Goal: Transaction & Acquisition: Purchase product/service

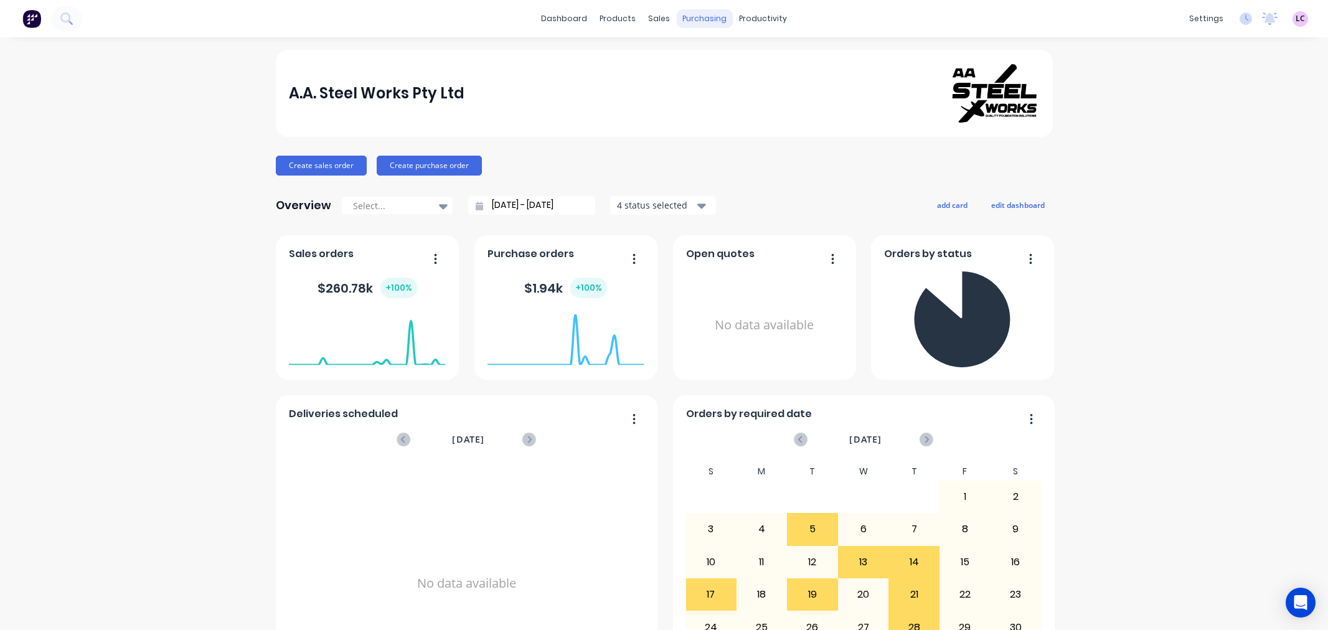
click at [691, 21] on div "purchasing" at bounding box center [704, 18] width 57 height 19
click at [766, 21] on div "productivity" at bounding box center [763, 18] width 60 height 19
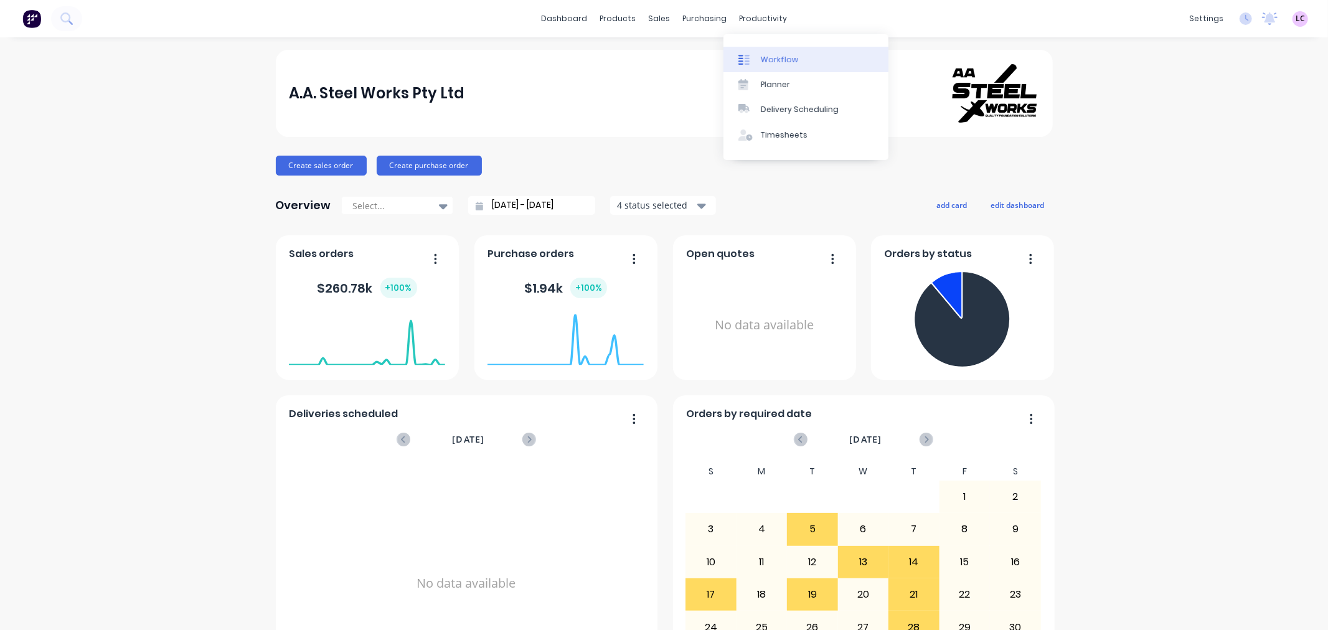
click at [772, 61] on div "Workflow" at bounding box center [779, 59] width 37 height 11
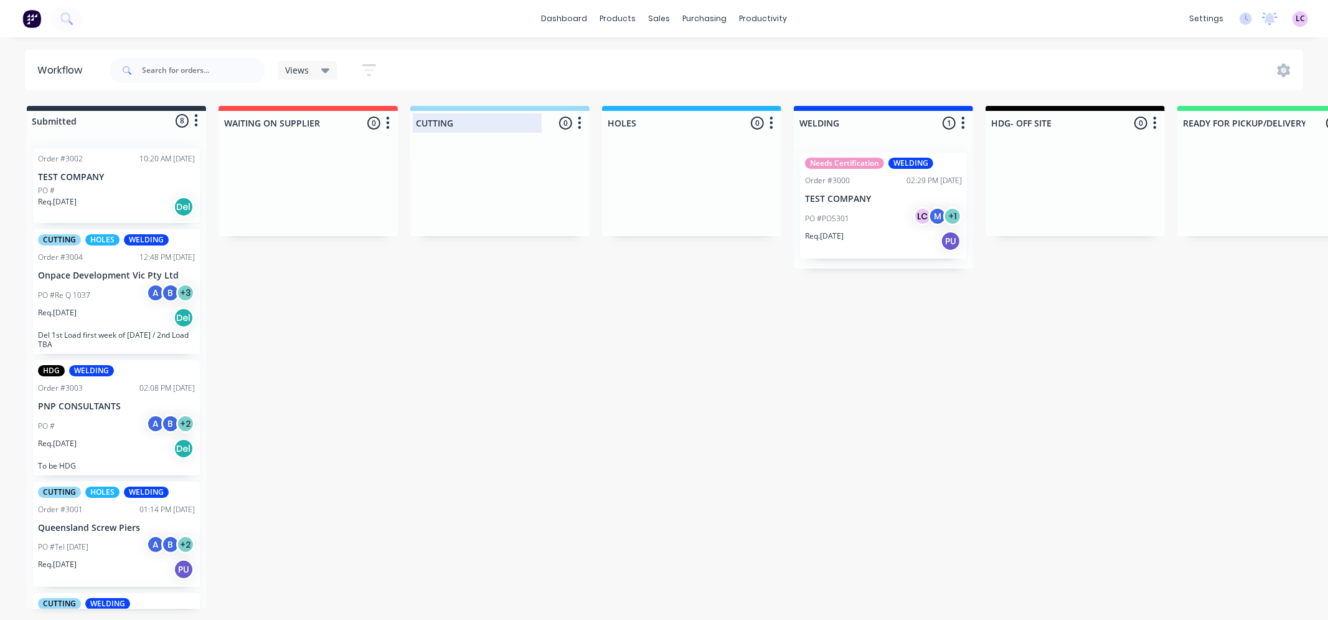
click at [496, 123] on div at bounding box center [499, 123] width 179 height 24
drag, startPoint x: 484, startPoint y: 120, endPoint x: 351, endPoint y: 125, distance: 132.7
click at [351, 125] on div "Submitted 8 Status colour #273444 hex #273444 Save Cancel Summaries Total order…" at bounding box center [1120, 357] width 2258 height 503
click at [458, 125] on div at bounding box center [499, 123] width 179 height 24
type input "IN PRODUCTION"
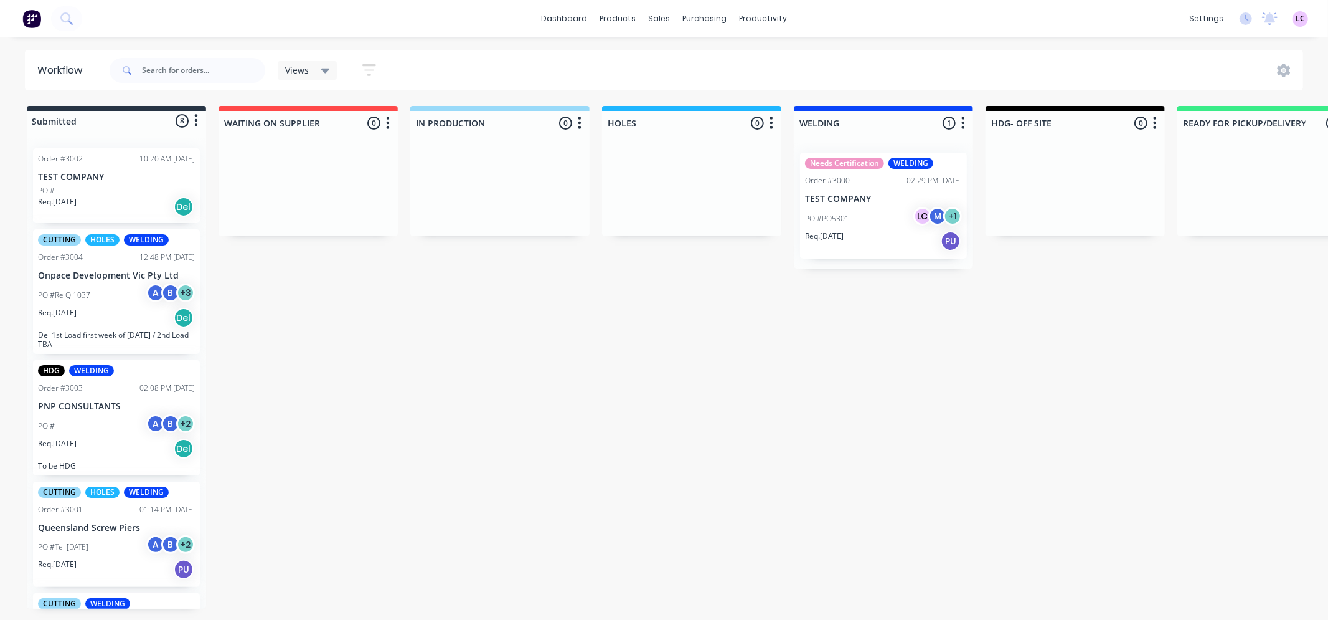
click at [552, 369] on div "Submitted 8 Status colour #273444 hex #273444 Save Cancel Summaries Total order…" at bounding box center [1120, 357] width 2258 height 503
click at [770, 126] on icon "button" at bounding box center [772, 123] width 4 height 16
click at [729, 208] on button "Delete" at bounding box center [717, 211] width 125 height 21
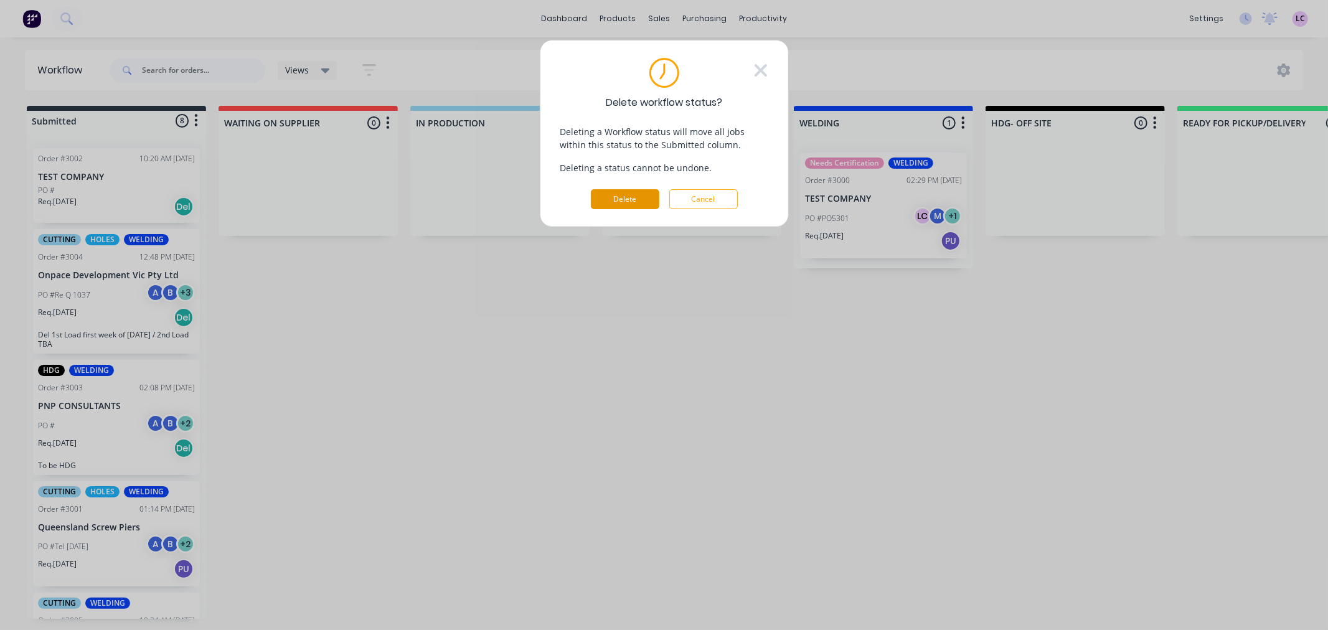
click at [631, 196] on button "Delete" at bounding box center [625, 199] width 69 height 20
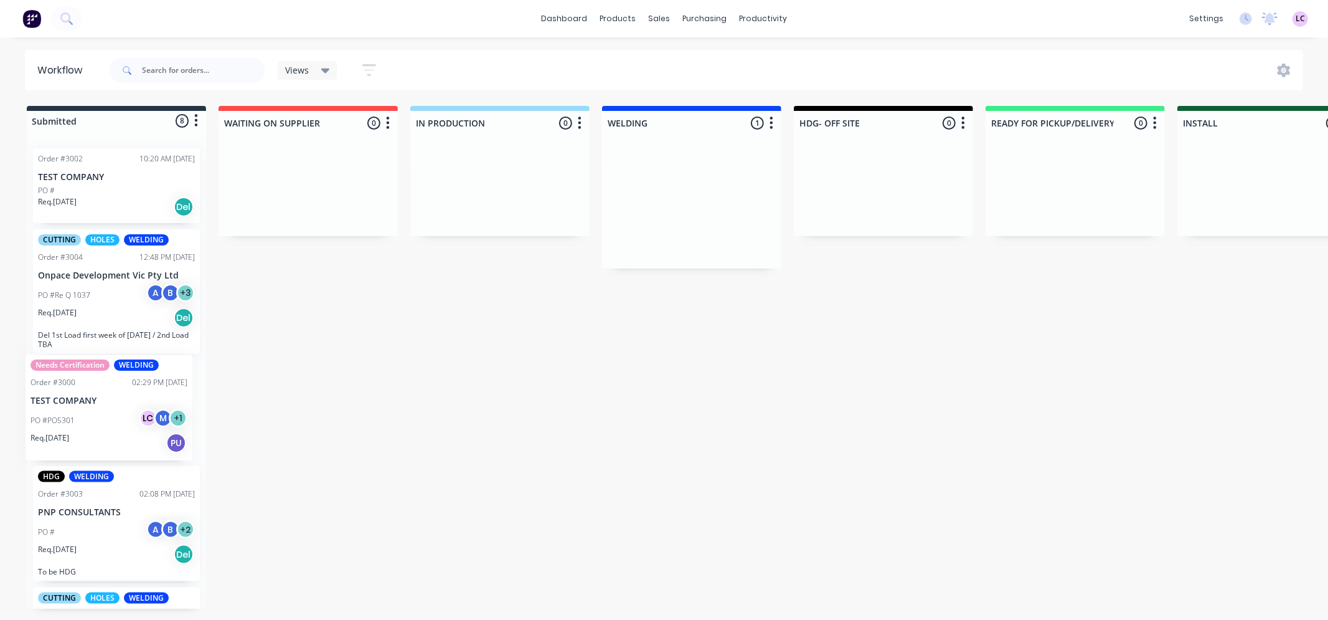
drag, startPoint x: 686, startPoint y: 192, endPoint x: 106, endPoint y: 412, distance: 620.1
click at [106, 412] on div "Submitted 8 Status colour #273444 hex #273444 Save Cancel Summaries Total order…" at bounding box center [1029, 357] width 2077 height 503
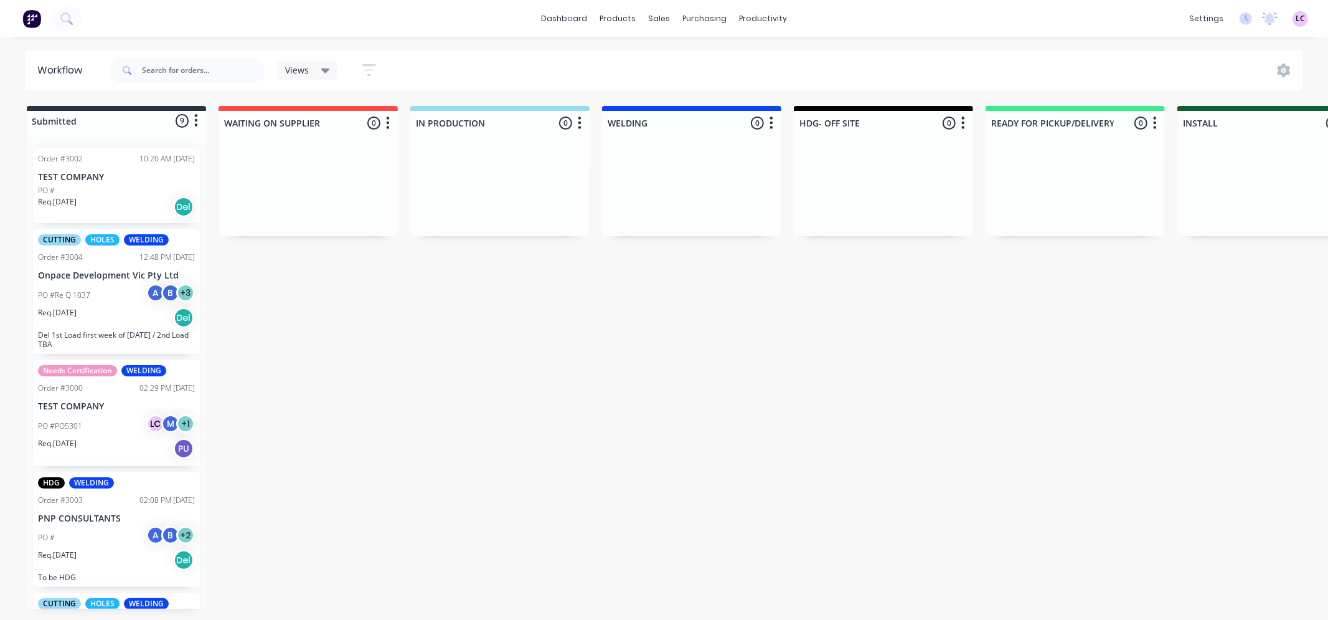
click at [771, 122] on icon "button" at bounding box center [771, 122] width 3 height 12
click at [712, 204] on button "Delete" at bounding box center [717, 211] width 125 height 21
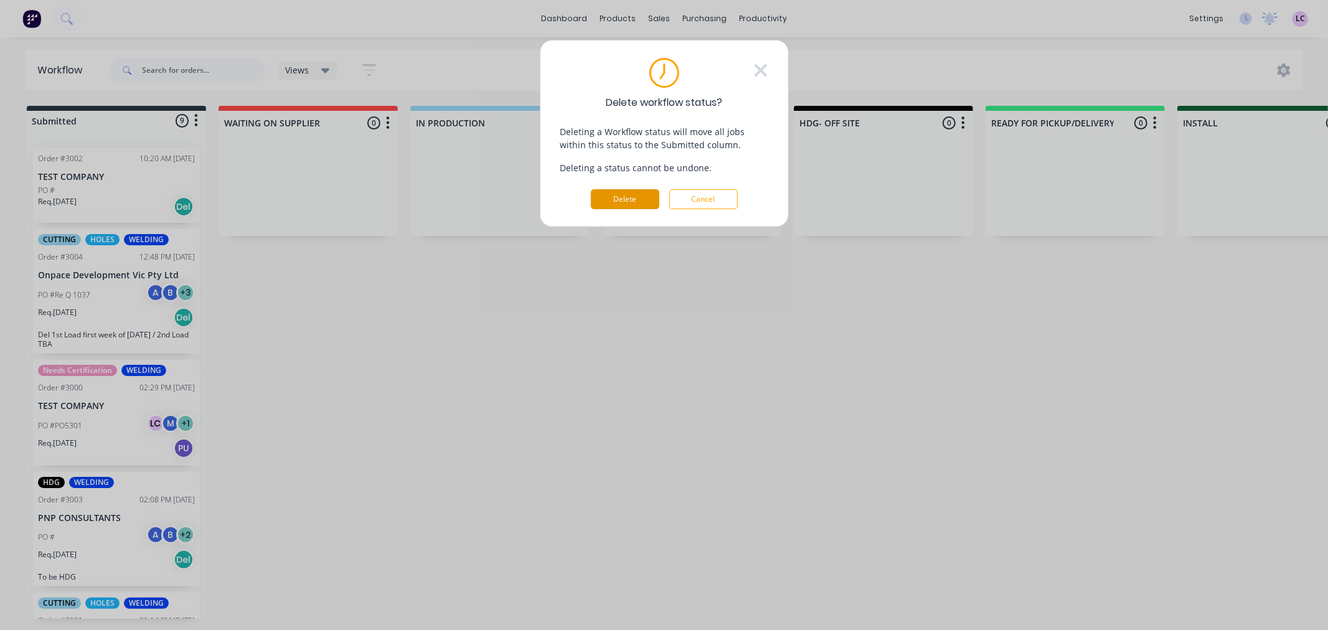
click at [602, 200] on button "Delete" at bounding box center [625, 199] width 69 height 20
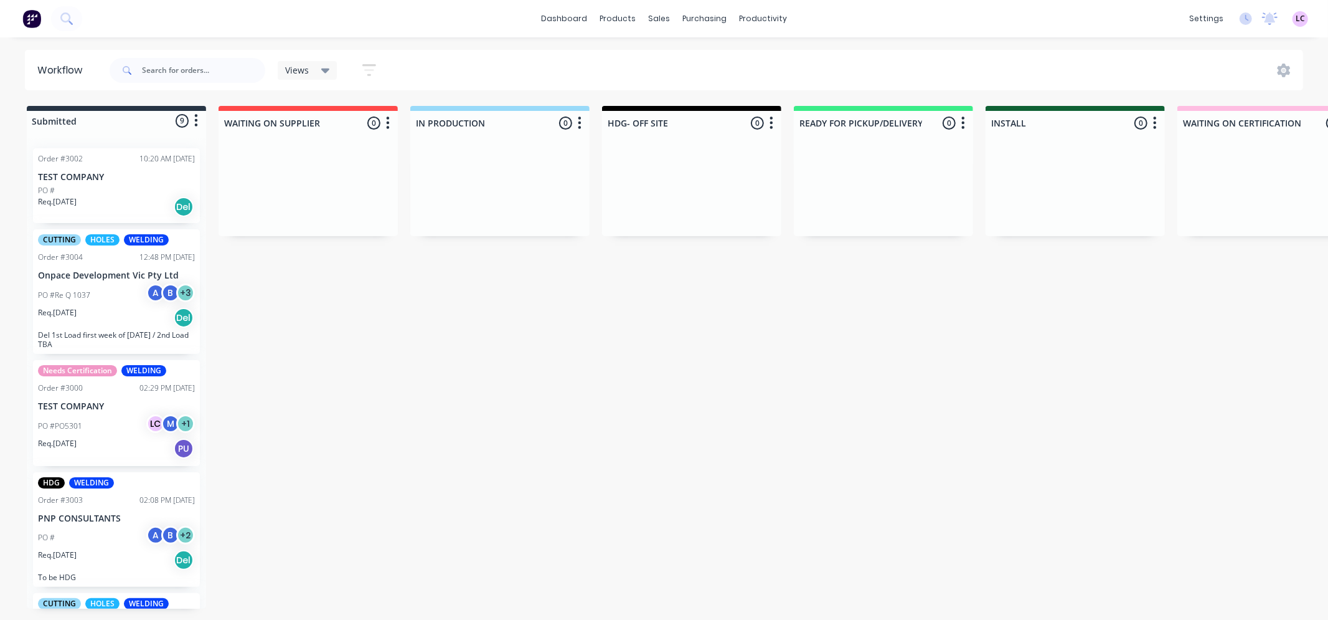
click at [580, 117] on icon "button" at bounding box center [580, 122] width 3 height 12
click at [575, 332] on div "Submitted 9 Status colour #273444 hex #273444 Save Cancel Summaries Total order…" at bounding box center [939, 357] width 1896 height 503
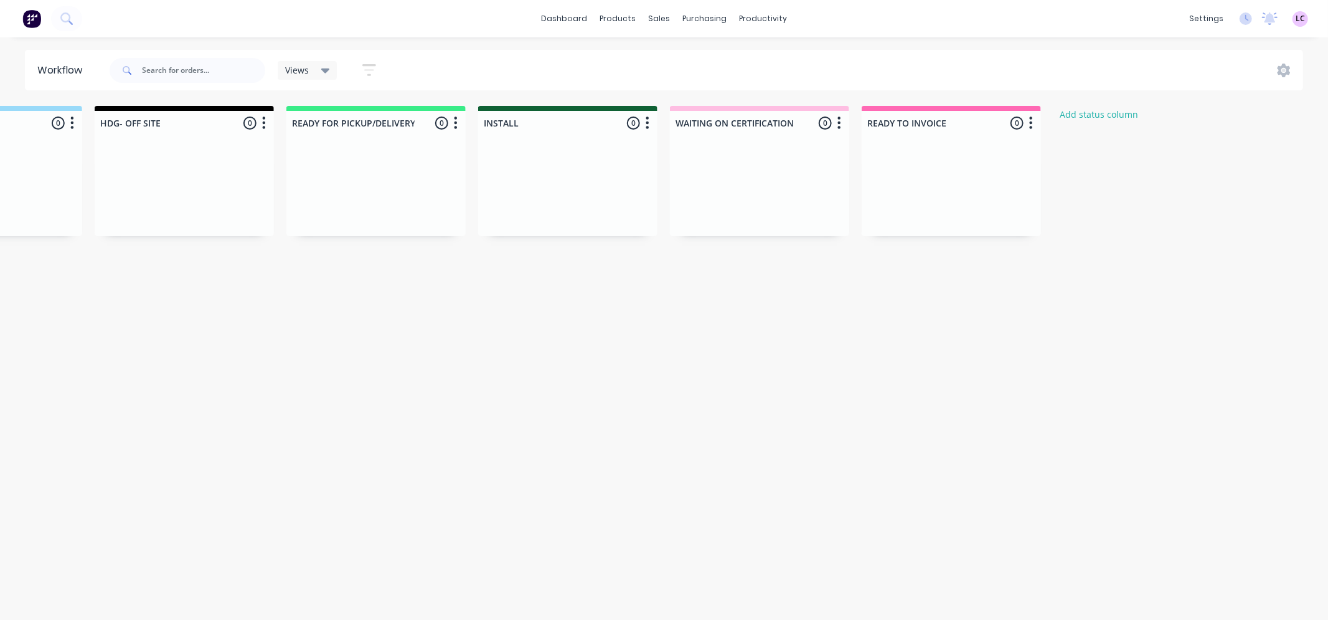
scroll to position [0, 506]
drag, startPoint x: 912, startPoint y: 615, endPoint x: 900, endPoint y: 611, distance: 13.0
click at [904, 608] on div "Submitted 9 Status colour #273444 hex #273444 Save Cancel Summaries Total order…" at bounding box center [432, 357] width 1896 height 503
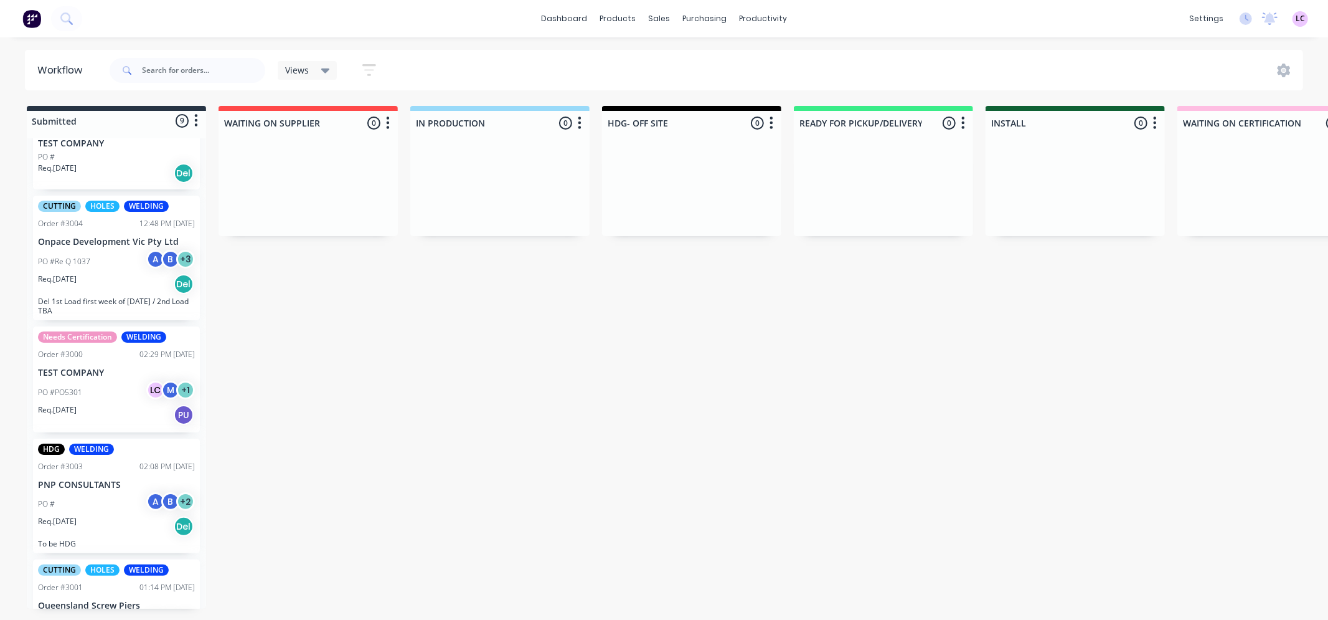
scroll to position [0, 0]
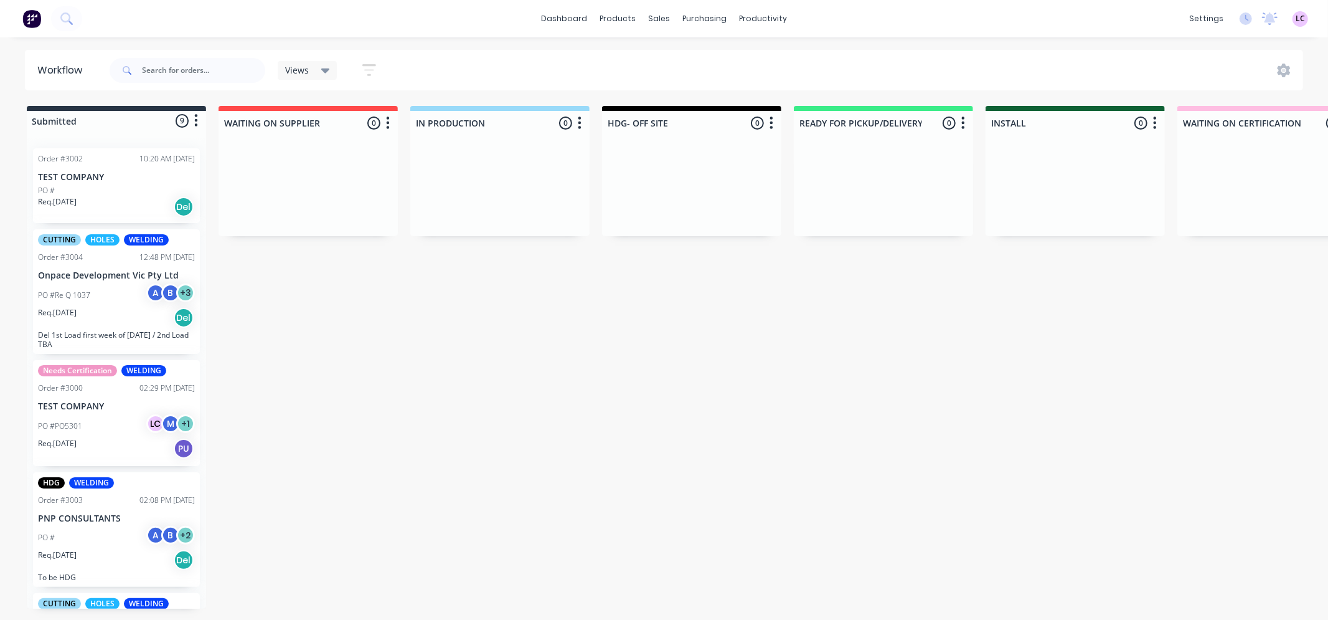
click at [123, 166] on div "Order #3002 10:20 AM 05/08/25 TEST COMPANY PO # Req. 05/08/25 Del" at bounding box center [116, 185] width 167 height 75
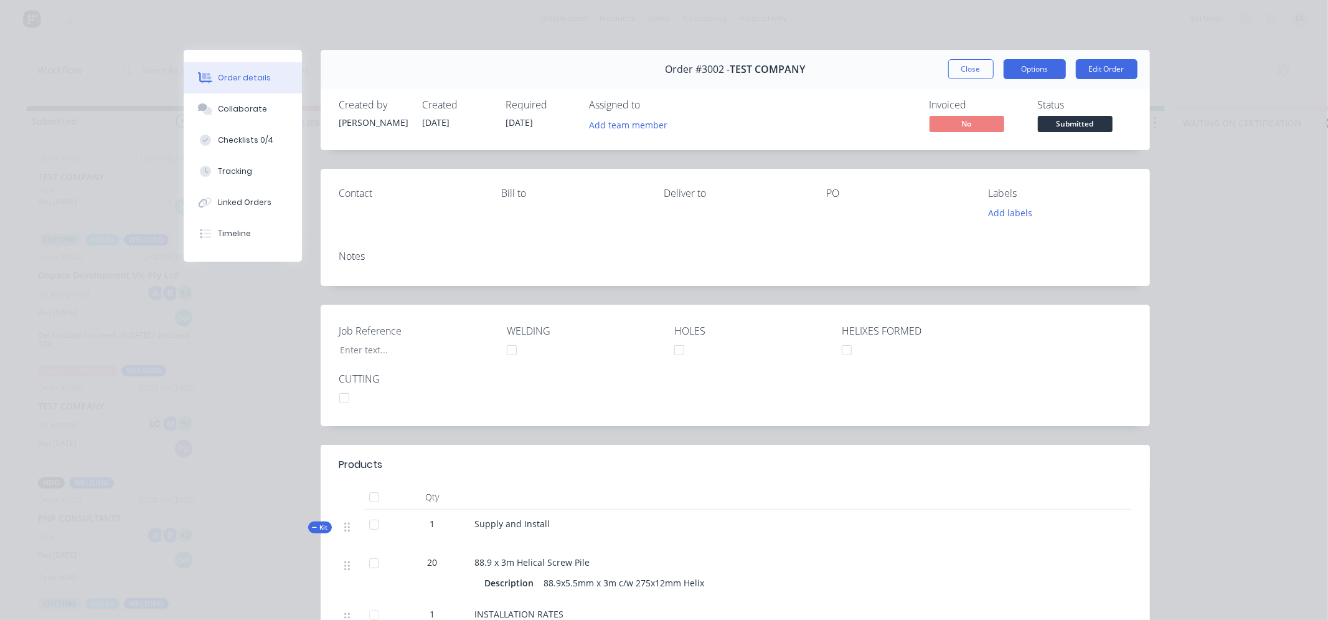
click at [1043, 66] on button "Options" at bounding box center [1035, 69] width 62 height 20
click at [1137, 101] on div "Created by Leesa Created 05/08/25 Required 05/08/25 Assigned to Add team member…" at bounding box center [736, 117] width 830 height 66
click at [1099, 73] on button "Edit Order" at bounding box center [1107, 69] width 62 height 20
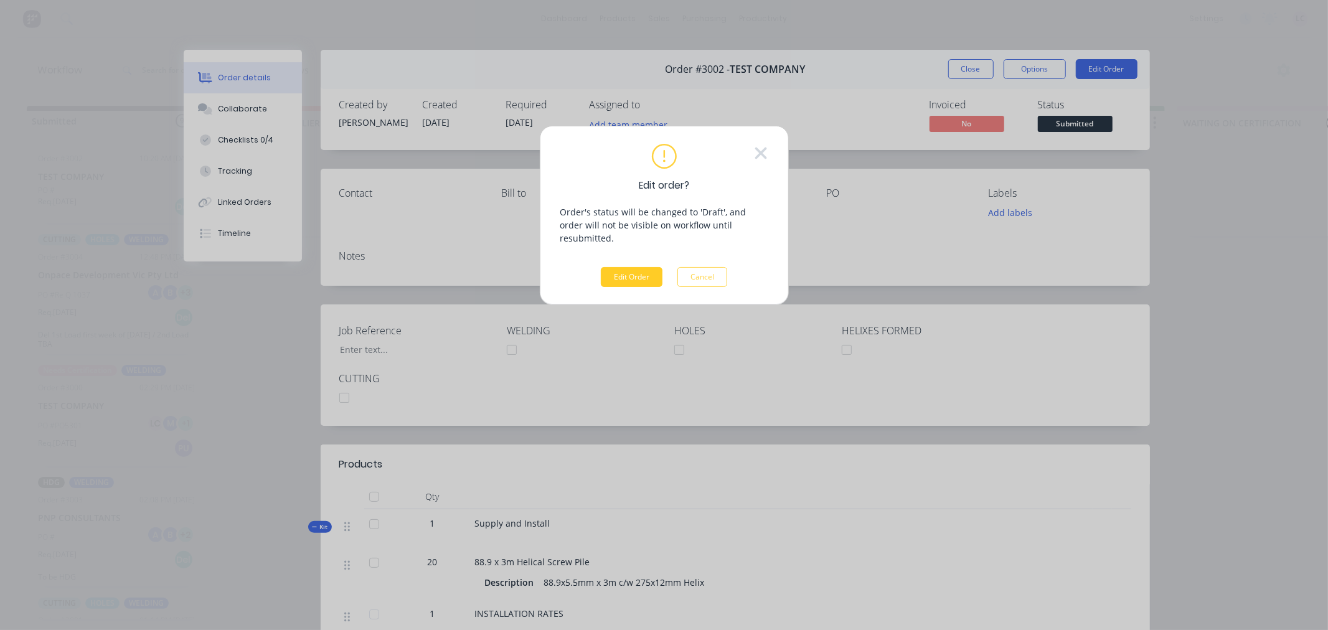
click at [612, 267] on button "Edit Order" at bounding box center [632, 277] width 62 height 20
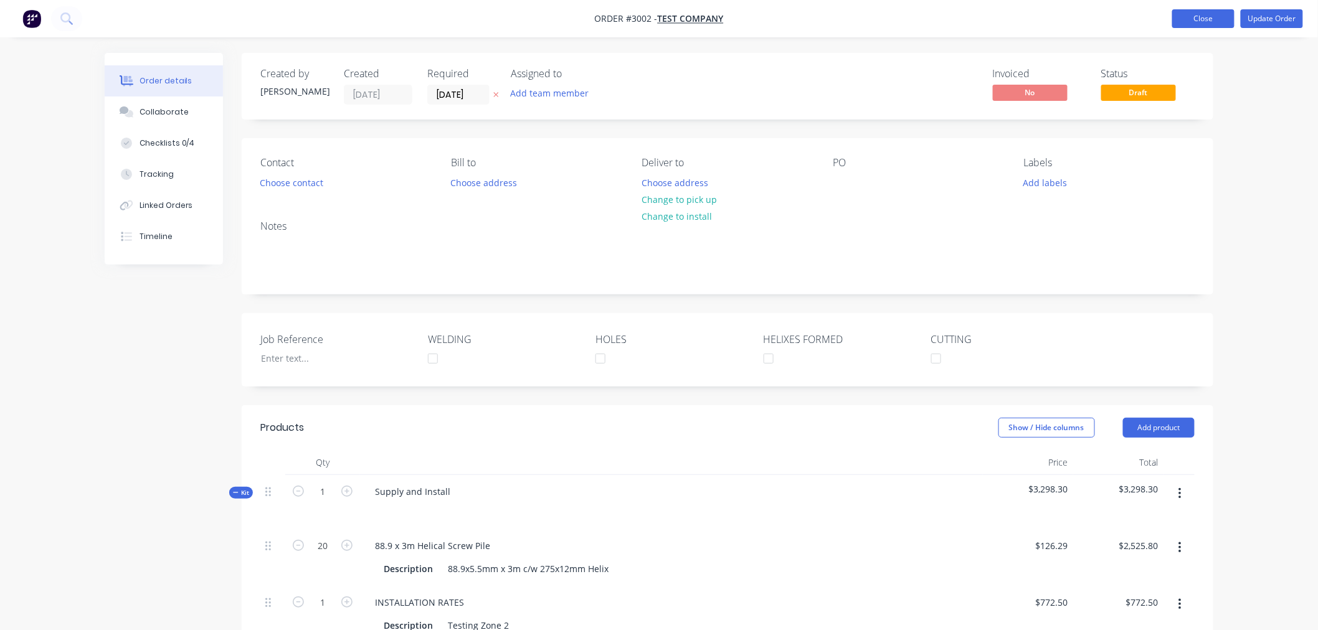
click at [1191, 26] on button "Close" at bounding box center [1203, 18] width 62 height 19
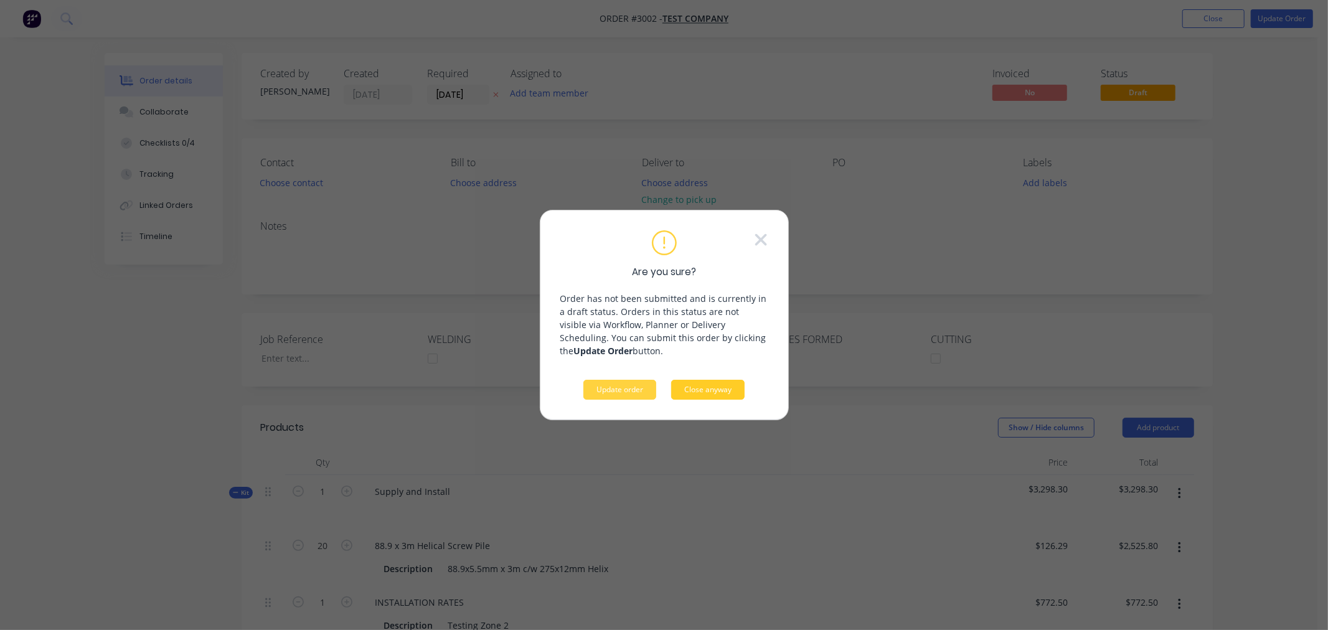
click at [683, 392] on button "Close anyway" at bounding box center [707, 390] width 73 height 20
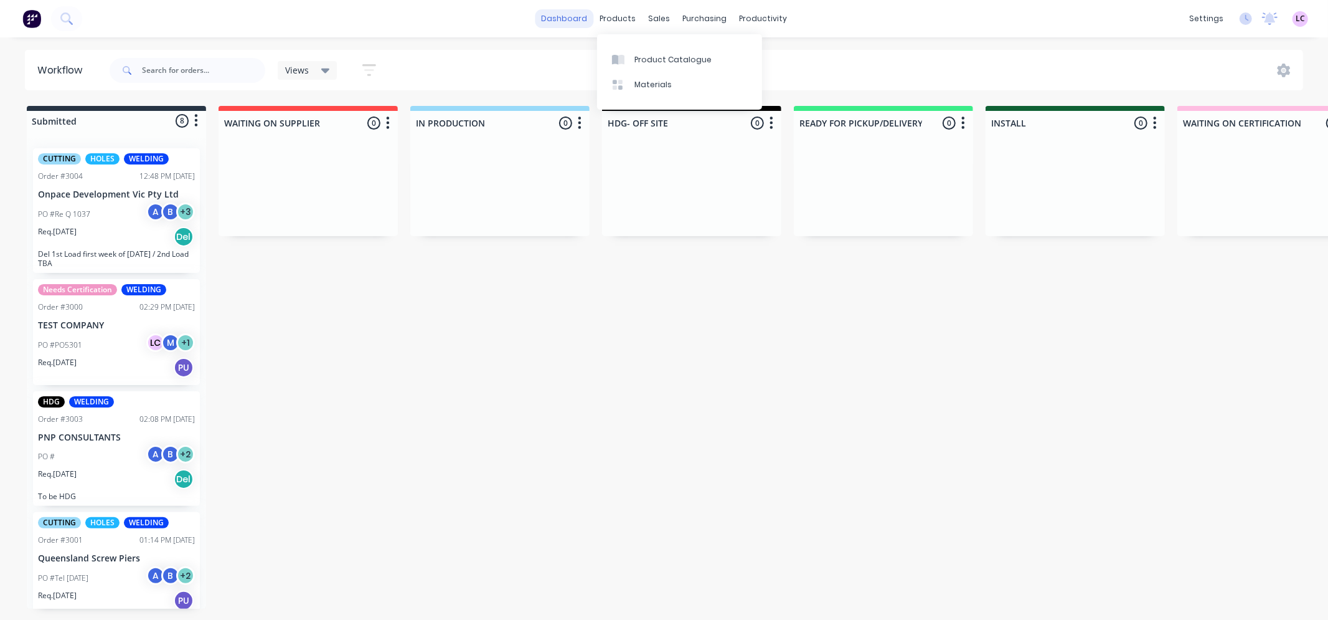
click at [589, 16] on link "dashboard" at bounding box center [564, 18] width 59 height 19
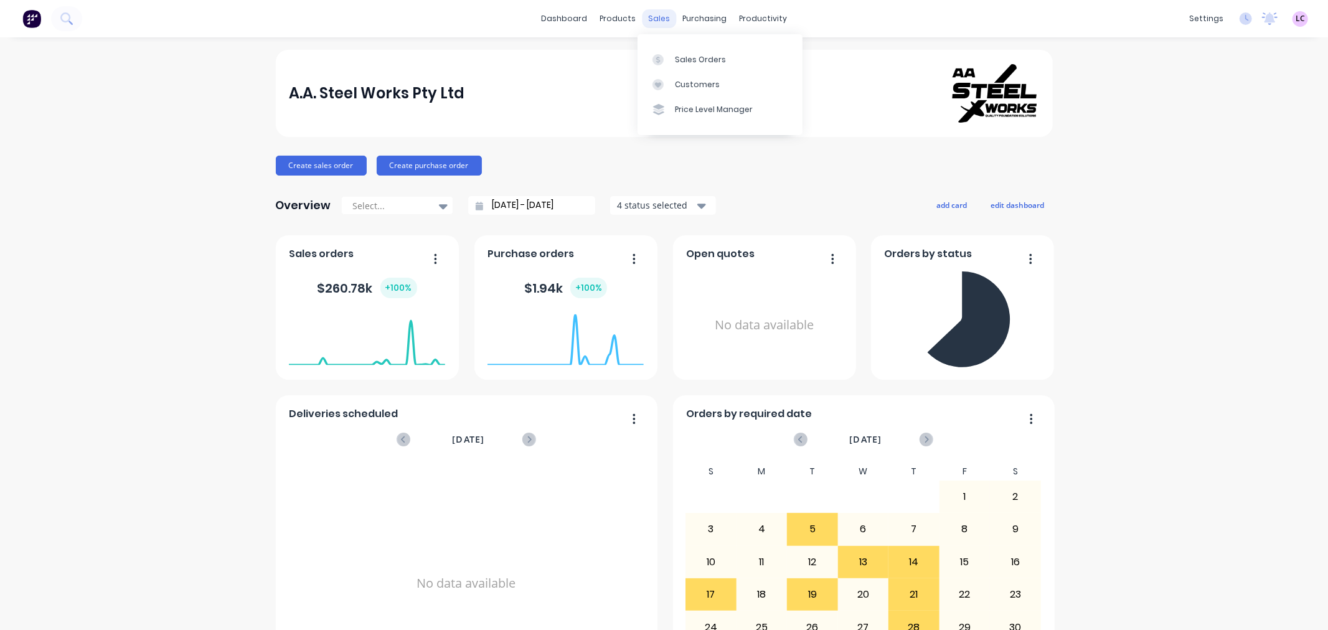
click at [656, 19] on div "sales" at bounding box center [659, 18] width 34 height 19
click at [666, 62] on div at bounding box center [662, 59] width 19 height 11
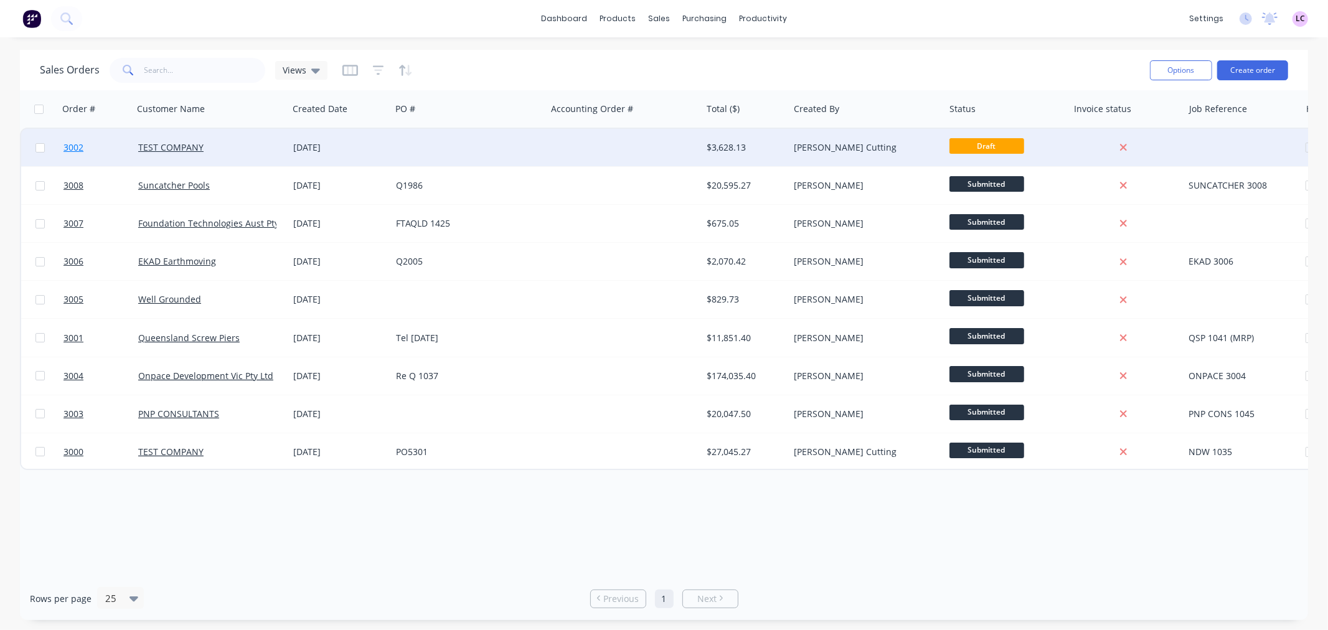
click at [70, 146] on span "3002" at bounding box center [74, 147] width 20 height 12
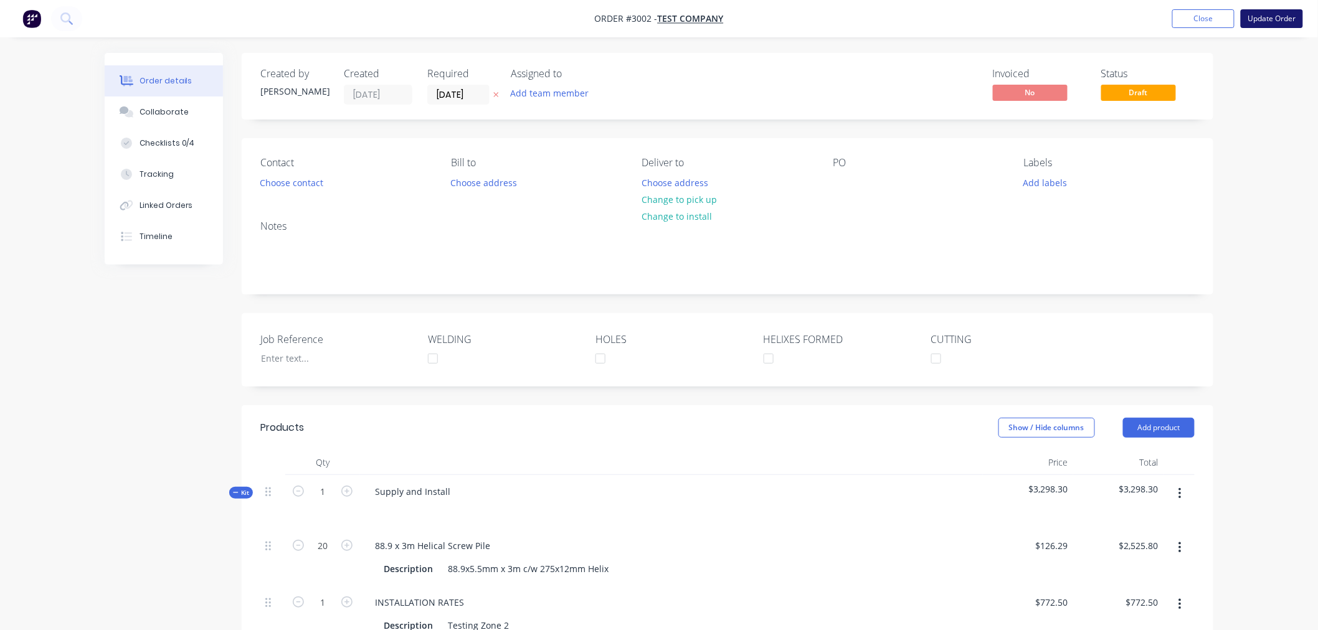
click at [1260, 17] on button "Update Order" at bounding box center [1272, 18] width 62 height 19
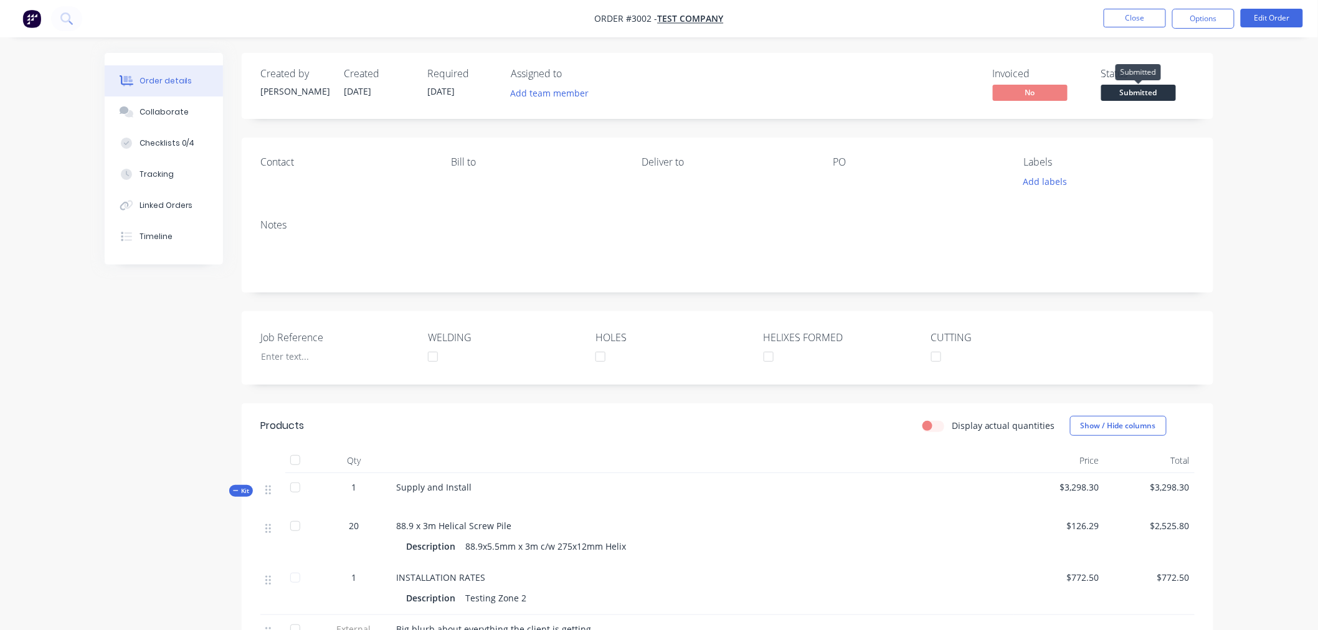
click at [1161, 94] on span "Submitted" at bounding box center [1138, 93] width 75 height 16
click at [1269, 169] on div "Order details Collaborate Checklists 0/4 Tracking Linked Orders Timeline Order …" at bounding box center [659, 421] width 1318 height 842
click at [1005, 92] on span "No" at bounding box center [1030, 93] width 75 height 16
click at [1113, 20] on button "Close" at bounding box center [1135, 18] width 62 height 19
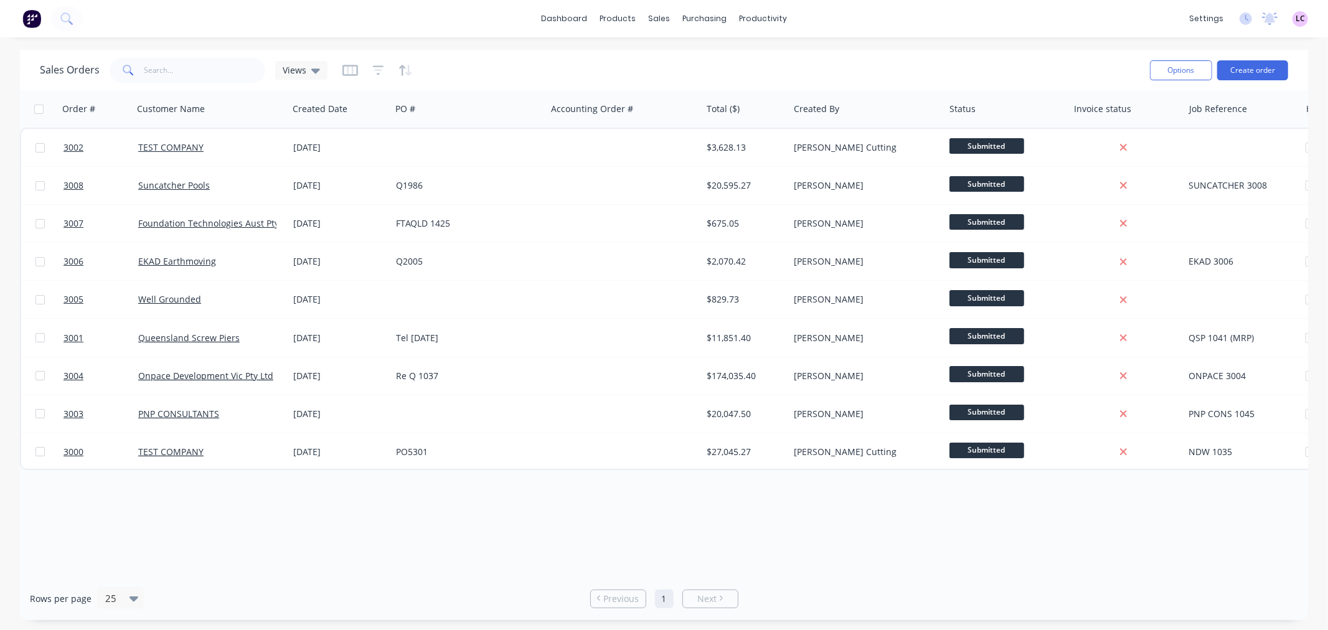
drag, startPoint x: 173, startPoint y: 143, endPoint x: 592, endPoint y: 54, distance: 428.6
click at [592, 54] on div "Sales Orders Views Options Create order" at bounding box center [664, 70] width 1289 height 40
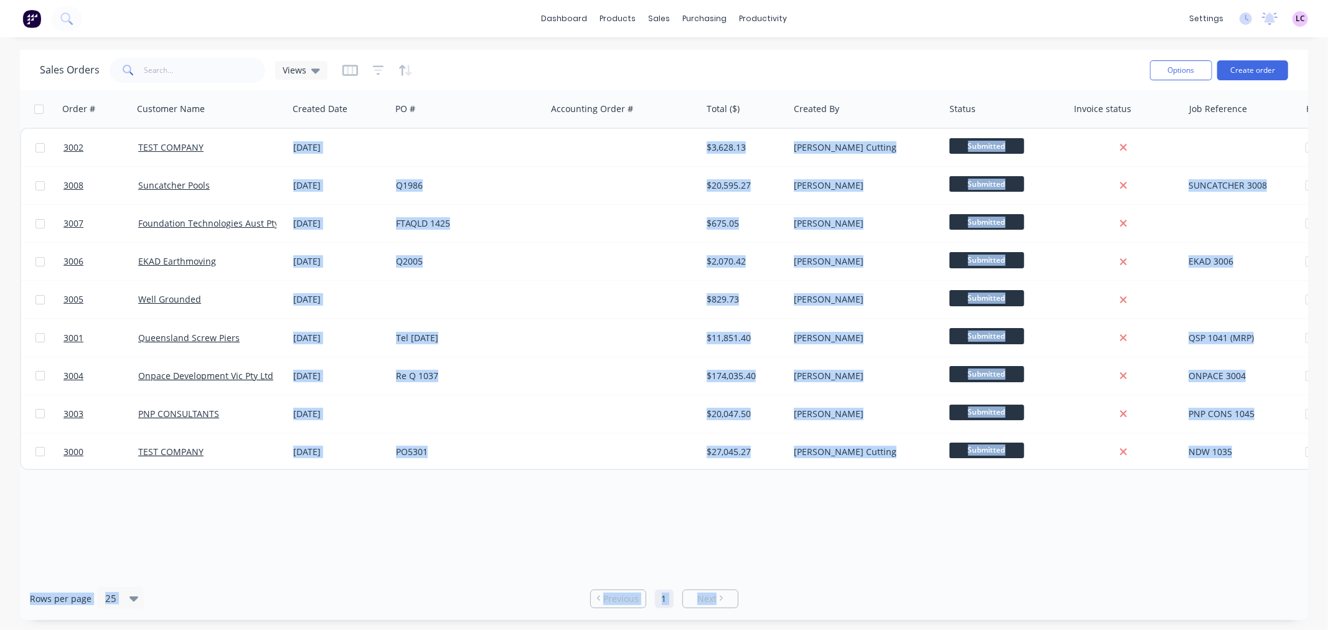
drag, startPoint x: 950, startPoint y: 577, endPoint x: 1267, endPoint y: 539, distance: 319.3
click at [1267, 539] on div "Sales Orders Views Options Create order Order # Customer Name Created Date PO #…" at bounding box center [664, 335] width 1289 height 570
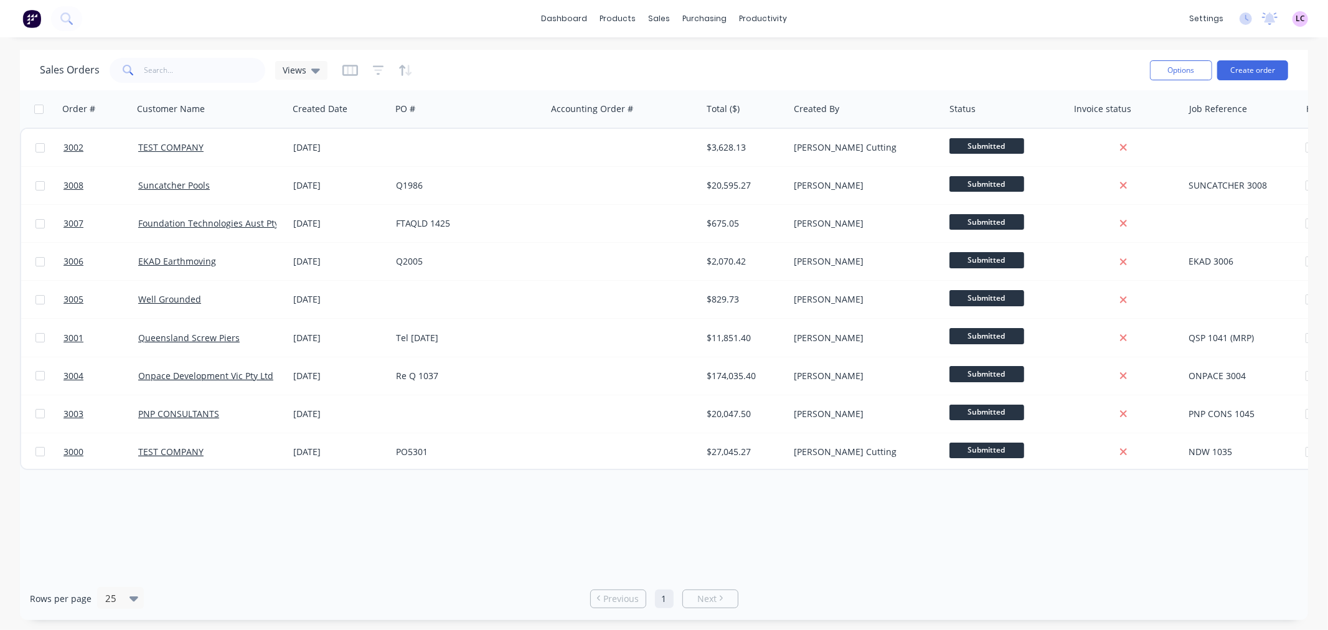
click at [954, 583] on div "Rows per page 25 Previous 1 Next" at bounding box center [664, 598] width 1289 height 43
click at [312, 70] on icon at bounding box center [315, 71] width 9 height 5
click at [636, 67] on div "Sales Orders Views" at bounding box center [590, 70] width 1100 height 31
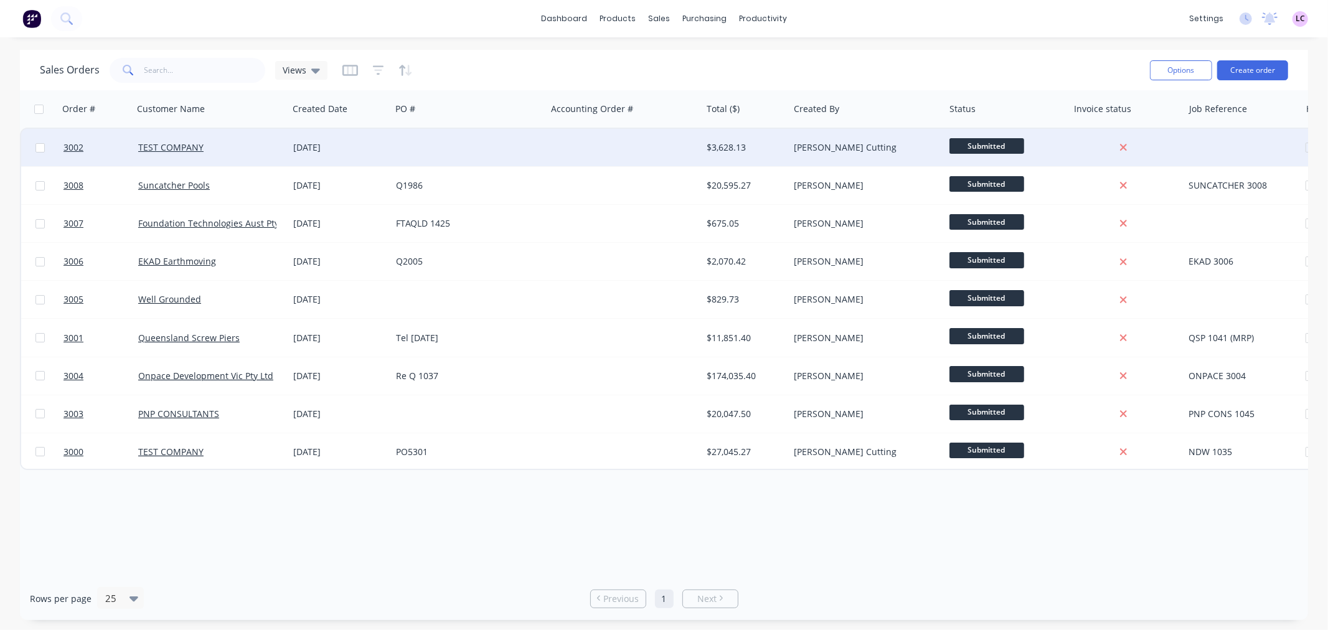
click at [33, 143] on div at bounding box center [39, 147] width 37 height 37
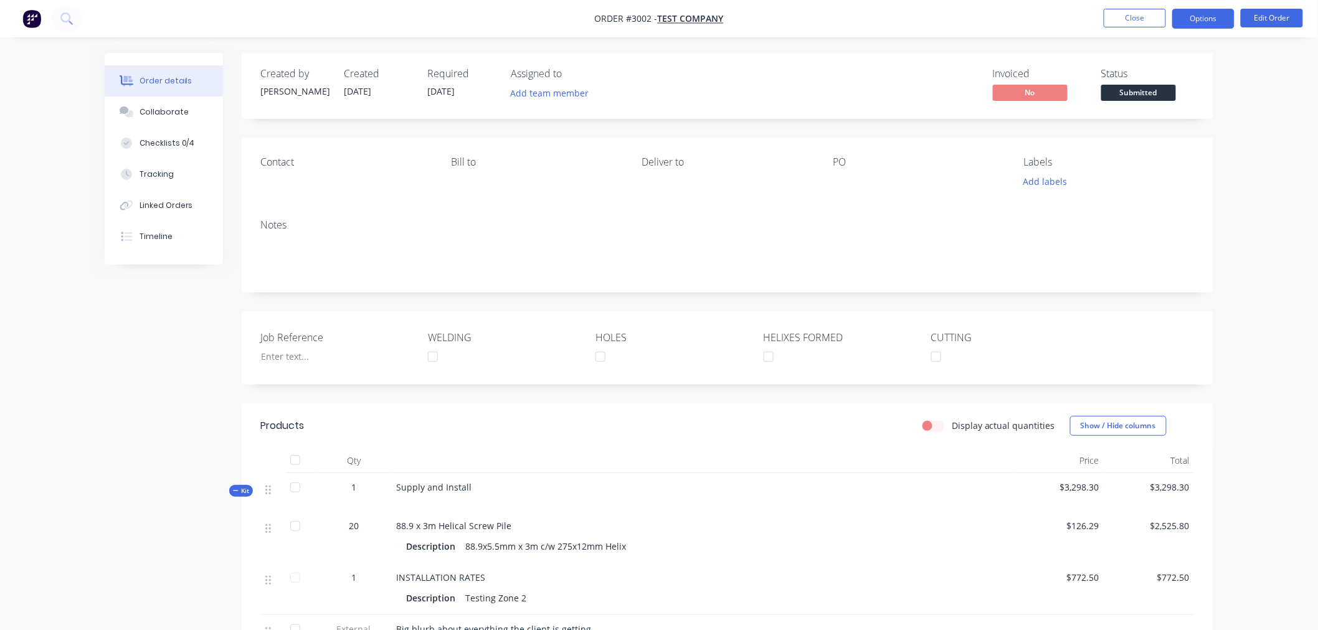
click at [1209, 17] on button "Options" at bounding box center [1203, 19] width 62 height 20
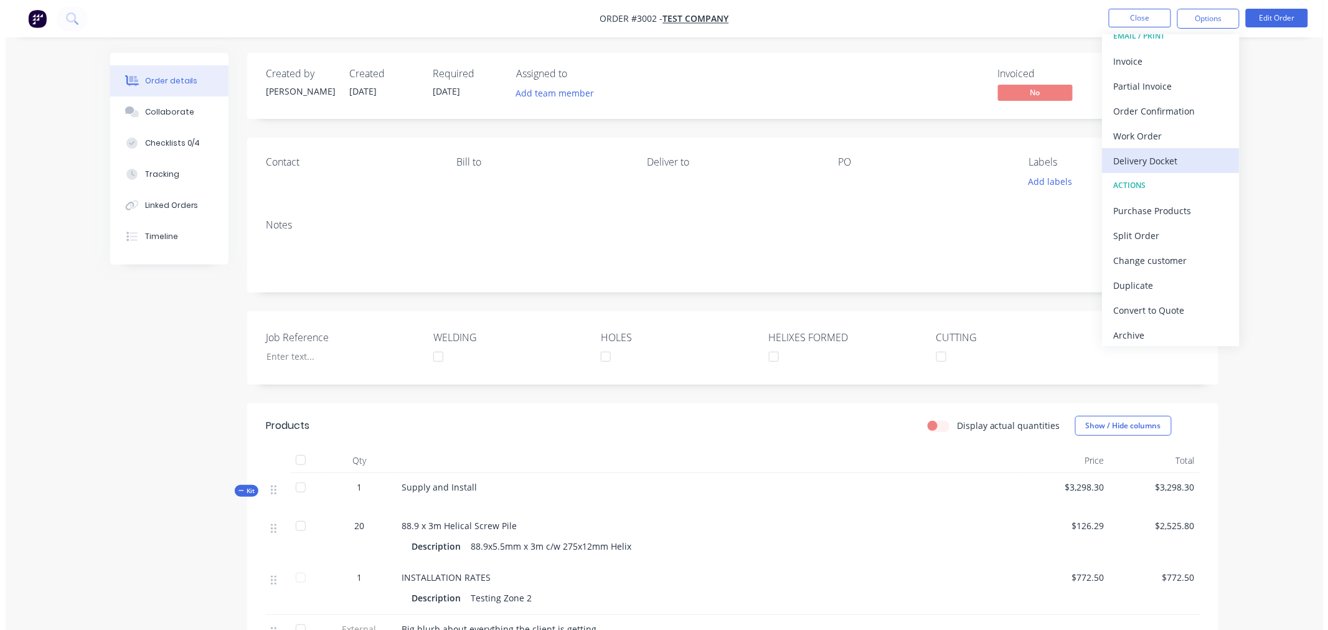
scroll to position [19, 0]
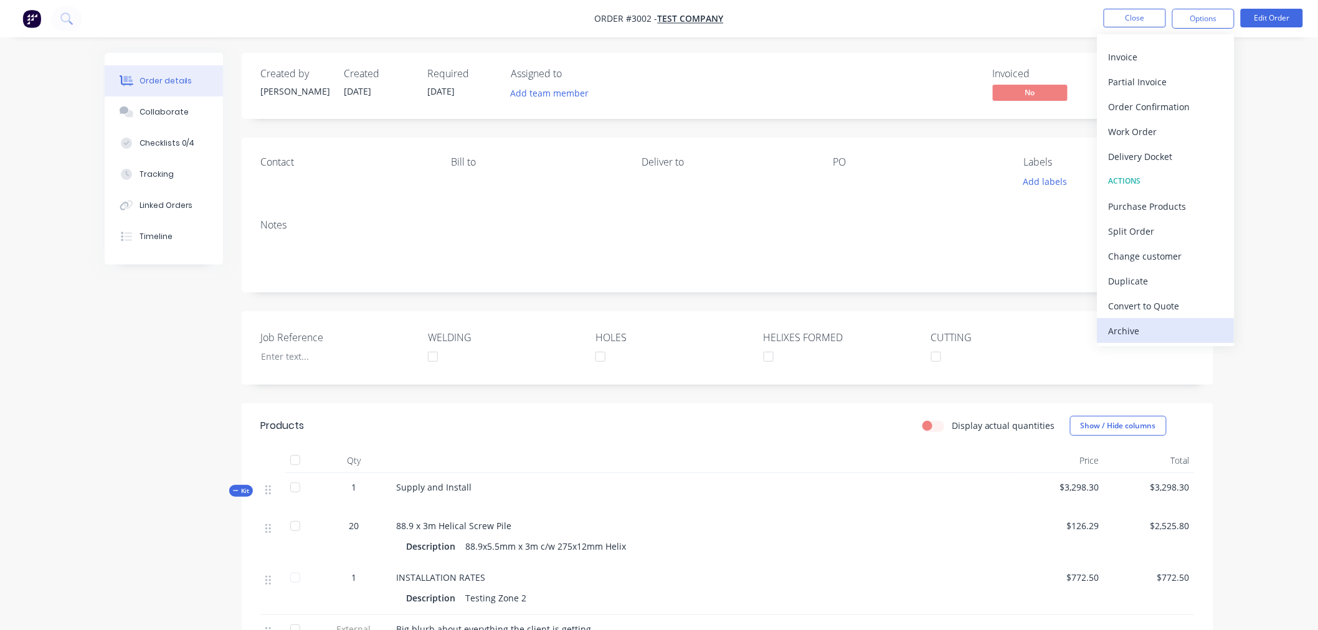
click at [1146, 328] on div "Archive" at bounding box center [1166, 331] width 115 height 18
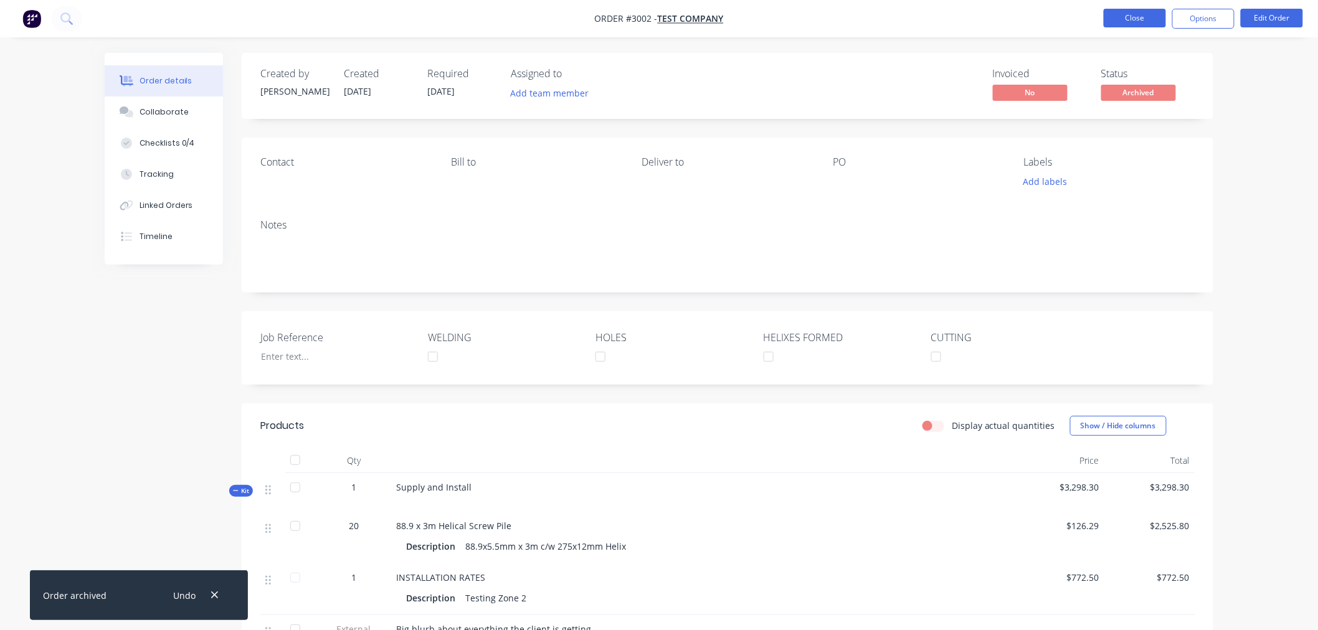
click at [1147, 15] on button "Close" at bounding box center [1135, 18] width 62 height 19
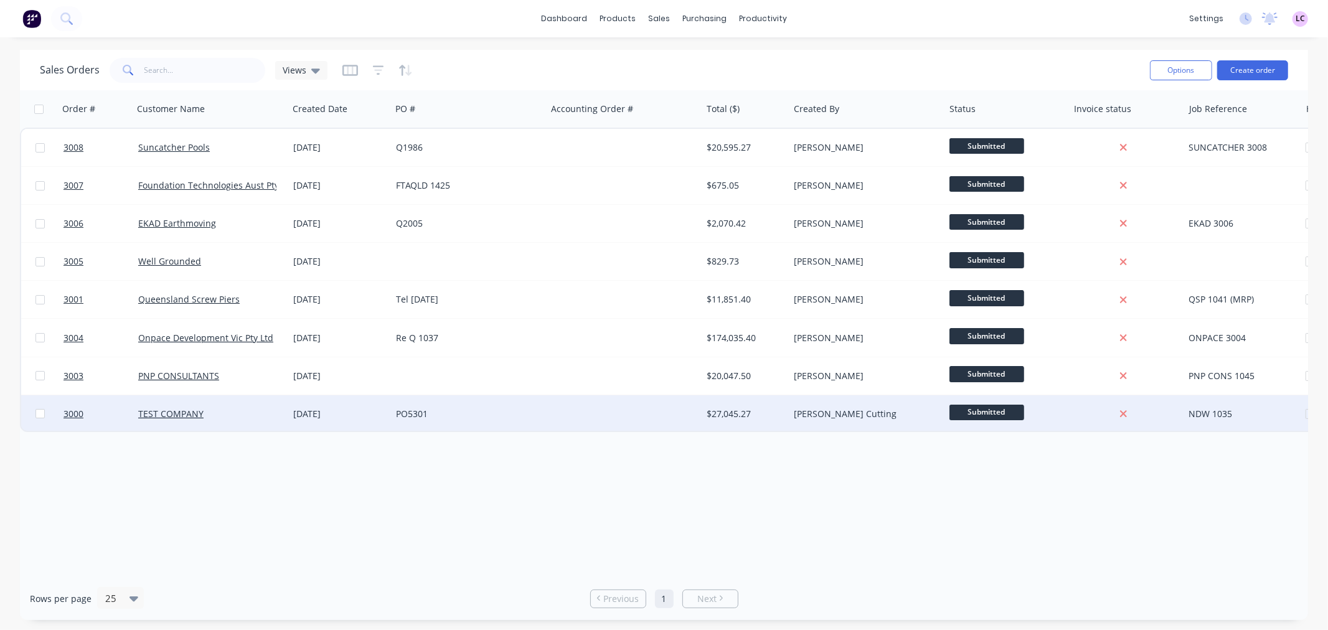
click at [38, 415] on input "checkbox" at bounding box center [39, 413] width 9 height 9
checkbox input "true"
click at [1175, 66] on button "Options" at bounding box center [1181, 70] width 62 height 20
click at [1097, 125] on div "Archive" at bounding box center [1144, 127] width 115 height 18
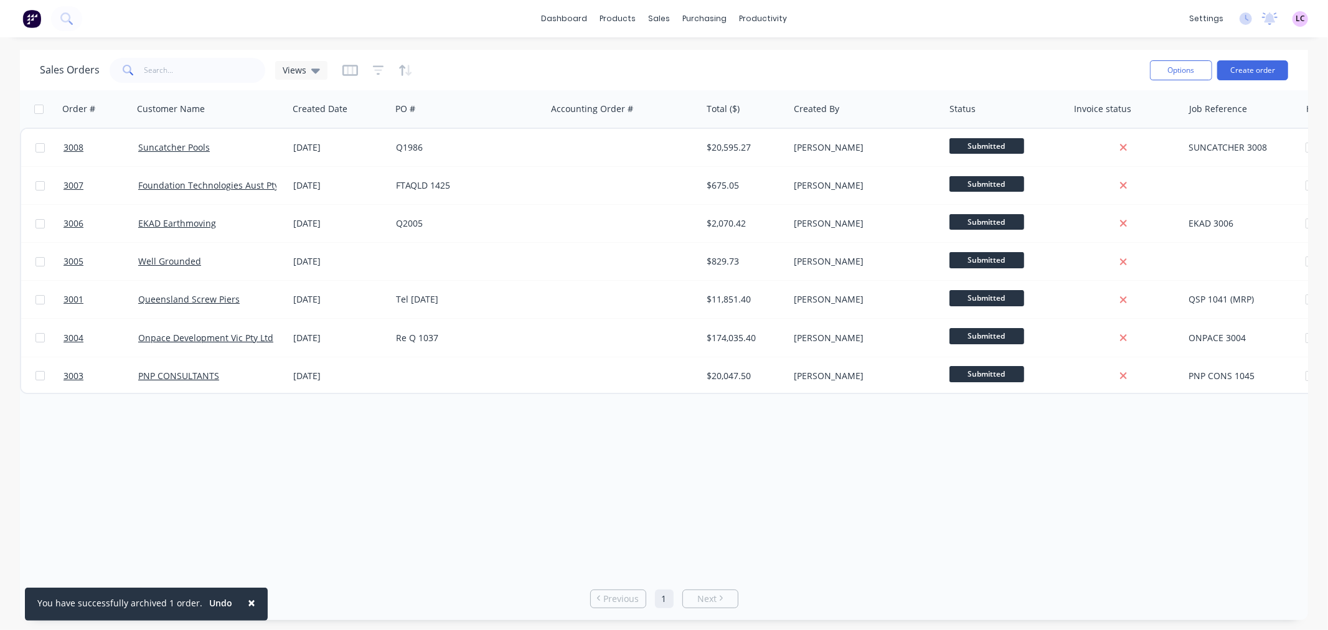
click at [248, 604] on span "×" at bounding box center [251, 602] width 7 height 17
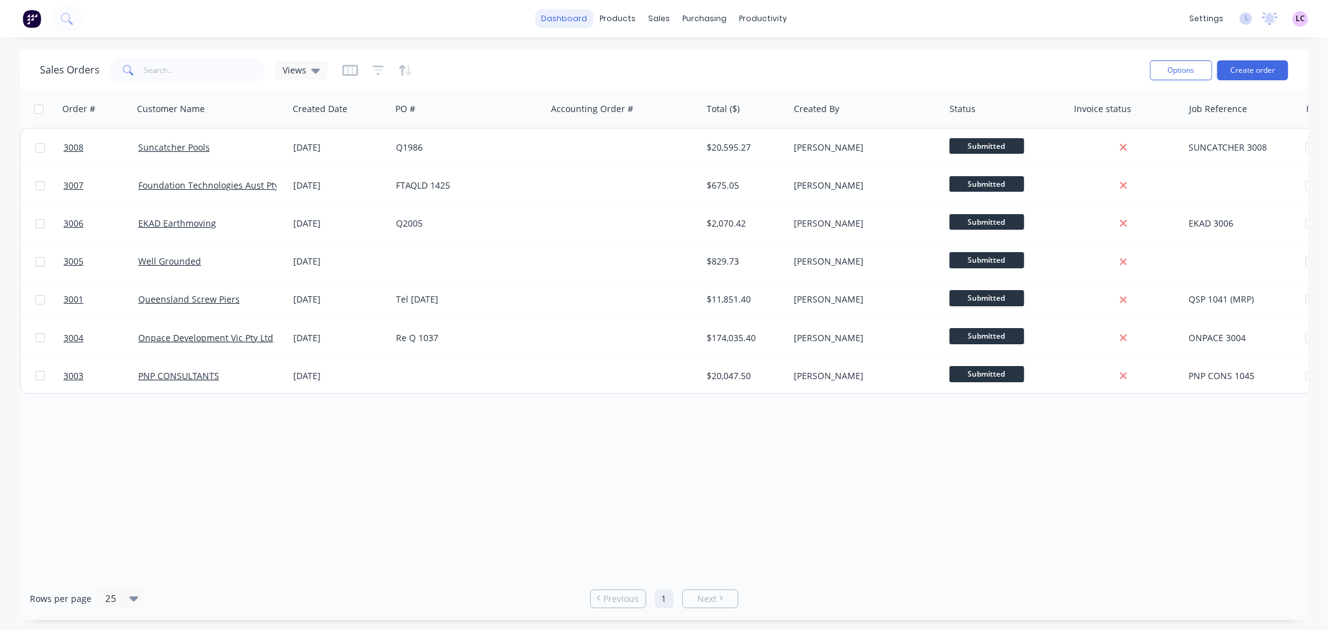
click at [584, 14] on link "dashboard" at bounding box center [564, 18] width 59 height 19
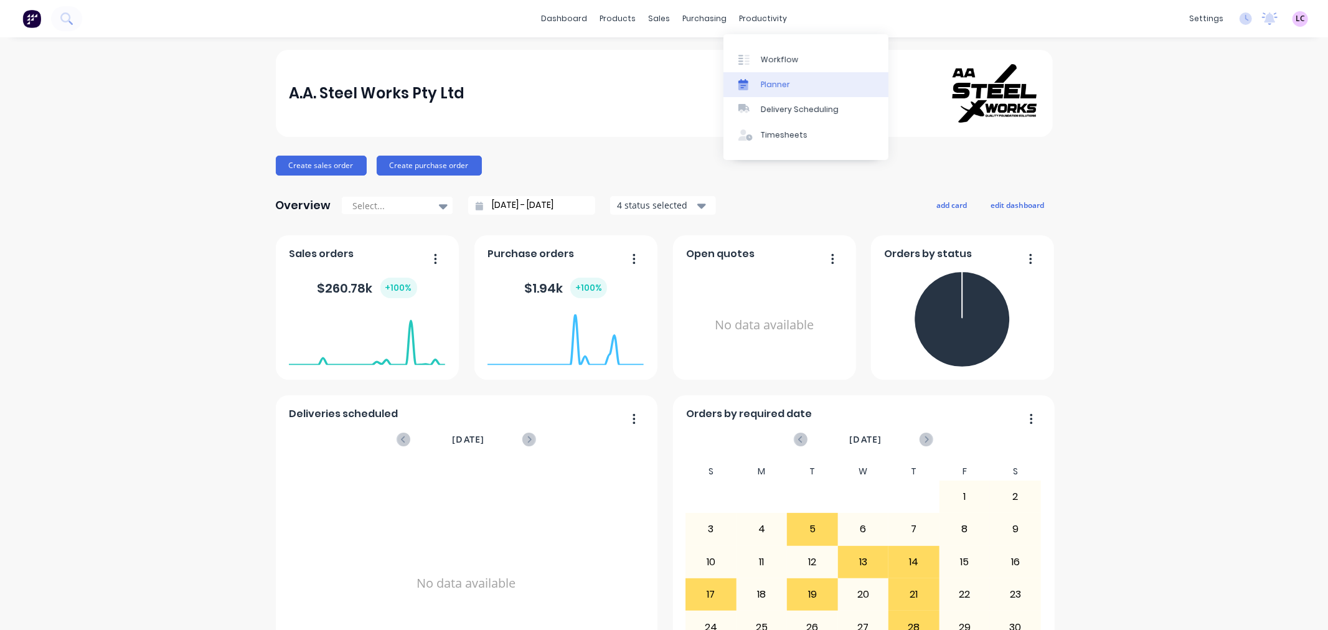
click at [780, 83] on div "Planner" at bounding box center [775, 84] width 29 height 11
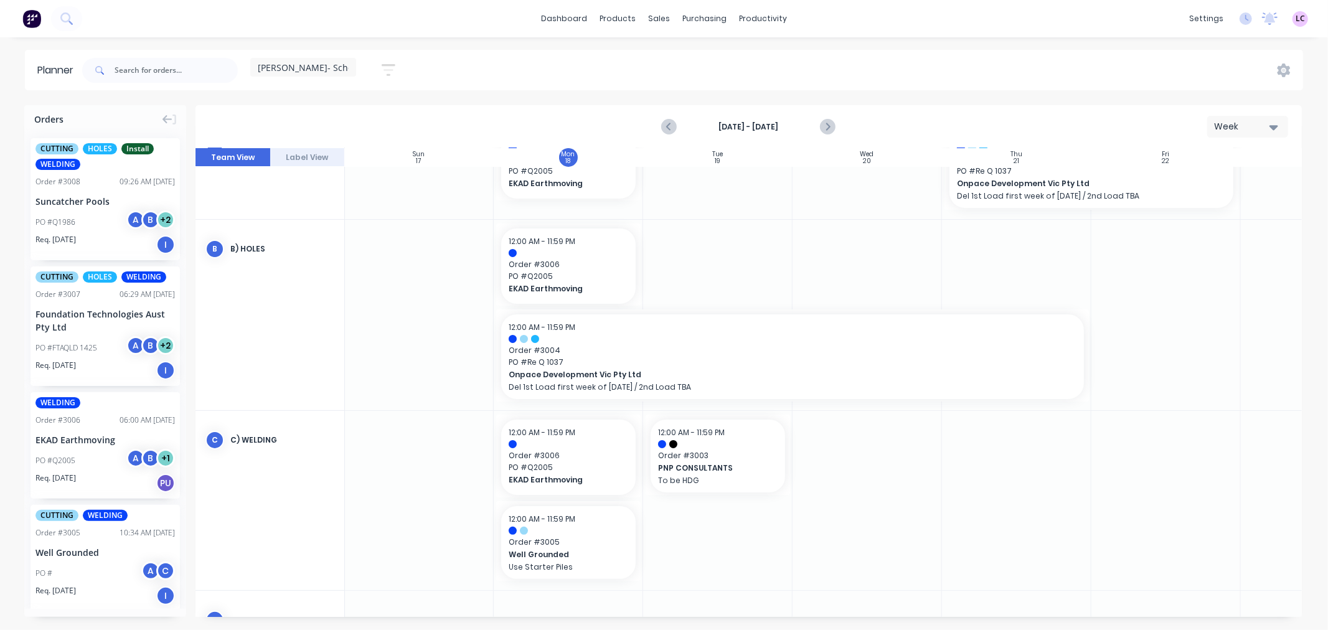
scroll to position [207, 1]
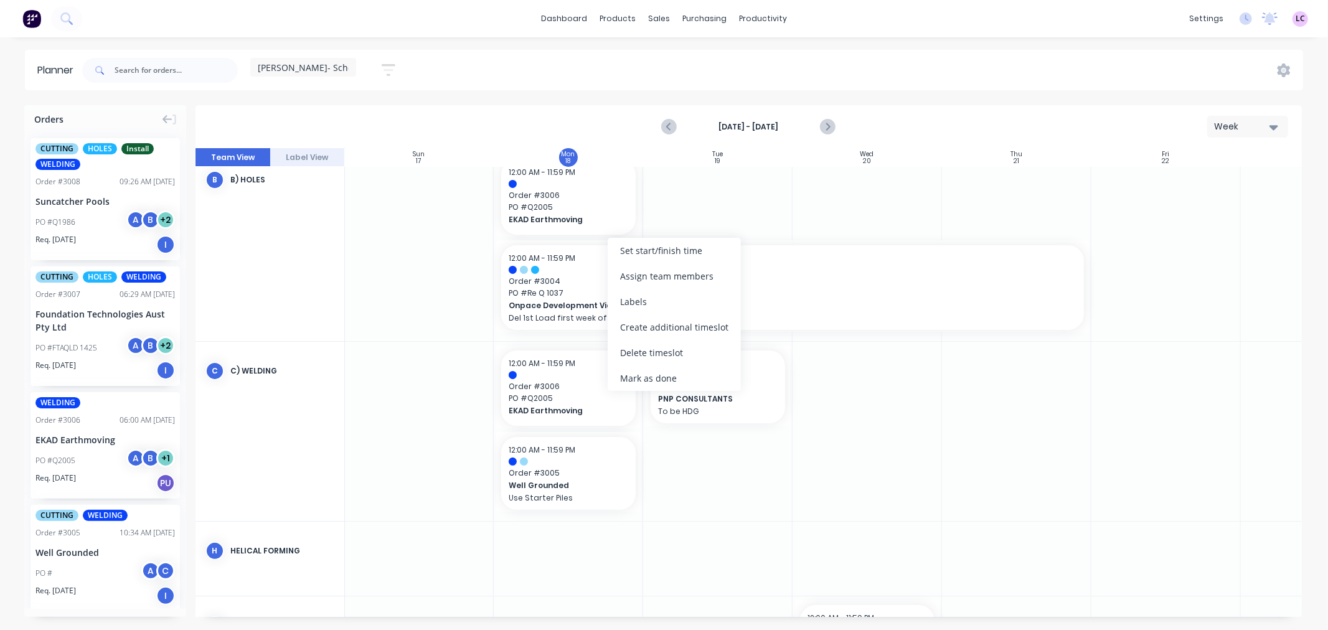
click at [917, 458] on div at bounding box center [867, 431] width 149 height 179
click at [864, 480] on div at bounding box center [867, 431] width 149 height 179
click at [564, 256] on span "12:00 AM - 11:59 PM" at bounding box center [542, 258] width 67 height 11
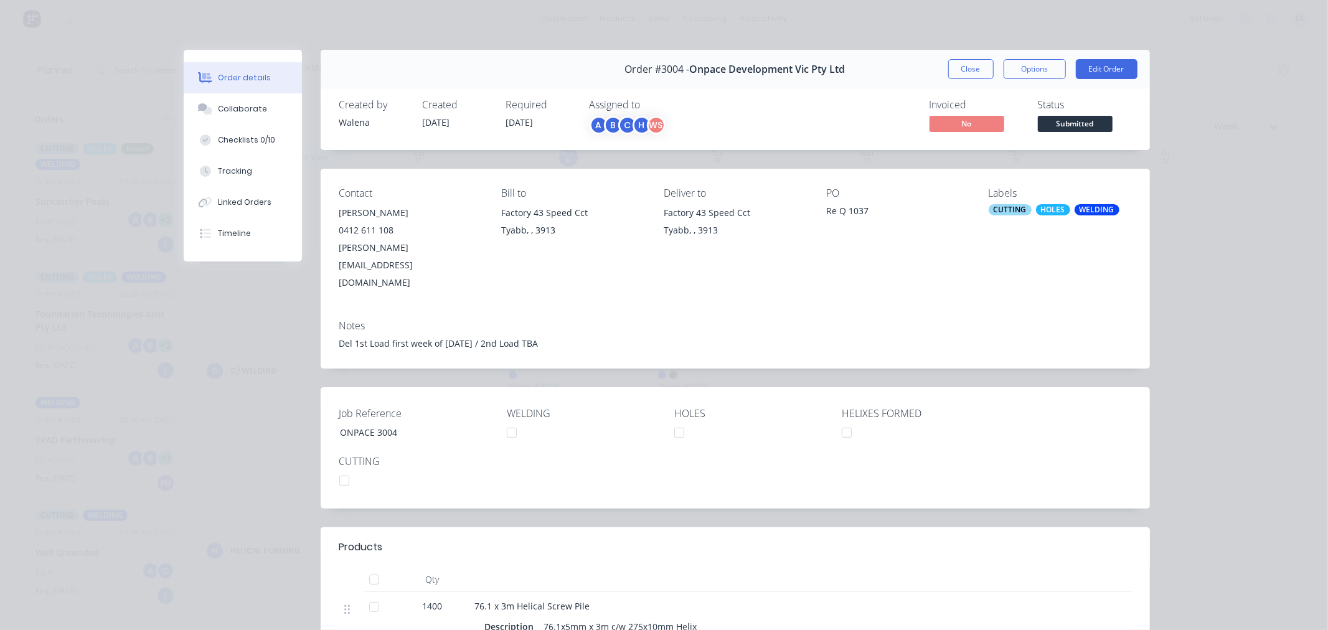
click at [1056, 128] on span "Submitted" at bounding box center [1075, 124] width 75 height 16
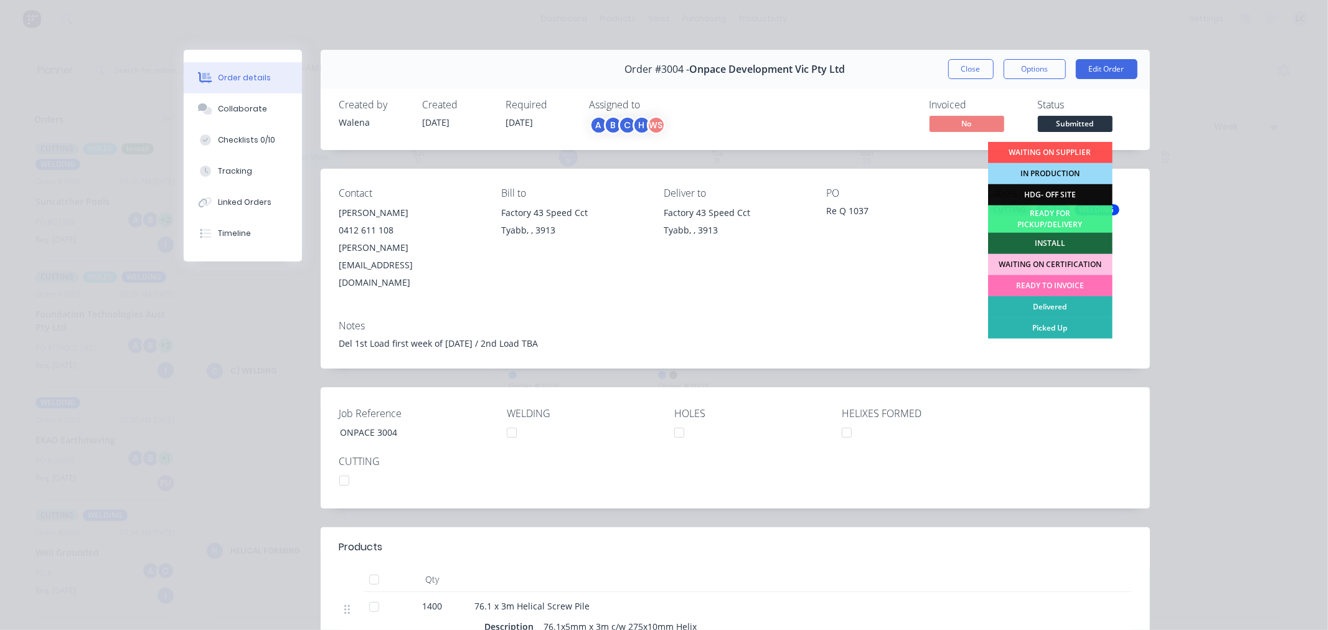
click at [1054, 171] on div "IN PRODUCTION" at bounding box center [1050, 173] width 125 height 21
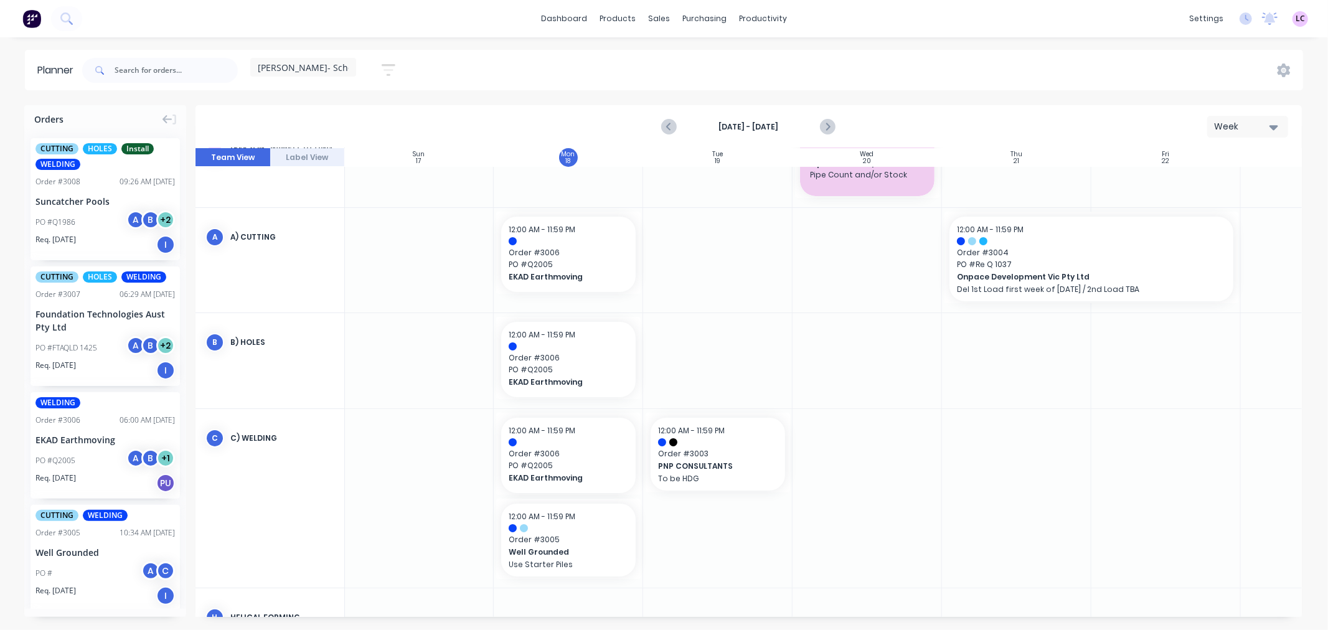
scroll to position [69, 1]
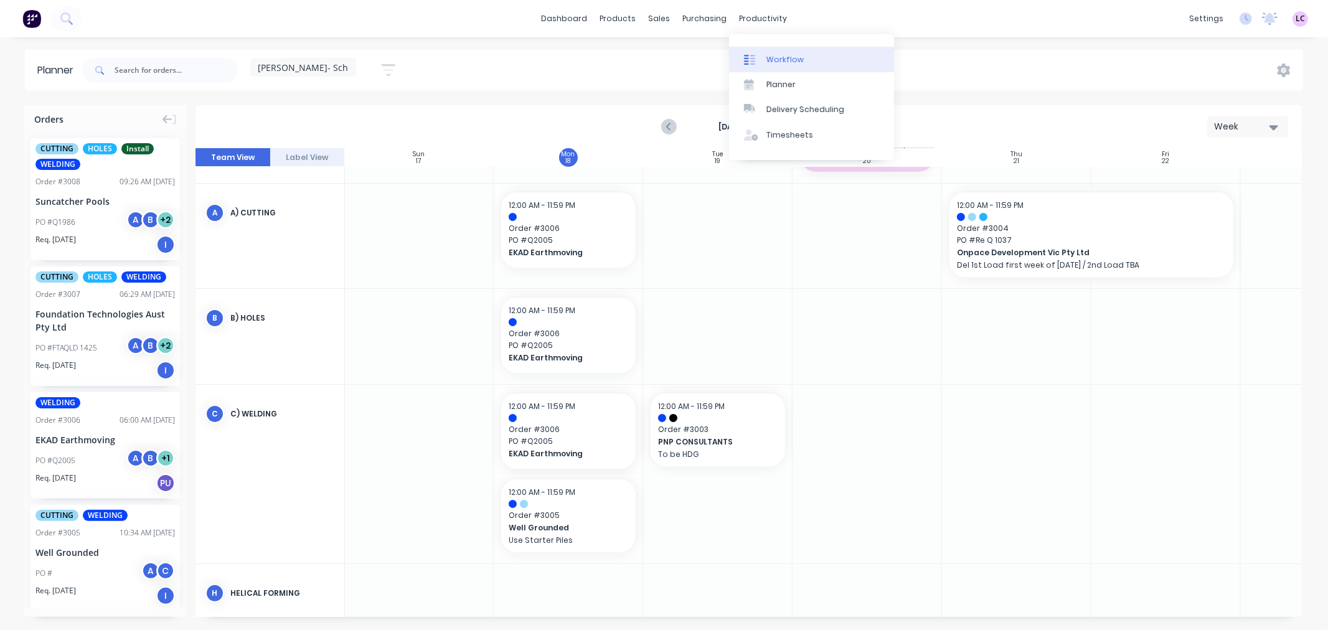
click at [769, 55] on div "Workflow" at bounding box center [785, 59] width 37 height 11
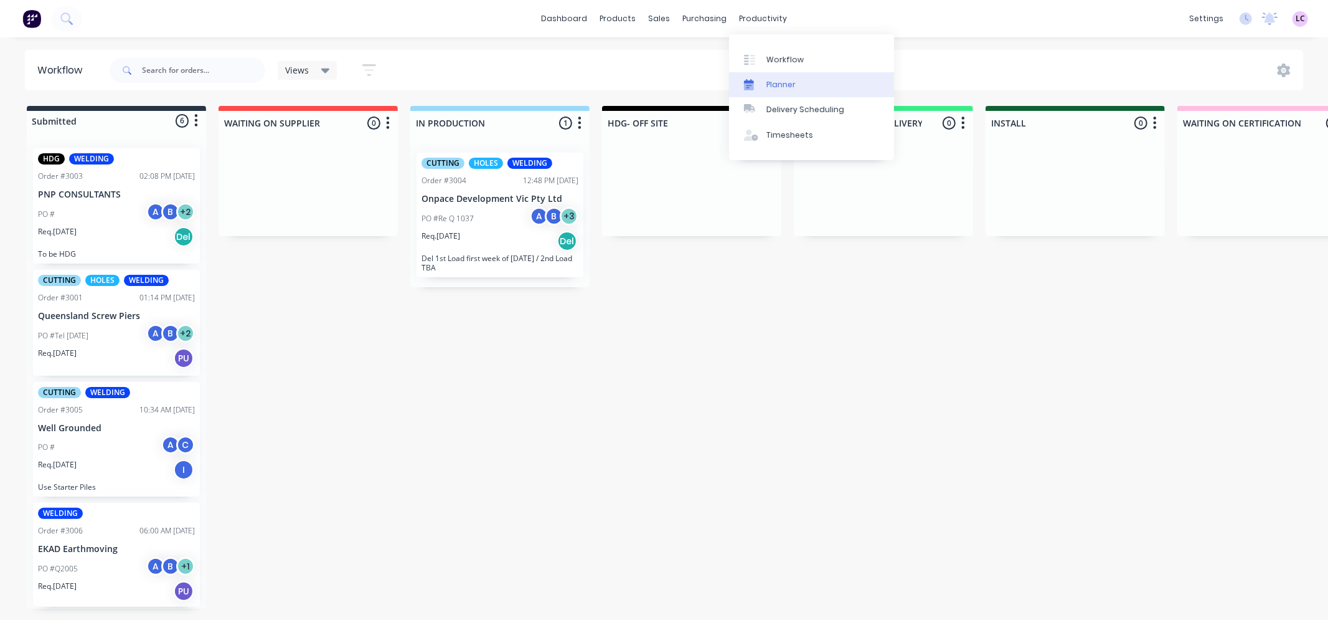
click at [780, 80] on div "Planner" at bounding box center [781, 84] width 29 height 11
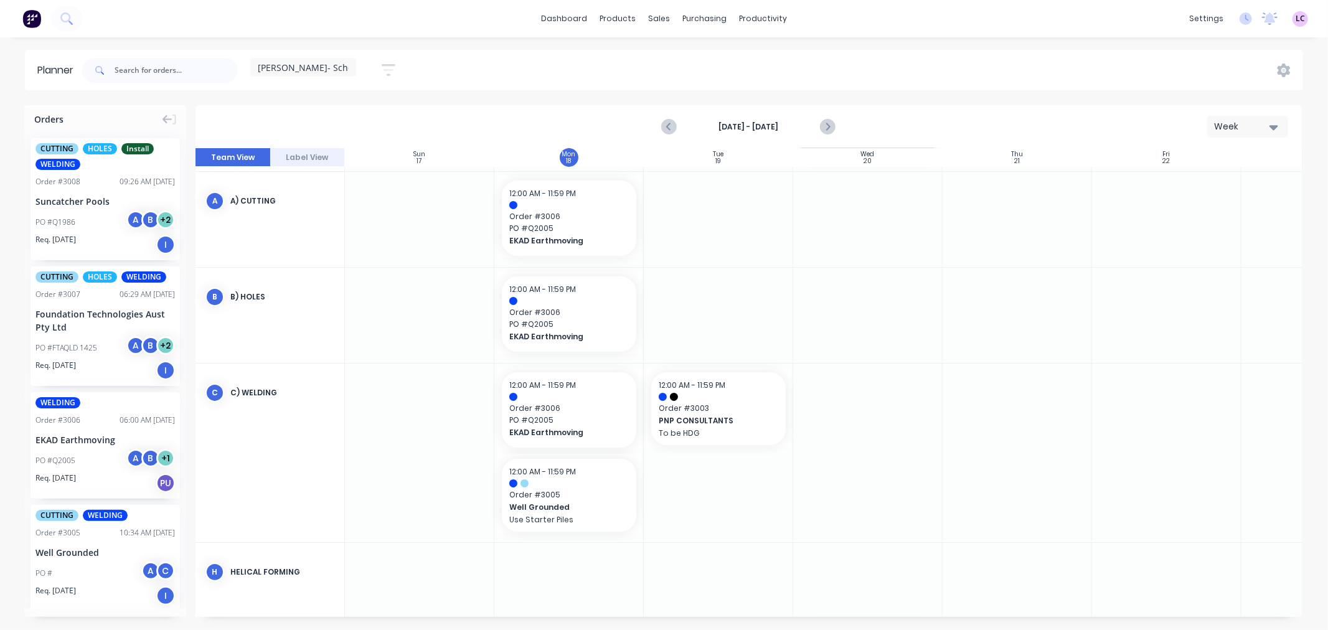
scroll to position [57, 0]
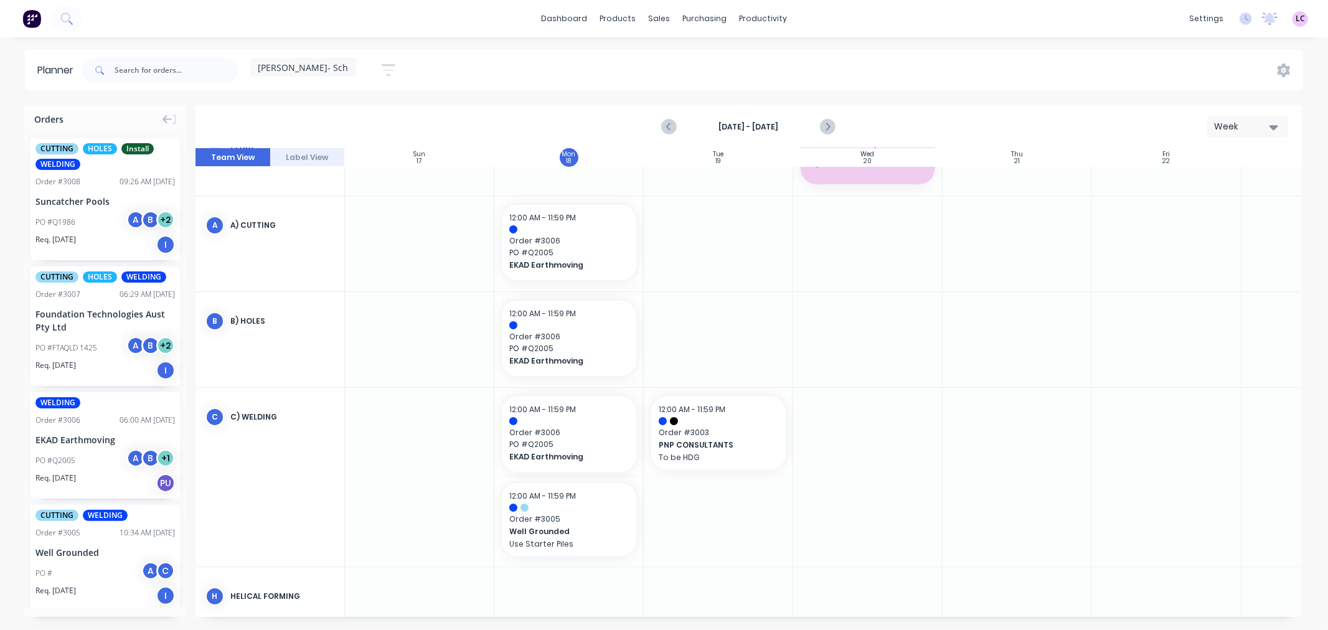
click at [339, 69] on div "Leesa- Schedule" at bounding box center [303, 67] width 91 height 11
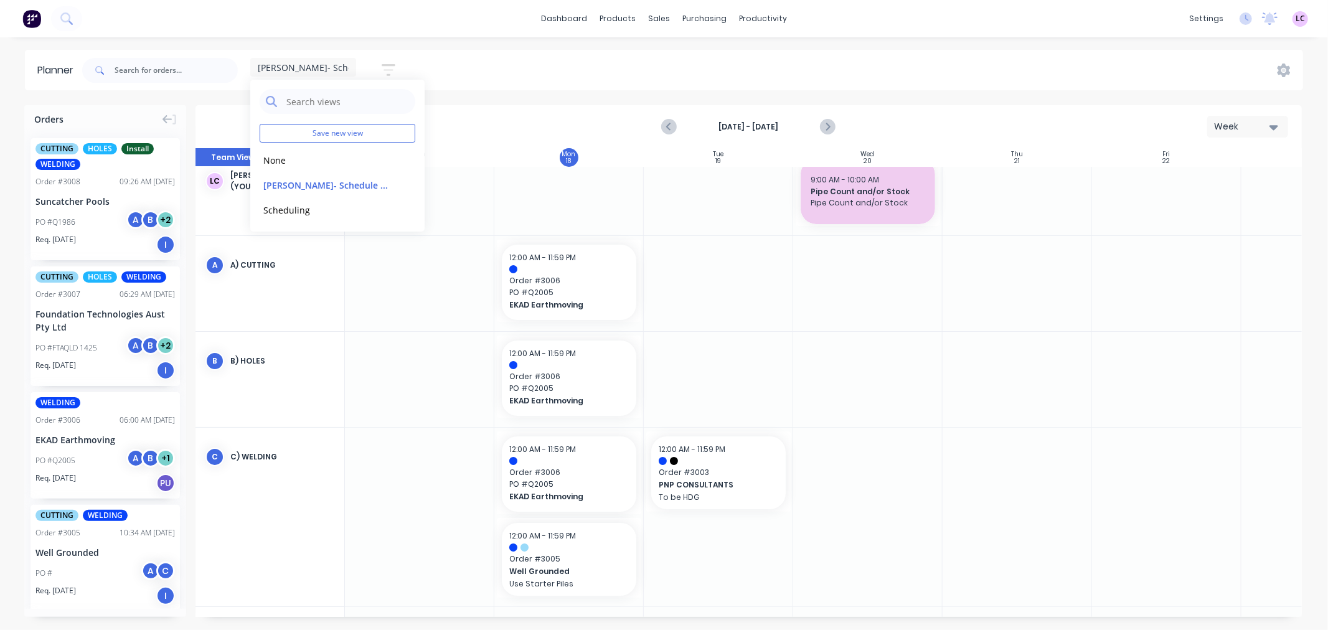
scroll to position [0, 0]
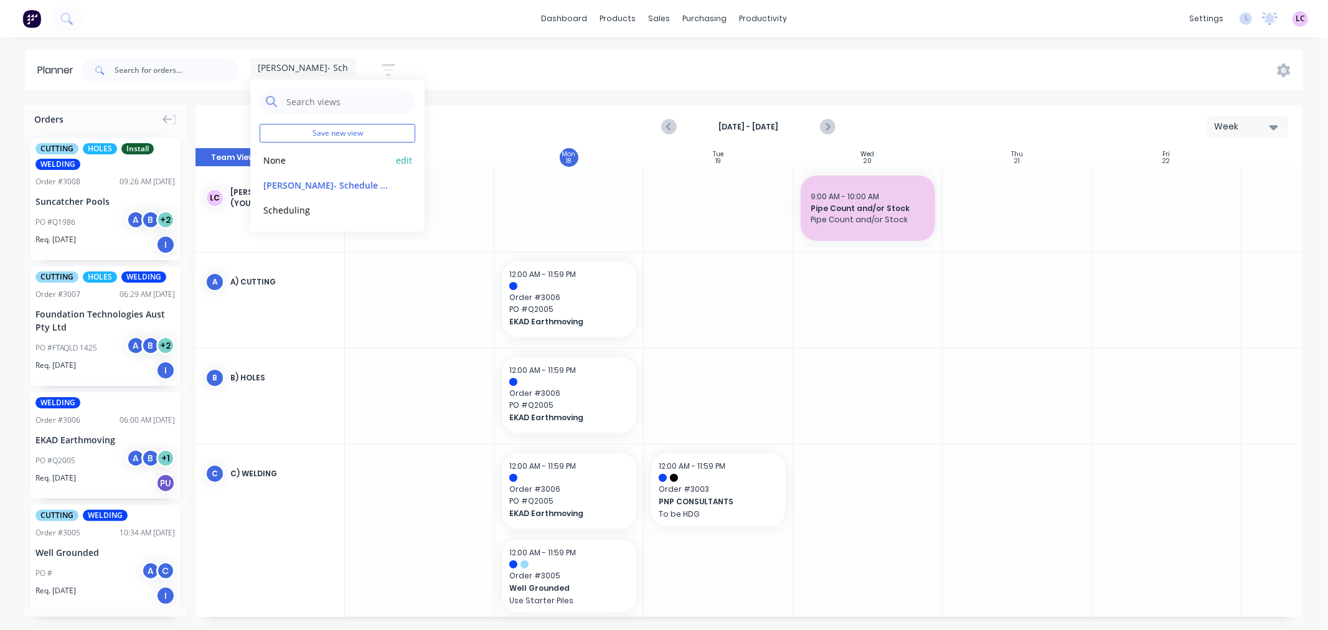
click at [283, 160] on button "None" at bounding box center [326, 160] width 133 height 14
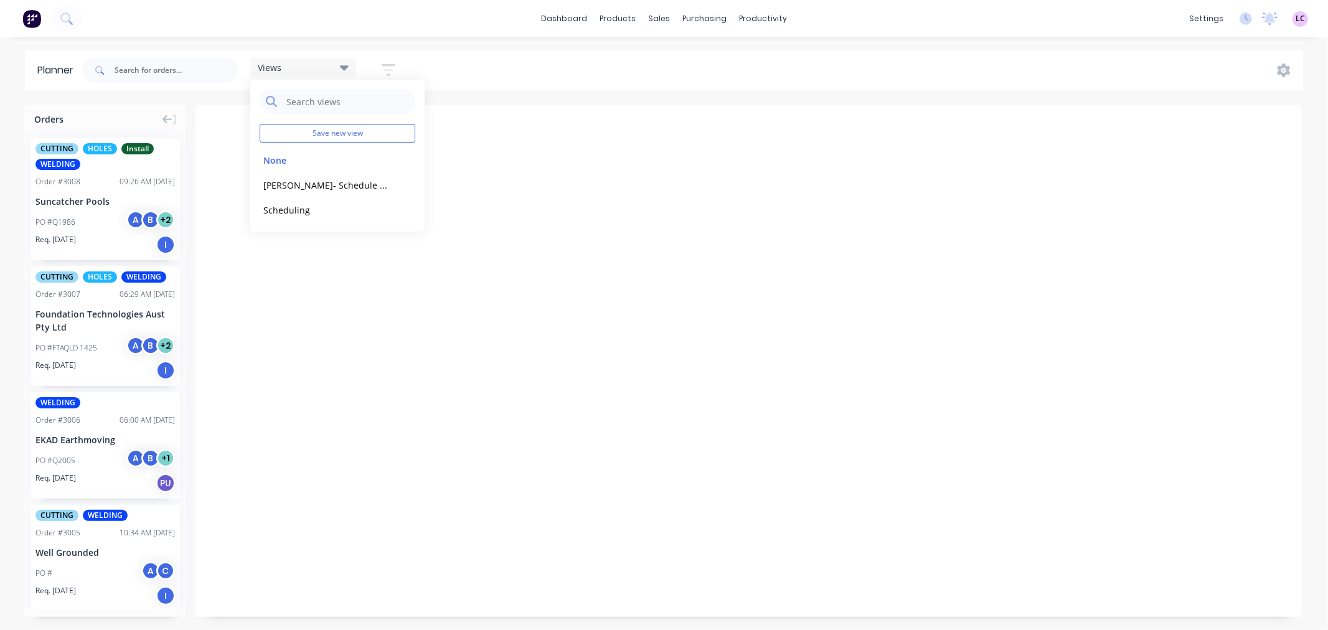
scroll to position [0, 1396]
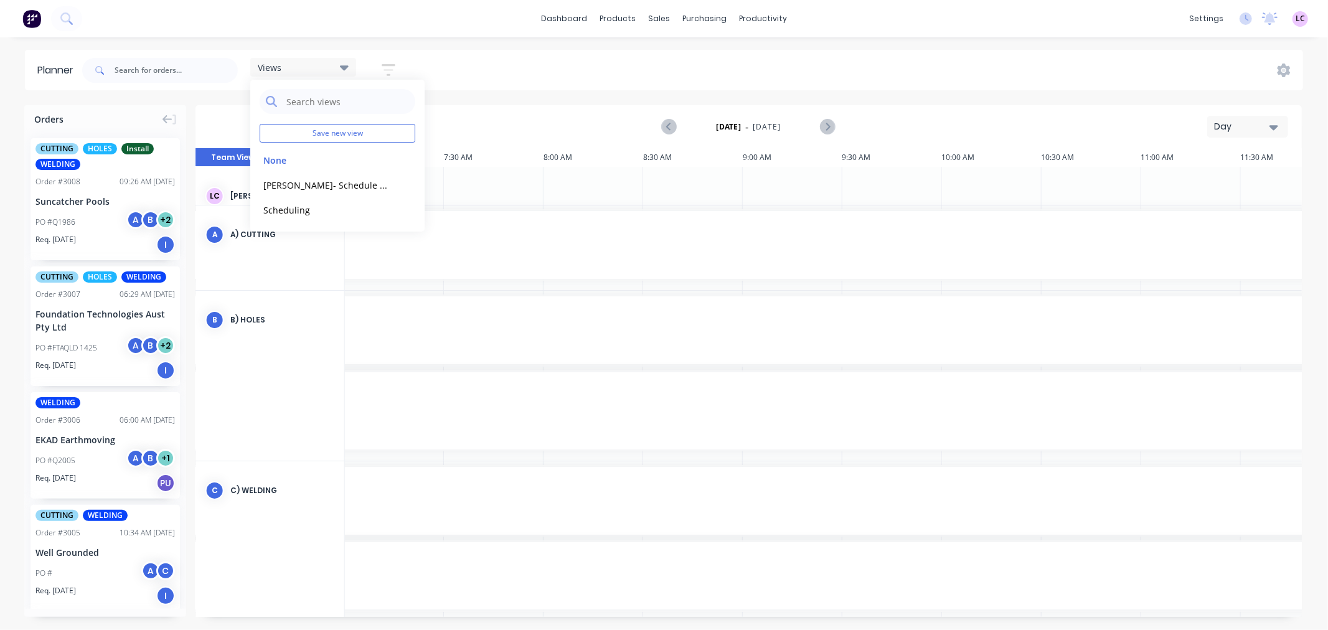
click at [1263, 133] on button "Day" at bounding box center [1248, 127] width 81 height 22
click at [1212, 186] on div "Week" at bounding box center [1225, 185] width 123 height 25
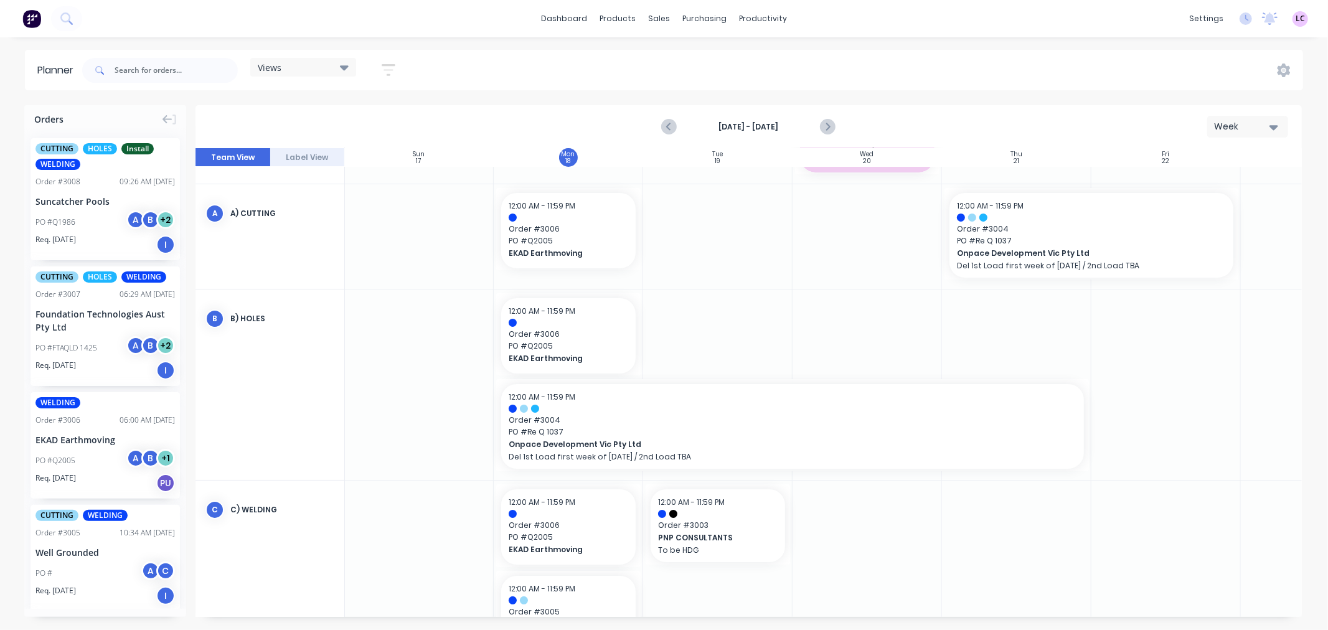
scroll to position [138, 1]
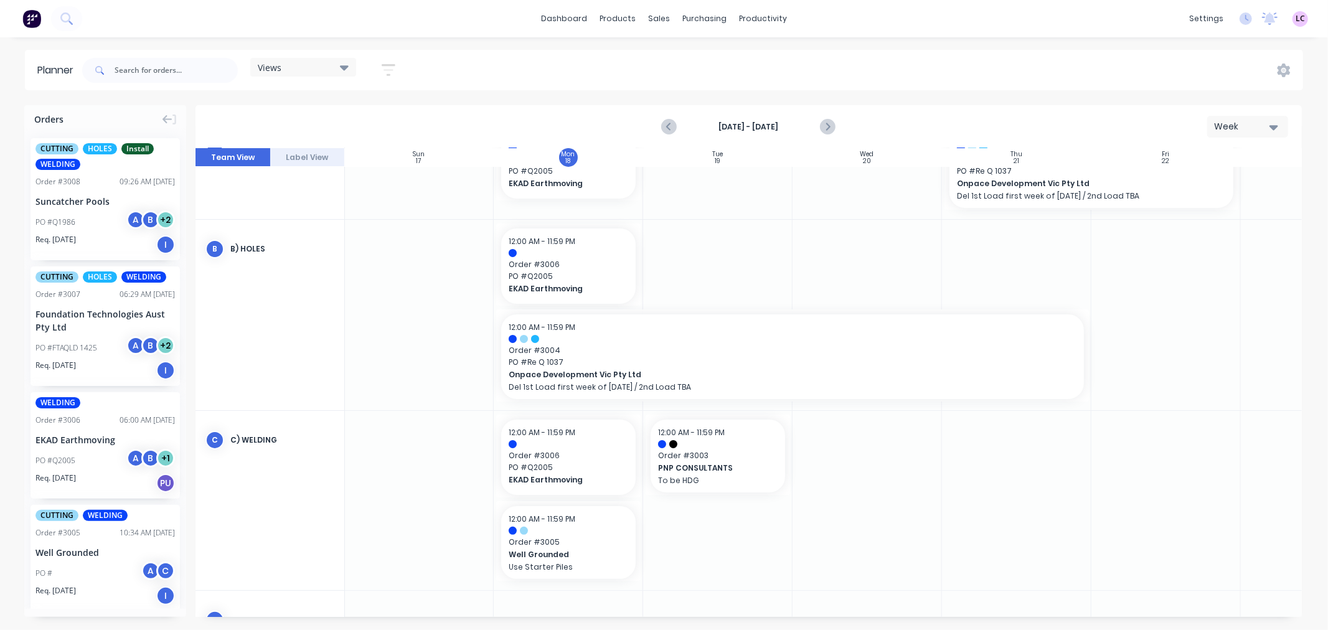
click at [346, 67] on icon at bounding box center [344, 67] width 9 height 5
click at [308, 182] on button "Leesa- Schedule (Default)" at bounding box center [326, 184] width 133 height 14
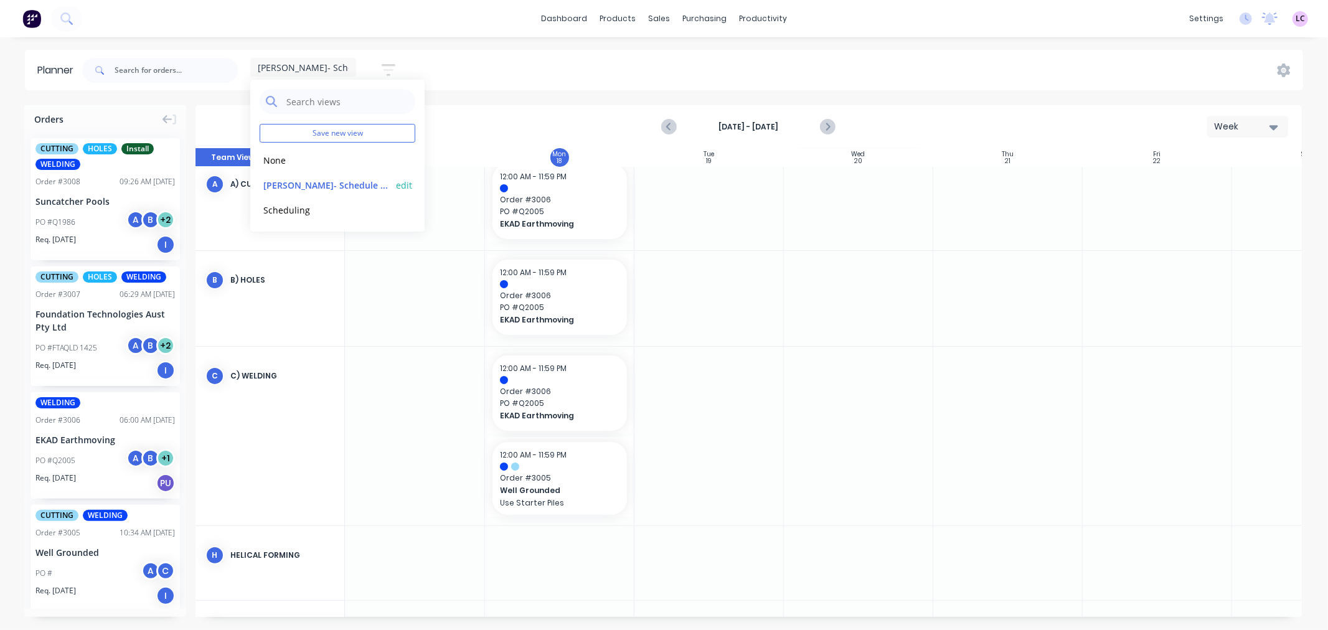
scroll to position [89, 93]
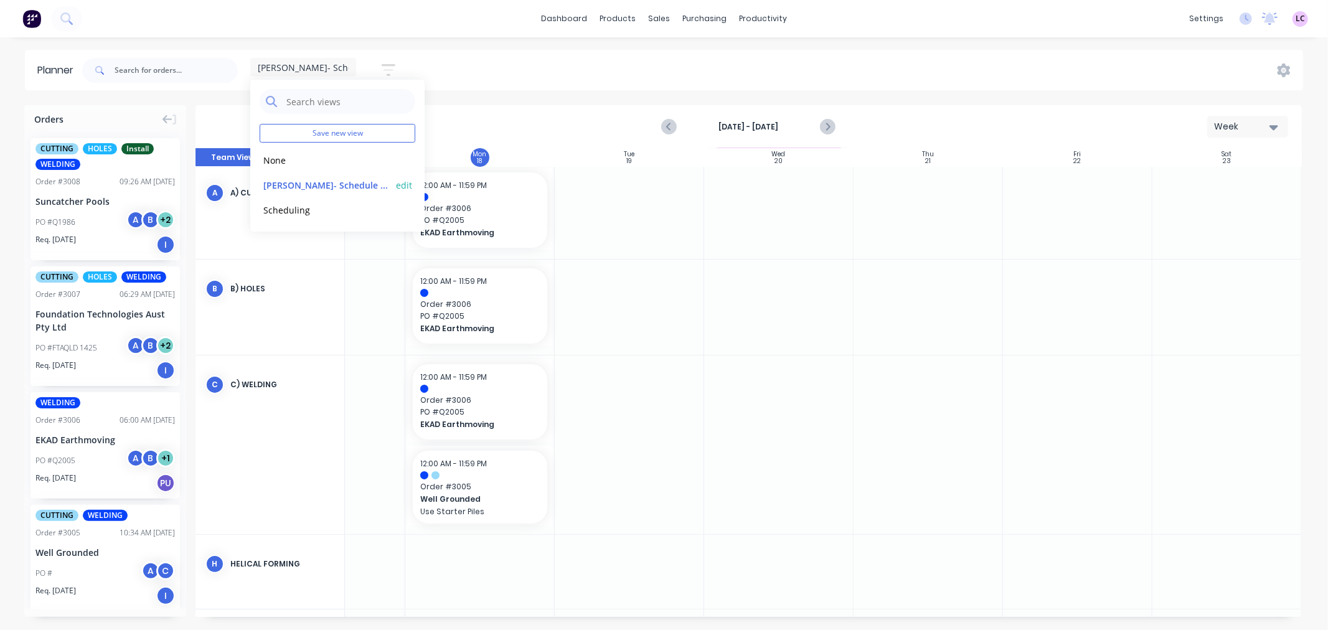
click at [409, 184] on button "edit" at bounding box center [404, 184] width 16 height 13
click at [541, 159] on button "Delete" at bounding box center [558, 157] width 69 height 22
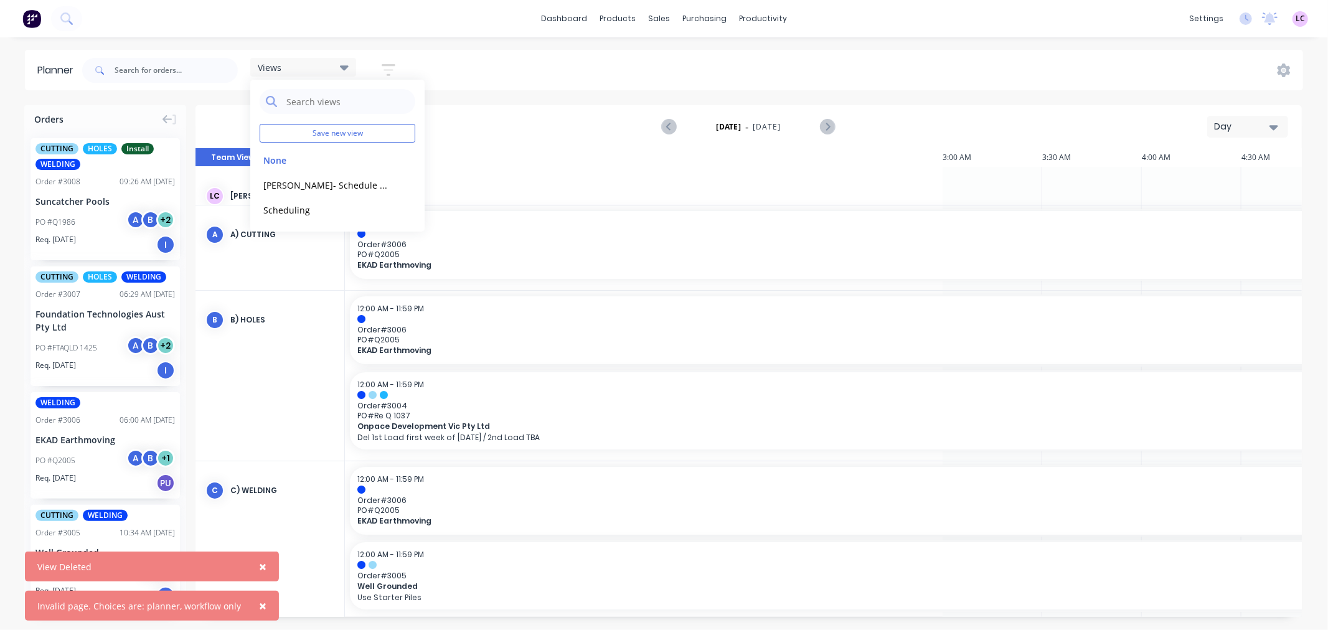
scroll to position [0, 1396]
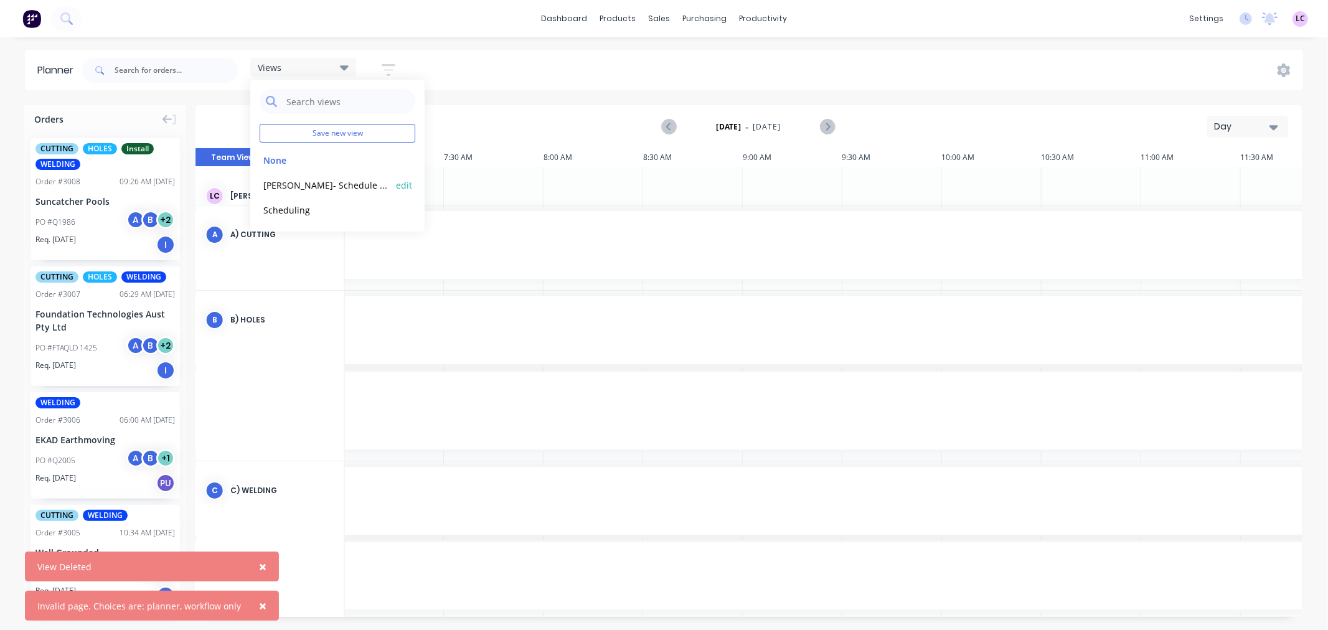
click at [405, 181] on button "edit" at bounding box center [404, 184] width 16 height 13
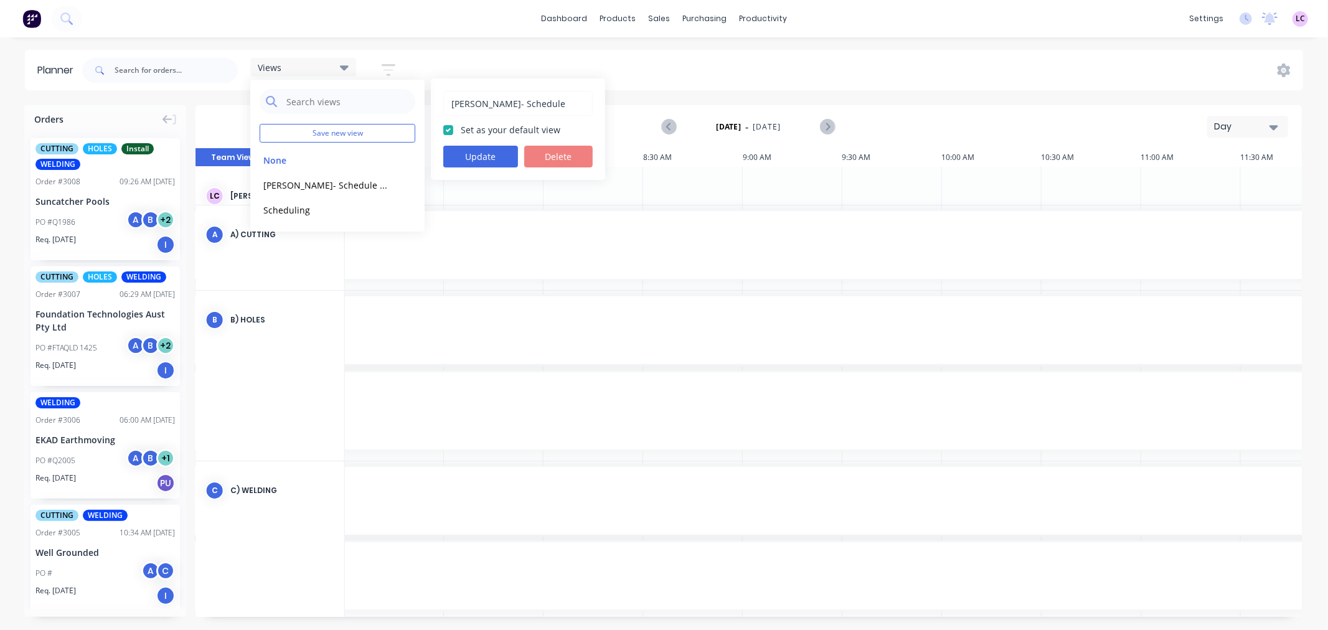
click at [726, 73] on div "Views Save new view None edit Leesa- Schedule (Default) edit Scheduling edit Le…" at bounding box center [692, 70] width 1224 height 37
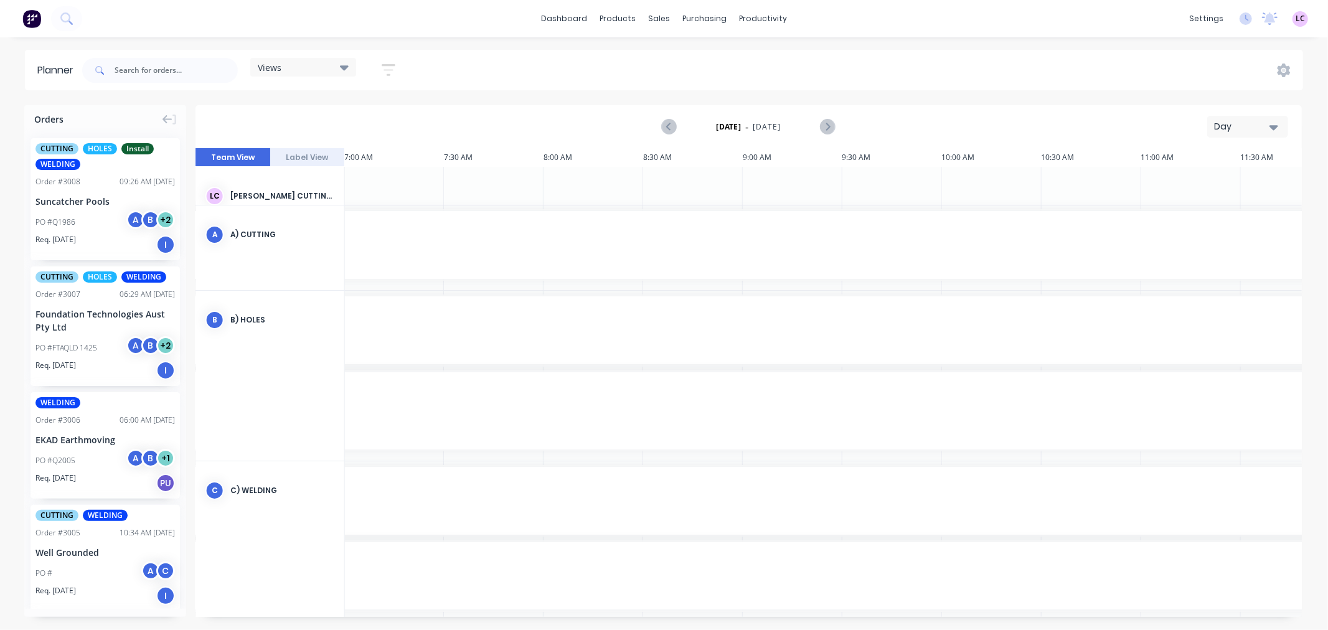
click at [1258, 128] on div "Day" at bounding box center [1242, 126] width 57 height 13
click at [1213, 189] on div "Week" at bounding box center [1225, 185] width 123 height 25
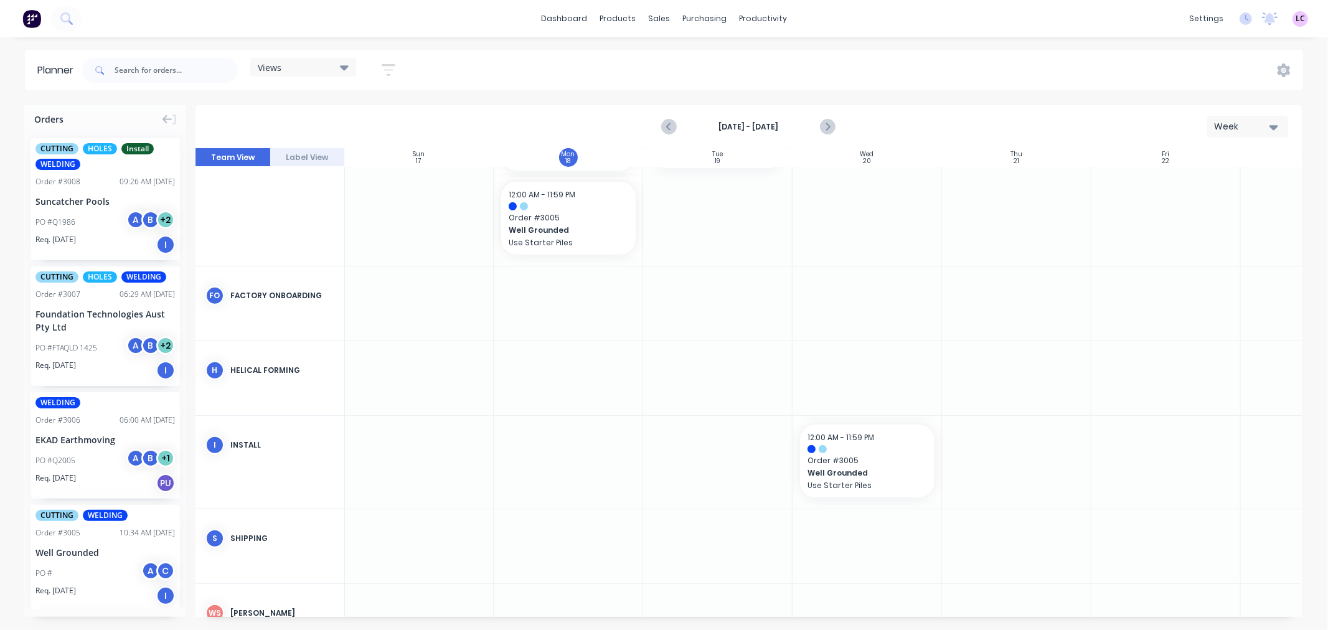
scroll to position [484, 1]
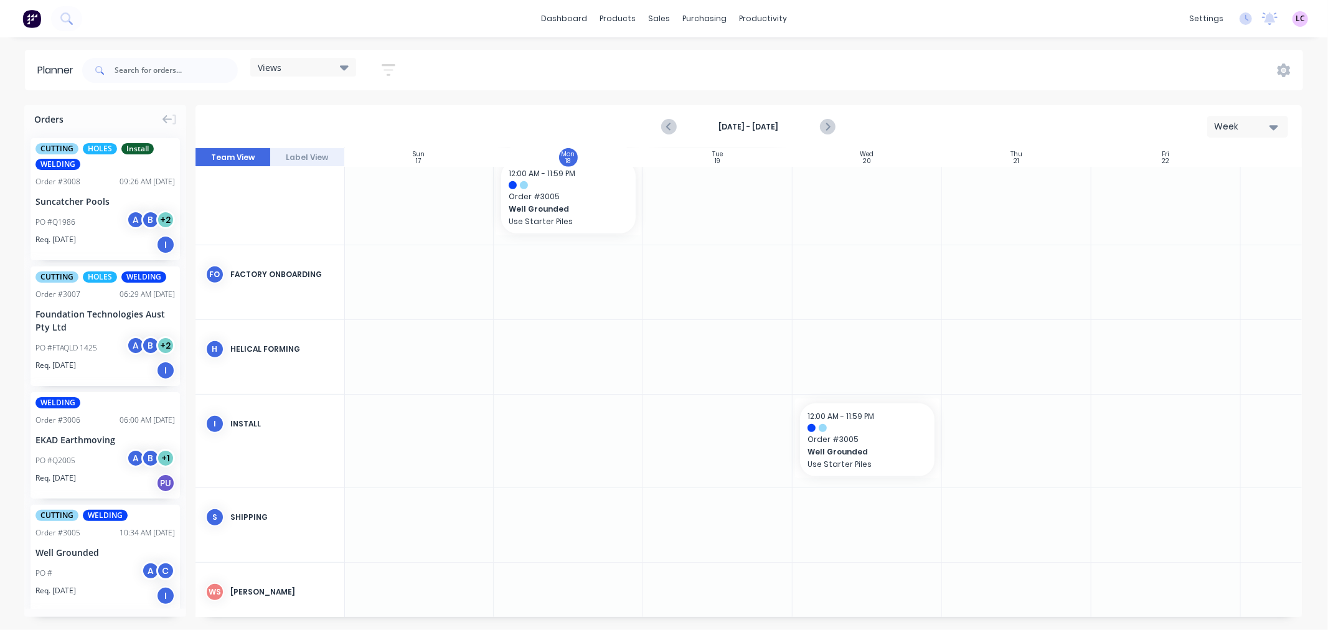
click at [386, 69] on icon "button" at bounding box center [389, 70] width 10 height 2
click at [376, 119] on icon "button" at bounding box center [374, 117] width 9 height 5
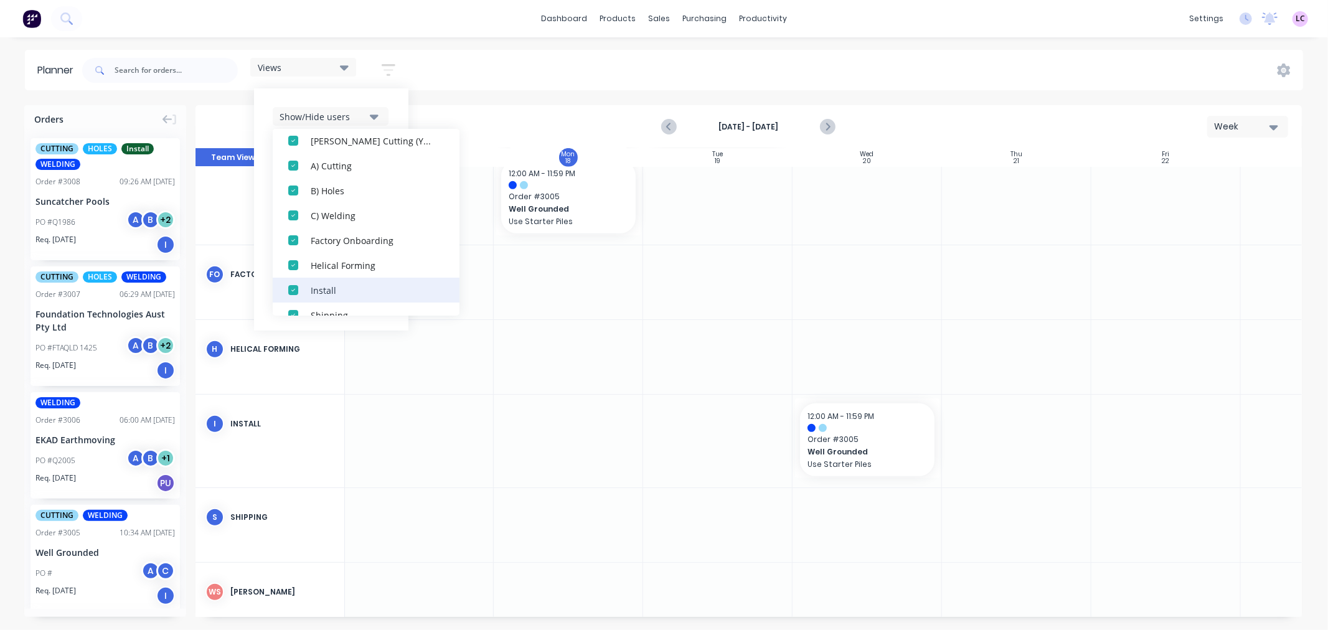
scroll to position [112, 0]
click at [291, 296] on div "button" at bounding box center [293, 297] width 25 height 25
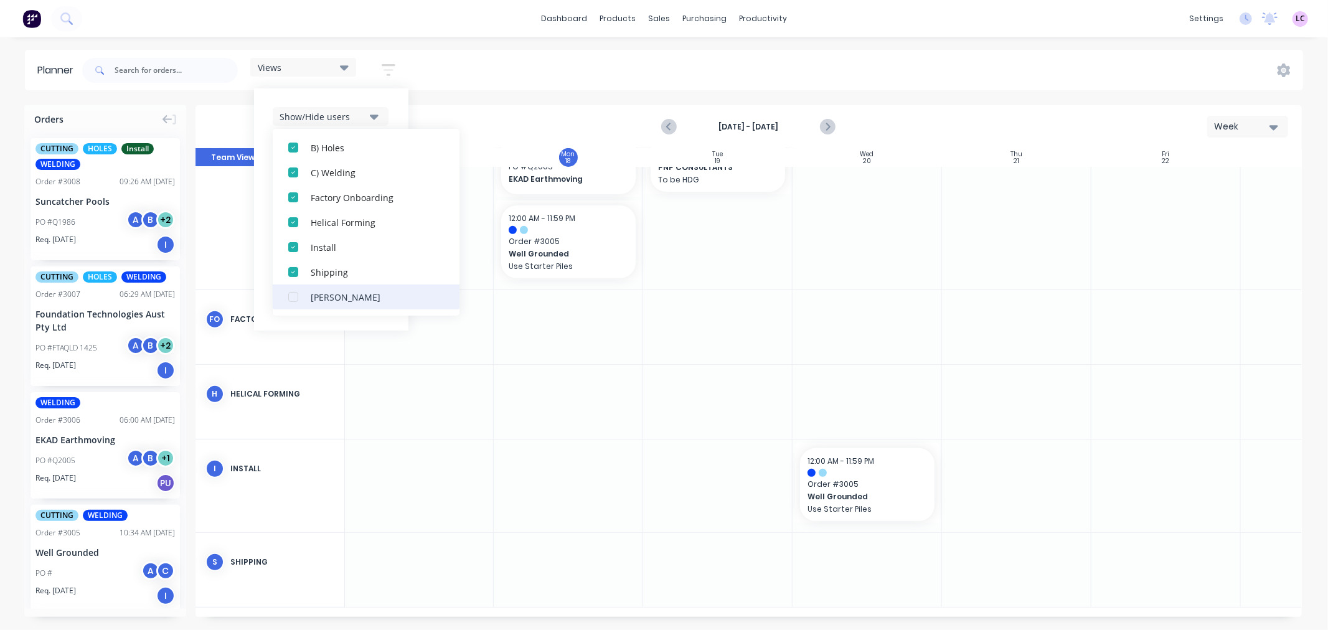
scroll to position [434, 1]
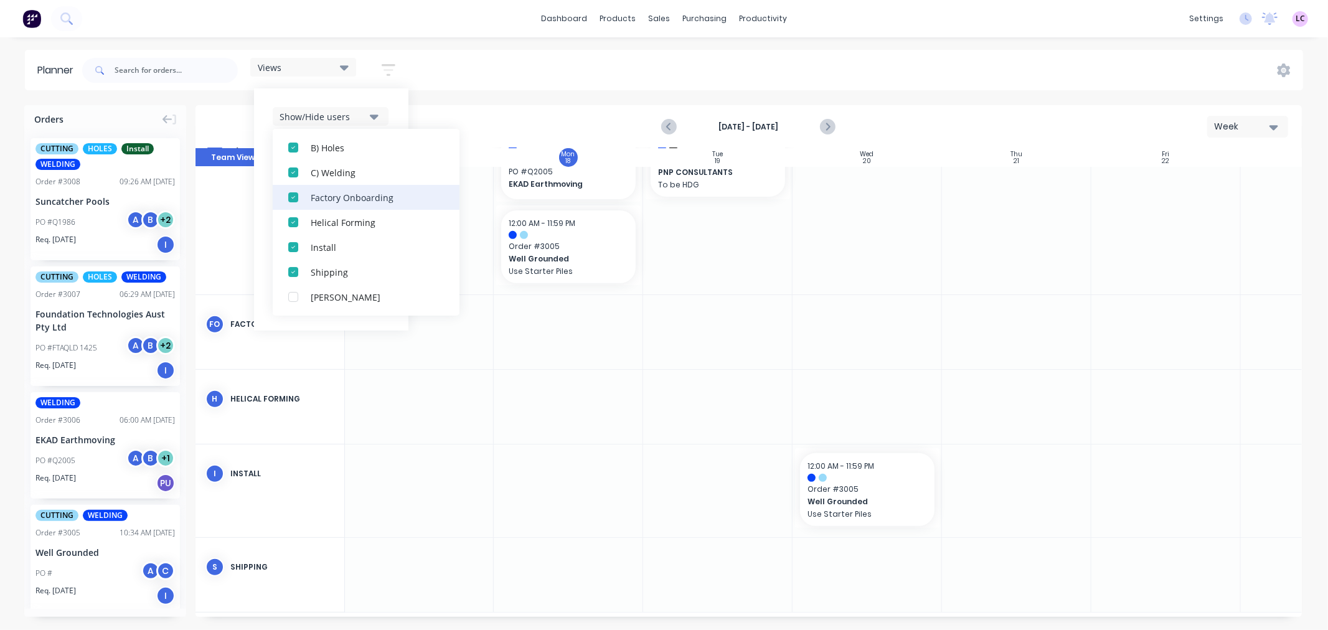
click at [290, 196] on div "button" at bounding box center [293, 197] width 25 height 25
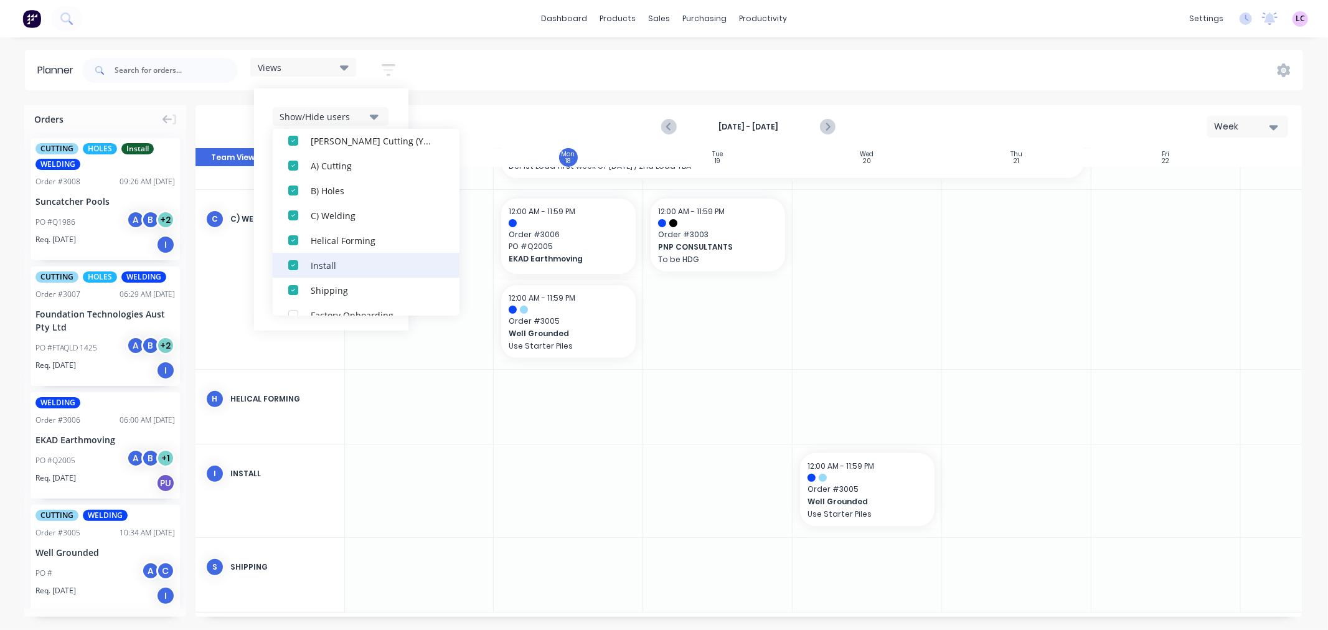
scroll to position [112, 0]
click at [386, 321] on div "Show/Hide users All Leesa Cutting (You) A) Cutting B) Holes C) Welding Helical …" at bounding box center [331, 209] width 154 height 242
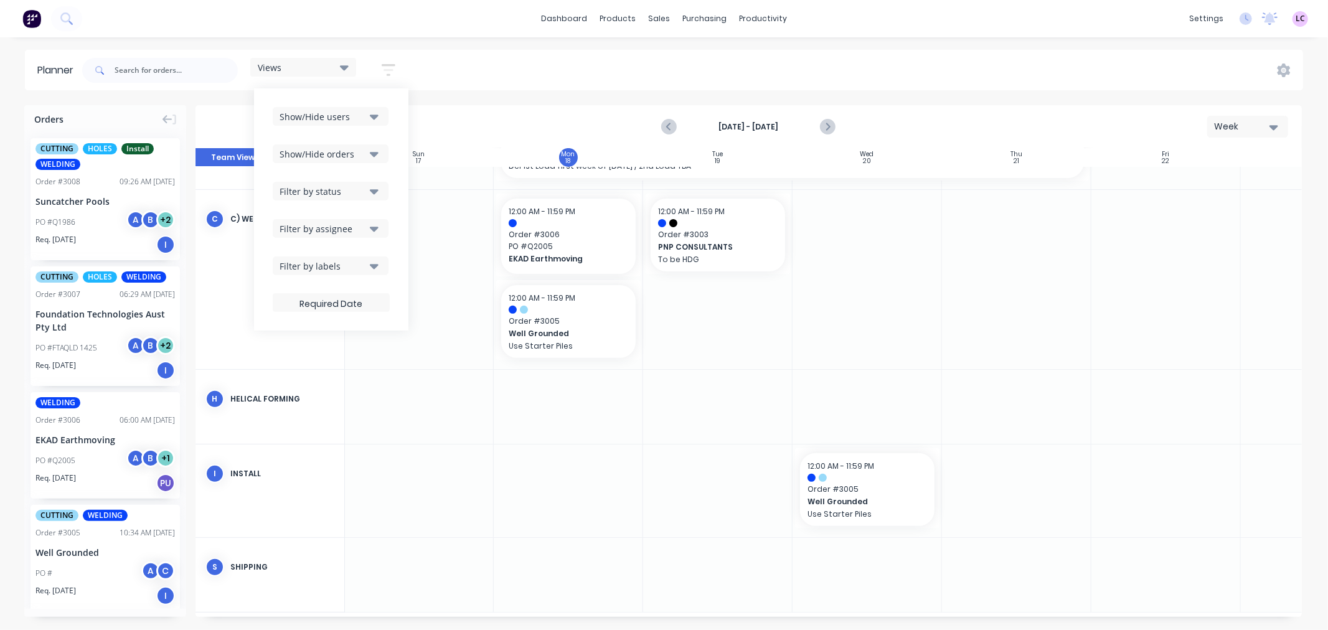
click at [372, 226] on icon "button" at bounding box center [374, 229] width 9 height 14
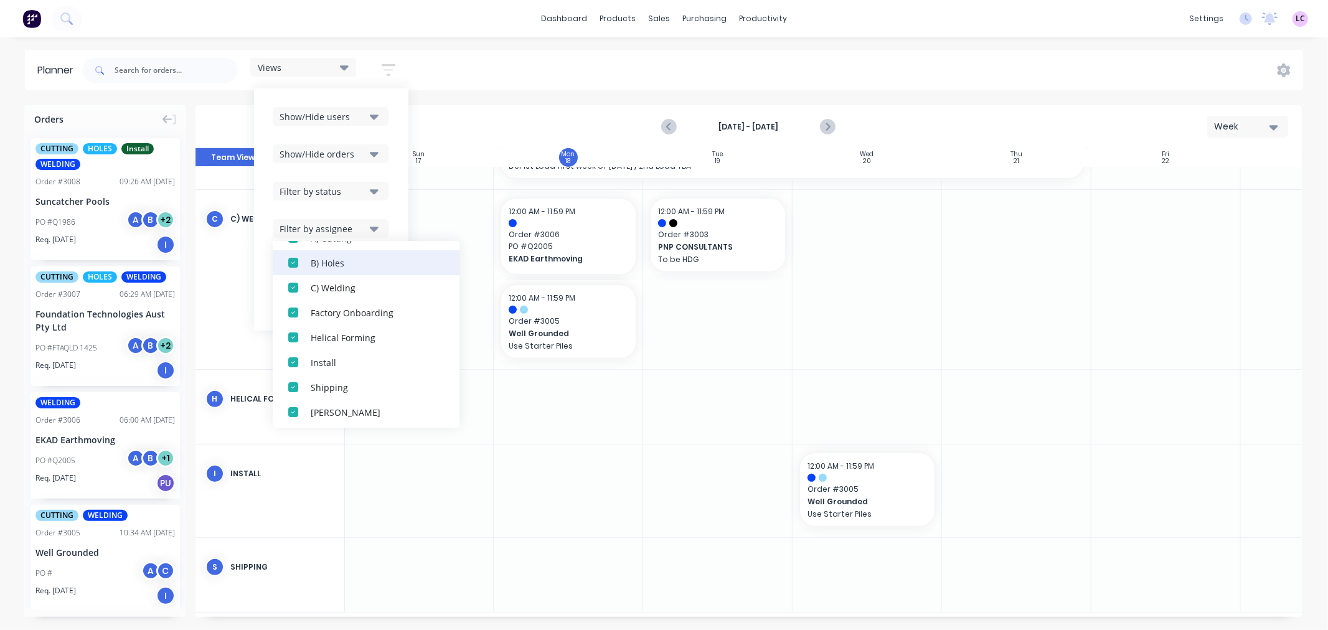
scroll to position [137, 0]
click at [376, 219] on button "Filter by assignee" at bounding box center [331, 228] width 116 height 19
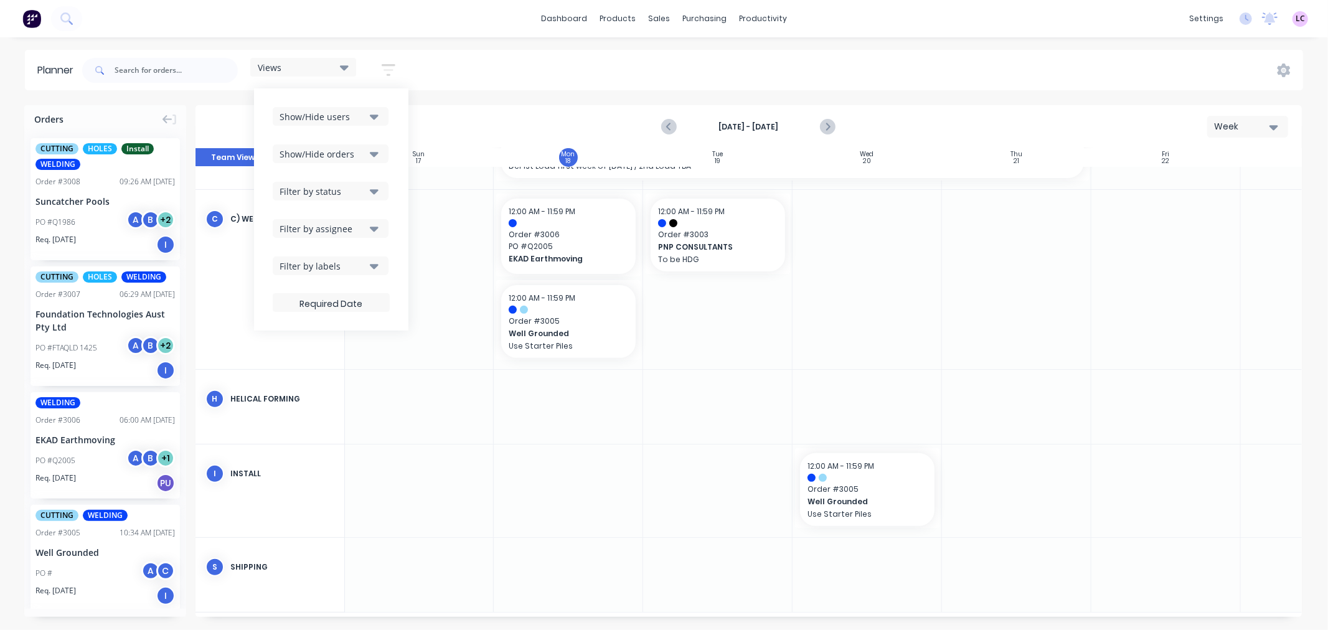
click at [359, 191] on div "Filter by status" at bounding box center [323, 191] width 87 height 13
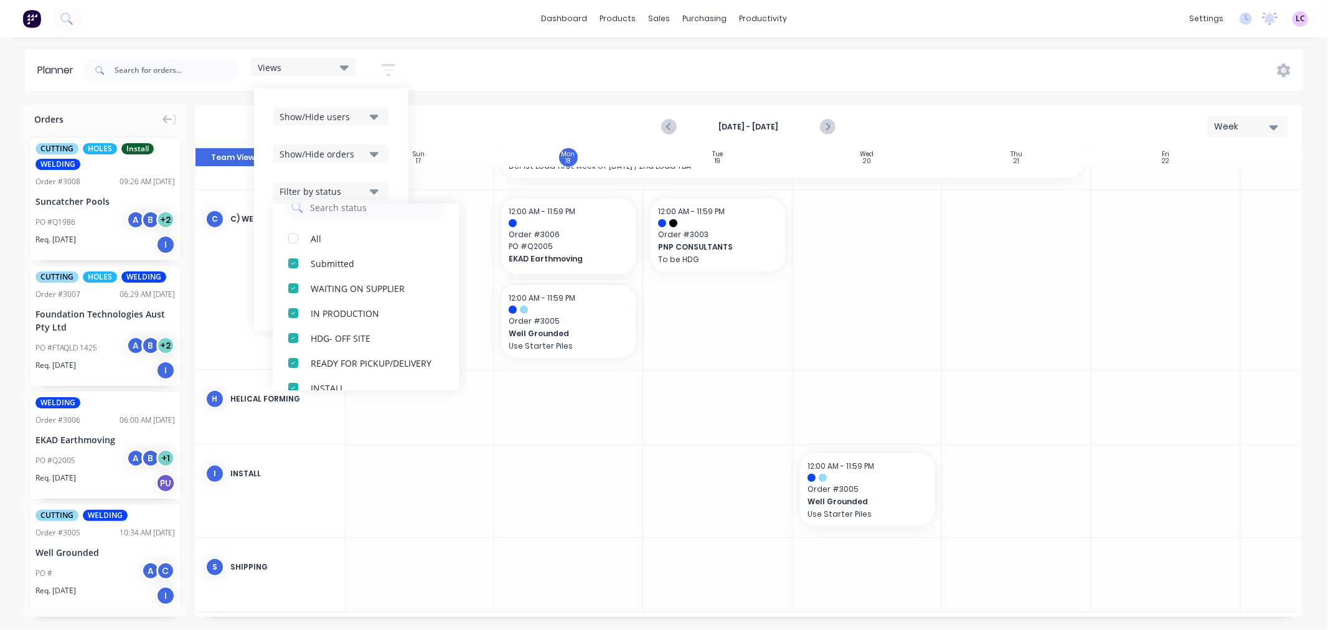
scroll to position [0, 0]
click at [399, 174] on div "Show/Hide users Show/Hide orders Filter by status All Submitted WAITING ON SUPP…" at bounding box center [331, 209] width 154 height 242
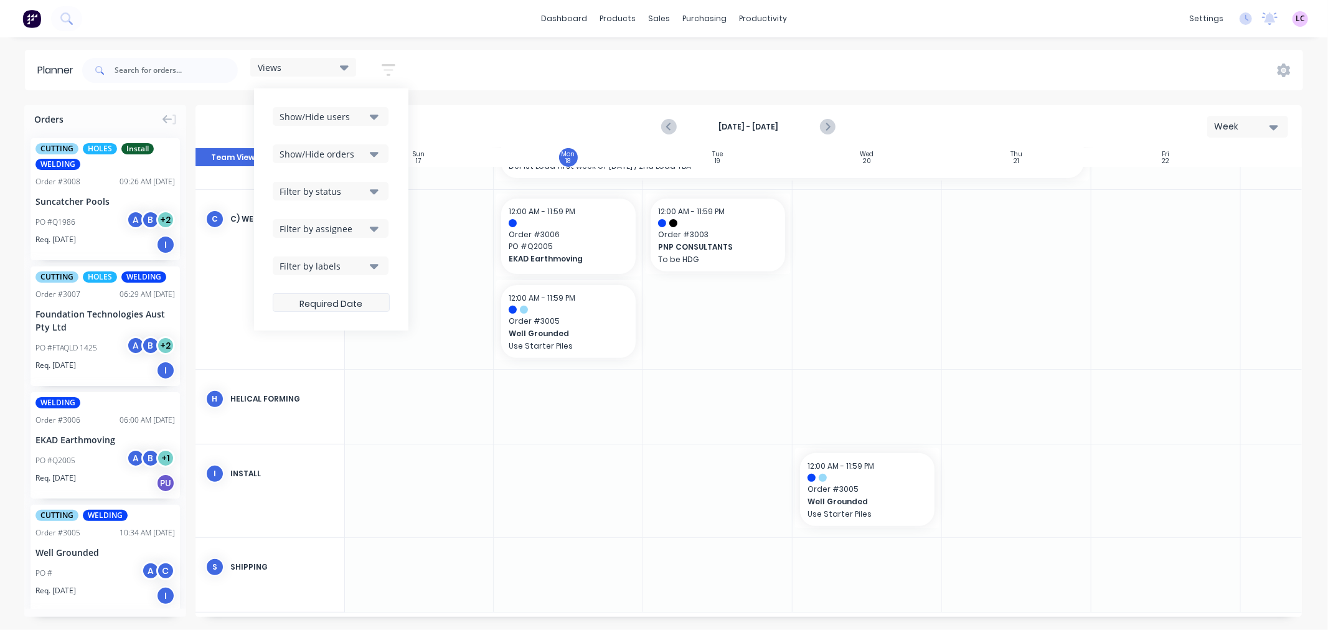
click at [333, 302] on label at bounding box center [331, 302] width 117 height 19
click at [333, 302] on input at bounding box center [331, 304] width 116 height 24
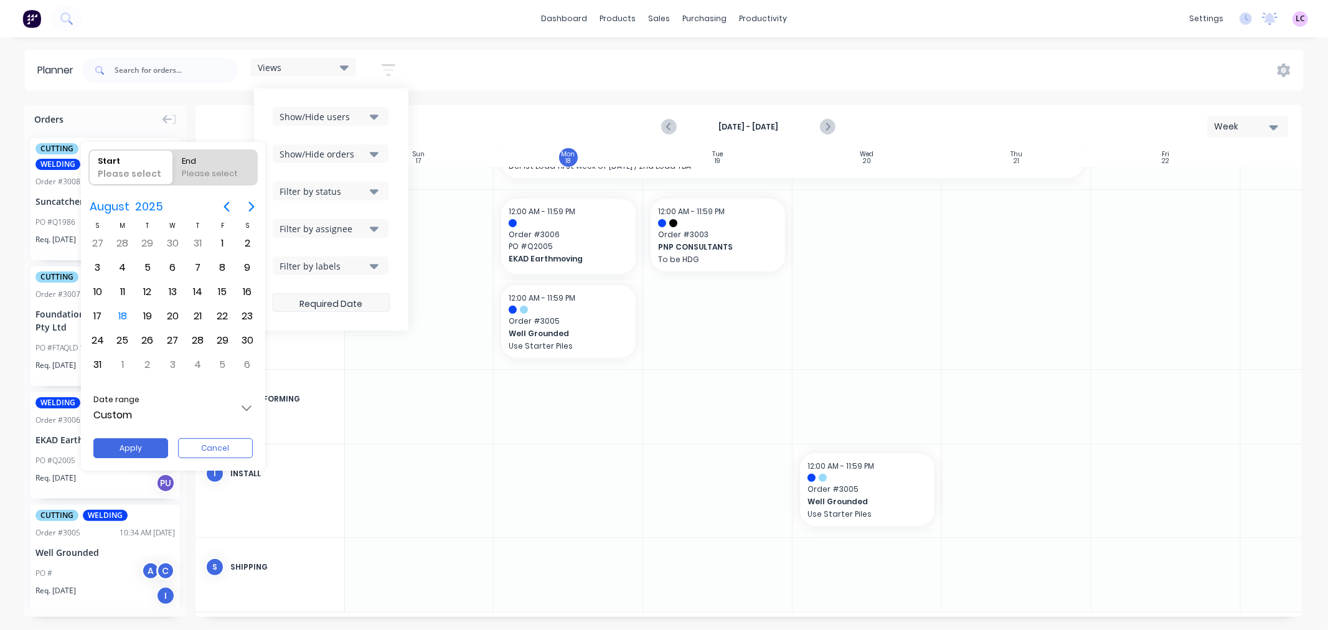
click at [333, 302] on div at bounding box center [664, 315] width 1528 height 830
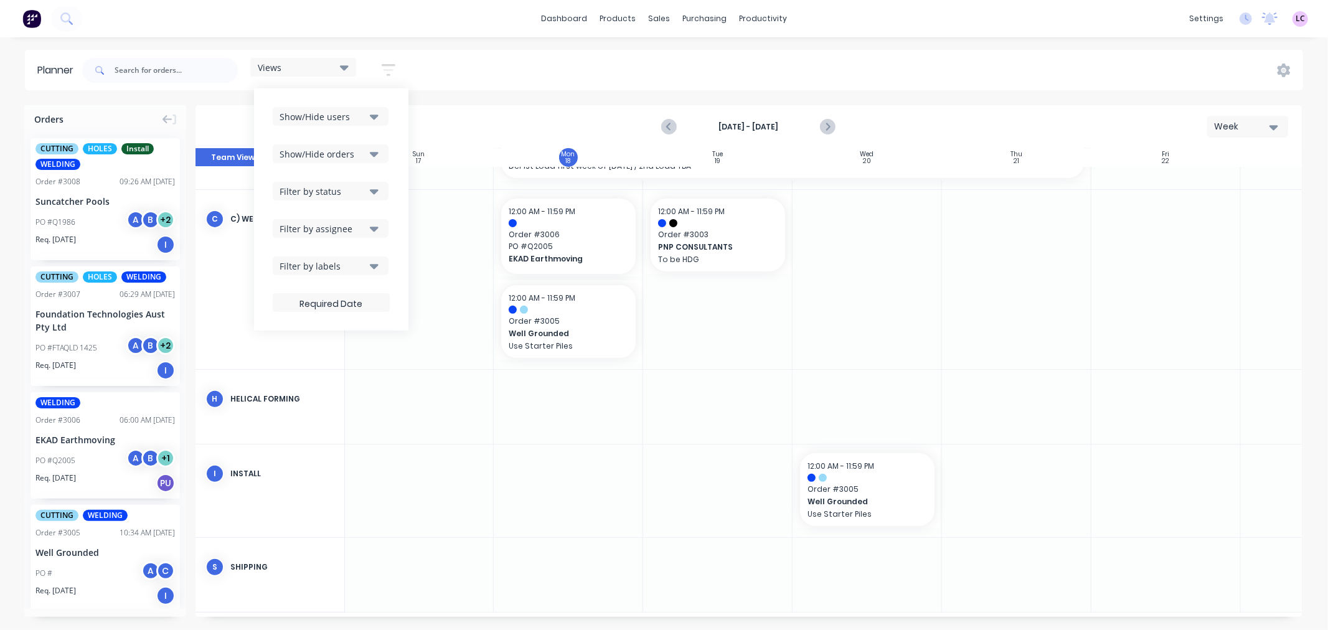
click at [335, 66] on div "Views" at bounding box center [303, 67] width 91 height 11
click at [407, 186] on button "edit" at bounding box center [404, 184] width 16 height 13
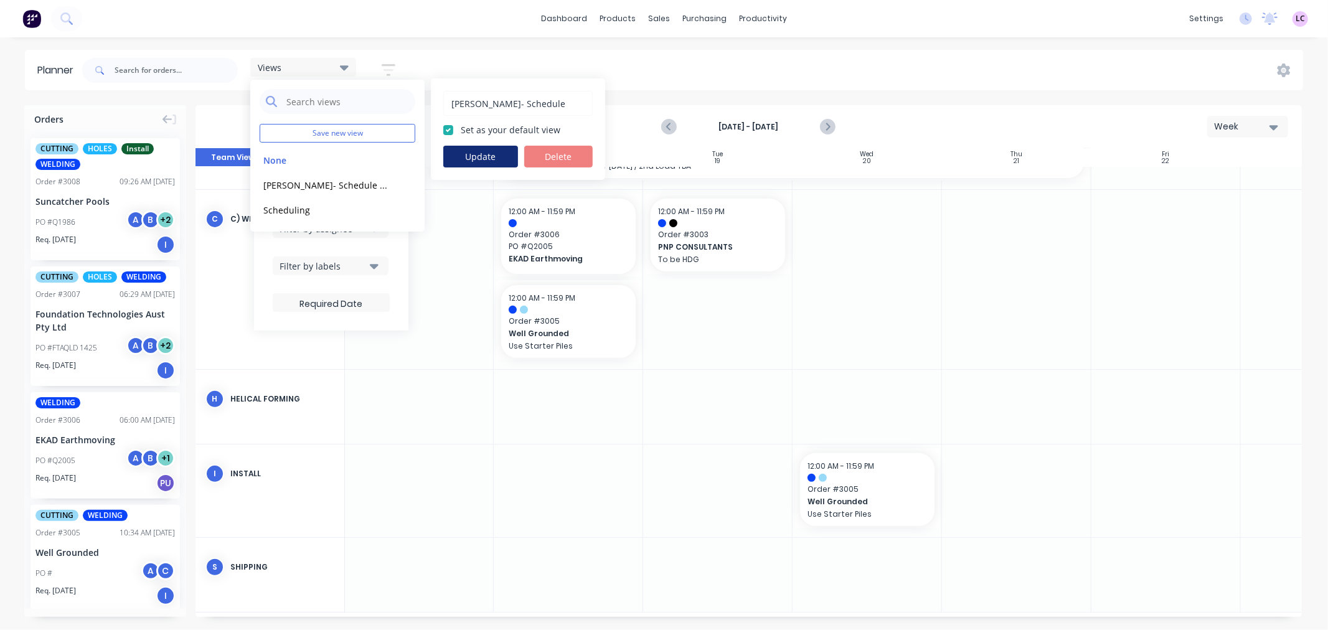
click at [456, 150] on button "Update" at bounding box center [480, 157] width 75 height 22
click at [388, 303] on label at bounding box center [331, 302] width 117 height 19
click at [388, 303] on input at bounding box center [331, 304] width 116 height 24
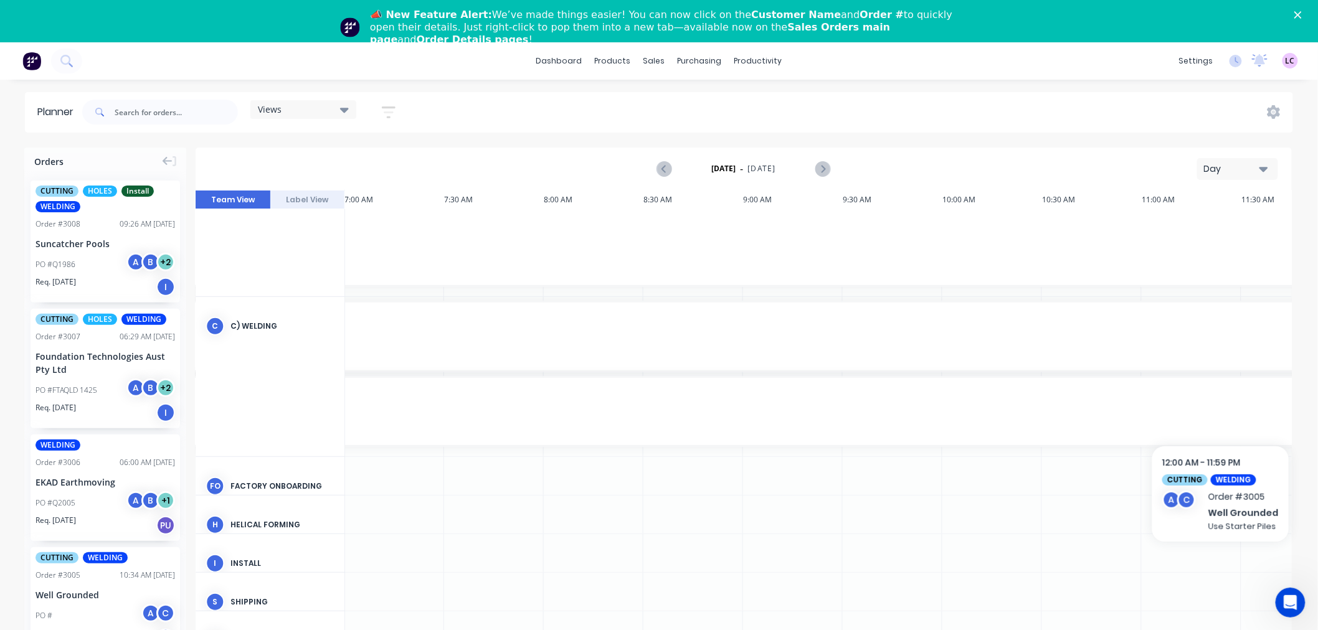
scroll to position [0, 1396]
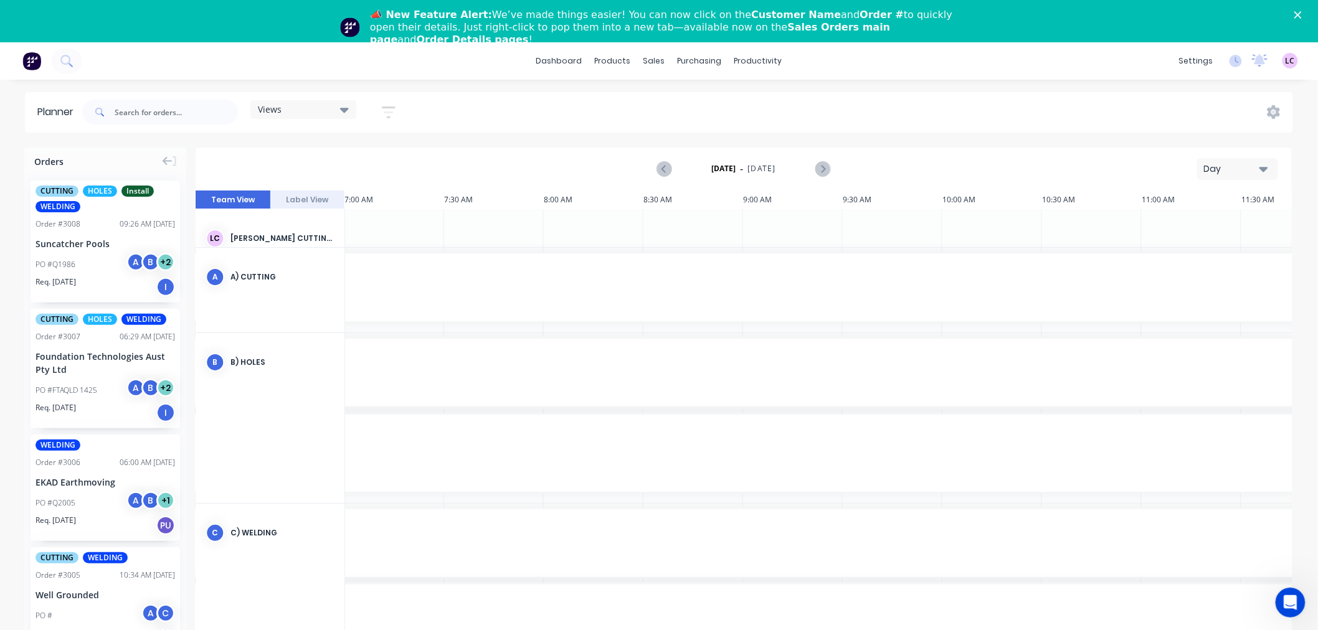
click at [1229, 175] on div "Day" at bounding box center [1232, 169] width 57 height 13
click at [339, 110] on div "Views" at bounding box center [303, 109] width 91 height 11
click at [407, 225] on button "edit" at bounding box center [404, 226] width 16 height 13
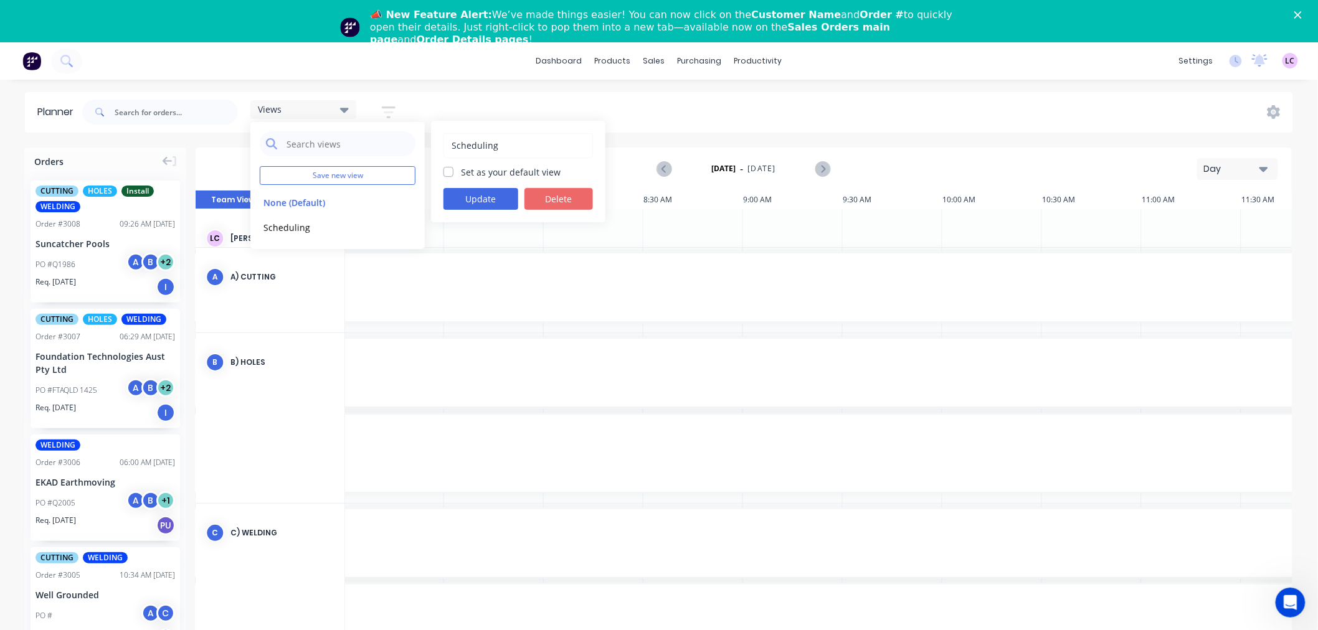
click at [551, 202] on button "Delete" at bounding box center [558, 199] width 69 height 22
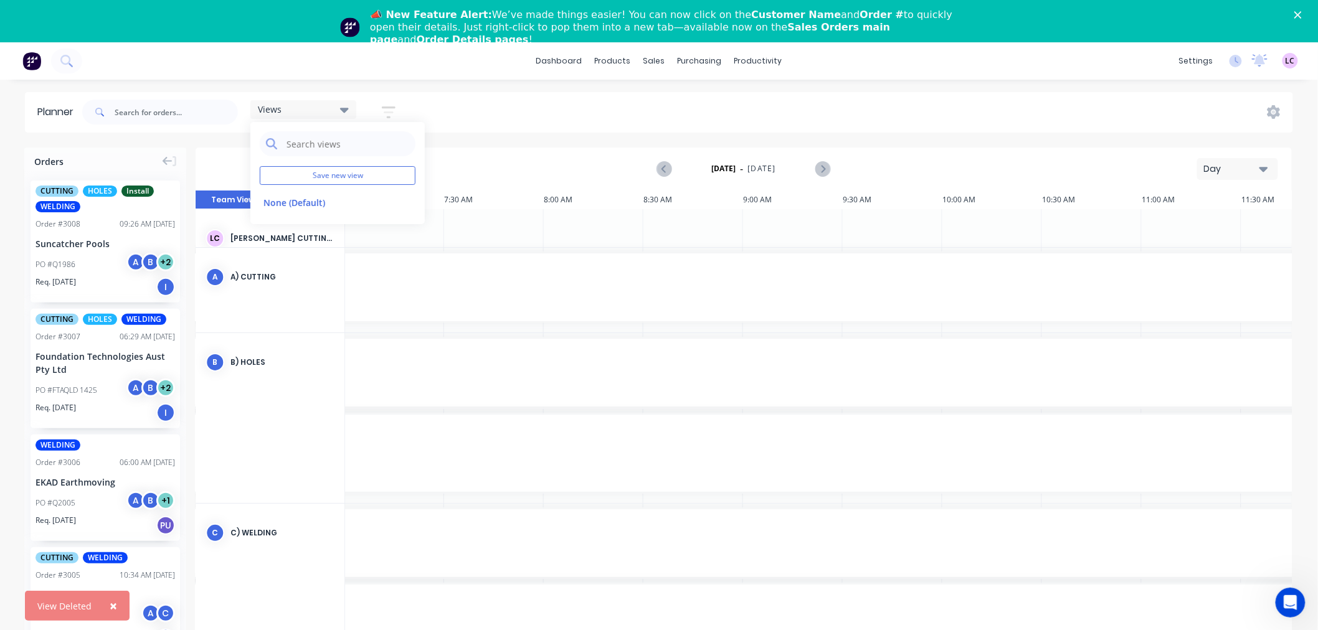
click at [546, 107] on div "Views Save new view None (Default) edit Show/Hide users Show/Hide orders Filter…" at bounding box center [686, 111] width 1213 height 37
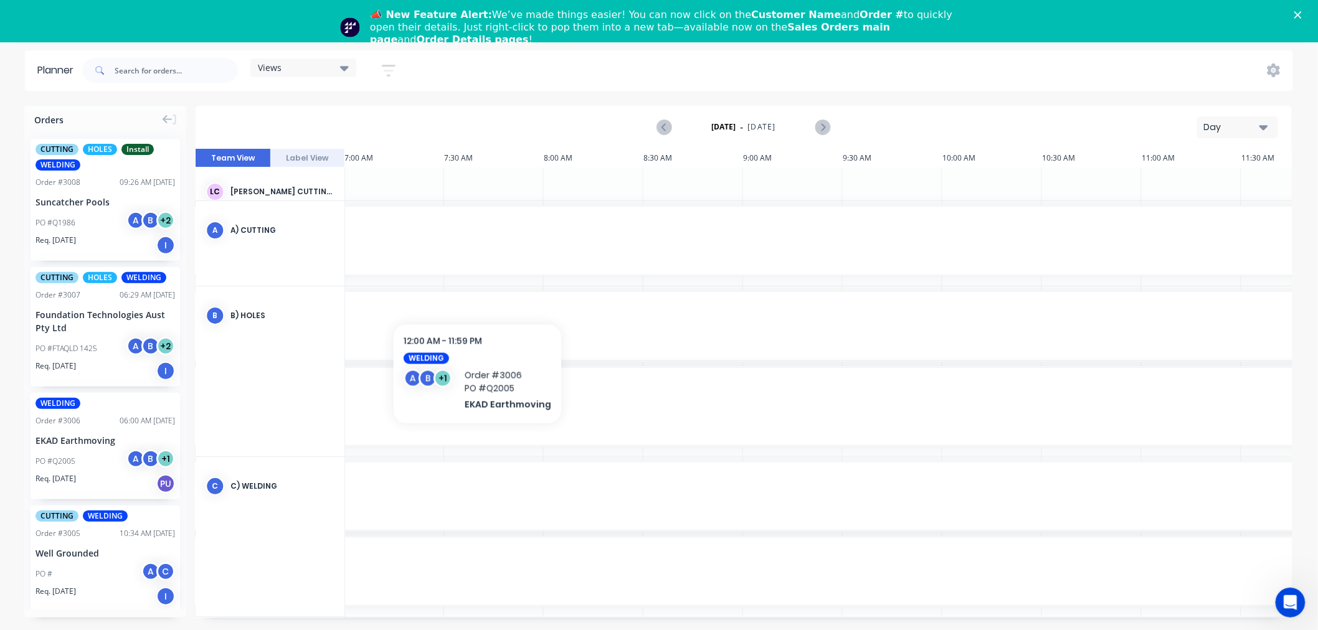
scroll to position [0, 1396]
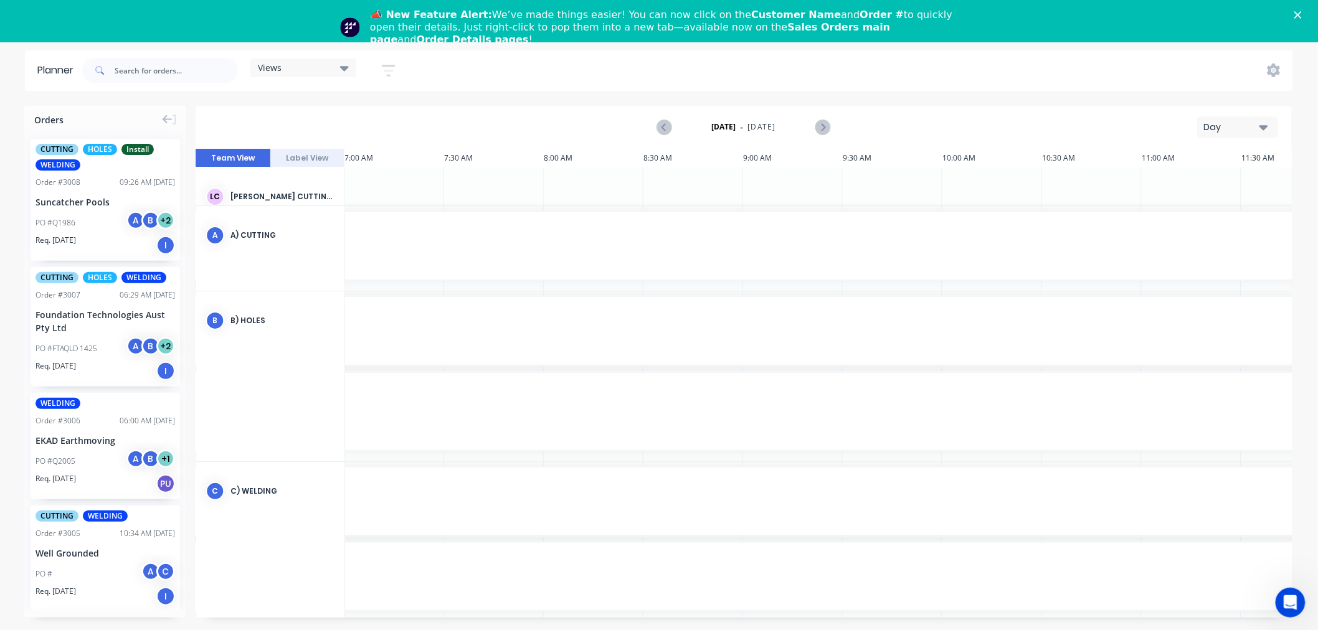
click at [1236, 129] on div "Day" at bounding box center [1232, 127] width 57 height 13
click at [1223, 183] on div "Week" at bounding box center [1214, 185] width 123 height 25
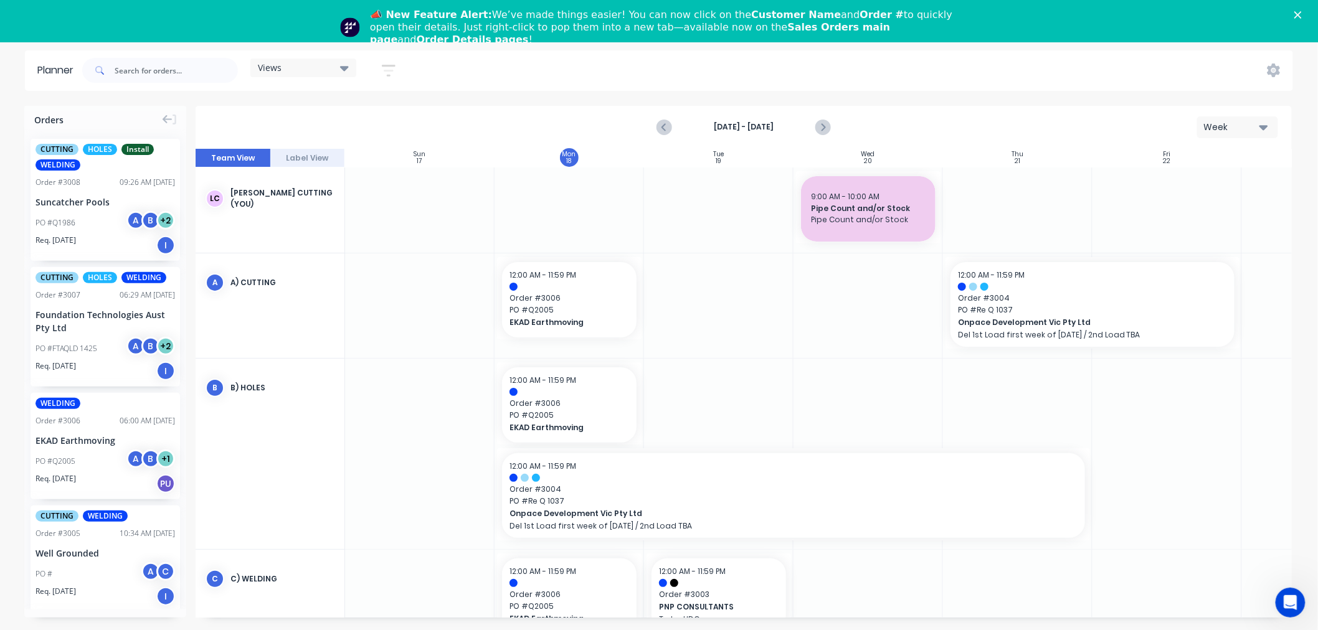
scroll to position [0, 1]
click at [341, 69] on icon at bounding box center [344, 68] width 9 height 14
click at [387, 64] on icon "button" at bounding box center [389, 71] width 14 height 16
click at [364, 120] on div "Show/Hide users" at bounding box center [323, 116] width 87 height 13
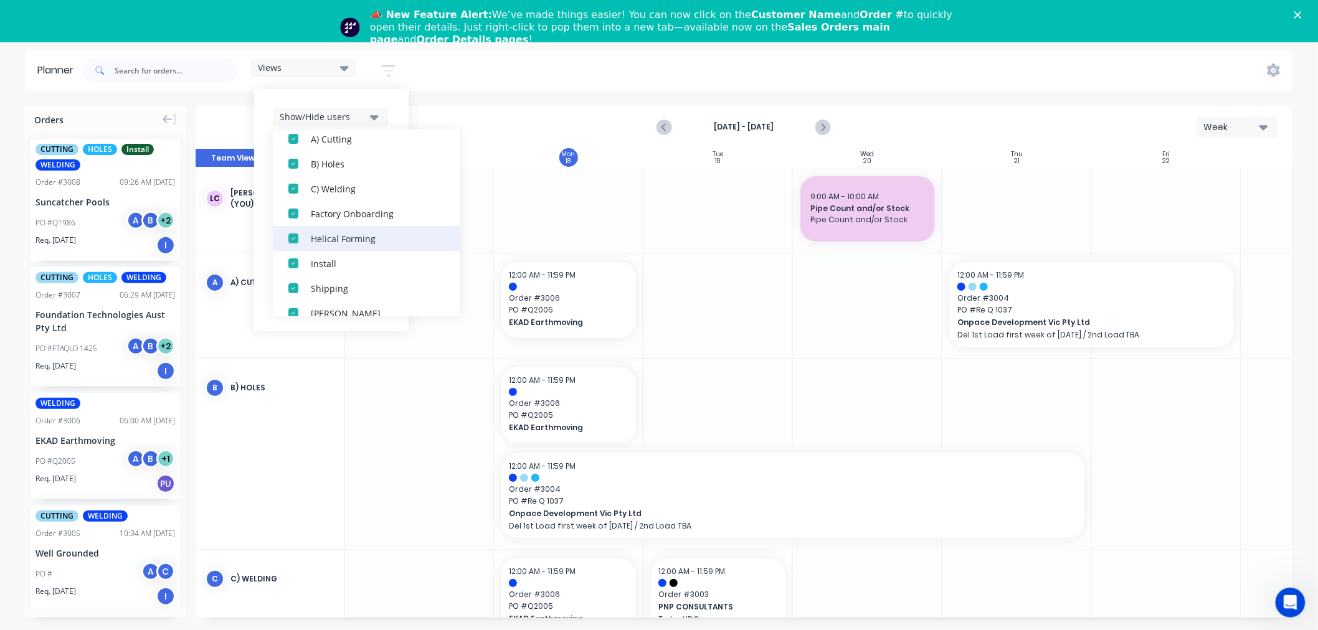
scroll to position [112, 0]
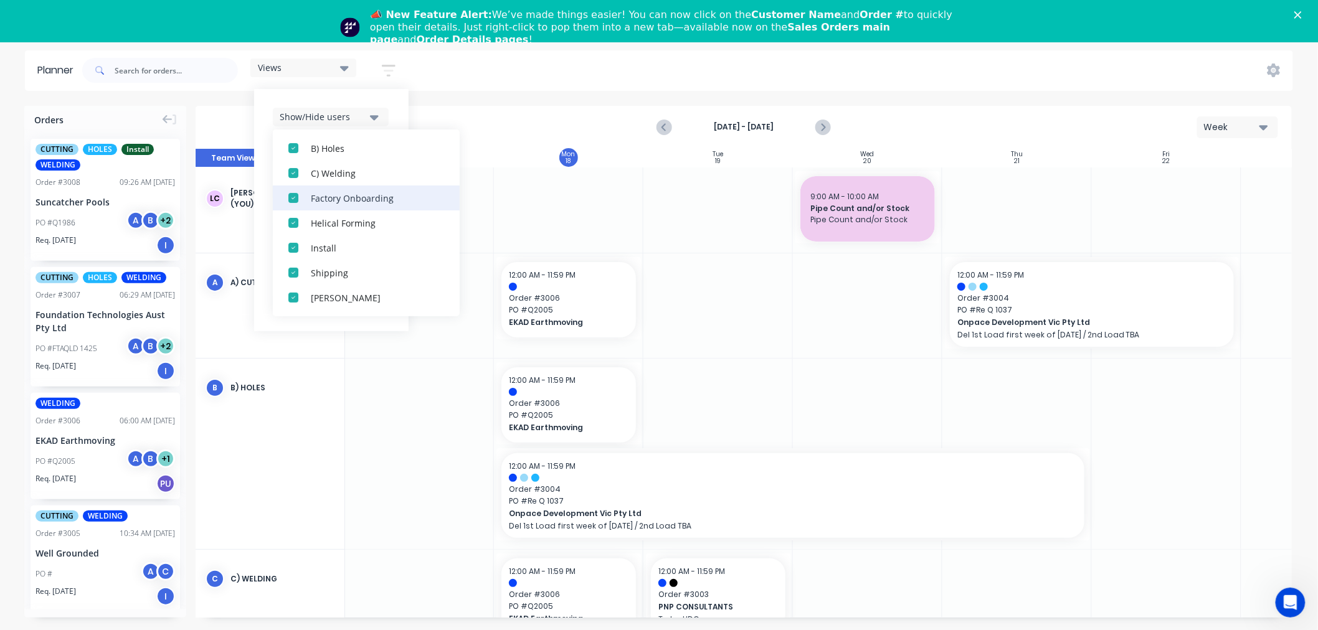
click at [362, 202] on div "Factory Onboarding" at bounding box center [373, 197] width 125 height 13
click at [356, 273] on div "Walena Sarandoglou" at bounding box center [373, 272] width 125 height 13
click at [390, 98] on div "Show/Hide users All Leesa Cutting (You) A) Cutting B) Holes C) Welding Helical …" at bounding box center [331, 210] width 154 height 242
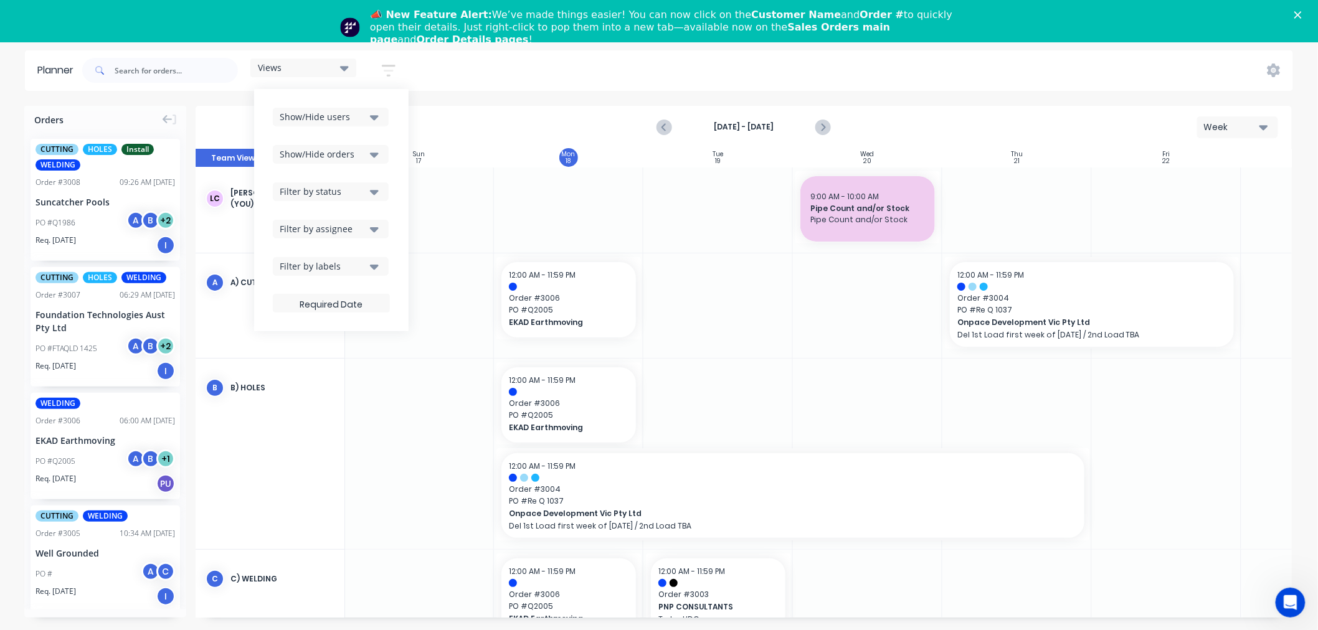
click at [366, 197] on button "Filter by status" at bounding box center [331, 191] width 116 height 19
click at [394, 173] on div "Show/Hide users Show/Hide orders Filter by status All Submitted WAITING ON SUPP…" at bounding box center [331, 210] width 154 height 242
click at [339, 69] on div "Views" at bounding box center [303, 67] width 91 height 11
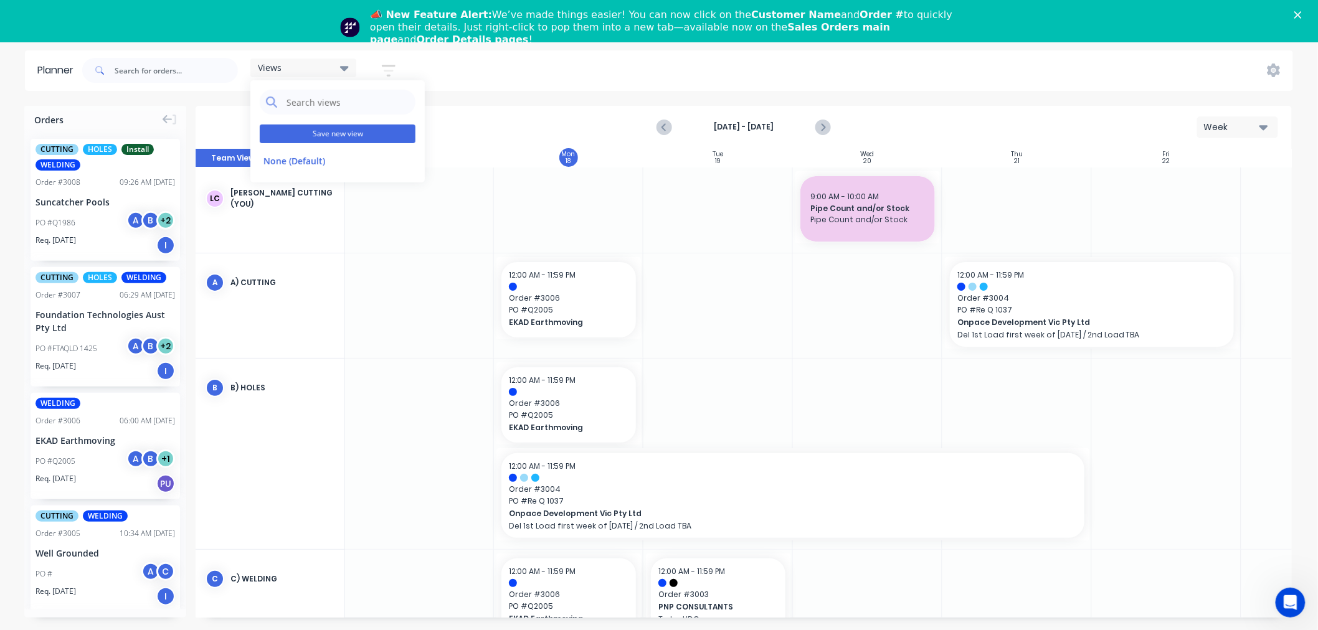
click at [339, 131] on button "Save new view" at bounding box center [338, 134] width 156 height 19
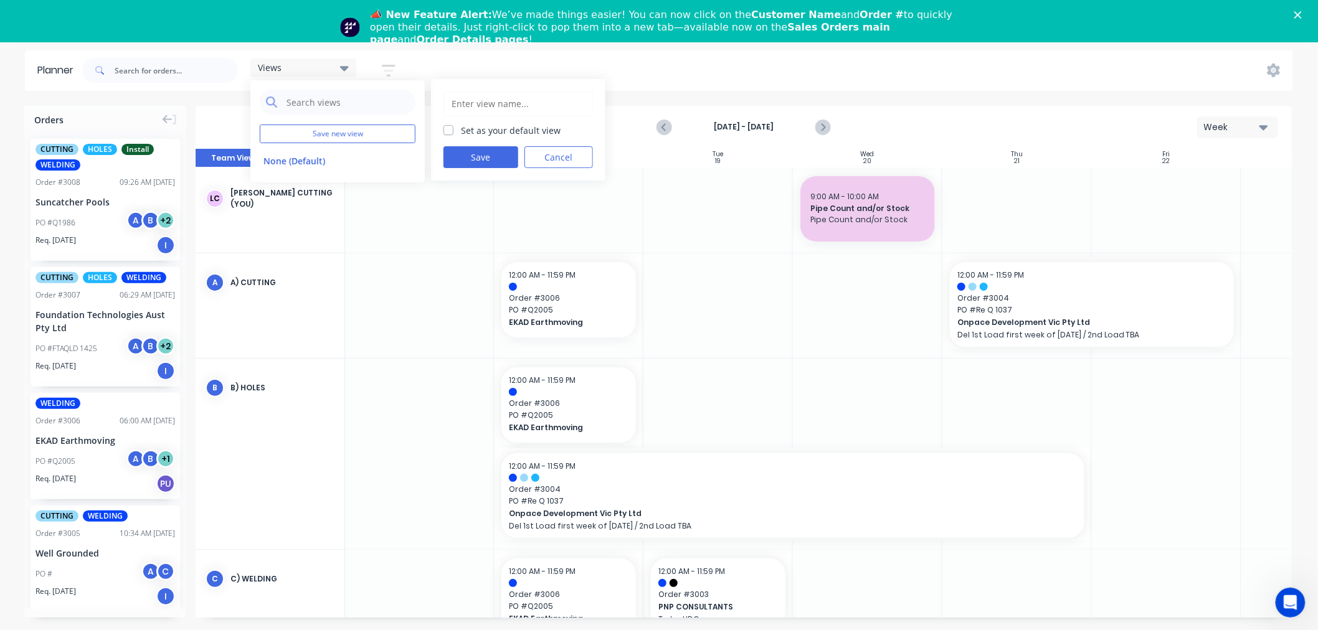
click at [461, 103] on input "text" at bounding box center [518, 104] width 136 height 24
type input "Leesa- Schedule"
click at [461, 128] on label "Set as your default view" at bounding box center [511, 130] width 100 height 13
click at [450, 128] on input "Set as your default view" at bounding box center [448, 130] width 10 height 12
checkbox input "true"
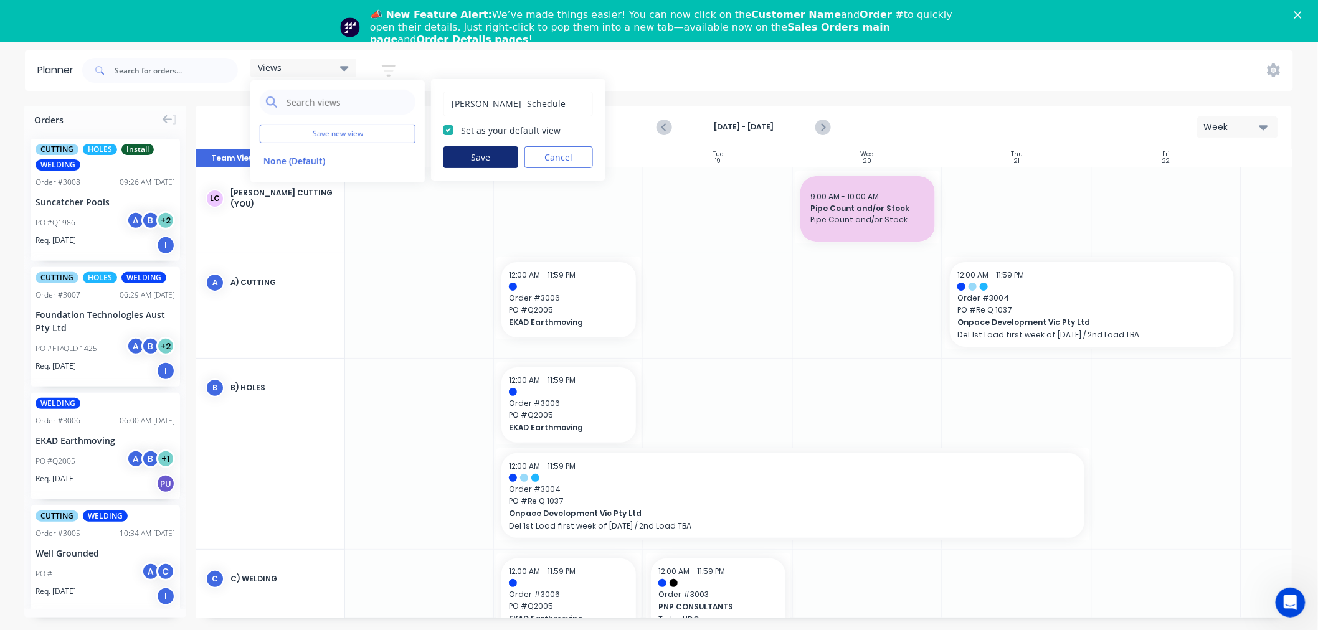
click at [482, 156] on button "Save" at bounding box center [480, 157] width 75 height 22
click at [336, 185] on button "Leesa- Schedule (Default)" at bounding box center [326, 185] width 133 height 14
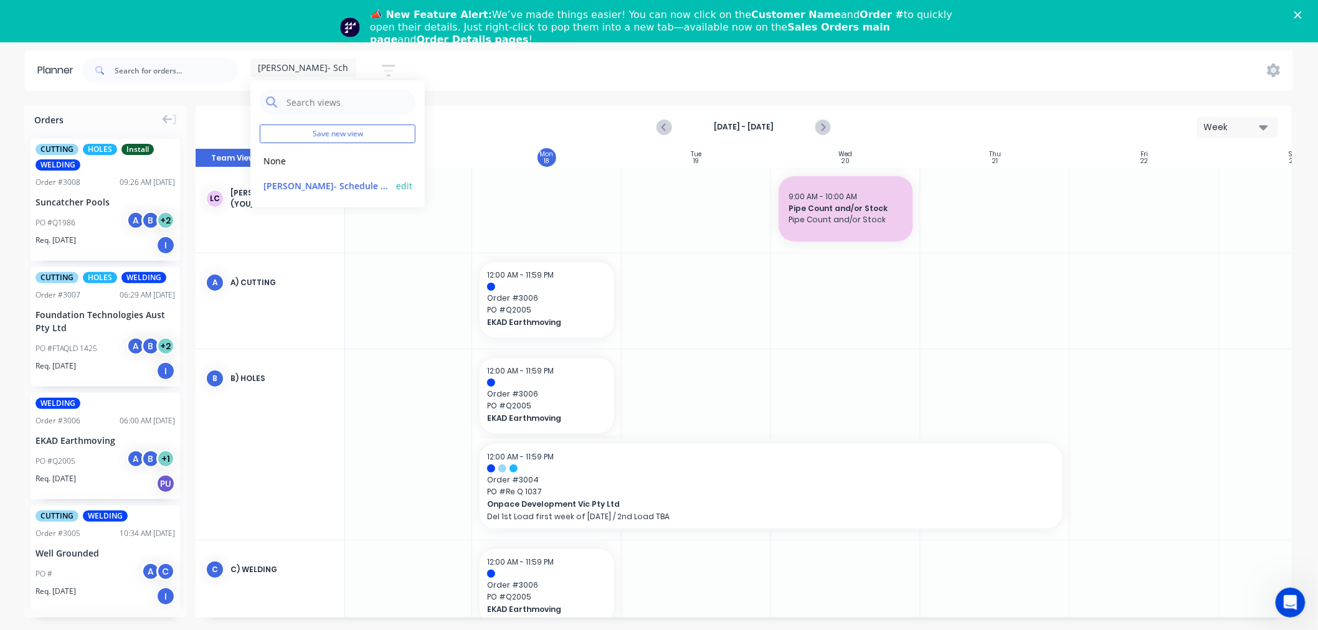
scroll to position [0, 103]
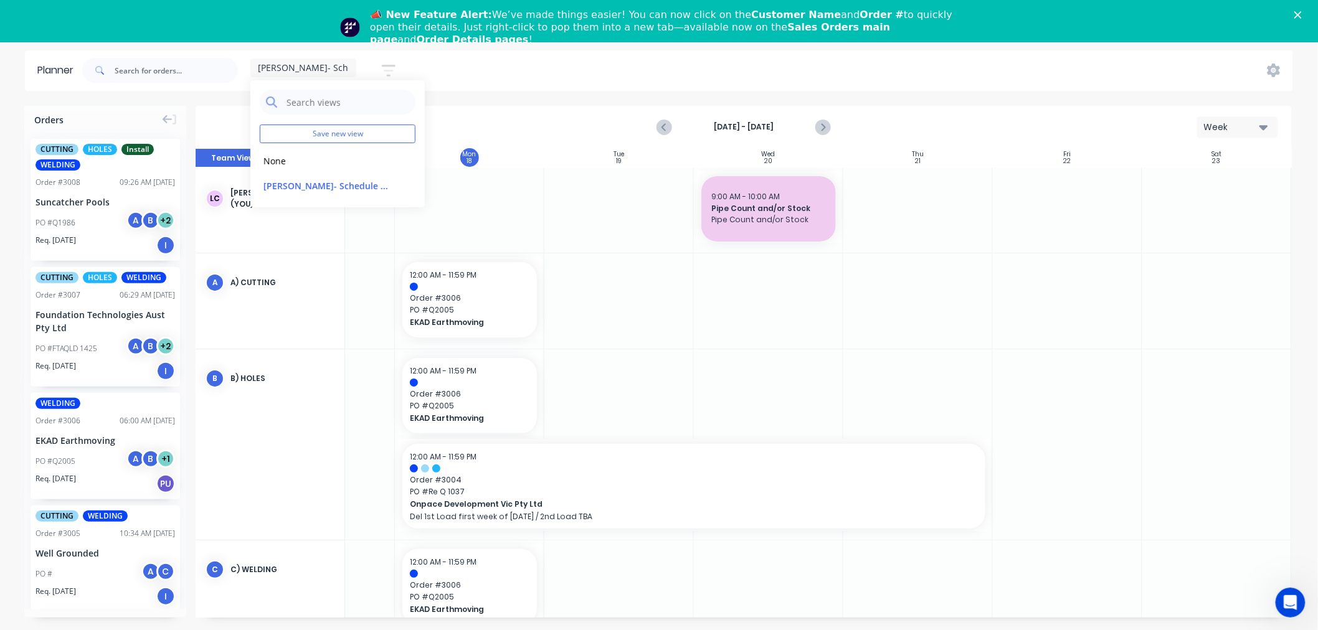
click at [530, 116] on div "Aug 18th - Aug 18th Week" at bounding box center [744, 127] width 1094 height 40
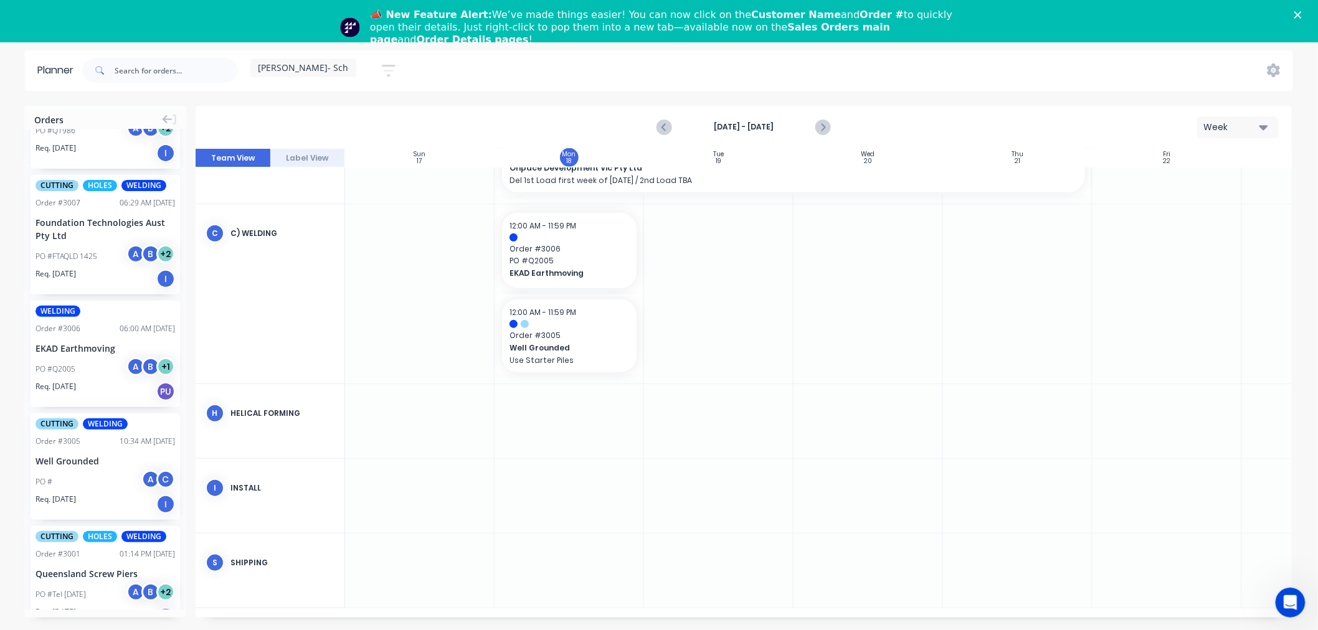
scroll to position [0, 0]
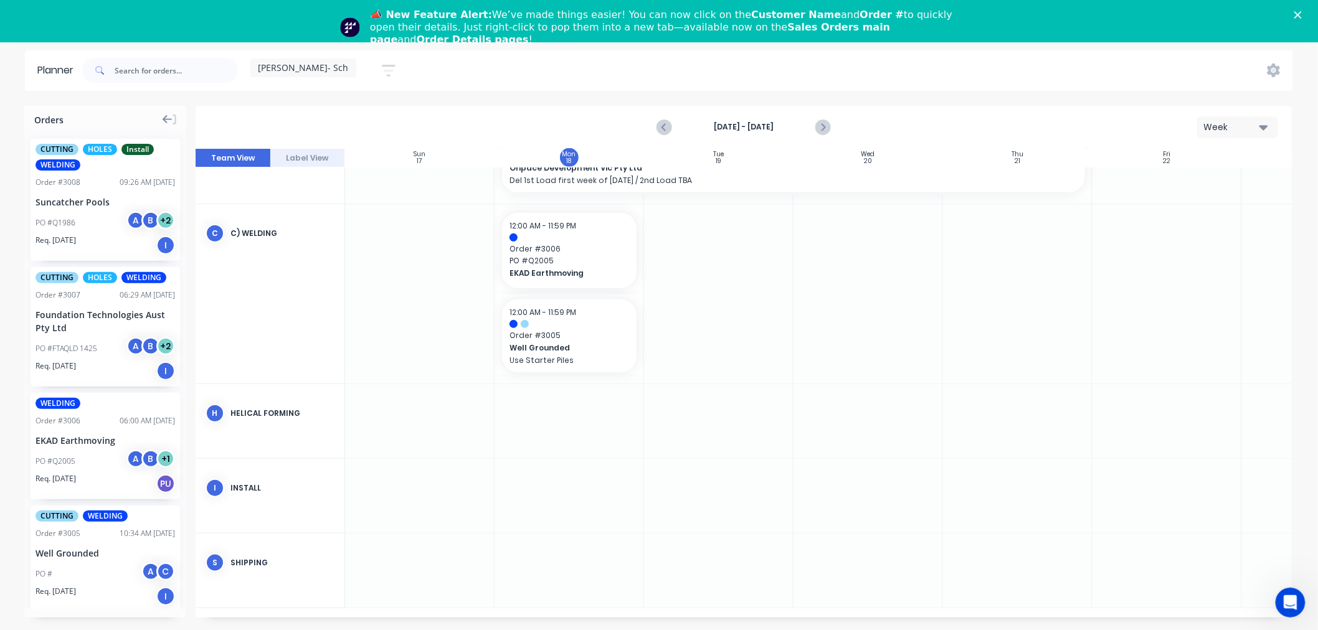
click at [166, 118] on icon at bounding box center [168, 119] width 10 height 11
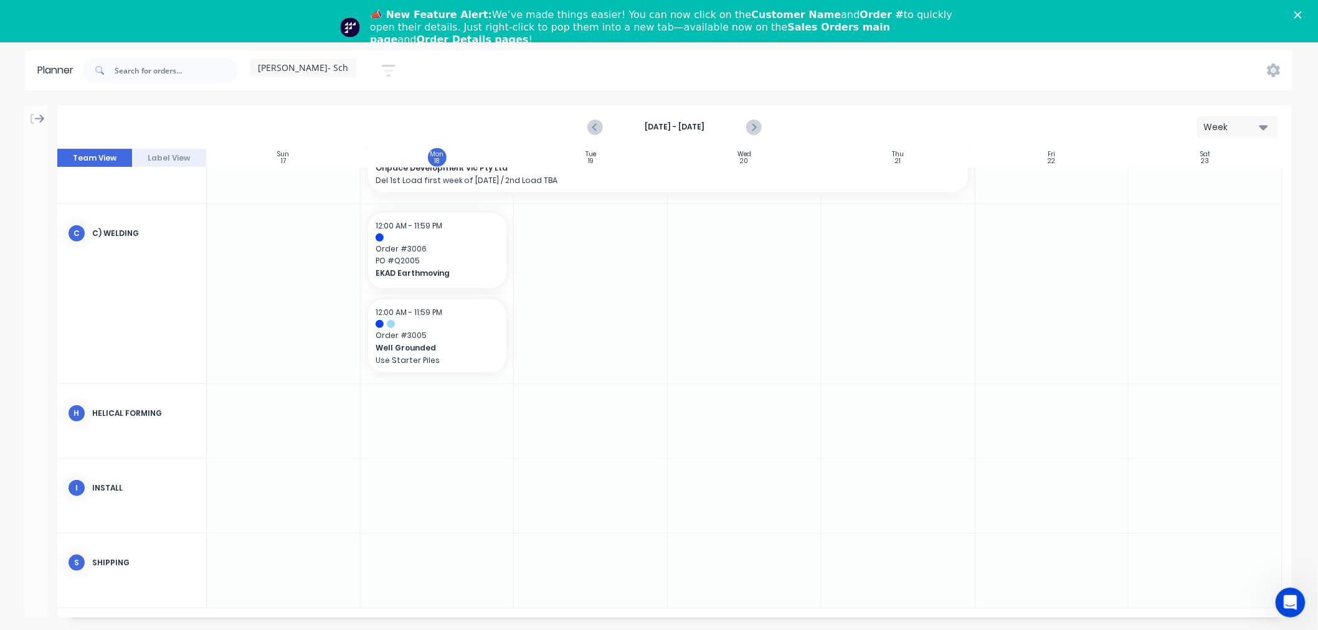
scroll to position [326, 0]
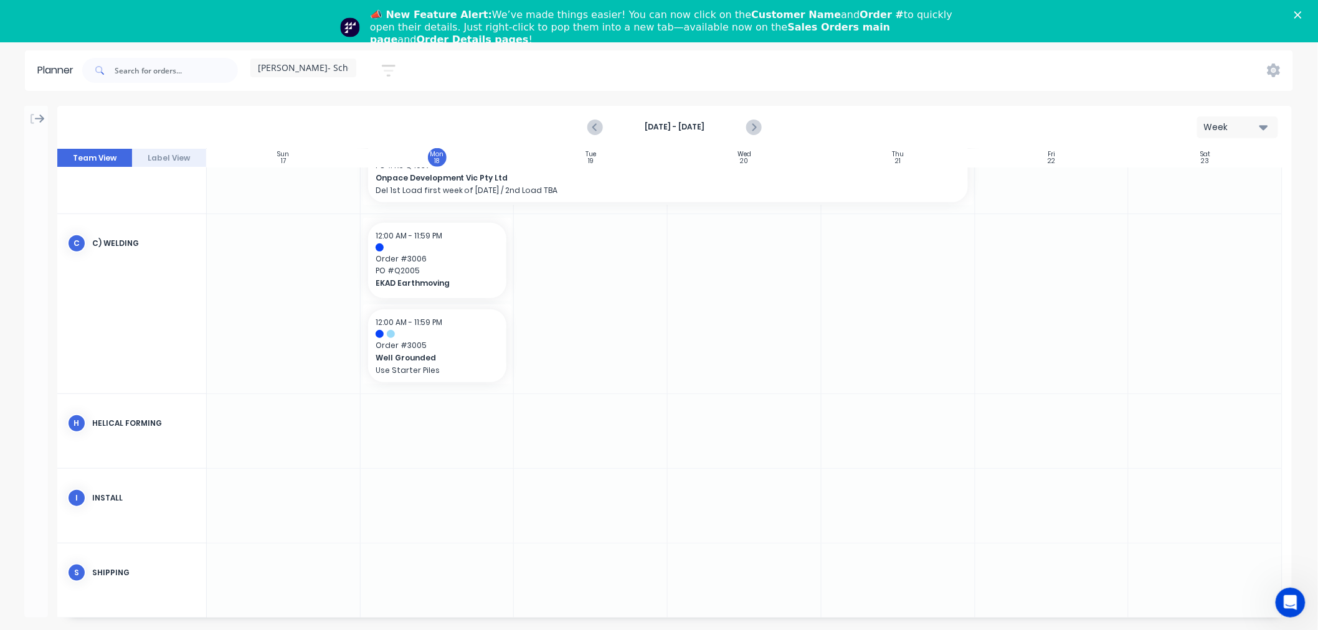
click at [35, 116] on icon at bounding box center [40, 118] width 10 height 11
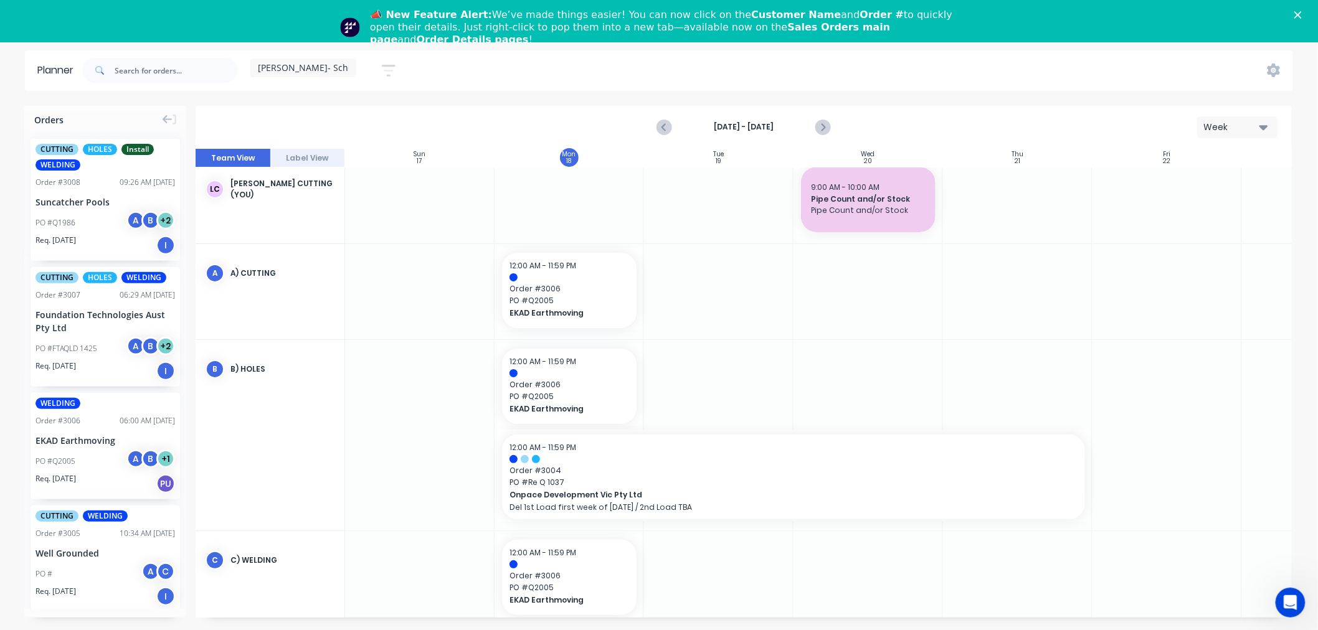
scroll to position [0, 0]
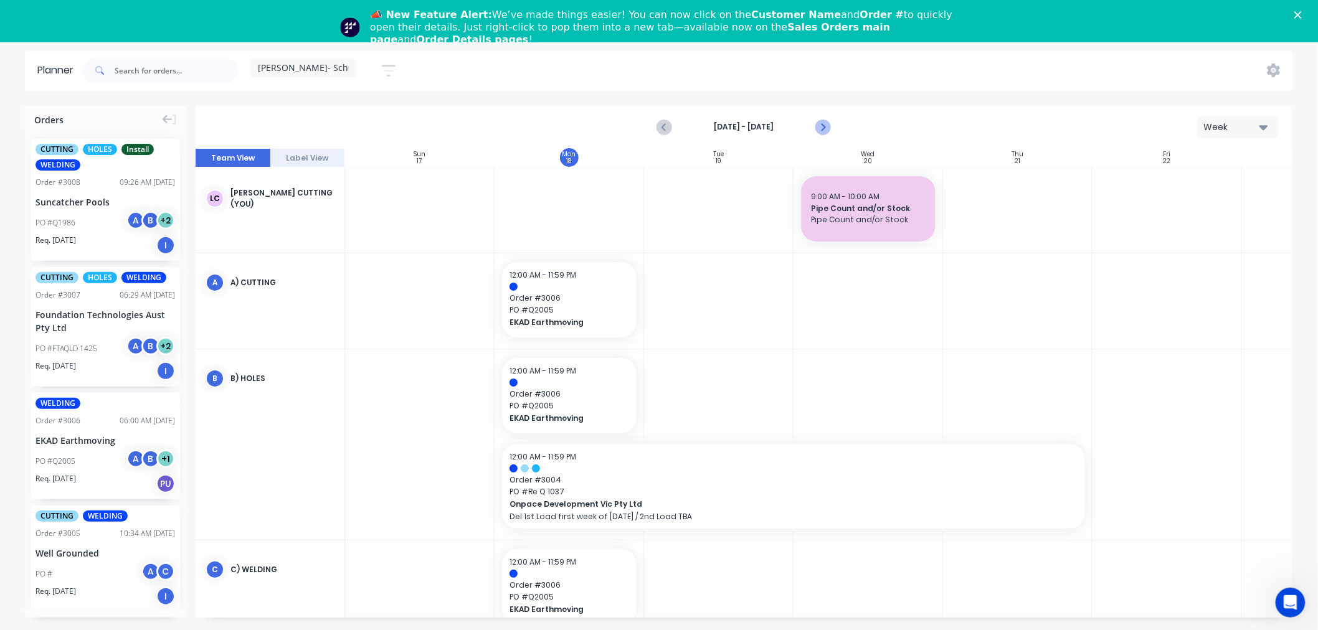
click at [823, 121] on icon "Next page" at bounding box center [822, 127] width 15 height 15
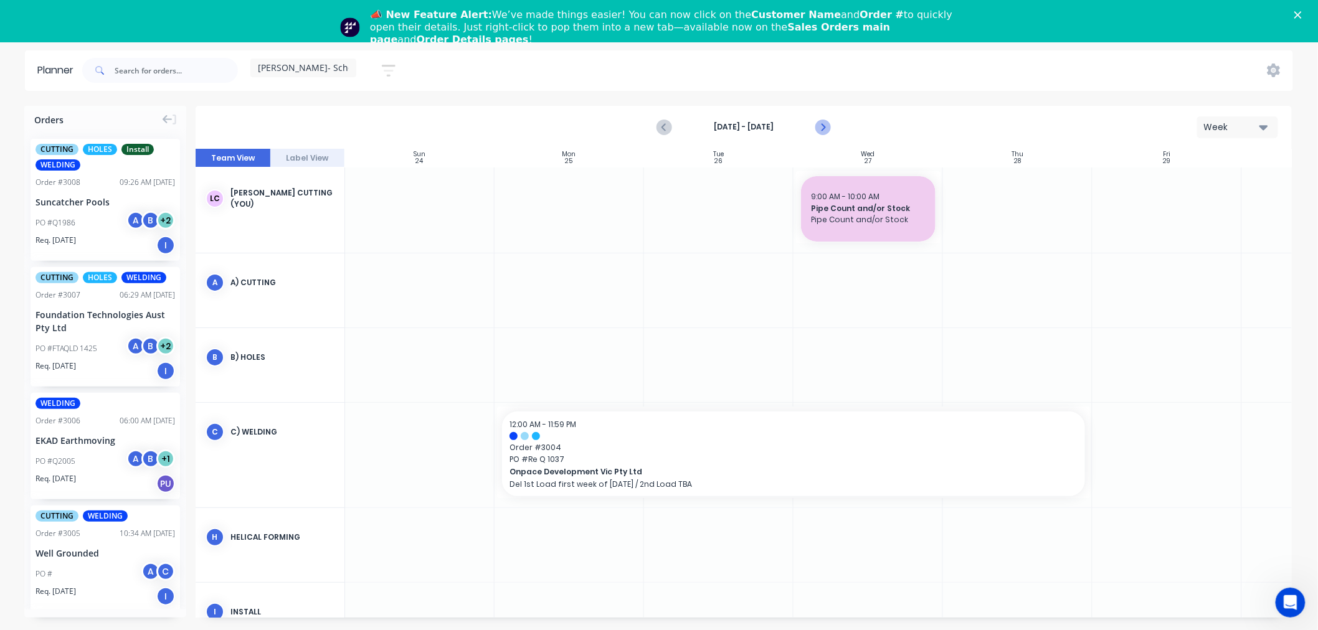
click at [823, 121] on icon "Next page" at bounding box center [822, 127] width 15 height 15
click at [656, 129] on button "Previous page" at bounding box center [665, 127] width 25 height 25
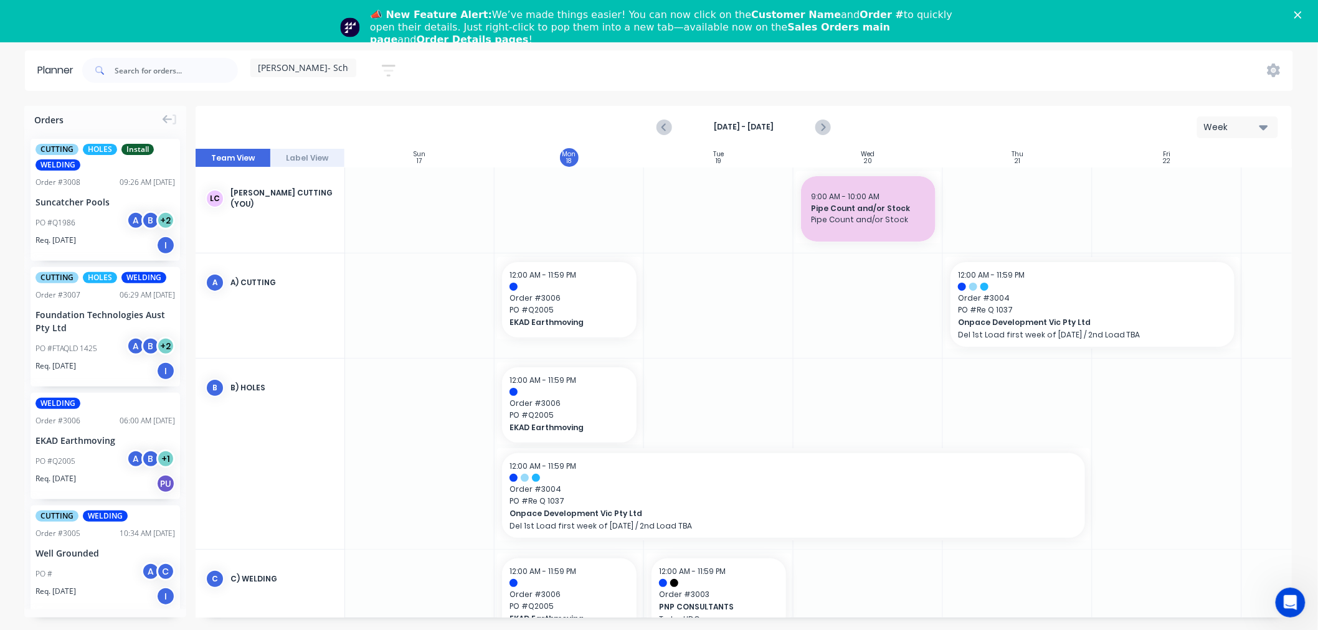
click at [1302, 17] on polygon "Close" at bounding box center [1297, 14] width 7 height 7
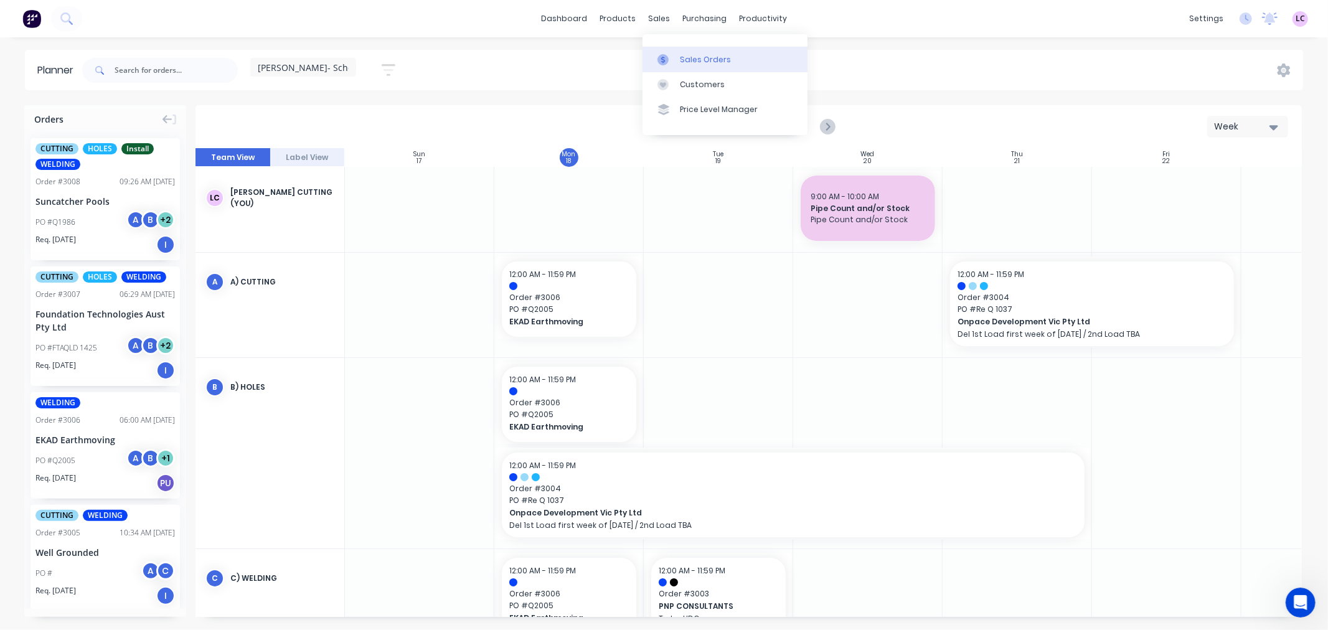
click at [685, 60] on div "Sales Orders" at bounding box center [705, 59] width 51 height 11
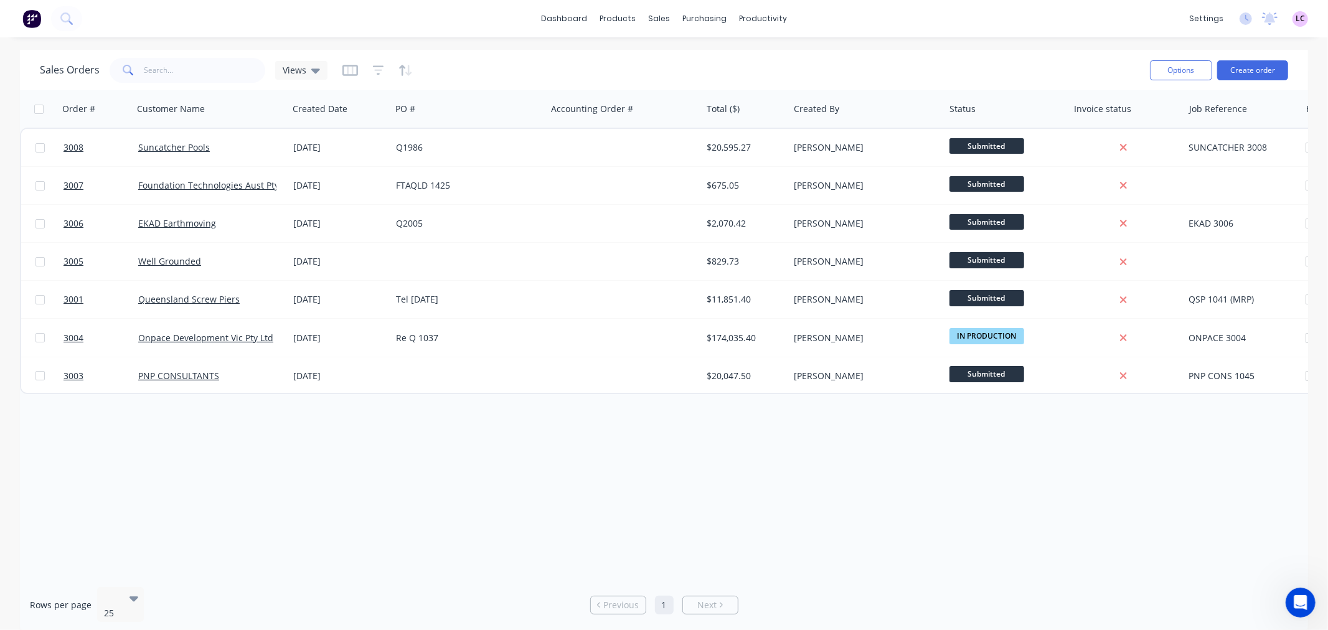
drag, startPoint x: 150, startPoint y: 150, endPoint x: 125, endPoint y: 492, distance: 342.9
click at [126, 496] on div "Order # Customer Name Created Date PO # Accounting Order # Total ($) Created By…" at bounding box center [664, 333] width 1289 height 487
drag, startPoint x: 77, startPoint y: 145, endPoint x: 172, endPoint y: 462, distance: 331.0
click at [172, 462] on div "Order # Customer Name Created Date PO # Accounting Order # Total ($) Created By…" at bounding box center [664, 333] width 1289 height 487
drag, startPoint x: 947, startPoint y: 578, endPoint x: 970, endPoint y: 578, distance: 23.7
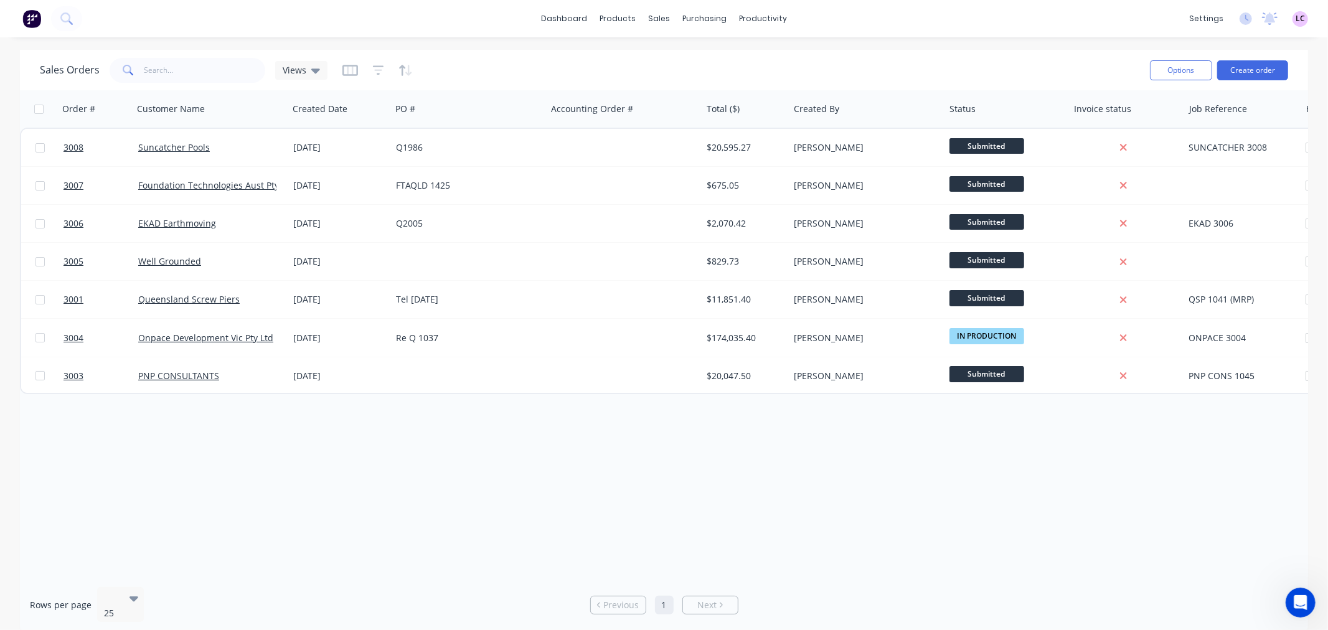
click at [970, 578] on div "Rows per page 25 Previous 1 Next" at bounding box center [664, 605] width 1289 height 56
click at [578, 20] on link "dashboard" at bounding box center [564, 18] width 59 height 19
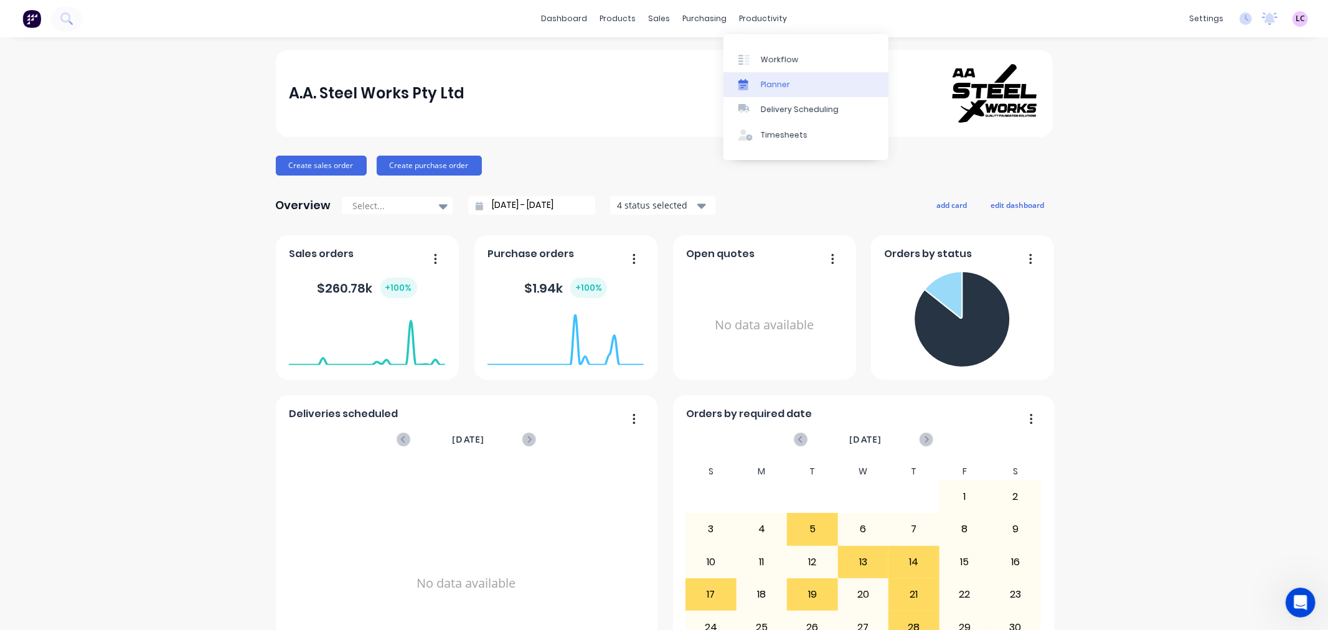
click at [782, 90] on link "Planner" at bounding box center [806, 84] width 165 height 25
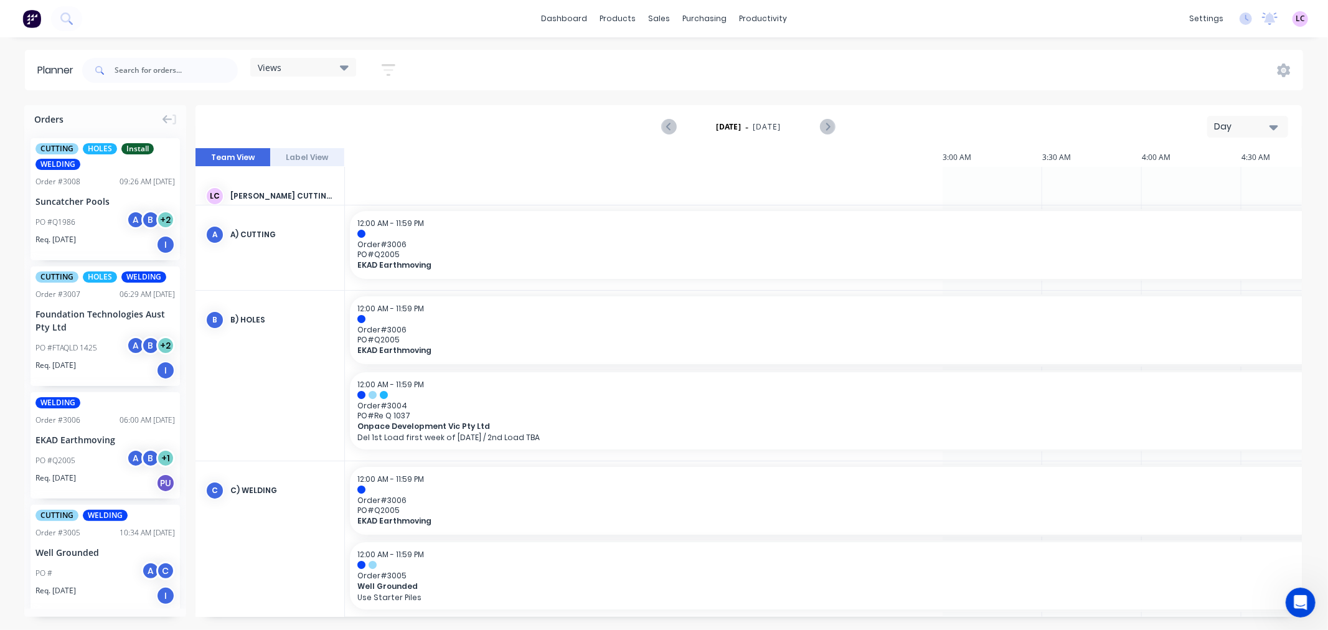
scroll to position [0, 1396]
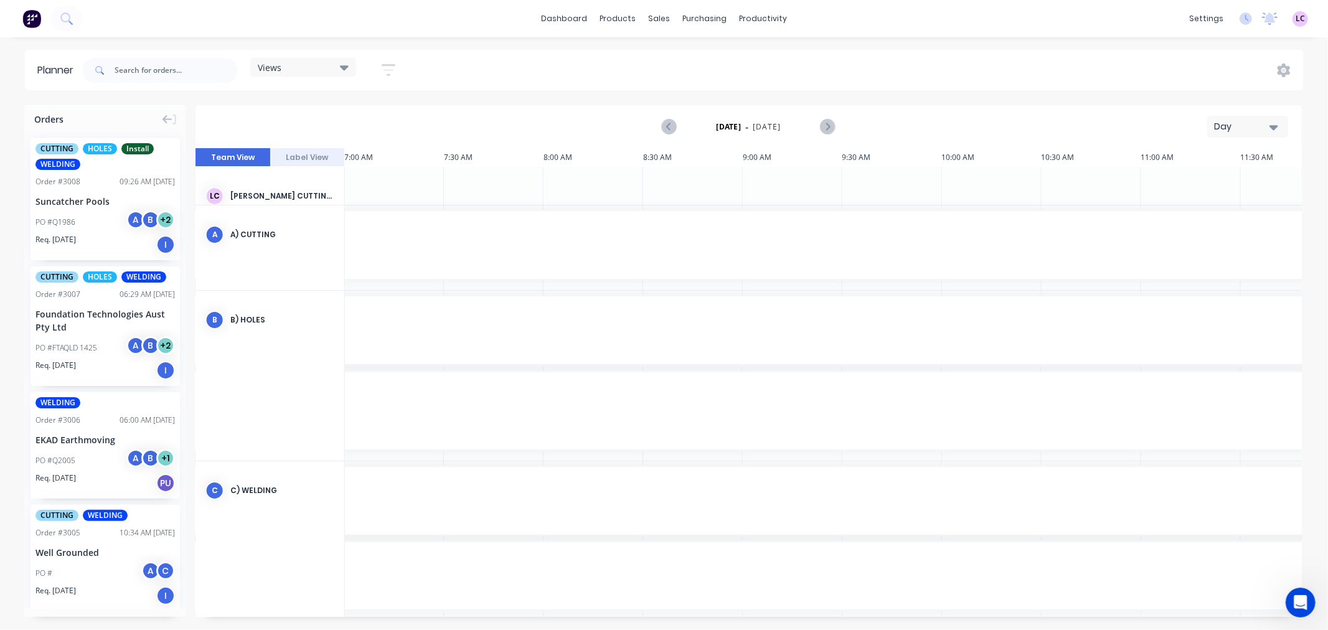
click at [347, 69] on icon at bounding box center [344, 67] width 9 height 5
click at [326, 183] on button "Leesa- Schedule" at bounding box center [326, 184] width 133 height 14
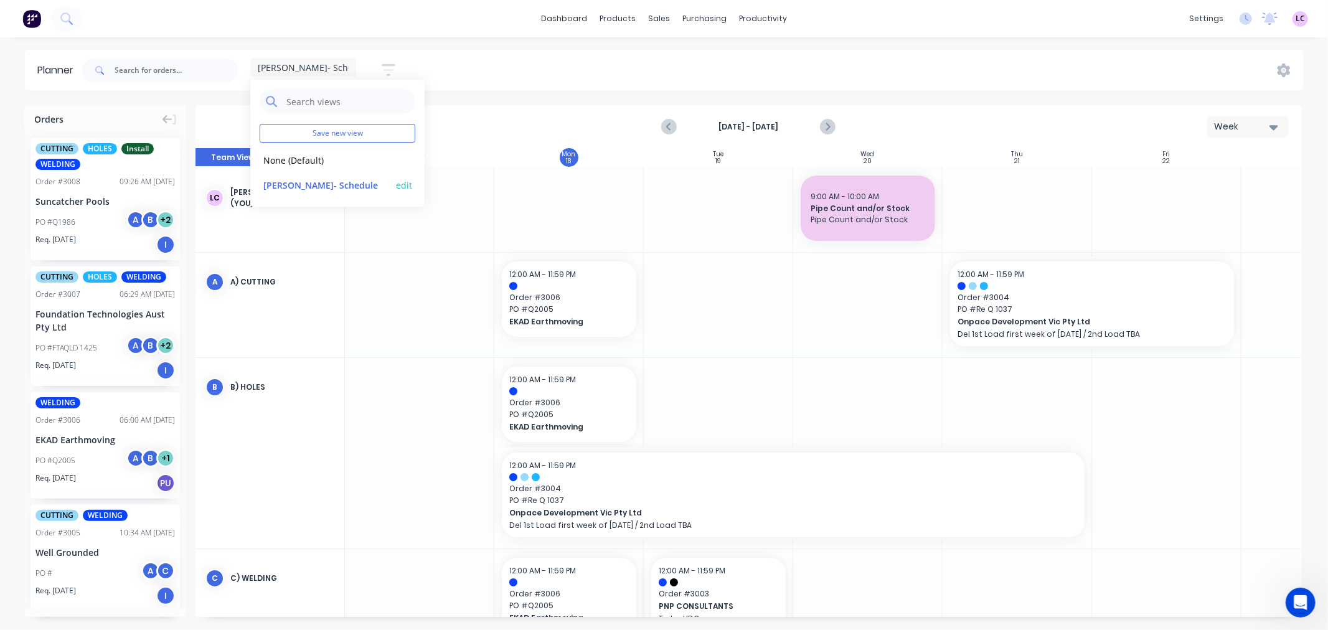
scroll to position [0, 1]
click at [407, 186] on button "edit" at bounding box center [404, 184] width 16 height 13
click at [461, 129] on label "Set as your default view" at bounding box center [511, 129] width 100 height 13
click at [448, 129] on input "Set as your default view" at bounding box center [448, 129] width 10 height 12
checkbox input "true"
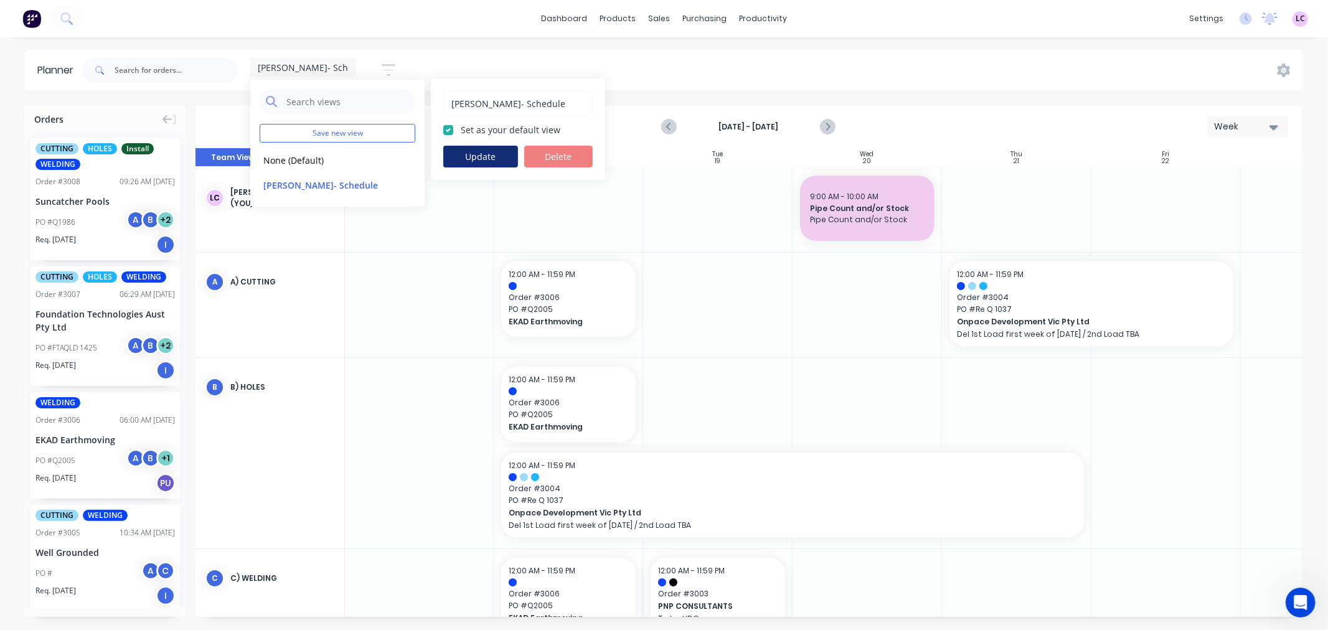
click at [465, 158] on button "Update" at bounding box center [480, 157] width 75 height 22
click at [491, 88] on div "Leesa- Schedule Save new view None edit Leesa- Schedule (Default) edit Show/Hid…" at bounding box center [692, 70] width 1224 height 37
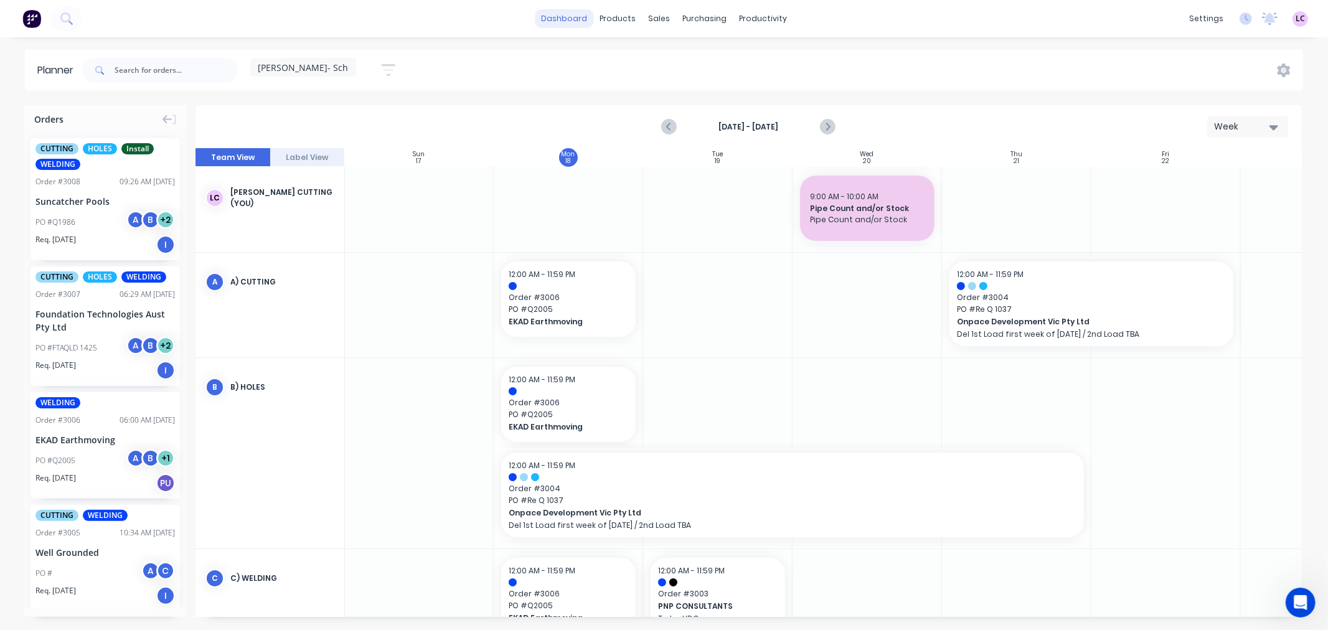
click at [574, 16] on link "dashboard" at bounding box center [564, 18] width 59 height 19
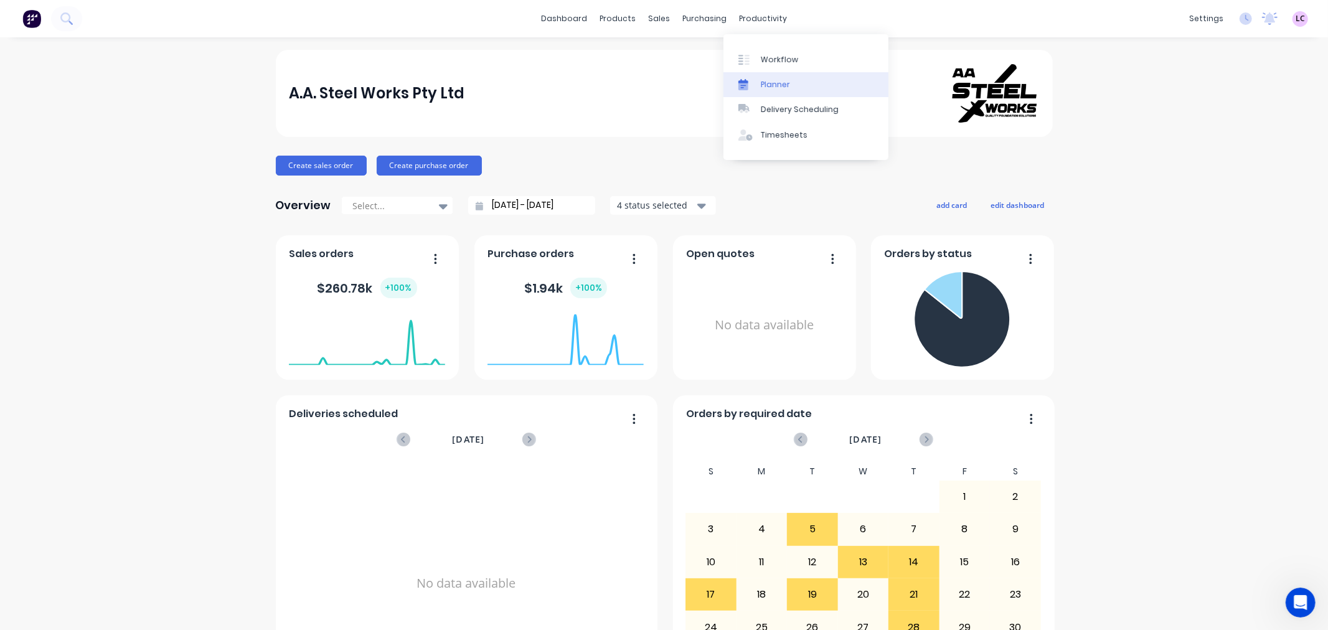
click at [768, 85] on div "Planner" at bounding box center [775, 84] width 29 height 11
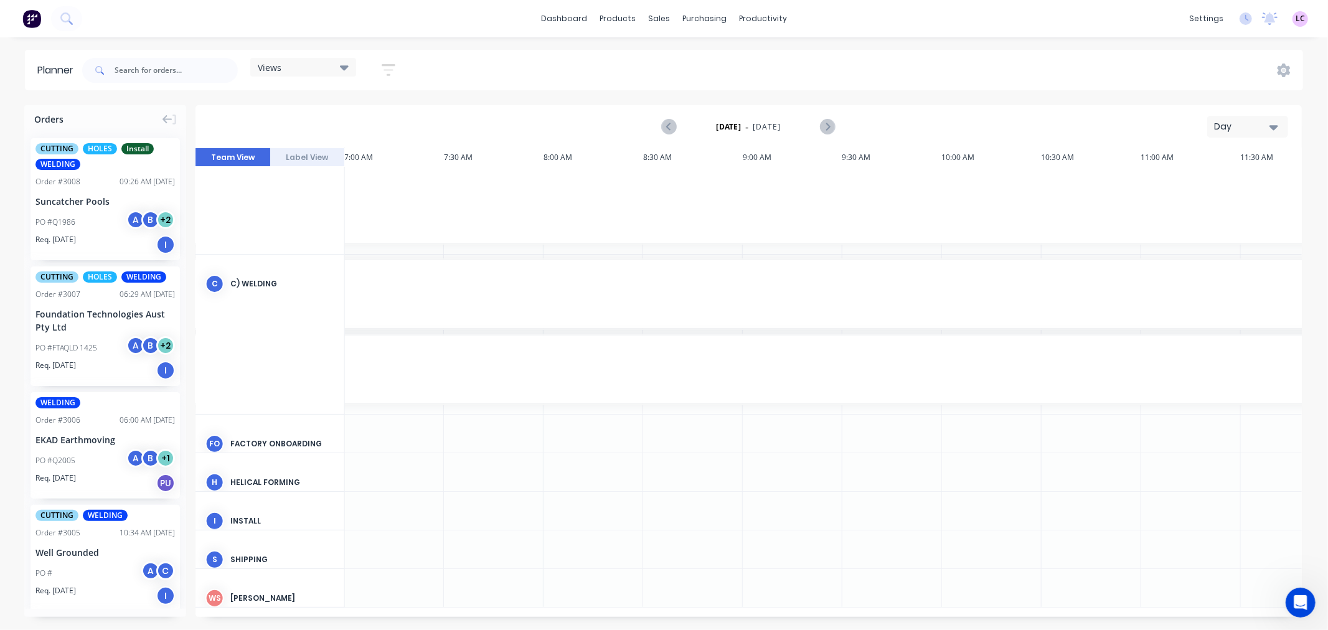
scroll to position [0, 1396]
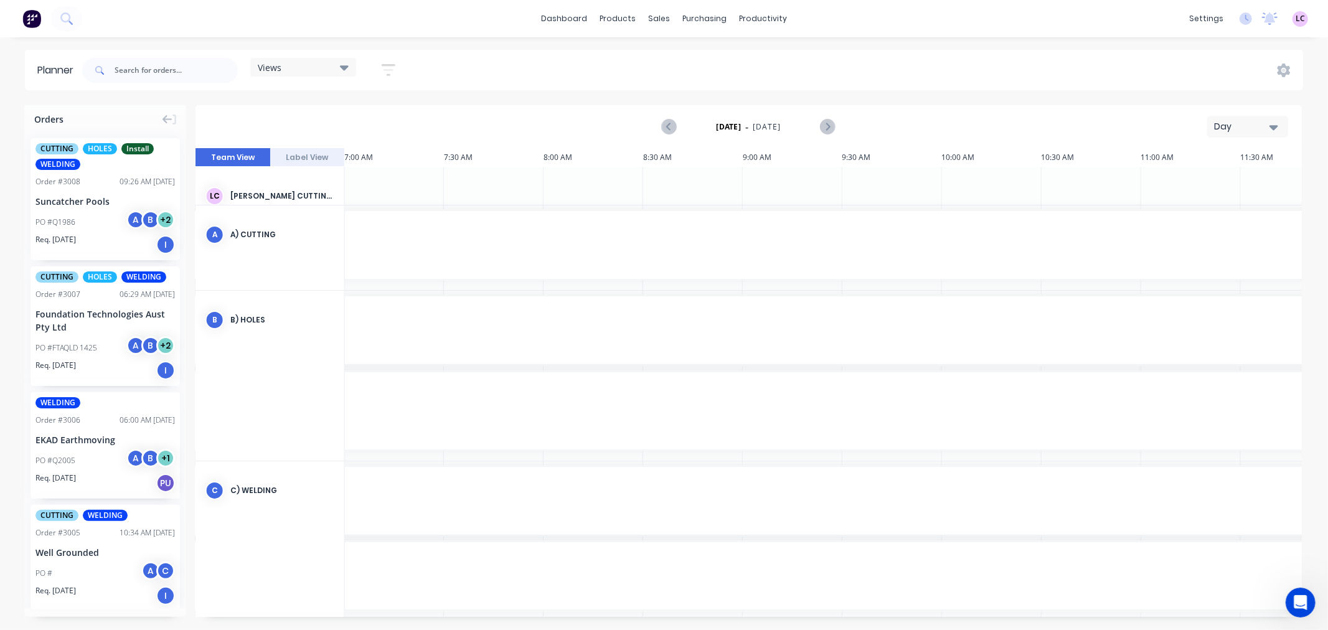
click at [1243, 130] on div "Day" at bounding box center [1242, 126] width 57 height 13
click at [1218, 187] on div "Week" at bounding box center [1225, 185] width 123 height 25
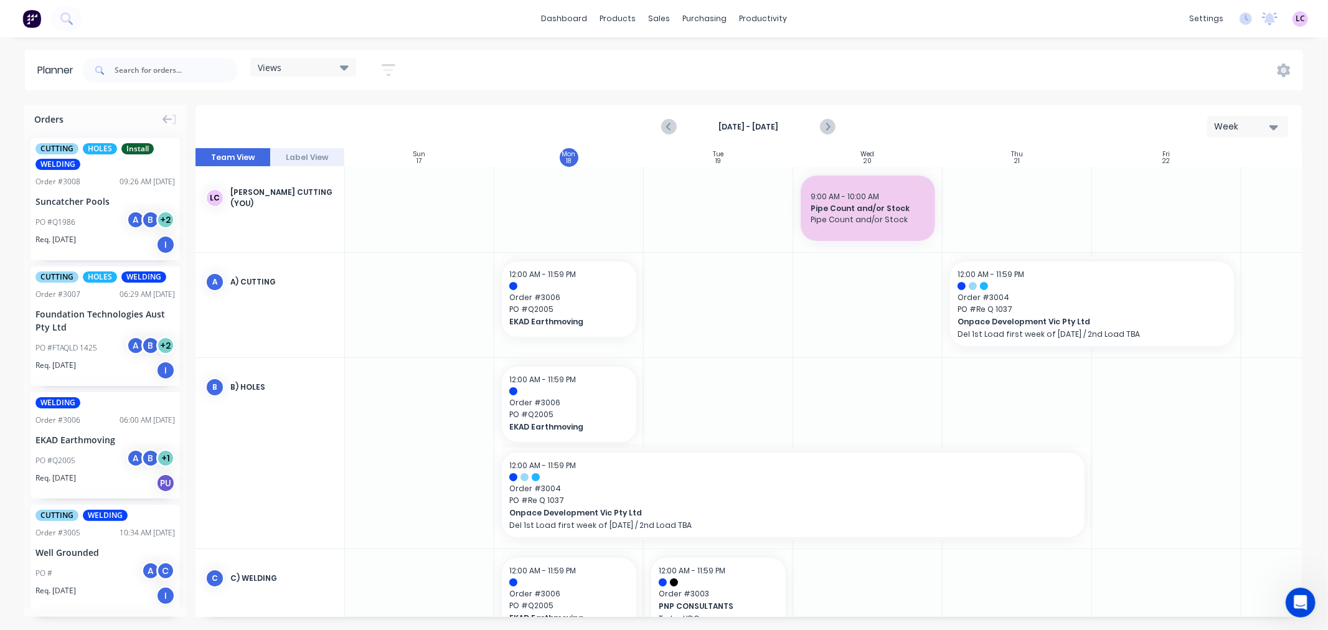
scroll to position [0, 1]
click at [349, 70] on icon at bounding box center [344, 67] width 9 height 14
click at [294, 179] on button "Leesa- Schedule" at bounding box center [326, 184] width 133 height 14
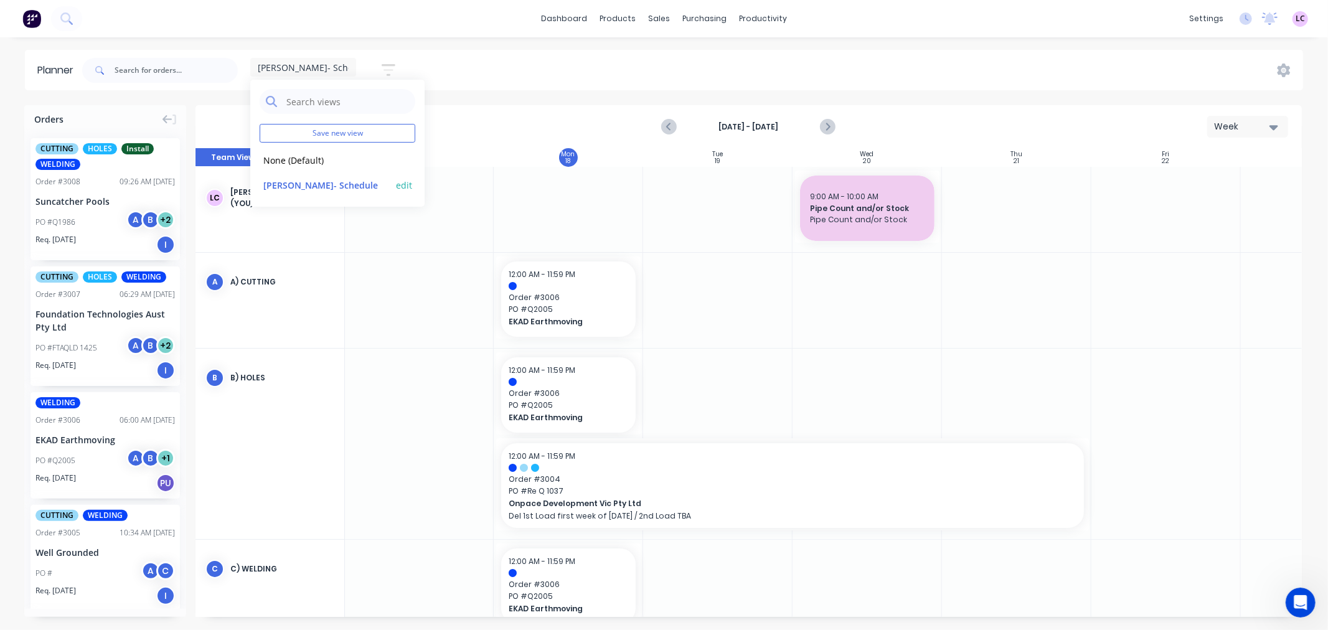
scroll to position [0, 93]
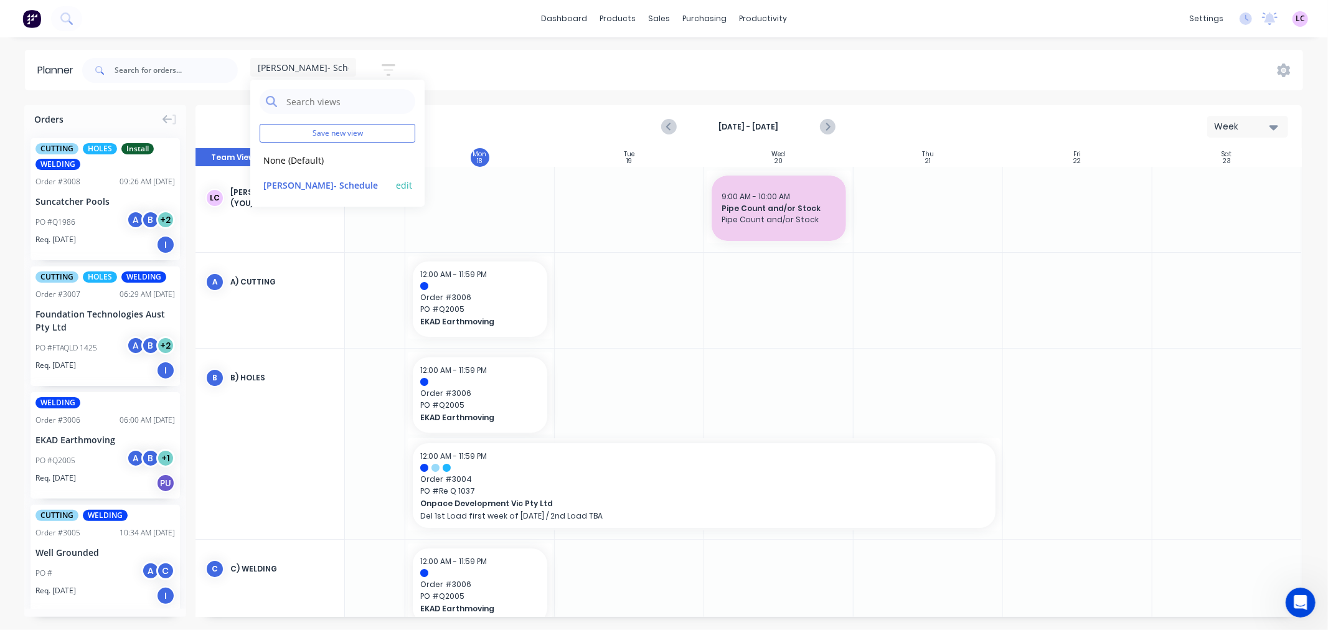
click at [405, 184] on button "edit" at bounding box center [404, 184] width 16 height 13
click at [461, 126] on label "Set as your default view" at bounding box center [511, 129] width 100 height 13
click at [449, 126] on input "Set as your default view" at bounding box center [448, 129] width 10 height 12
checkbox input "true"
click at [469, 163] on button "Update" at bounding box center [480, 157] width 75 height 22
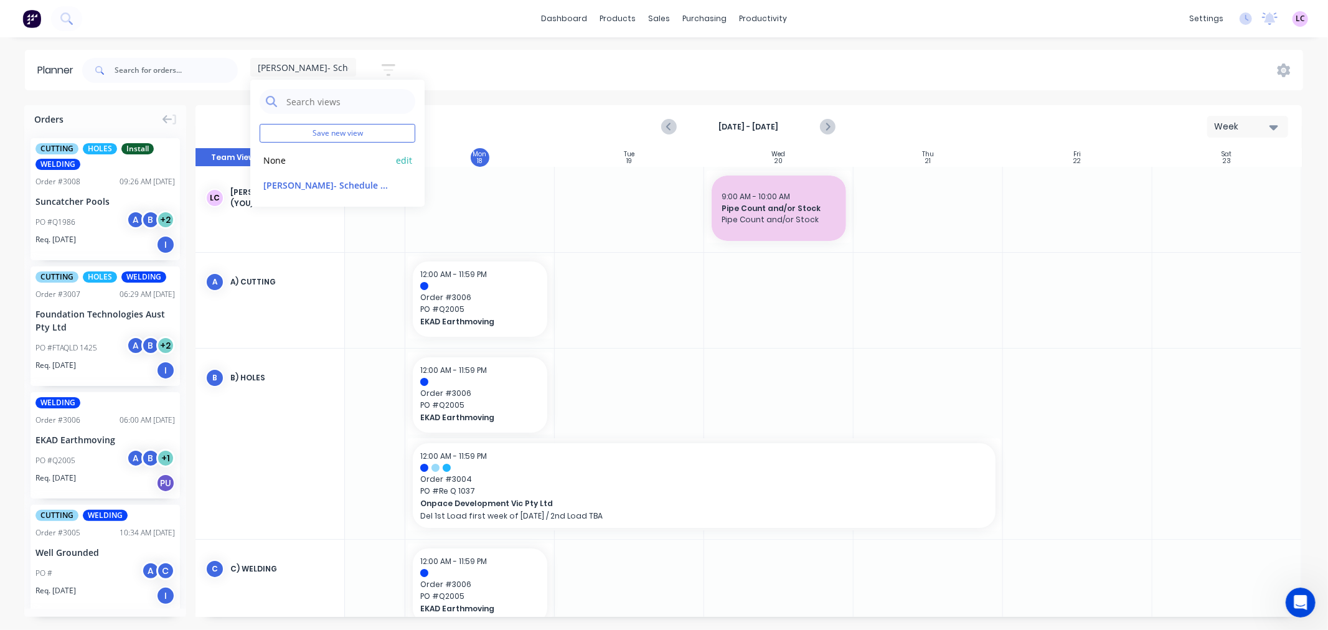
click at [407, 158] on button "edit" at bounding box center [404, 159] width 16 height 13
click at [390, 106] on input "text" at bounding box center [347, 101] width 124 height 25
click at [476, 50] on header "Planner Leesa- Schedule Save new view None edit Leesa- Schedule (Default) edit …" at bounding box center [664, 70] width 1279 height 40
click at [338, 70] on div "Leesa- Schedule" at bounding box center [303, 67] width 91 height 11
click at [329, 183] on button "Leesa- Schedule (Default)" at bounding box center [326, 184] width 133 height 14
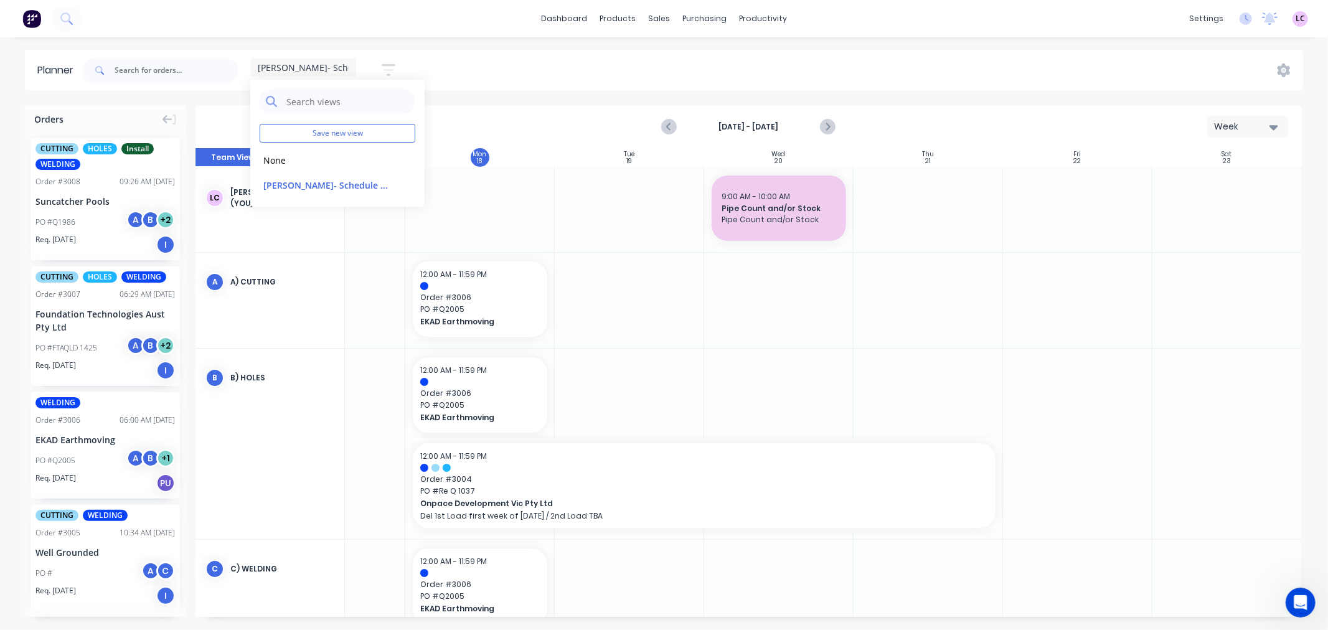
click at [548, 64] on div "Leesa- Schedule Save new view None edit Leesa- Schedule (Default) edit Show/Hid…" at bounding box center [692, 70] width 1224 height 37
click at [548, 16] on link "dashboard" at bounding box center [564, 18] width 59 height 19
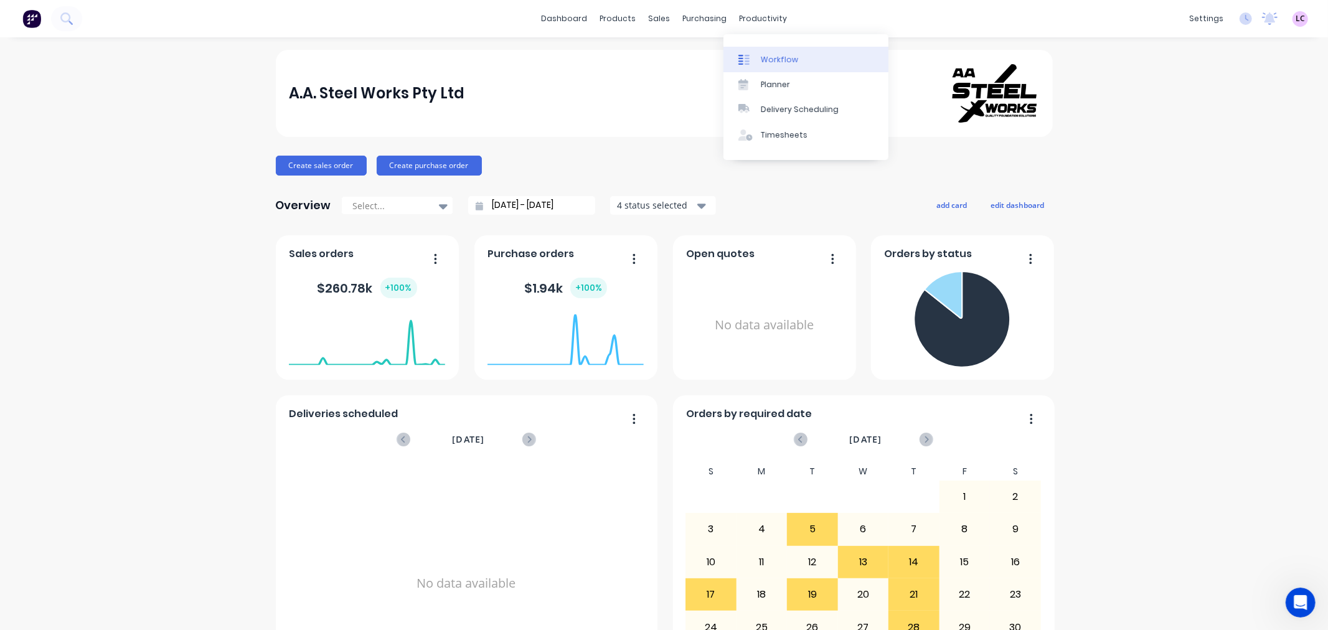
click at [764, 59] on div "Workflow" at bounding box center [779, 59] width 37 height 11
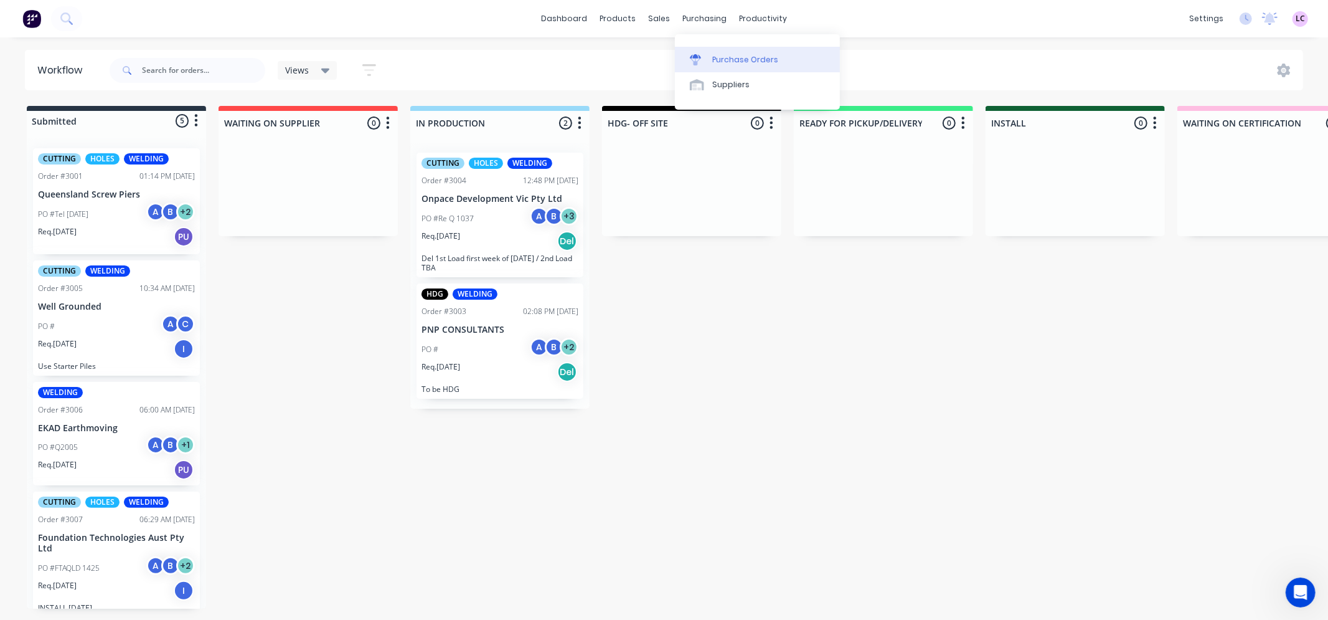
click at [723, 54] on div "Purchase Orders" at bounding box center [745, 59] width 66 height 11
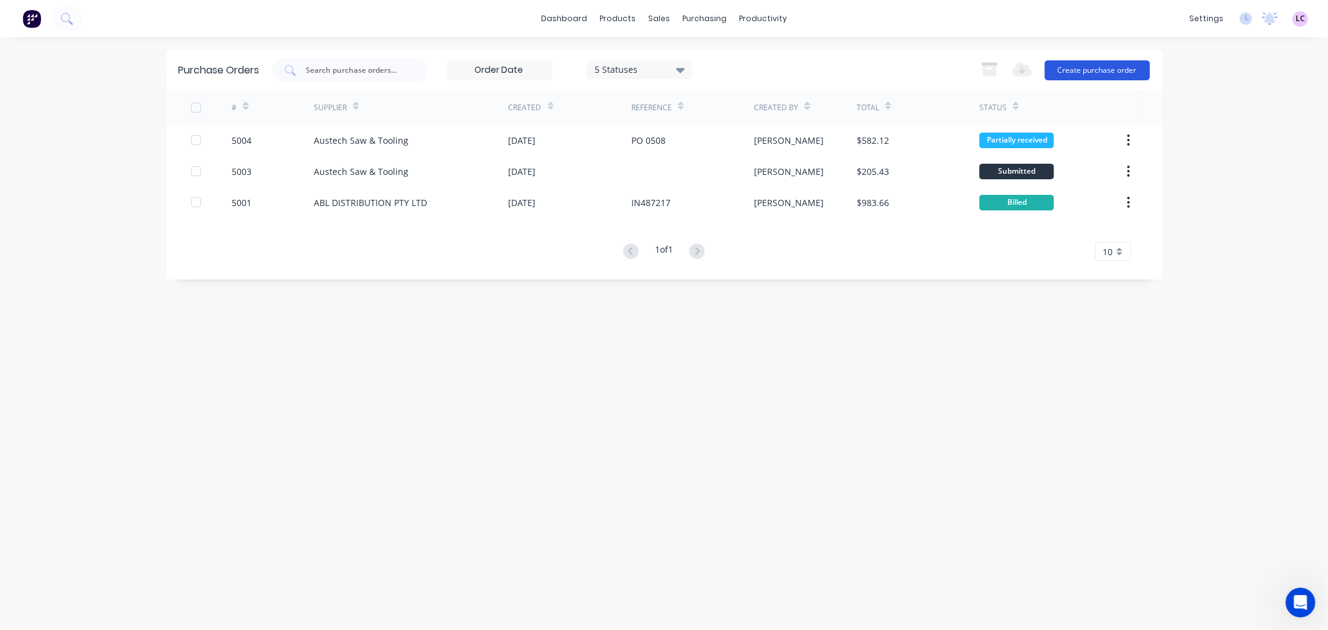
click at [1088, 67] on button "Create purchase order" at bounding box center [1097, 70] width 105 height 20
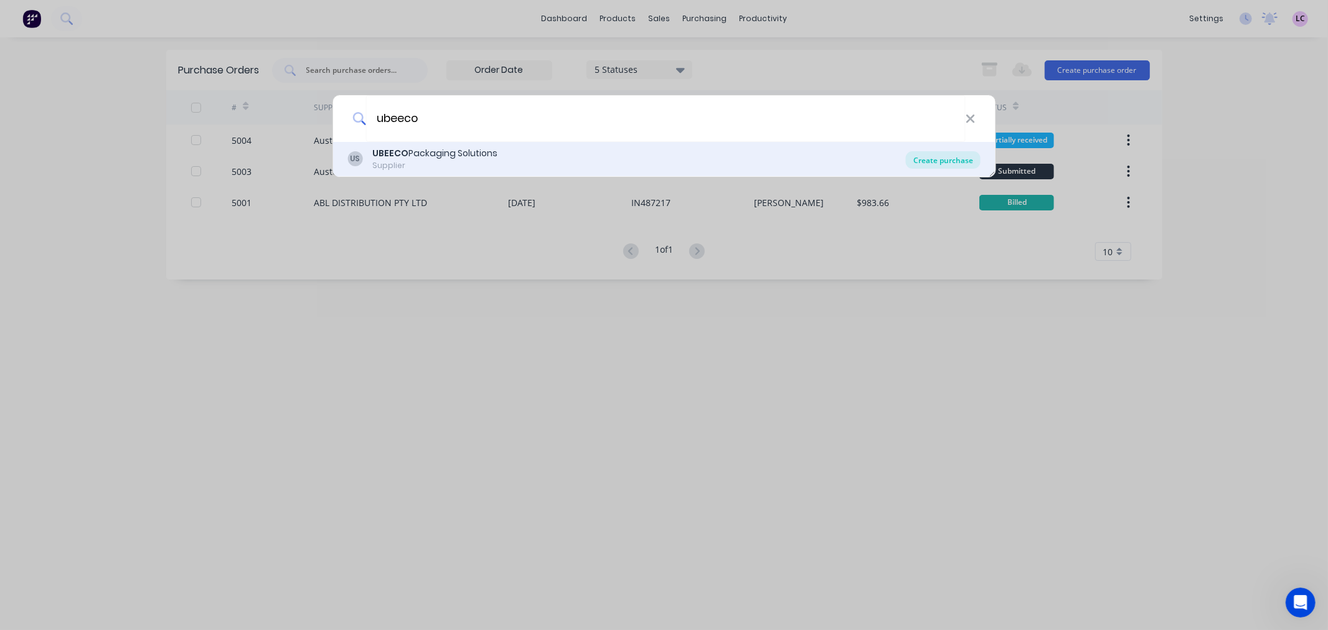
type input "ubeeco"
click at [922, 160] on div "Create purchase" at bounding box center [943, 159] width 75 height 17
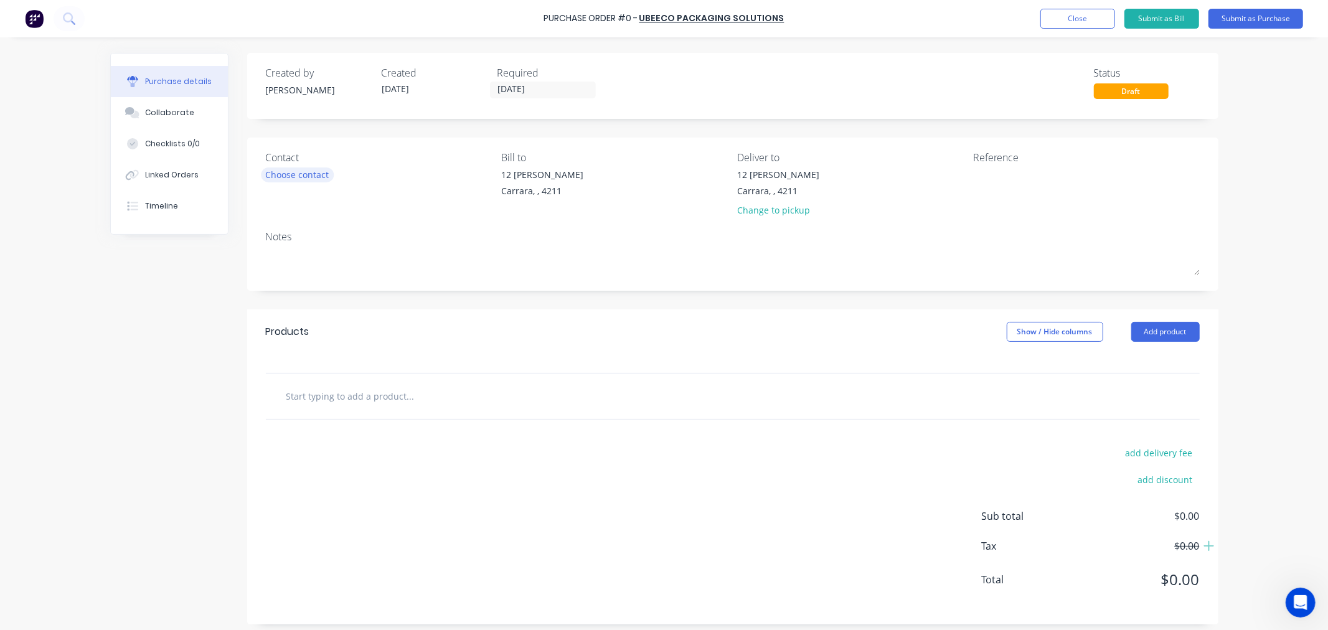
click at [311, 173] on div "Choose contact" at bounding box center [298, 174] width 64 height 13
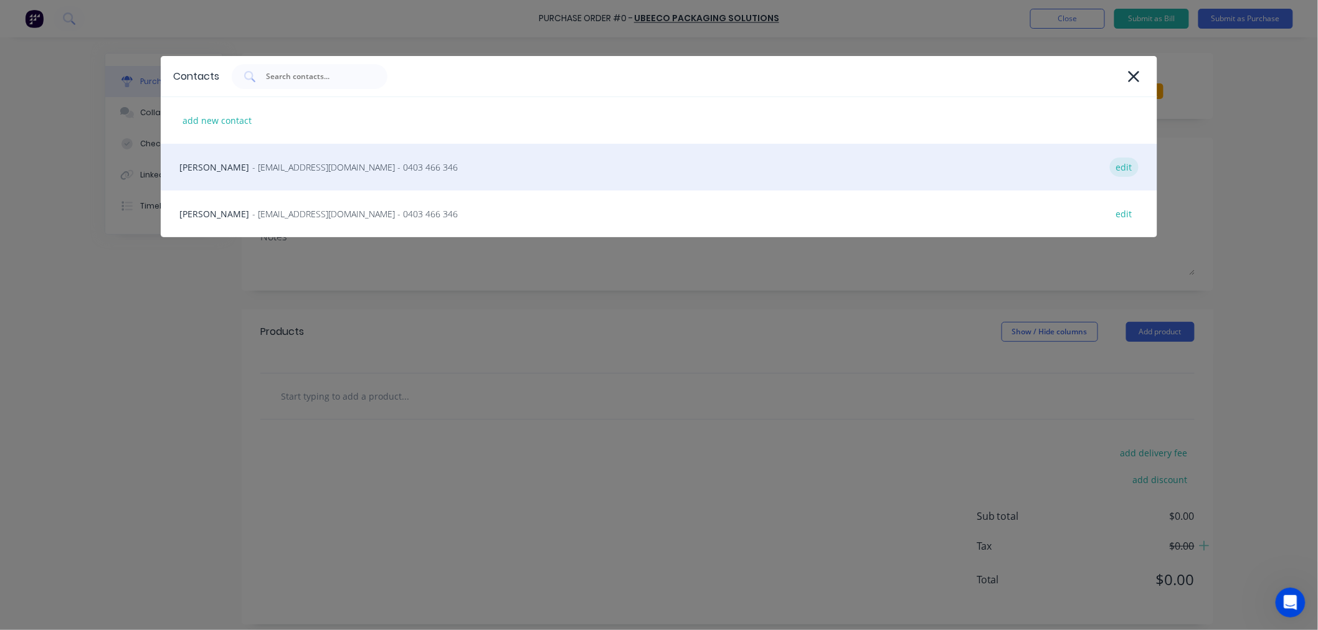
click at [1119, 164] on div "edit" at bounding box center [1124, 167] width 29 height 19
select select "AU"
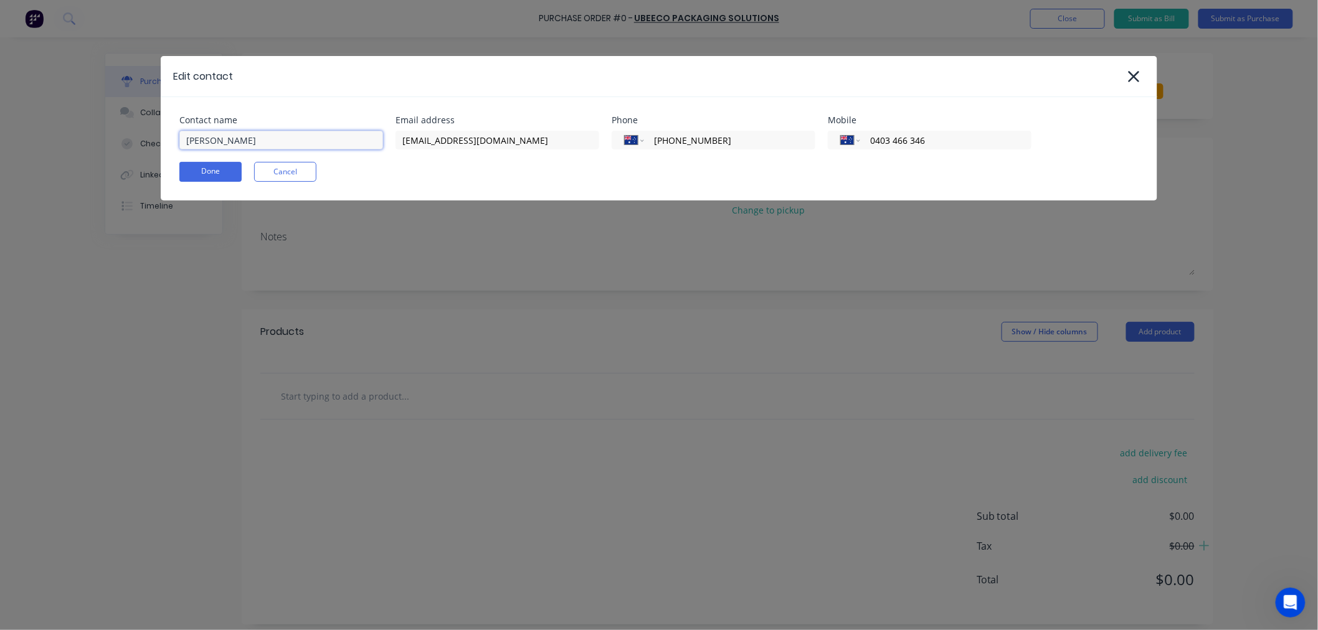
drag, startPoint x: 298, startPoint y: 137, endPoint x: 146, endPoint y: 146, distance: 152.2
click at [146, 146] on div "Edit contact Contact name Sean Clark Email address ar.qld@ubeeco.com.au Phone I…" at bounding box center [659, 315] width 1318 height 630
paste input "[PERSON_NAME]"
type input "[PERSON_NAME]"
drag, startPoint x: 518, startPoint y: 137, endPoint x: 331, endPoint y: 160, distance: 188.9
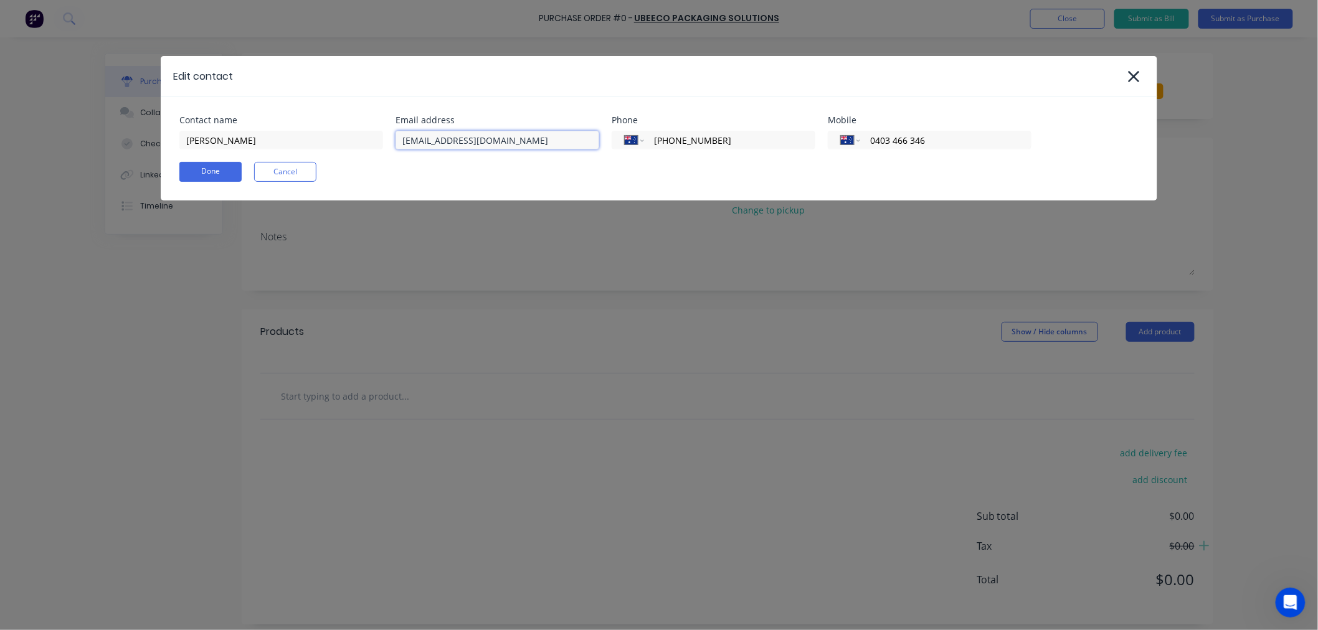
click at [331, 160] on div "Contact name Nicole Lees Email address ar.qld@ubeeco.com.au Phone International…" at bounding box center [659, 148] width 996 height 103
paste input "sales"
type input "[EMAIL_ADDRESS][DOMAIN_NAME]"
drag, startPoint x: 251, startPoint y: 139, endPoint x: 128, endPoint y: 146, distance: 122.9
click at [128, 146] on div "Edit contact Contact name Nicole Lees Email address salesqld@ubeeco.com.au Phon…" at bounding box center [659, 315] width 1318 height 630
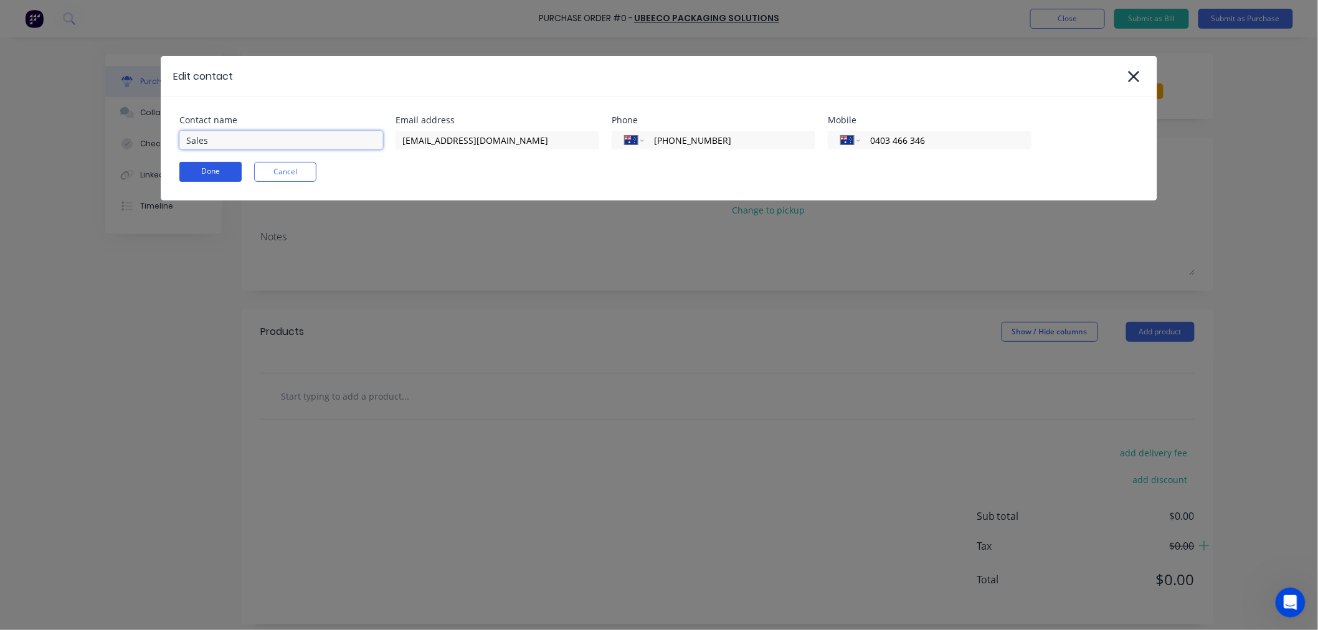
type input "Sales"
click at [225, 174] on button "Done" at bounding box center [210, 172] width 62 height 20
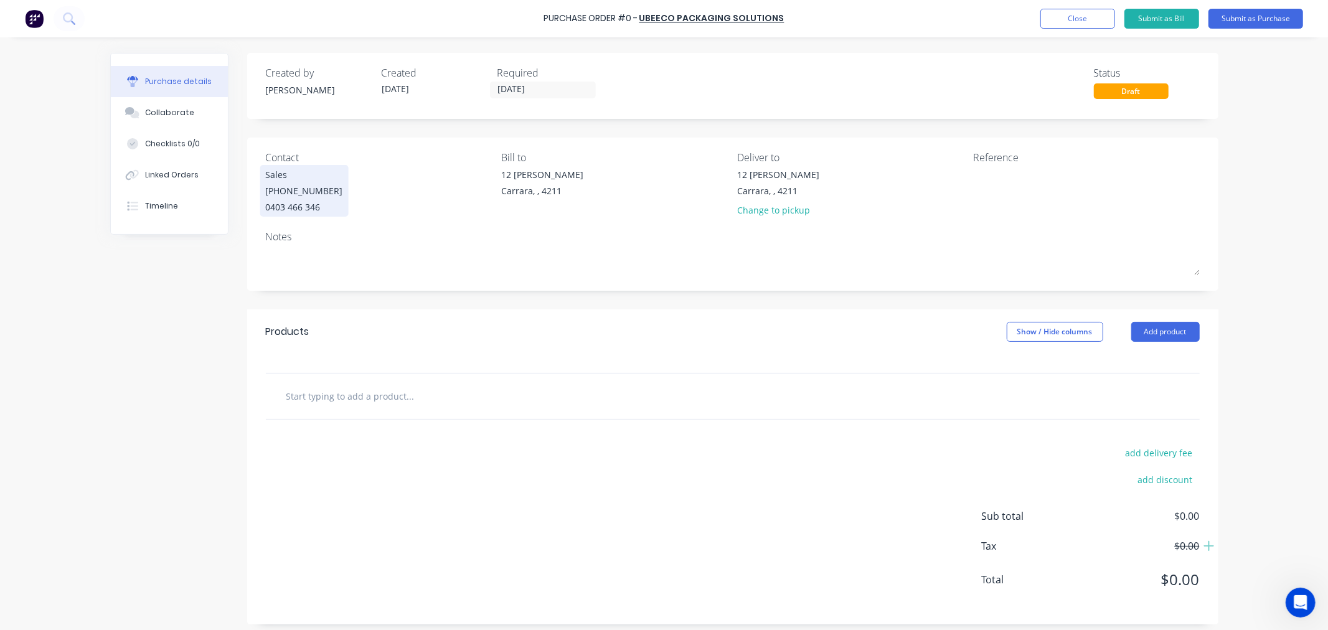
click at [293, 186] on div "[PHONE_NUMBER]" at bounding box center [304, 190] width 77 height 13
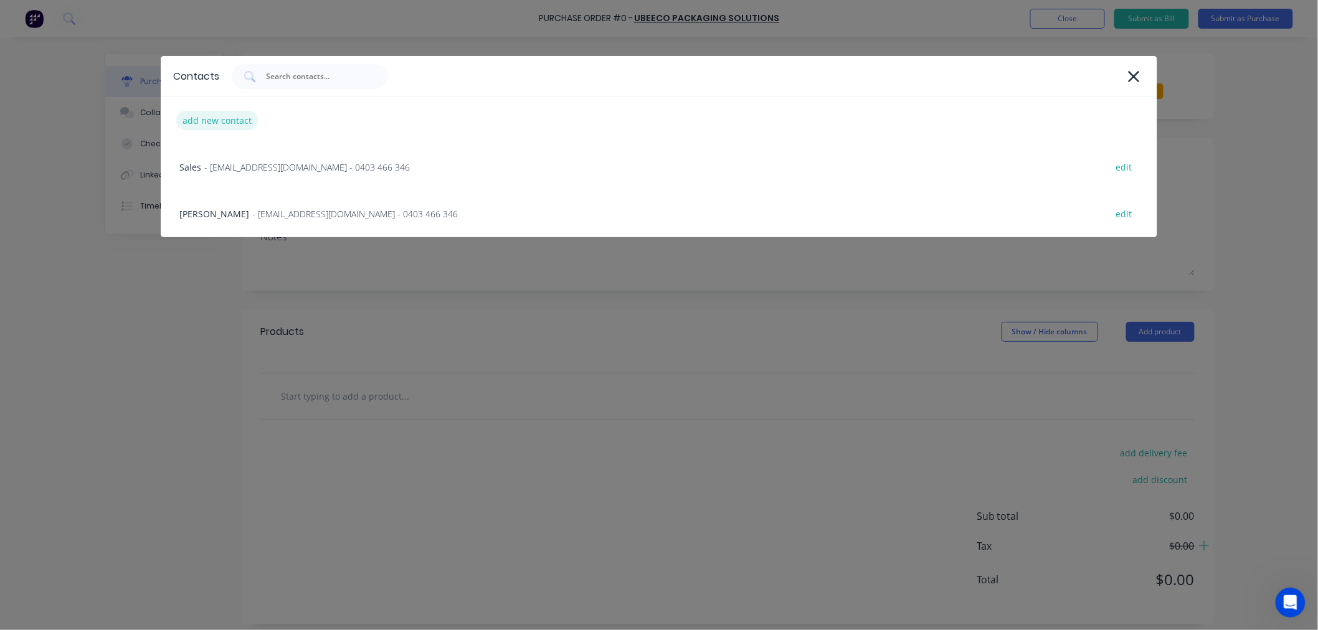
click at [212, 116] on div "add new contact" at bounding box center [217, 120] width 82 height 19
select select "AU"
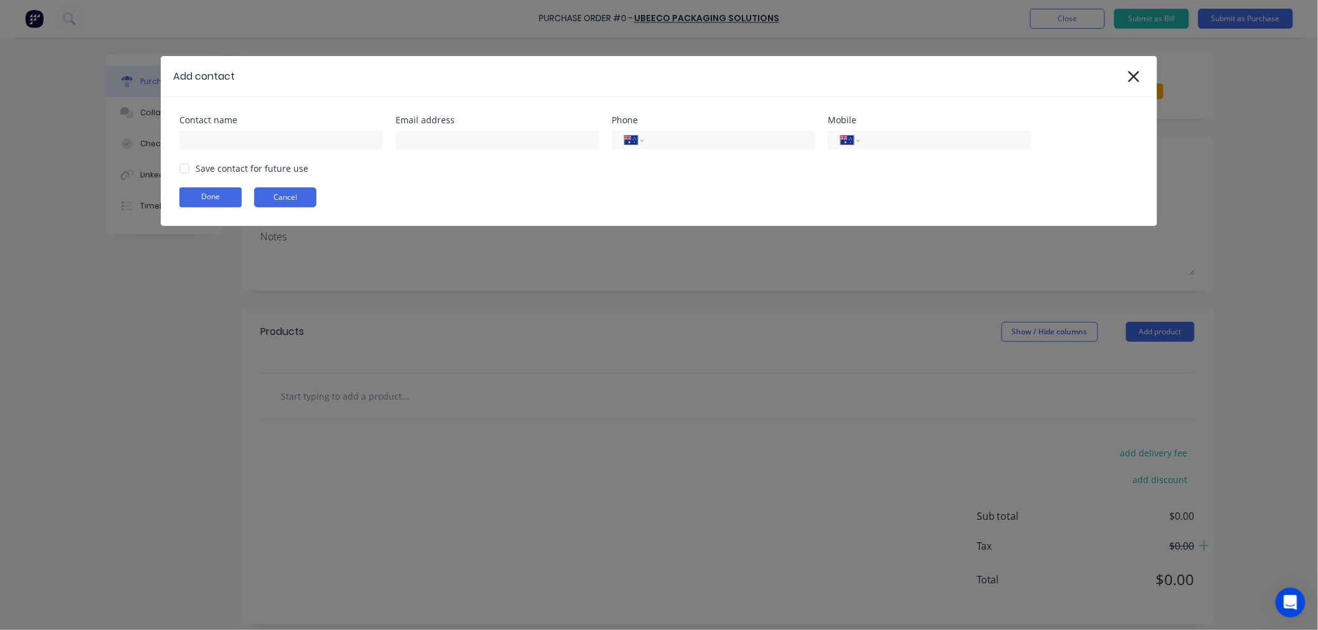
click at [275, 197] on button "Cancel" at bounding box center [285, 197] width 62 height 20
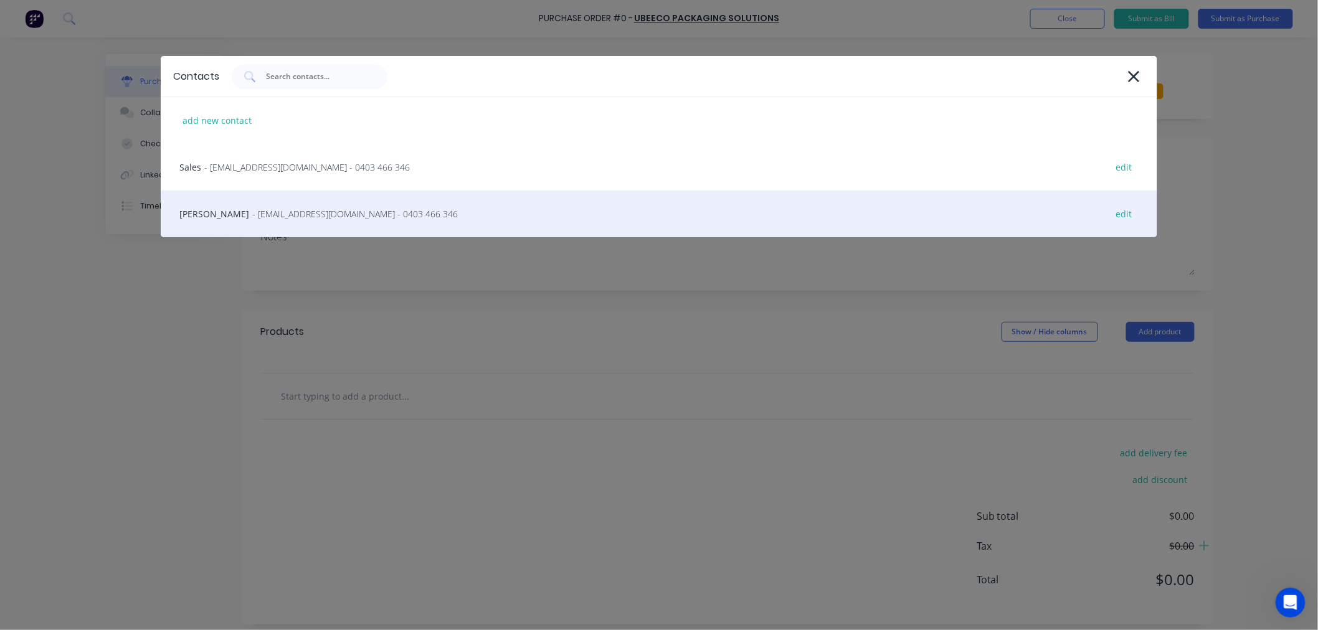
click at [258, 221] on div "Sean Clark - ar.qld@ubeeco.com.au - 0403 466 346 edit" at bounding box center [659, 214] width 996 height 47
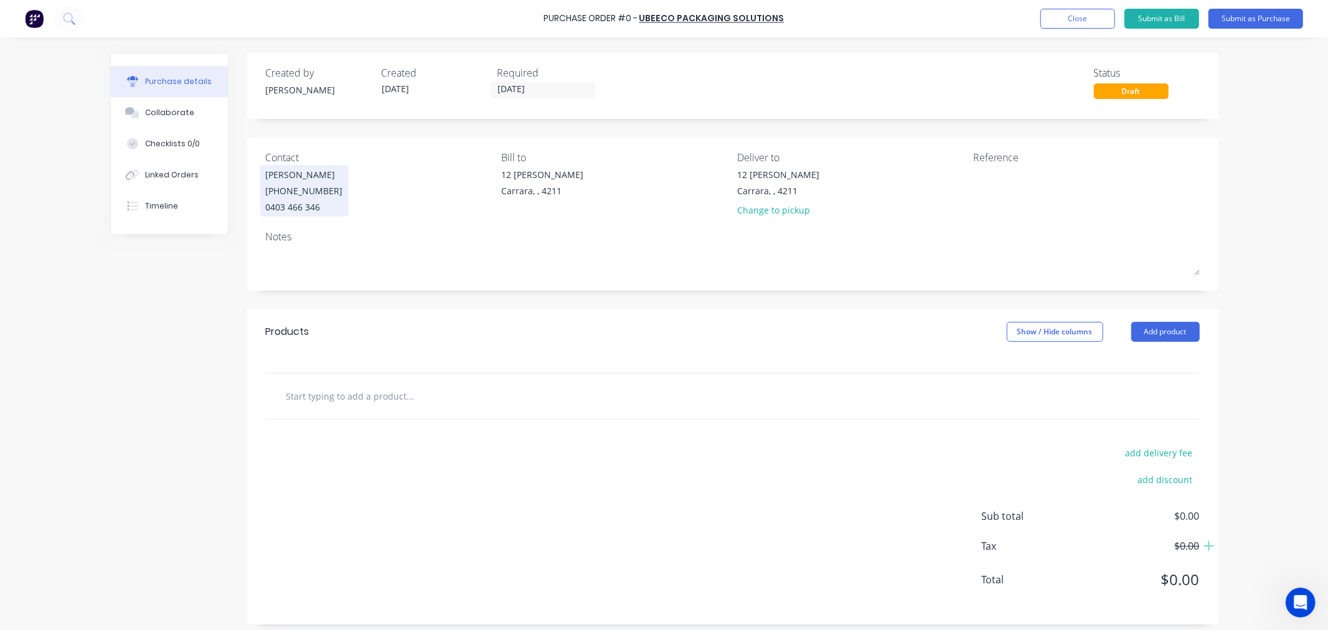
click at [301, 202] on div "0403 466 346" at bounding box center [304, 207] width 77 height 13
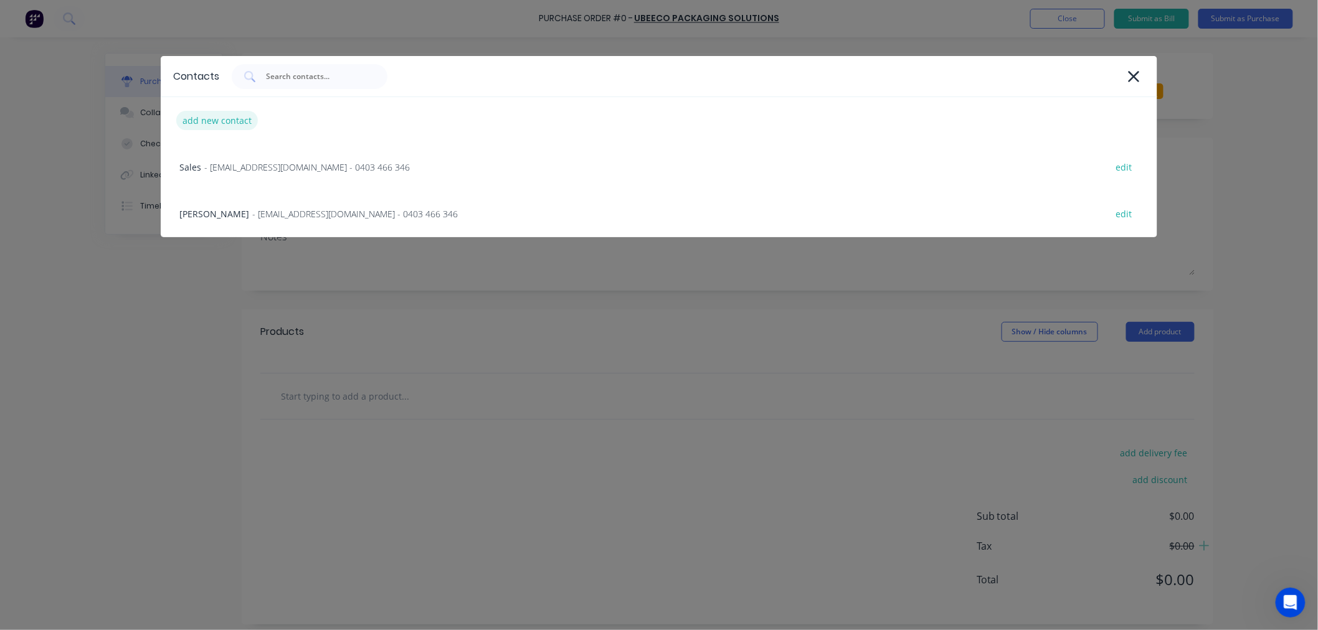
click at [192, 120] on div "add new contact" at bounding box center [217, 120] width 82 height 19
select select "AU"
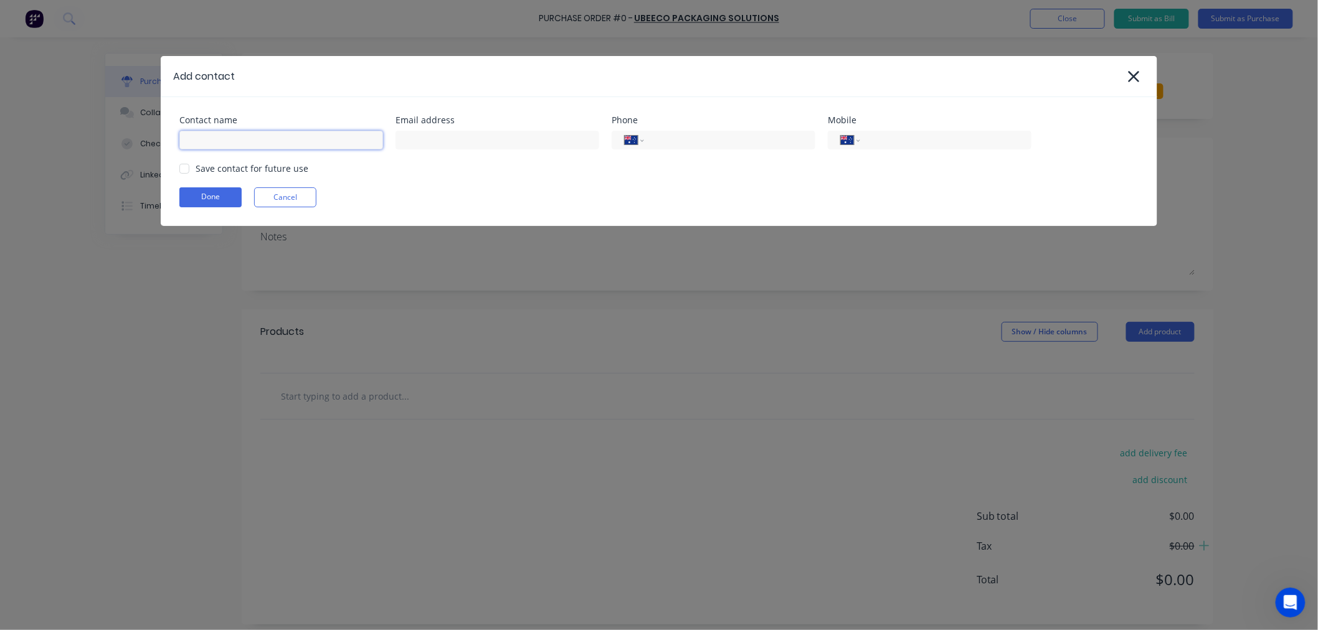
click at [227, 140] on input at bounding box center [281, 140] width 204 height 19
type input "[PERSON_NAME]"
click at [455, 132] on input at bounding box center [497, 140] width 204 height 19
paste input "nicole.lees@ubeeco.com.au"
type input "nicole.lees@ubeeco.com.au"
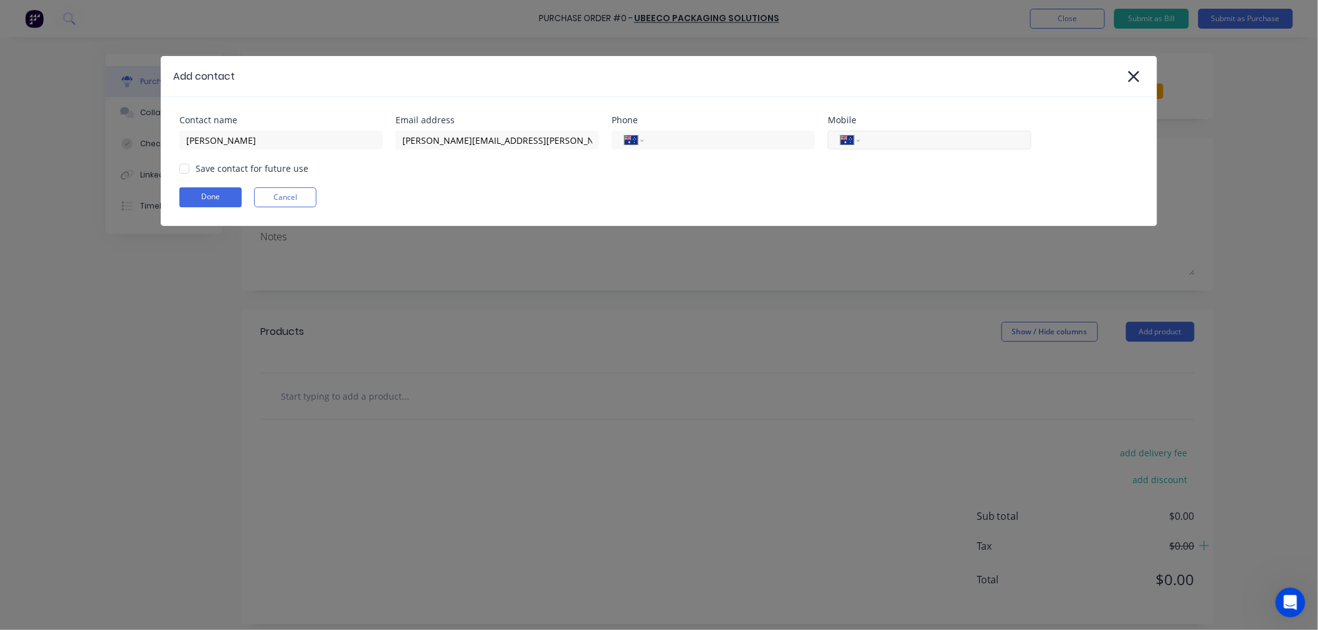
click at [905, 136] on input "tel" at bounding box center [943, 140] width 149 height 14
paste input "0480 455 077"
type input "0480 455 077"
click at [224, 201] on button "Done" at bounding box center [210, 197] width 62 height 20
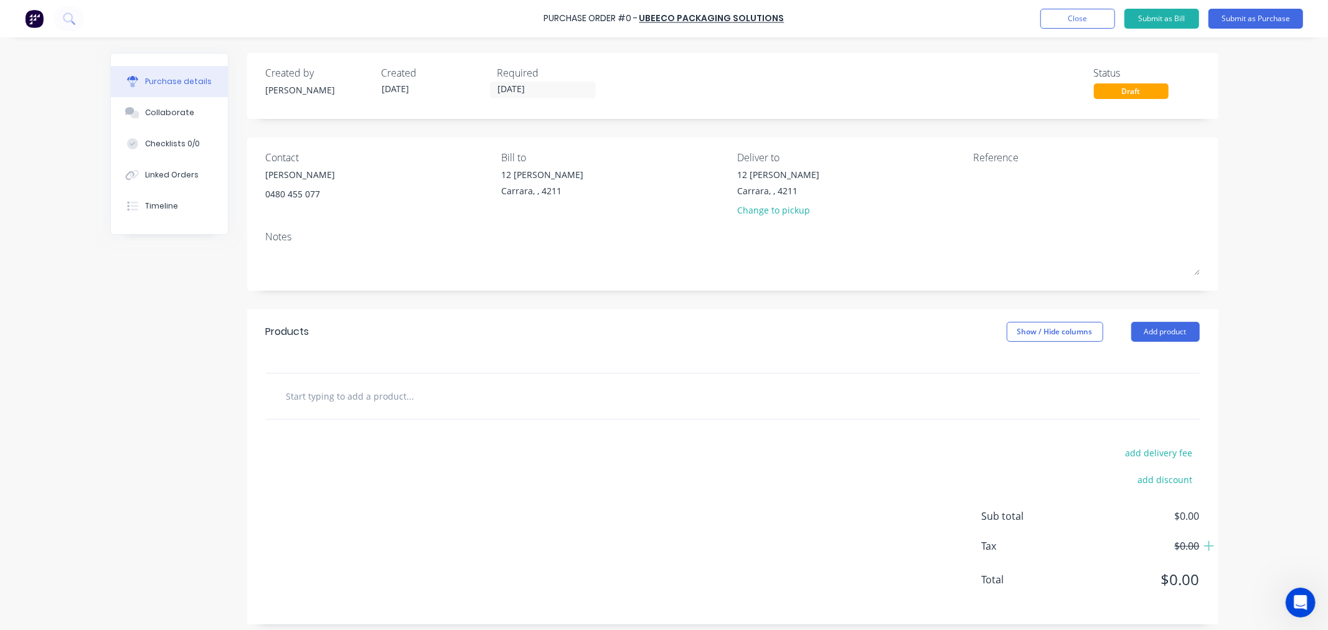
click at [344, 407] on input "text" at bounding box center [410, 396] width 249 height 25
click at [998, 170] on textarea at bounding box center [1051, 182] width 156 height 28
type textarea "Order#28639288"
click at [293, 396] on input "text" at bounding box center [410, 396] width 249 height 25
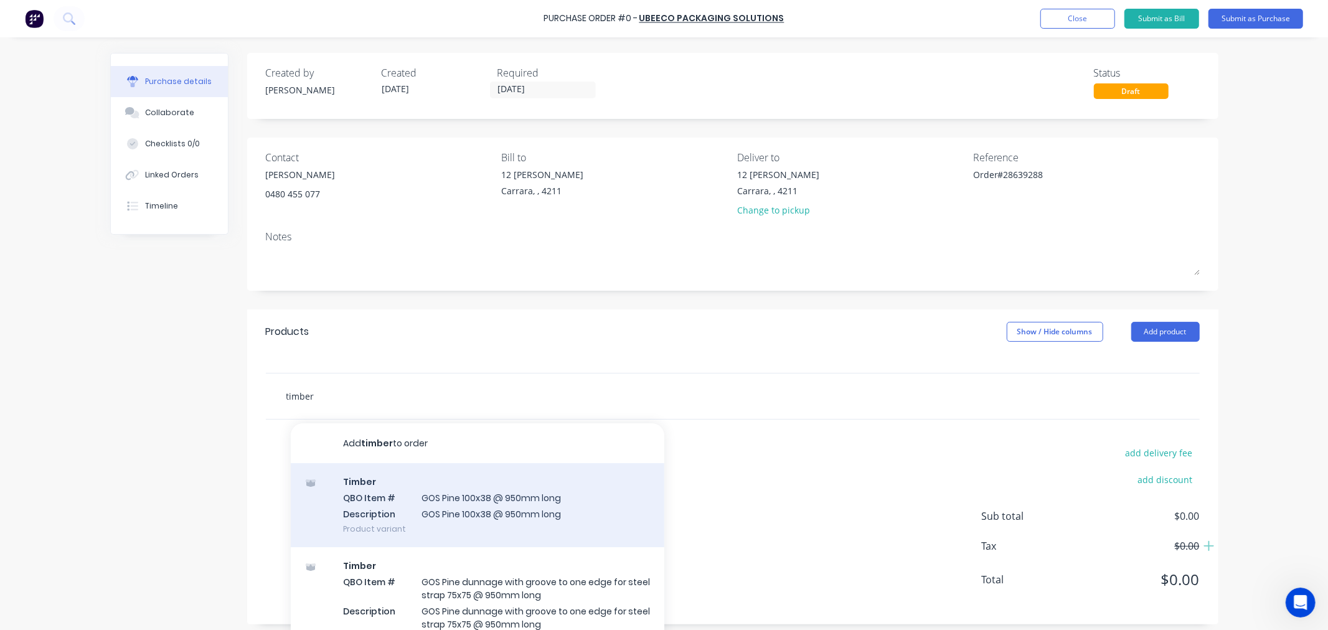
type input "timber"
click at [592, 508] on div "Timber QBO Item # GOS Pine 100x38 @ 950mm long Description GOS Pine 100x38 @ 95…" at bounding box center [478, 505] width 374 height 84
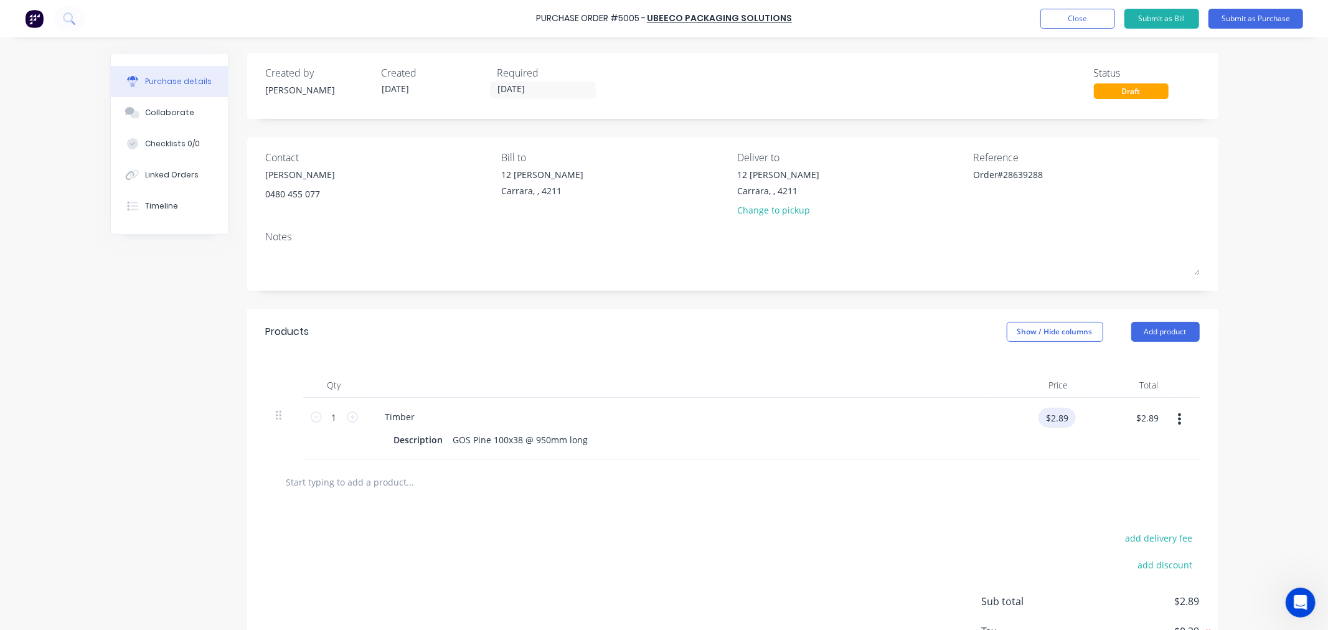
drag, startPoint x: 1064, startPoint y: 420, endPoint x: 1054, endPoint y: 418, distance: 10.3
click at [1054, 418] on input "$2.89" at bounding box center [1057, 418] width 37 height 20
type input "65"
click at [1052, 418] on input "65" at bounding box center [1058, 418] width 35 height 20
type input "$2.65"
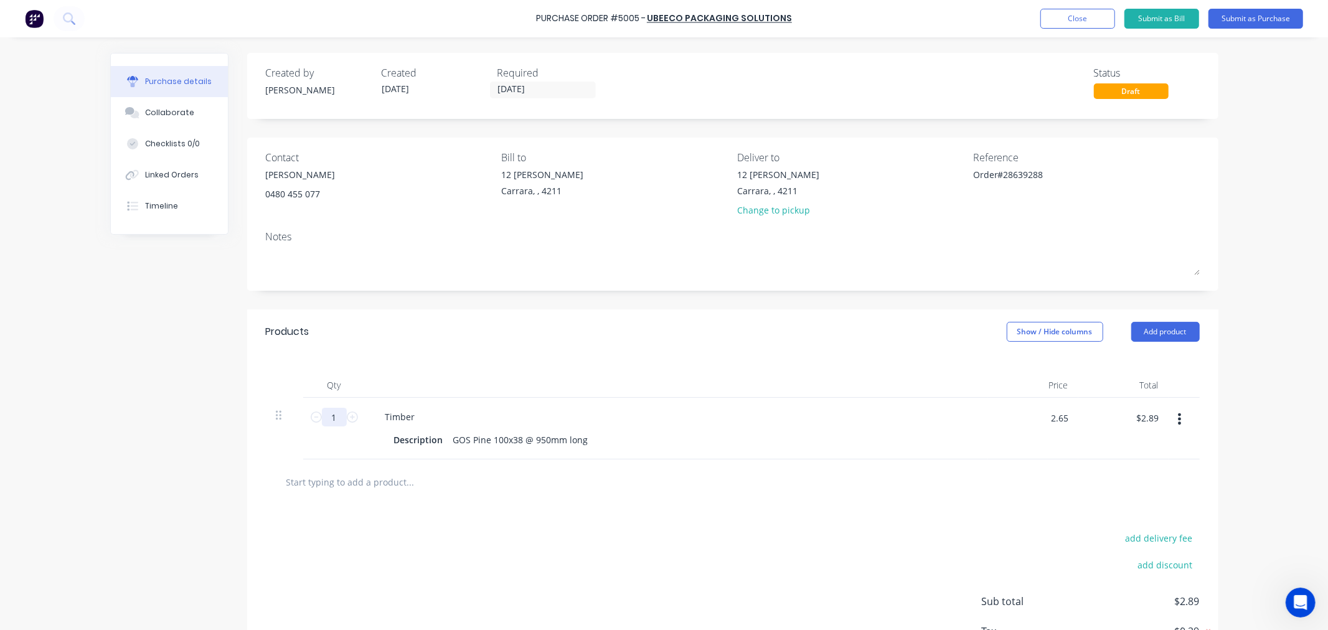
type input "$2.65"
click at [332, 415] on input "1" at bounding box center [334, 417] width 25 height 19
type input "16"
type input "$42.40"
type input "168"
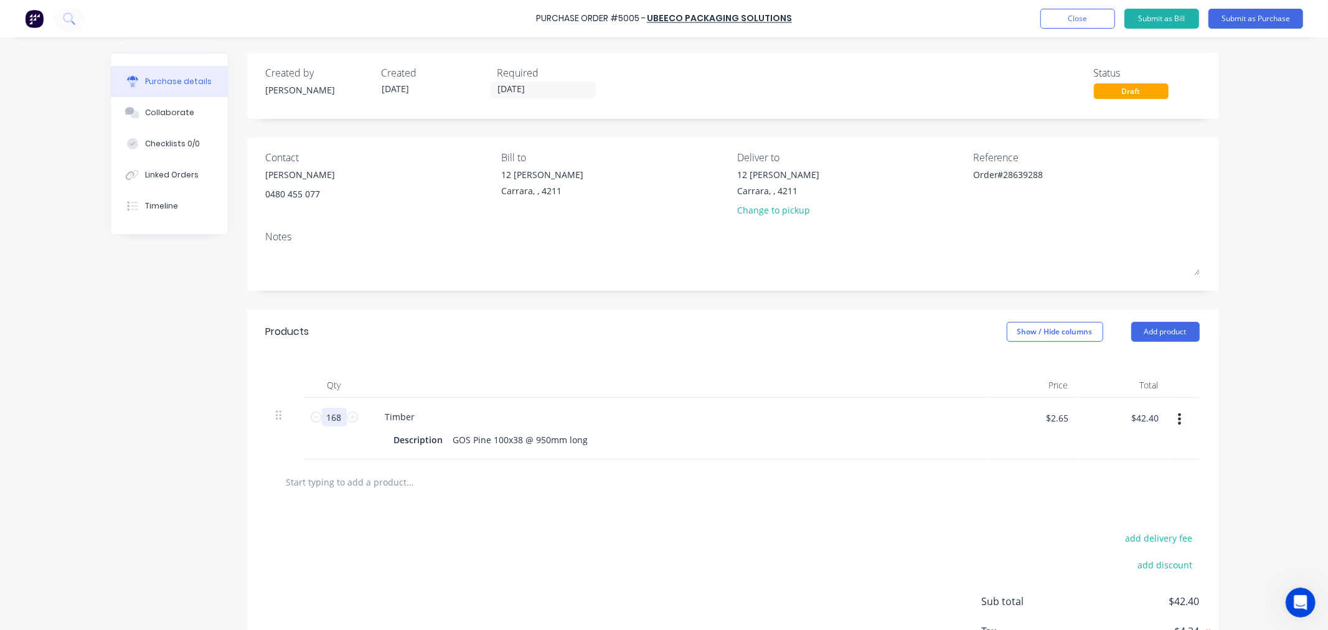
type input "$445.20"
type input "1683"
type input "$4,459.95"
type input "1683"
click at [163, 455] on div "Created by Leesa Created 18/08/25 Required 18/08/25 Status Draft Contact Nicole…" at bounding box center [664, 381] width 1109 height 657
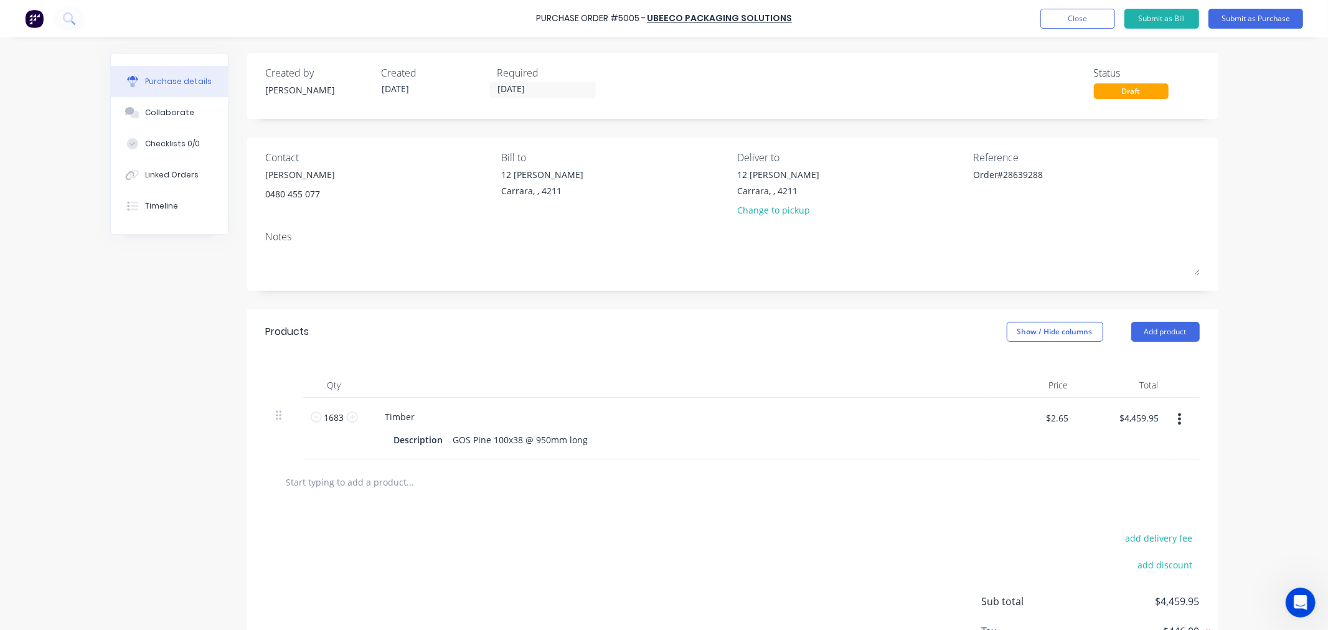
scroll to position [69, 0]
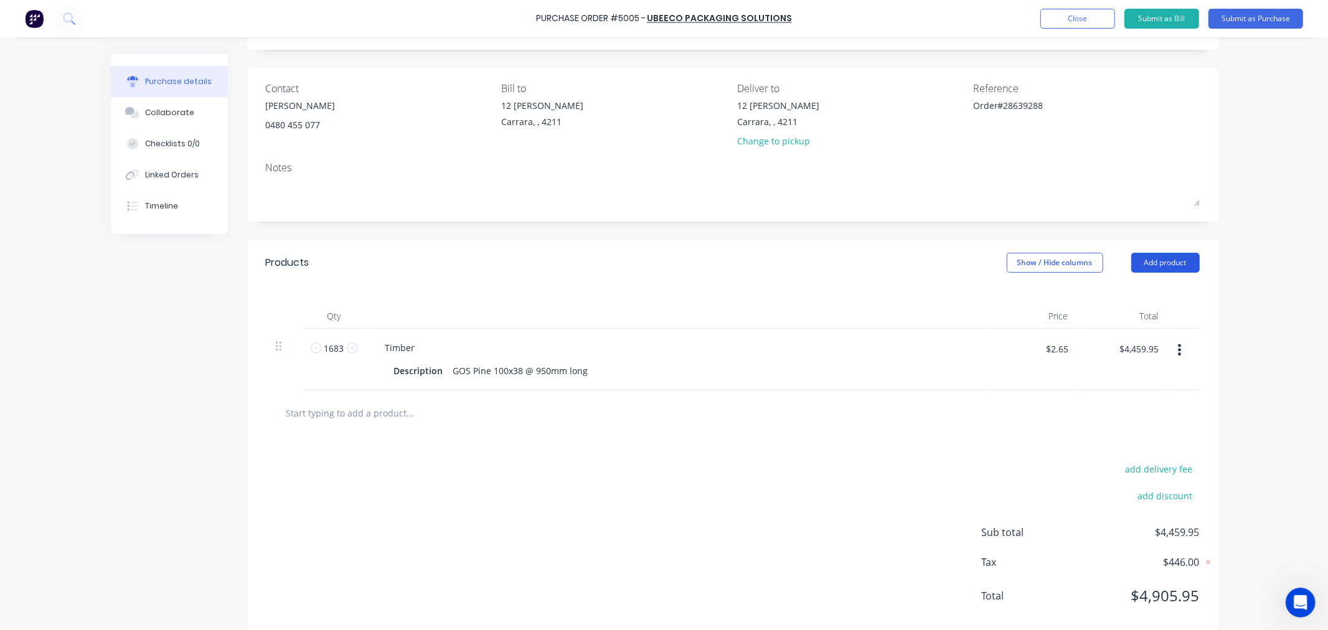
click at [1178, 269] on button "Add product" at bounding box center [1166, 263] width 69 height 20
click at [395, 417] on input "text" at bounding box center [410, 412] width 249 height 25
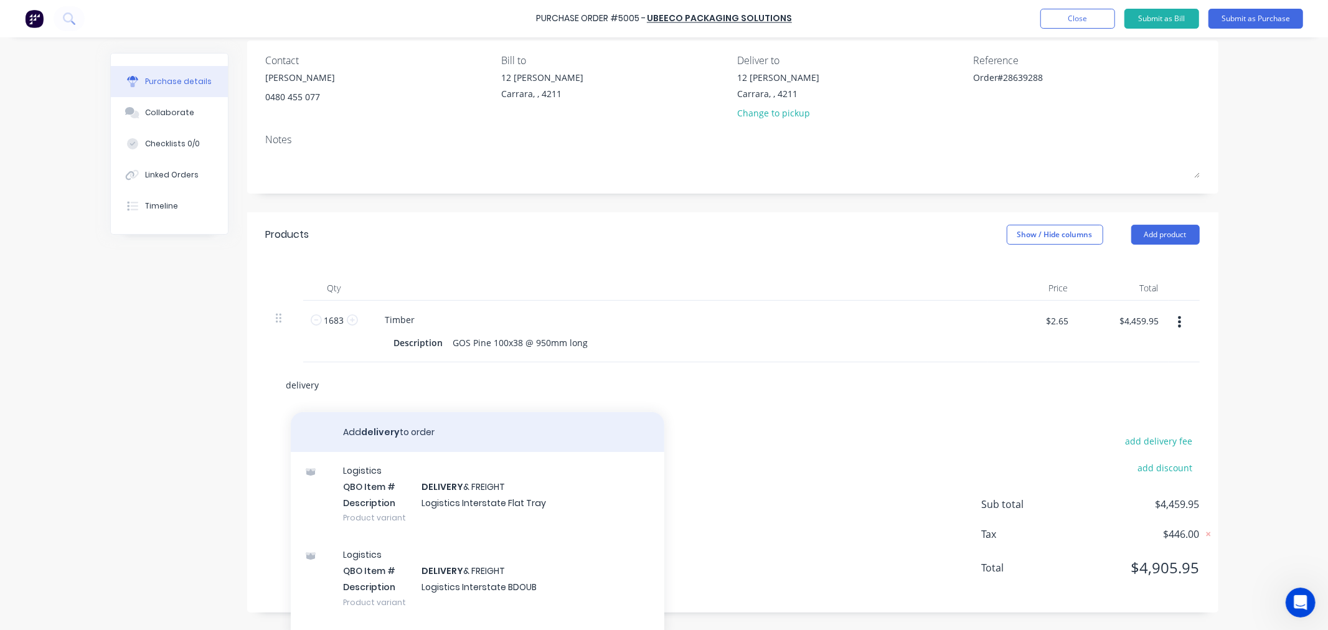
scroll to position [110, 0]
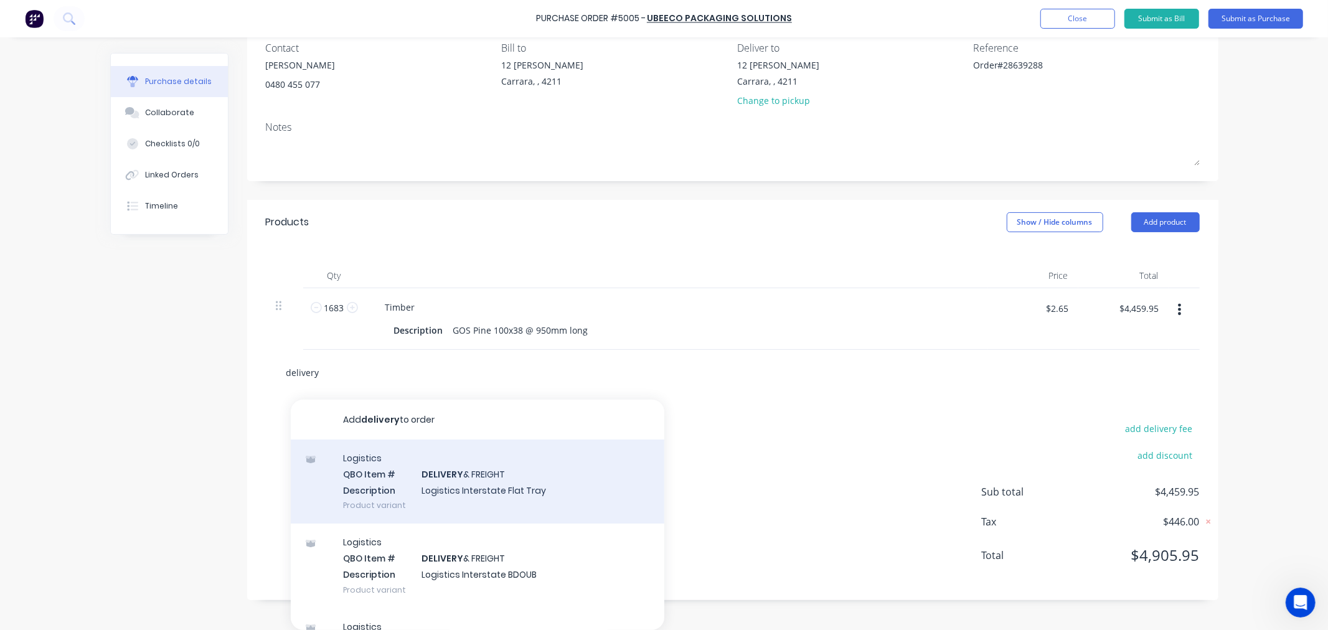
type input "delivery"
click at [509, 481] on div "Logistics QBO Item # DELIVERY & FREIGHT Description Logistics Interstate Flat T…" at bounding box center [478, 482] width 374 height 84
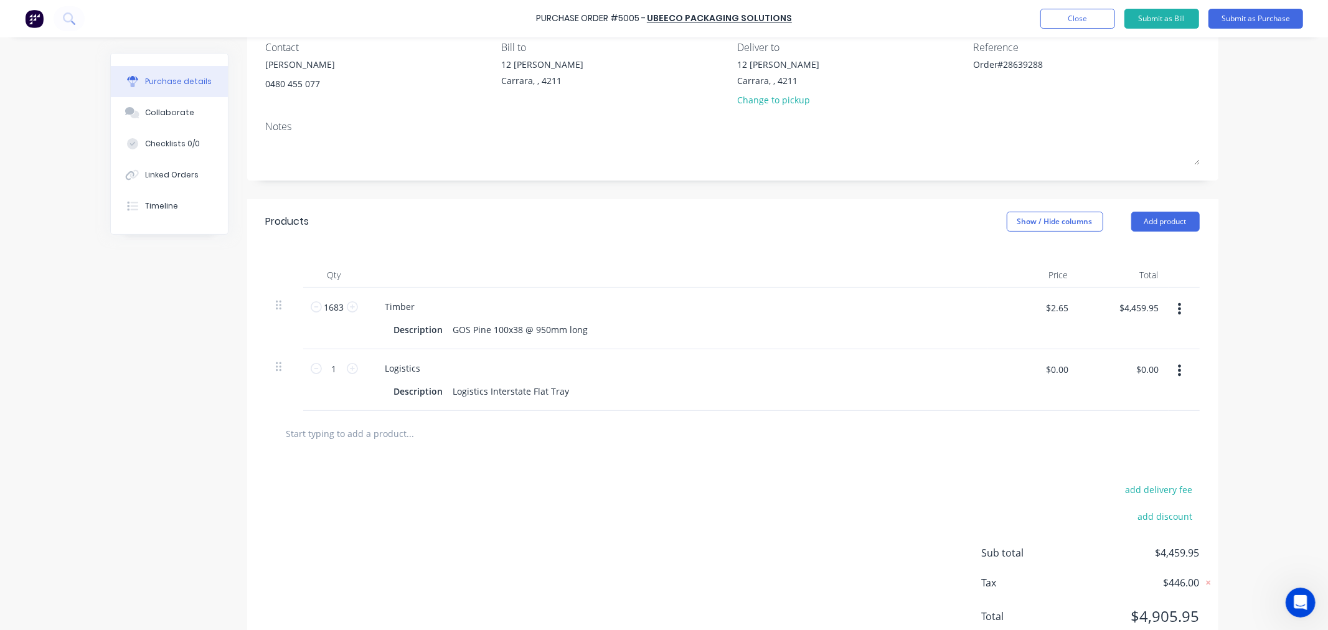
click at [1178, 366] on icon "button" at bounding box center [1179, 370] width 3 height 11
click at [1133, 478] on button "Delete" at bounding box center [1142, 478] width 106 height 25
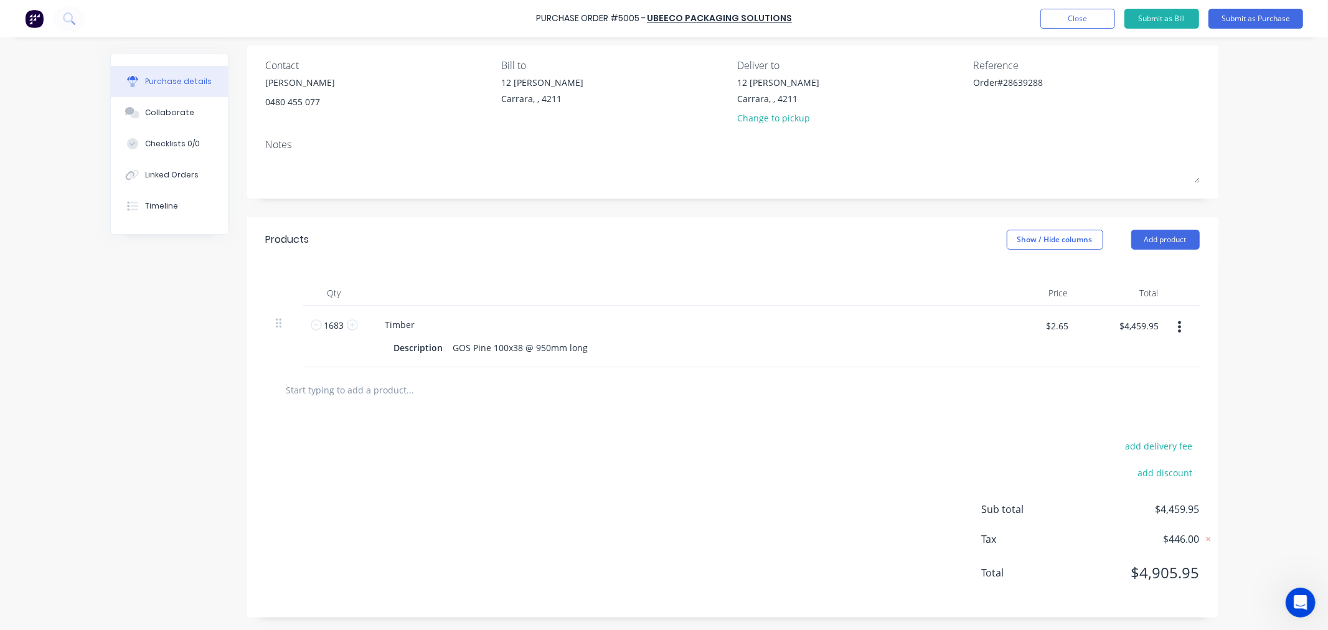
scroll to position [93, 0]
click at [399, 387] on input "text" at bounding box center [410, 389] width 249 height 25
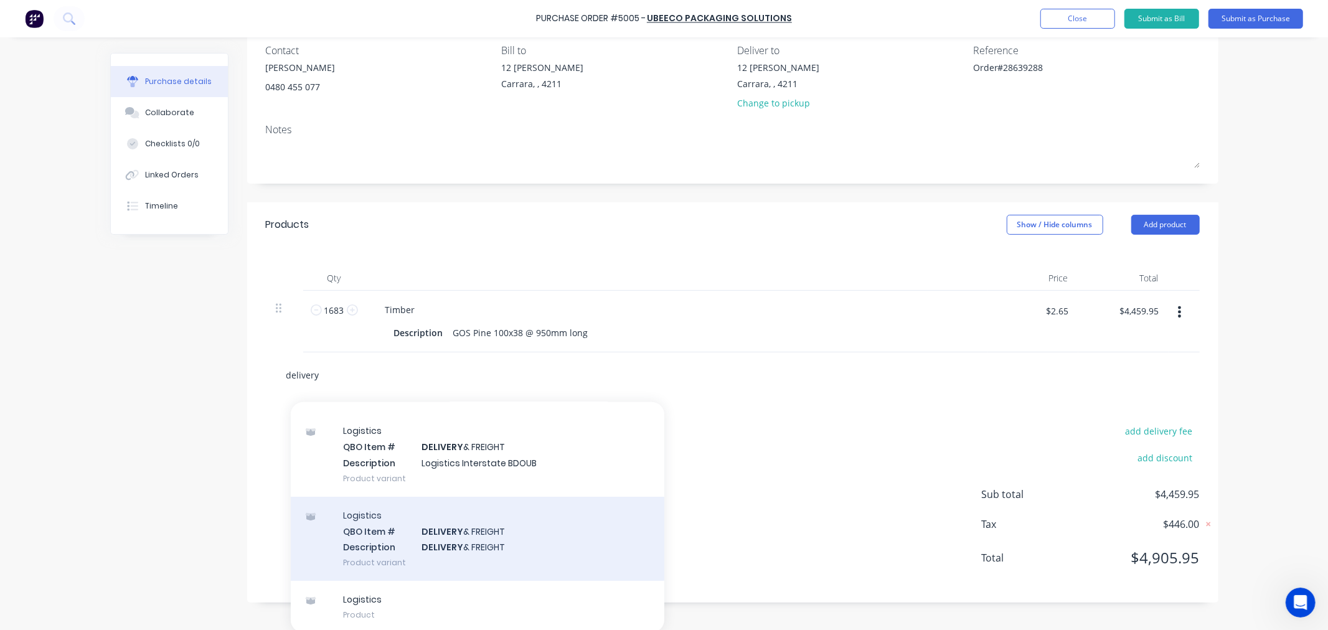
scroll to position [110, 0]
type input "delivery"
click at [487, 550] on div "Logistics QBO Item # DELIVERY & FREIGHT Description DELIVERY & FREIGHT Product …" at bounding box center [478, 536] width 374 height 84
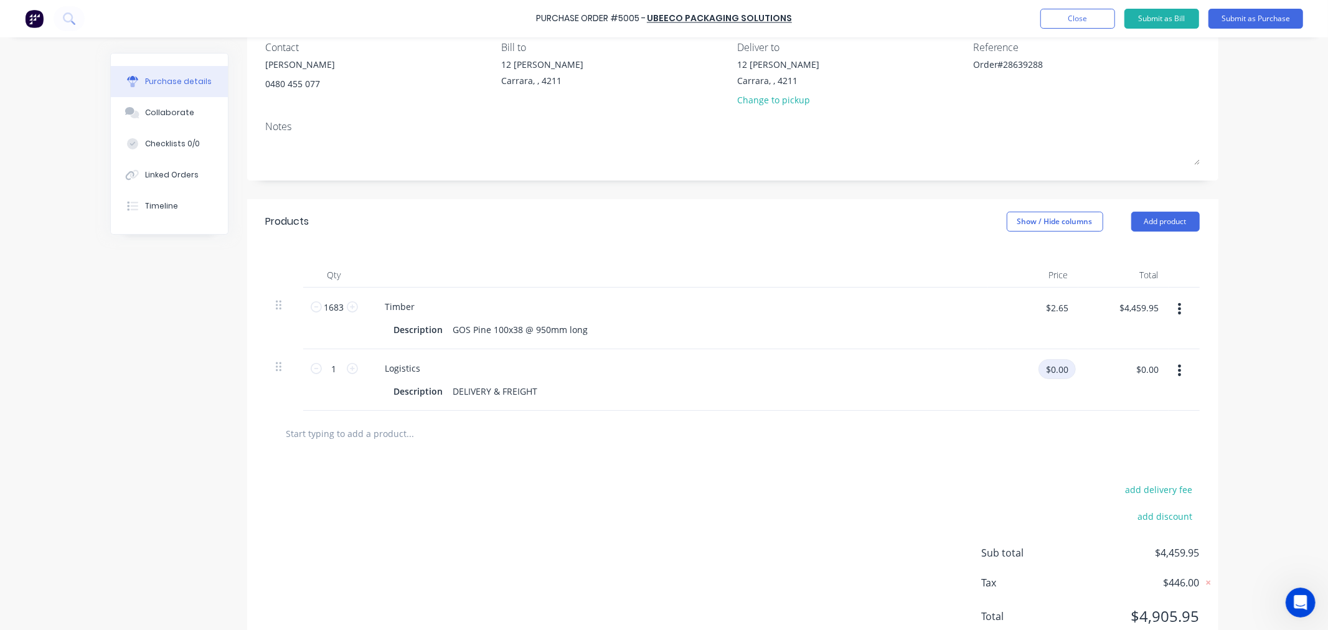
click at [1041, 374] on input "$0.00" at bounding box center [1057, 369] width 37 height 20
type input "$195.00"
click at [1241, 385] on div "Purchase Order #5005 - UBEECO Packaging Solutions Add product Close Submit as B…" at bounding box center [664, 315] width 1328 height 630
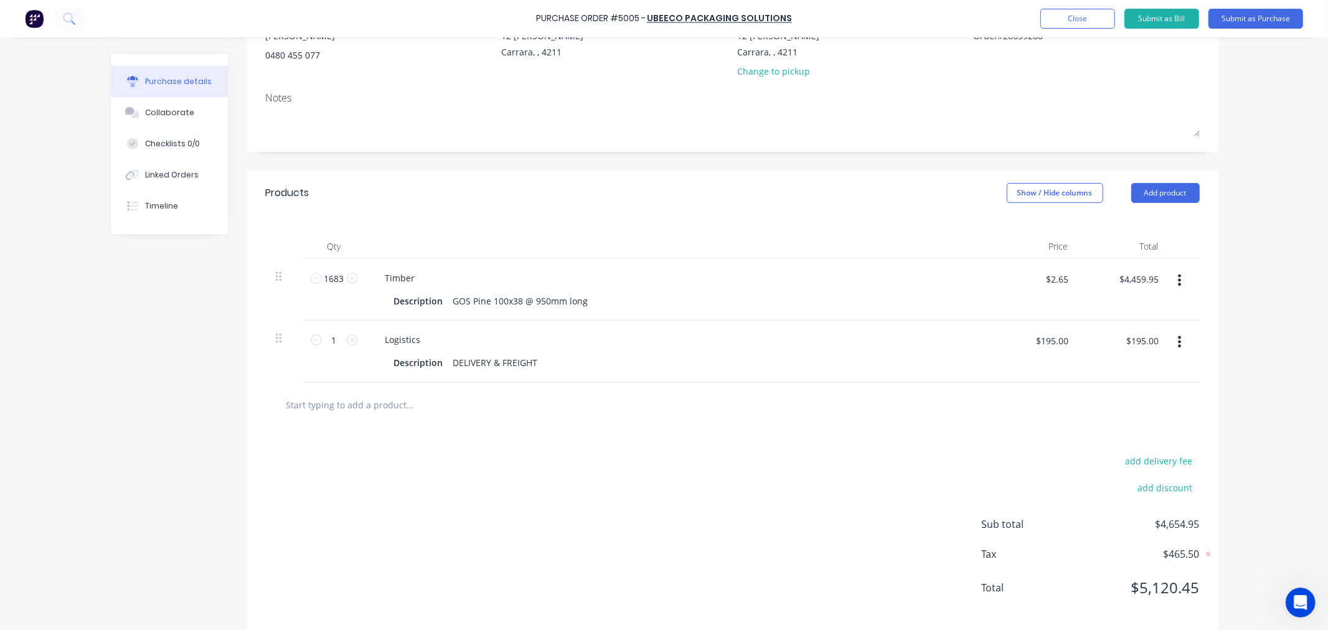
scroll to position [154, 0]
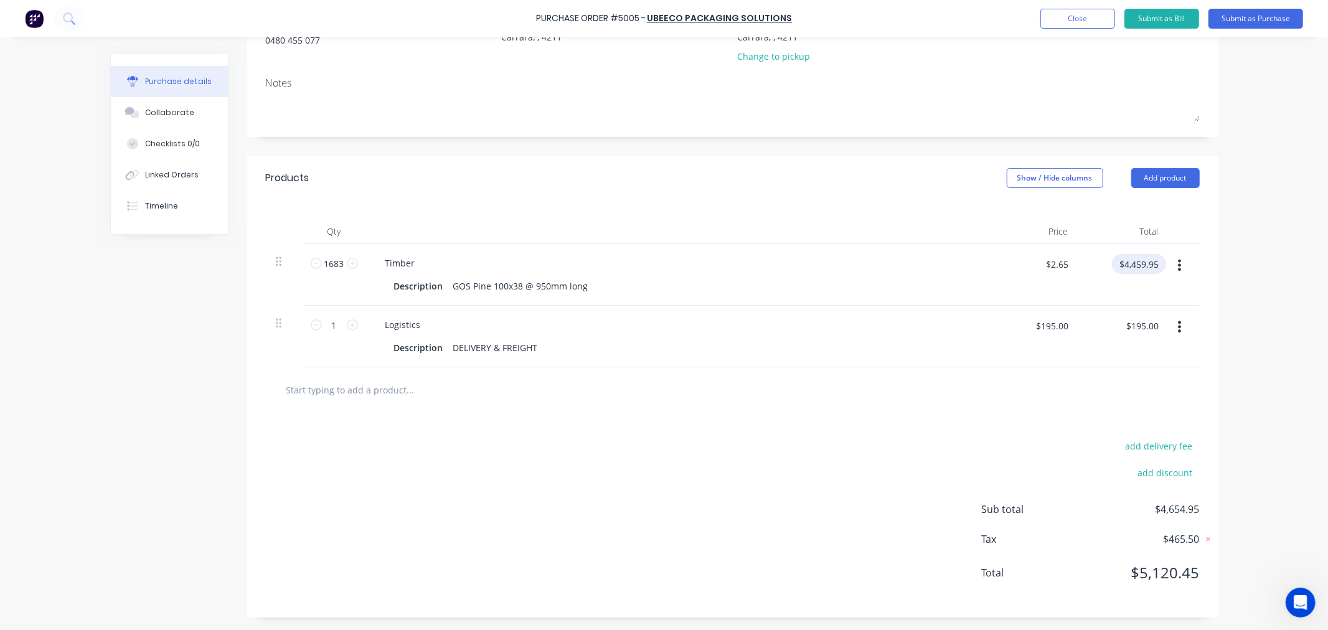
click at [1140, 262] on input "$4,459.95" at bounding box center [1139, 264] width 54 height 20
type input "2650"
type input "$1.5746"
type input "$2,650.00"
click at [1259, 291] on div "Purchase Order #5005 - UBEECO Packaging Solutions Add product Close Submit as B…" at bounding box center [664, 315] width 1328 height 630
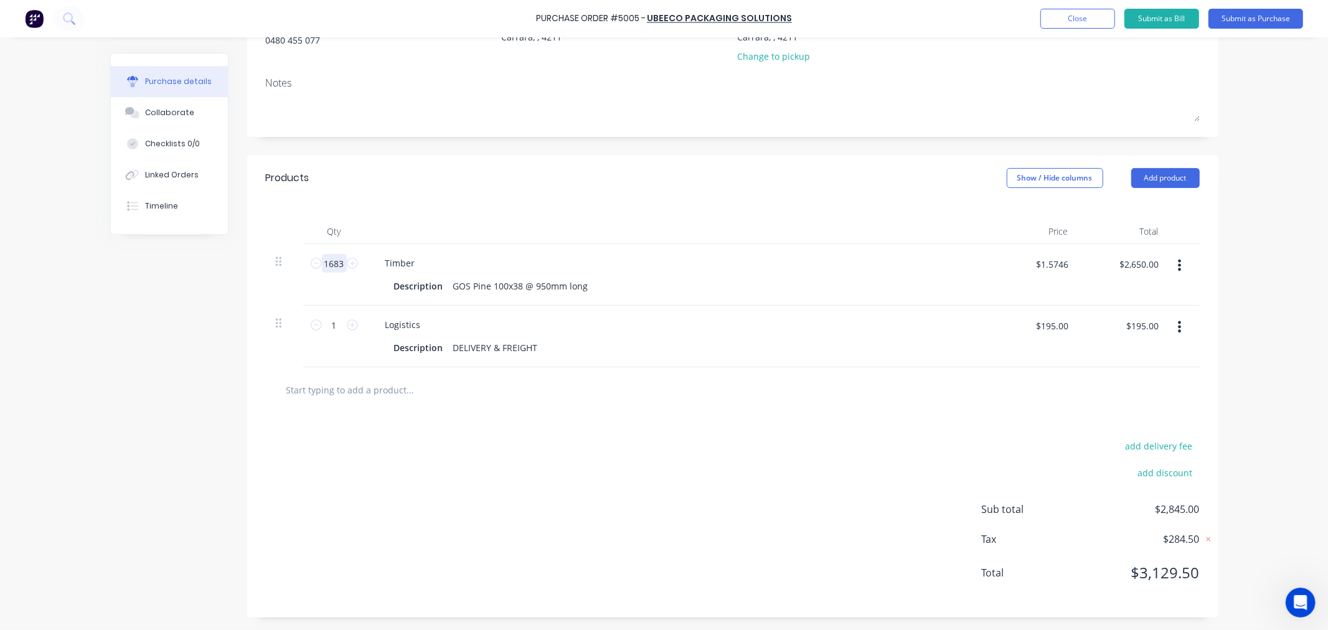
click at [336, 259] on input "1683" at bounding box center [334, 263] width 25 height 19
type input "1"
type input "$1.57"
type input "10"
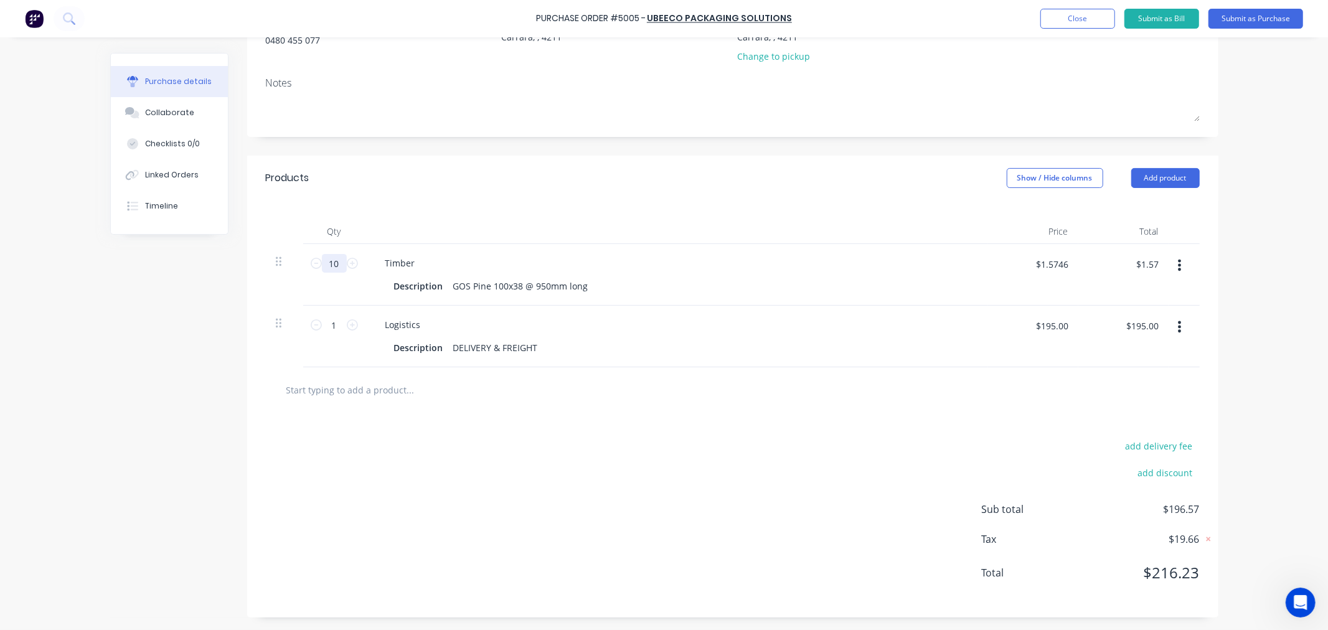
type input "$15.70"
drag, startPoint x: 334, startPoint y: 265, endPoint x: 313, endPoint y: 265, distance: 21.2
click at [313, 265] on div "10 10" at bounding box center [334, 263] width 42 height 19
type input "1"
type input "$1.57"
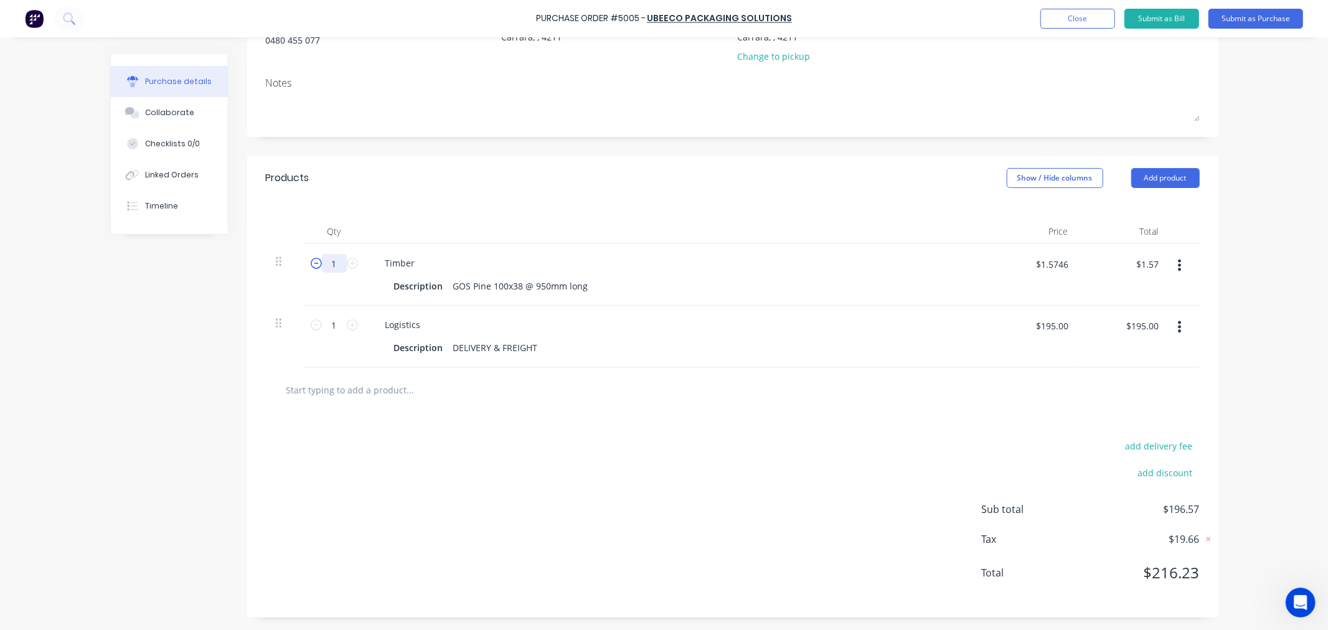
type input "11"
type input "$17.27"
type input "110"
type input "$172.70"
type input "1100"
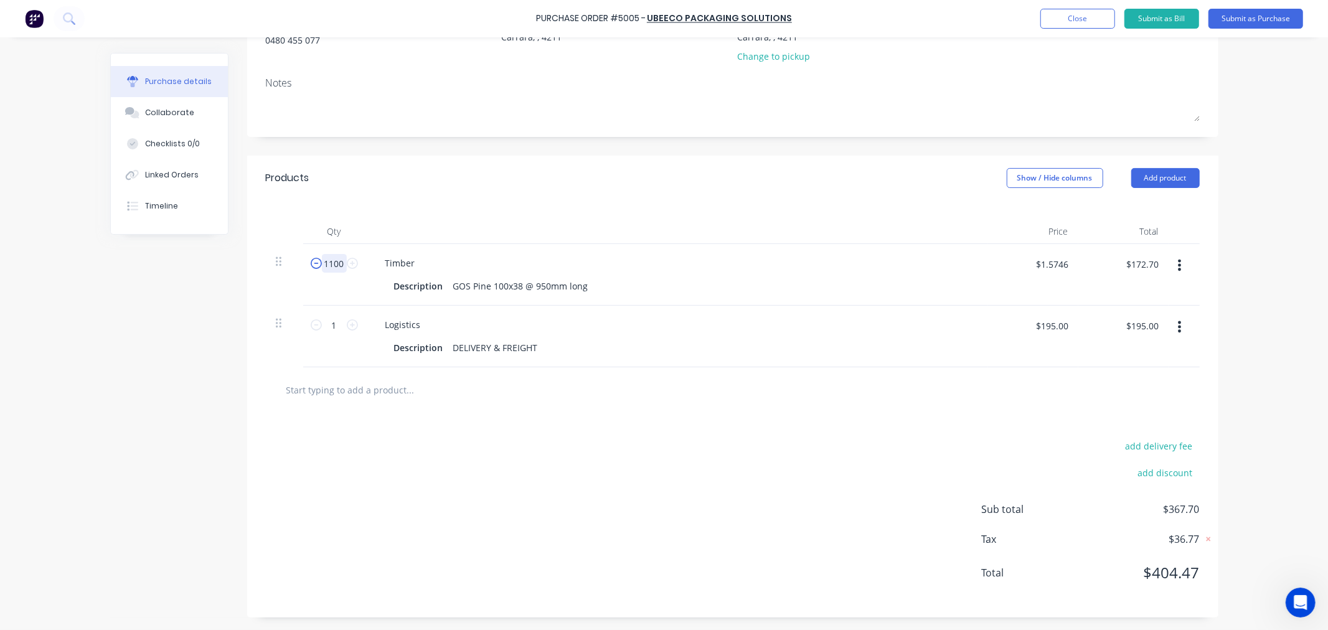
type input "$1,727.00"
type input "1100"
click at [1049, 270] on input "$1.5746" at bounding box center [1052, 264] width 47 height 20
type input "$2.65"
type input "$2,915.00"
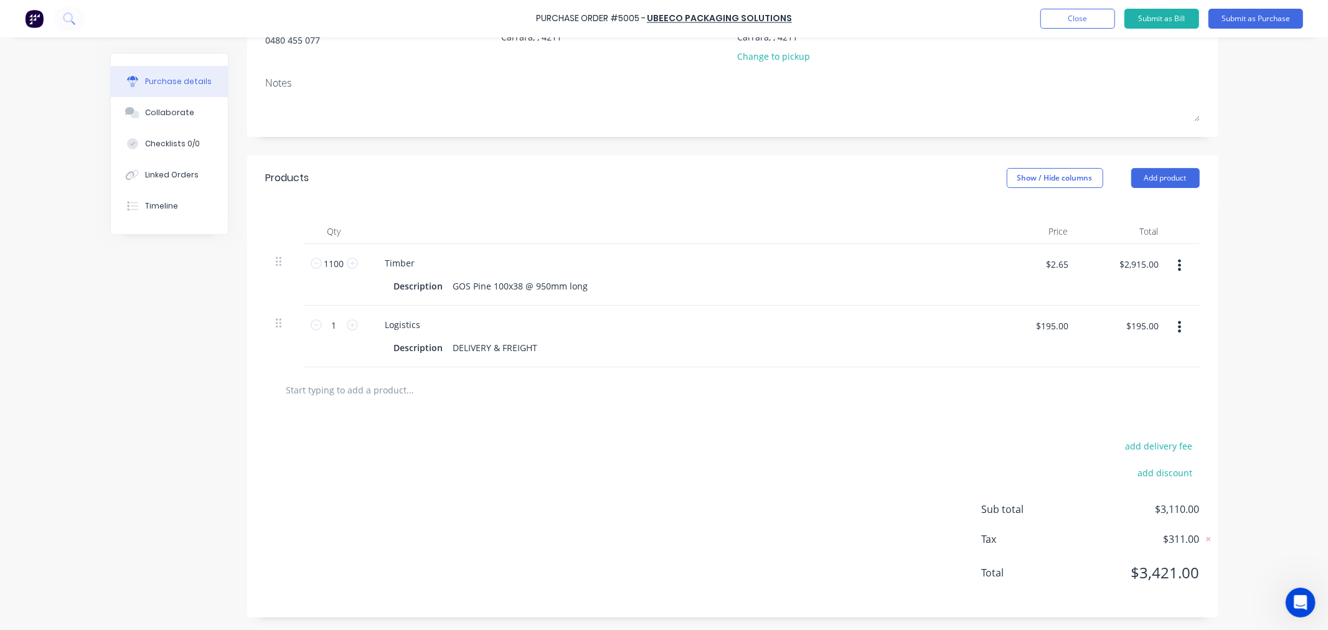
click at [1247, 253] on div "Purchase Order #5005 - UBEECO Packaging Solutions Add product Close Submit as B…" at bounding box center [664, 315] width 1328 height 630
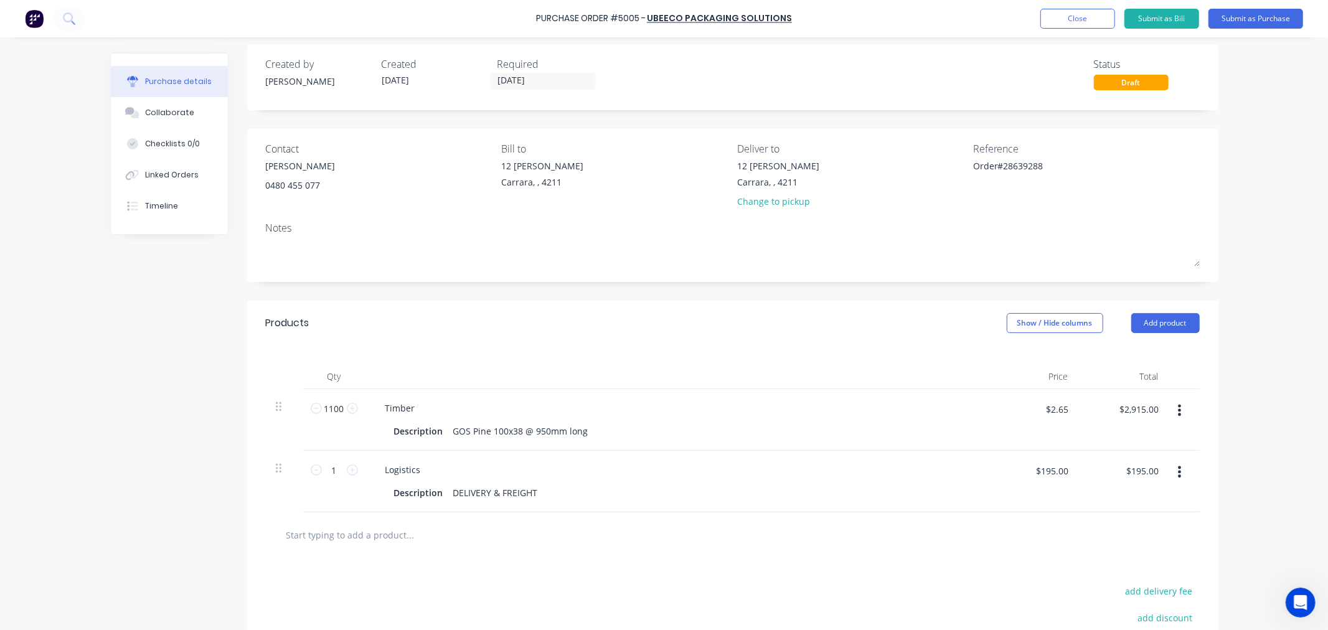
scroll to position [0, 0]
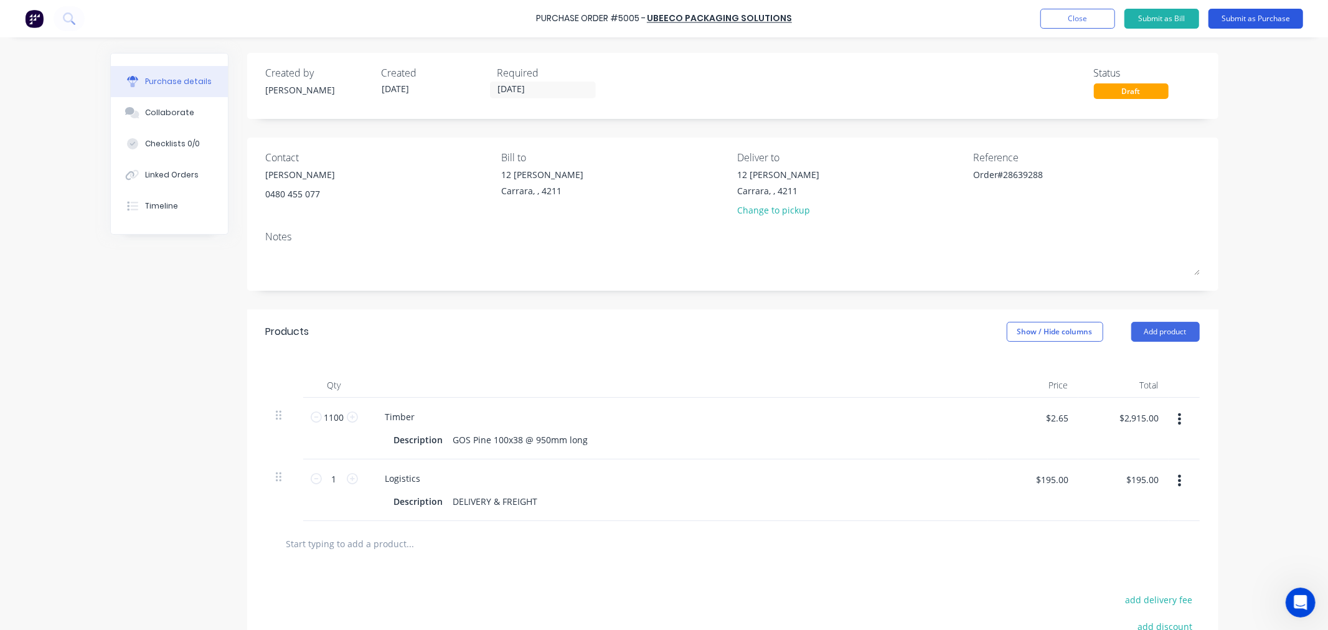
click at [1251, 19] on button "Submit as Purchase" at bounding box center [1256, 19] width 95 height 20
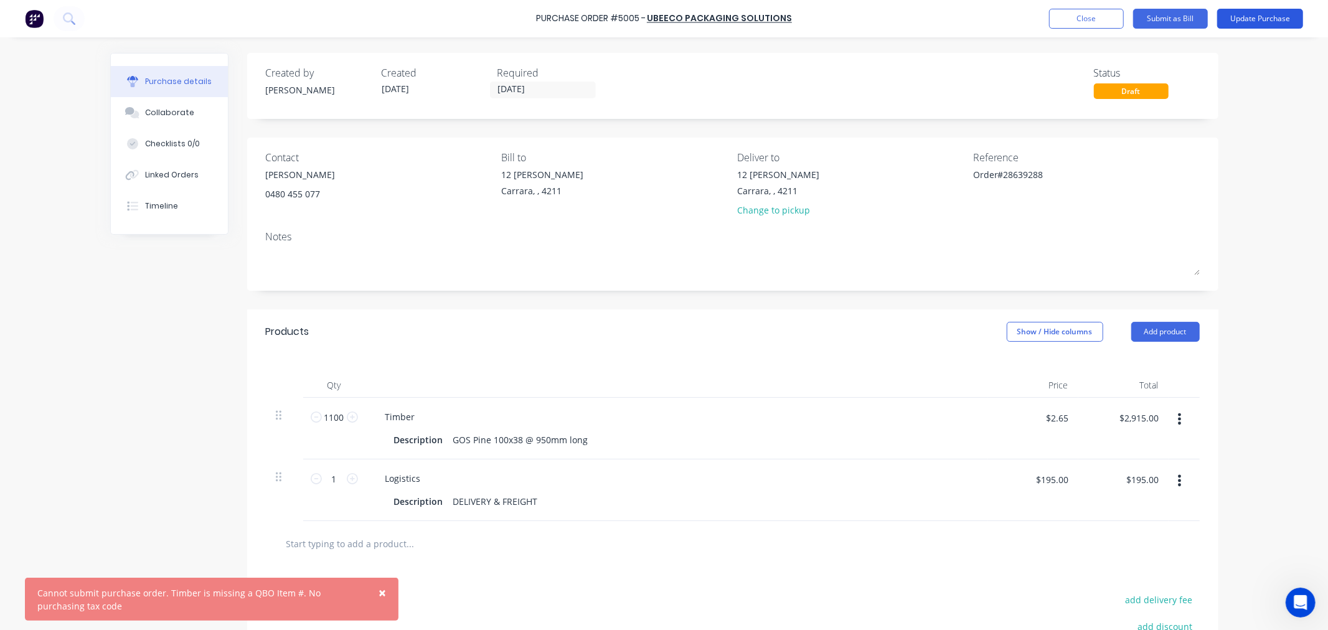
click at [1269, 16] on button "Update Purchase" at bounding box center [1261, 19] width 86 height 20
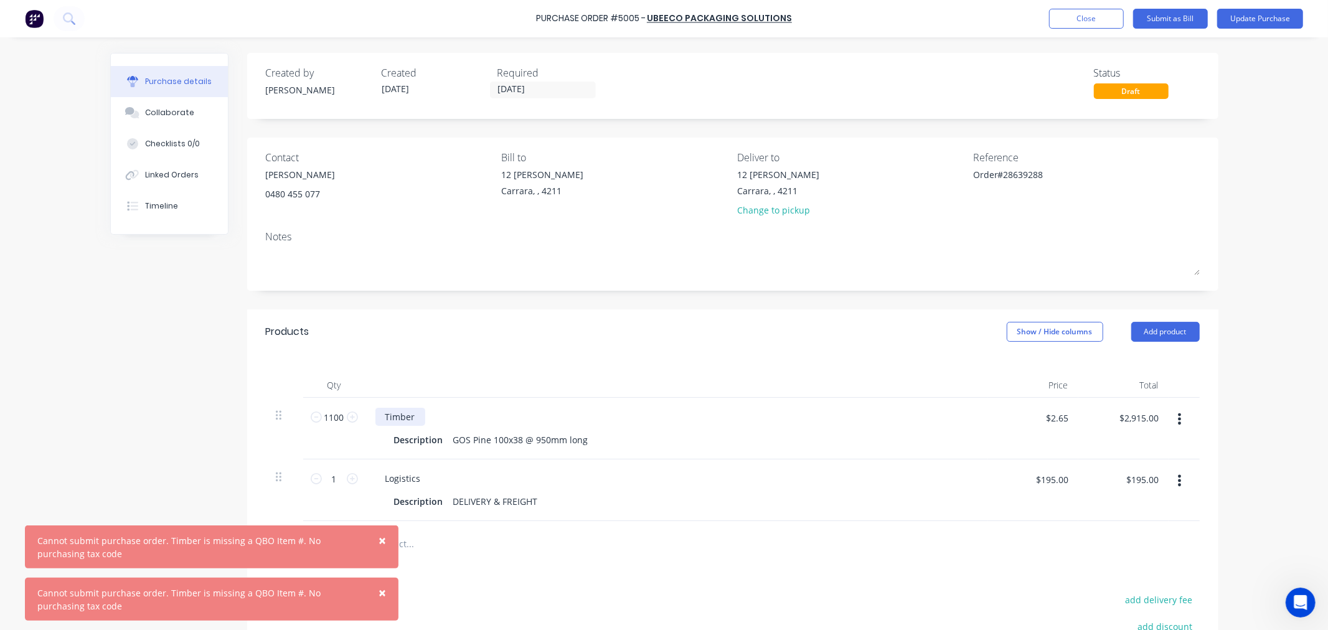
click at [412, 419] on div "Timber" at bounding box center [401, 417] width 50 height 18
click at [379, 539] on span "×" at bounding box center [382, 540] width 7 height 17
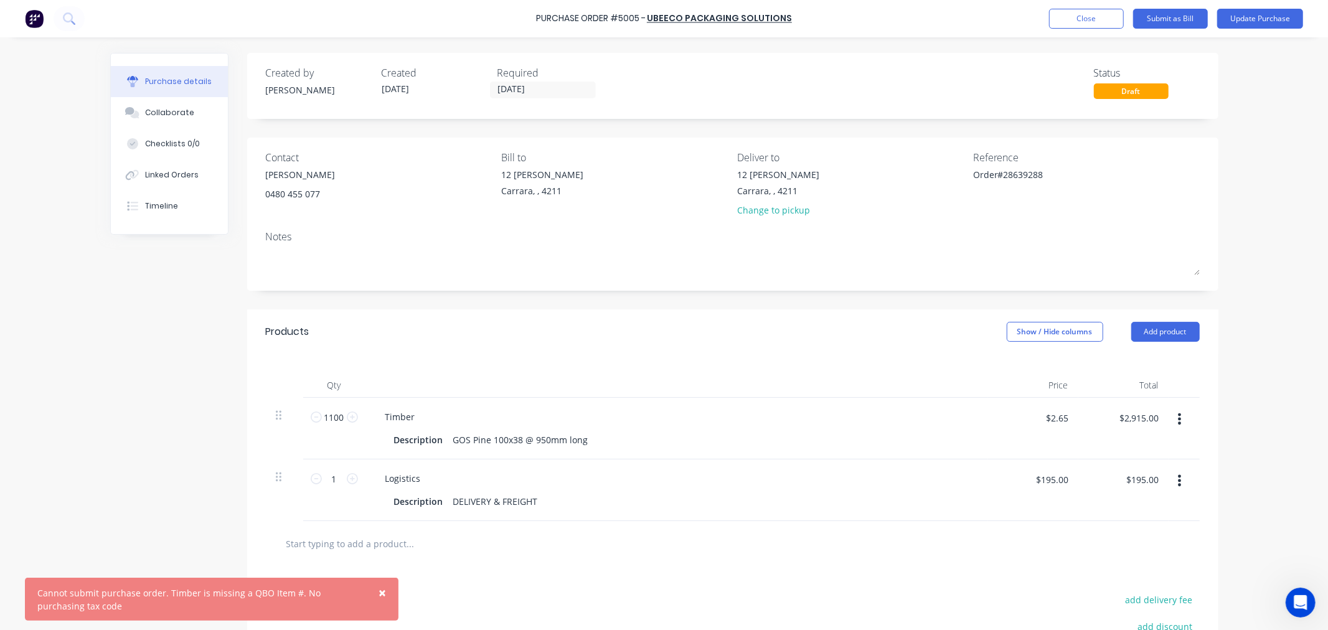
click at [383, 592] on span "×" at bounding box center [382, 592] width 7 height 17
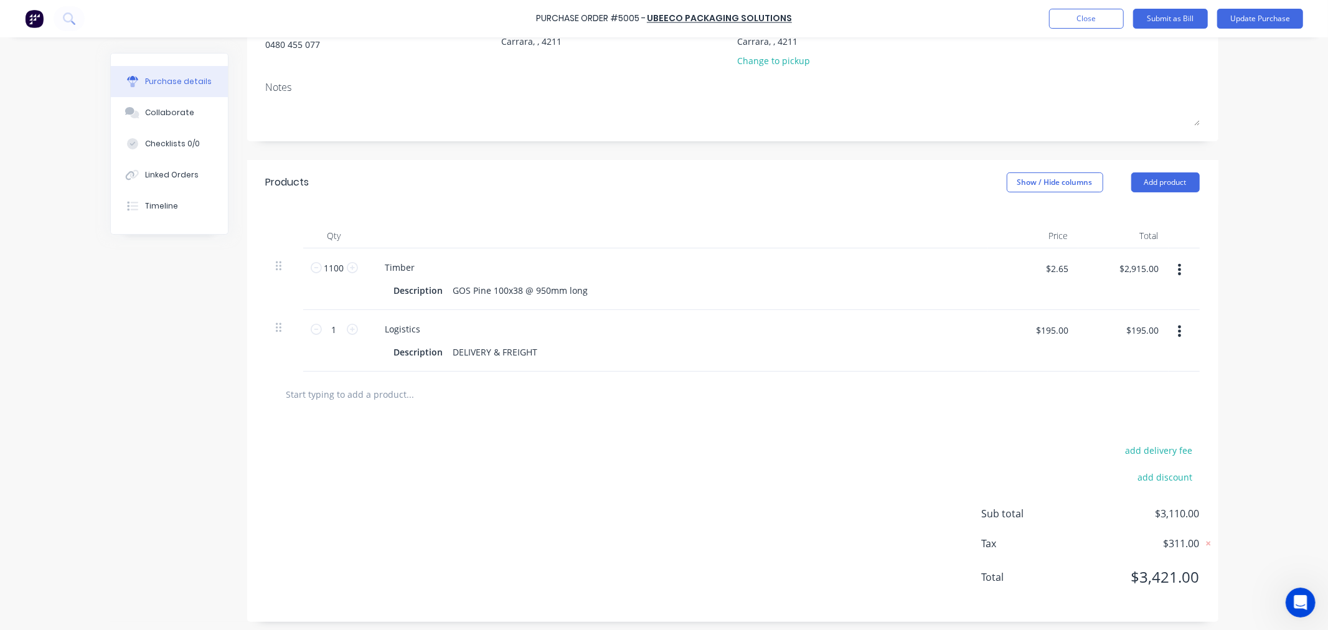
scroll to position [154, 0]
click at [388, 393] on input "text" at bounding box center [410, 389] width 249 height 25
type input "timber"
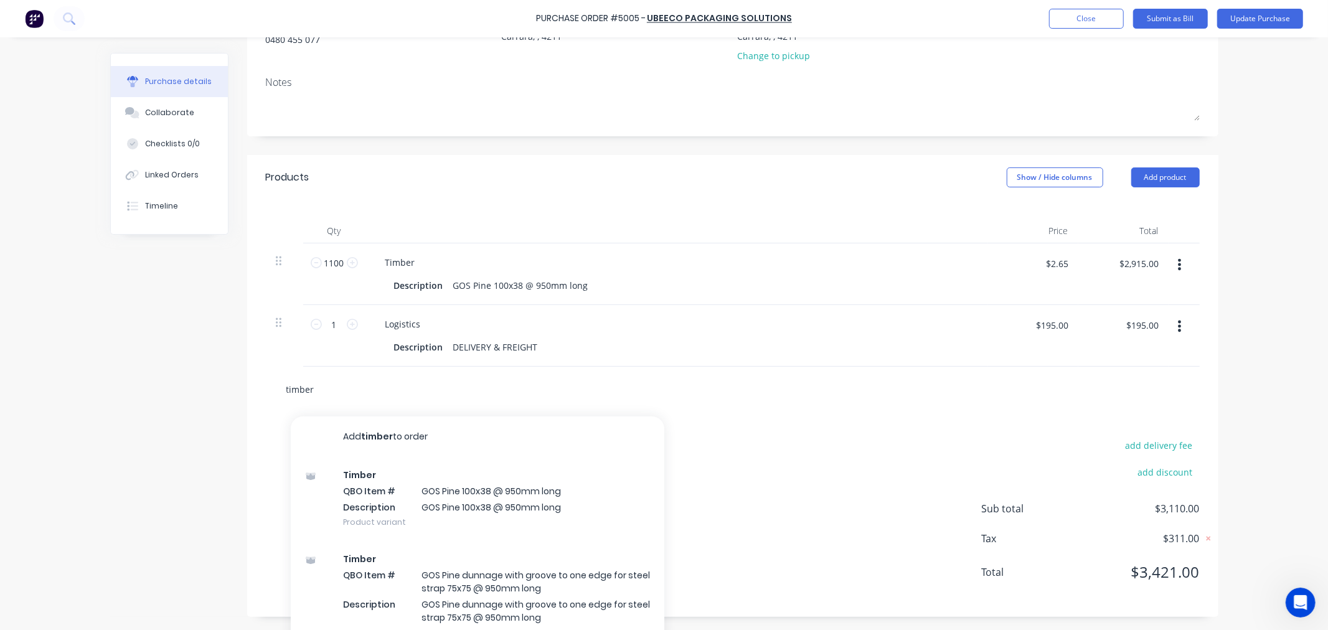
drag, startPoint x: 310, startPoint y: 393, endPoint x: 190, endPoint y: 390, distance: 120.2
click at [194, 389] on div "Created by Leesa Created 18/08/25 Required 18/08/25 Status Draft Contact Nicole…" at bounding box center [664, 257] width 1109 height 719
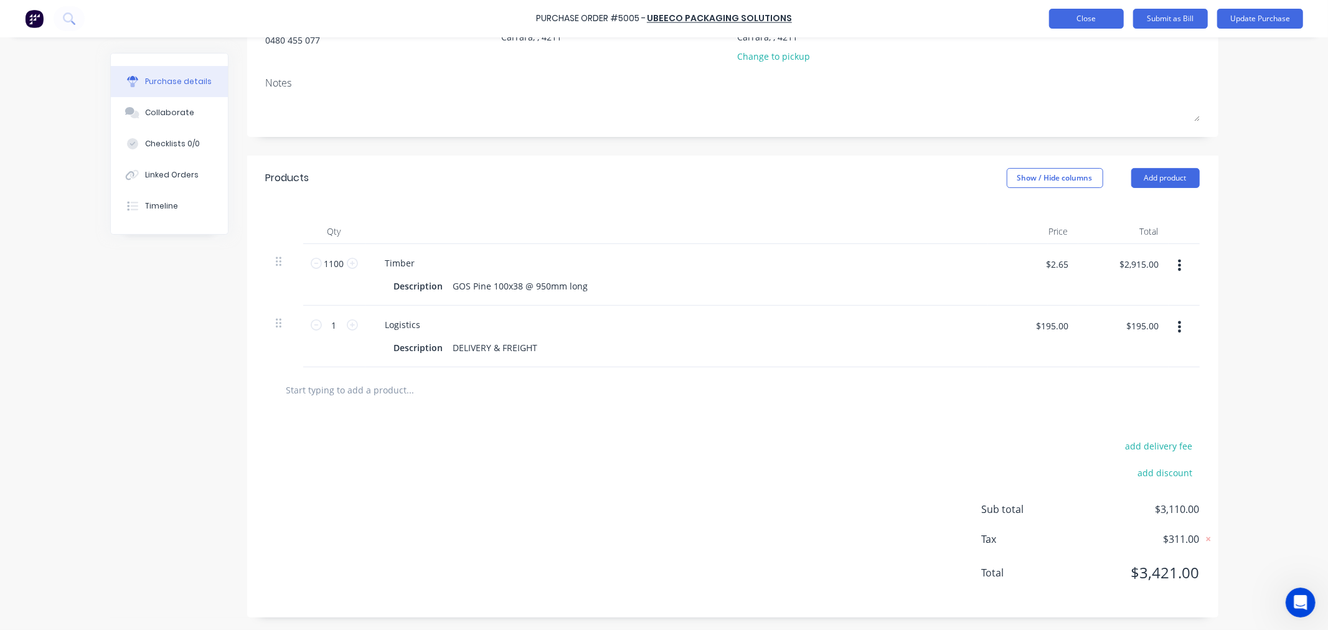
click at [1074, 17] on button "Close" at bounding box center [1086, 19] width 75 height 20
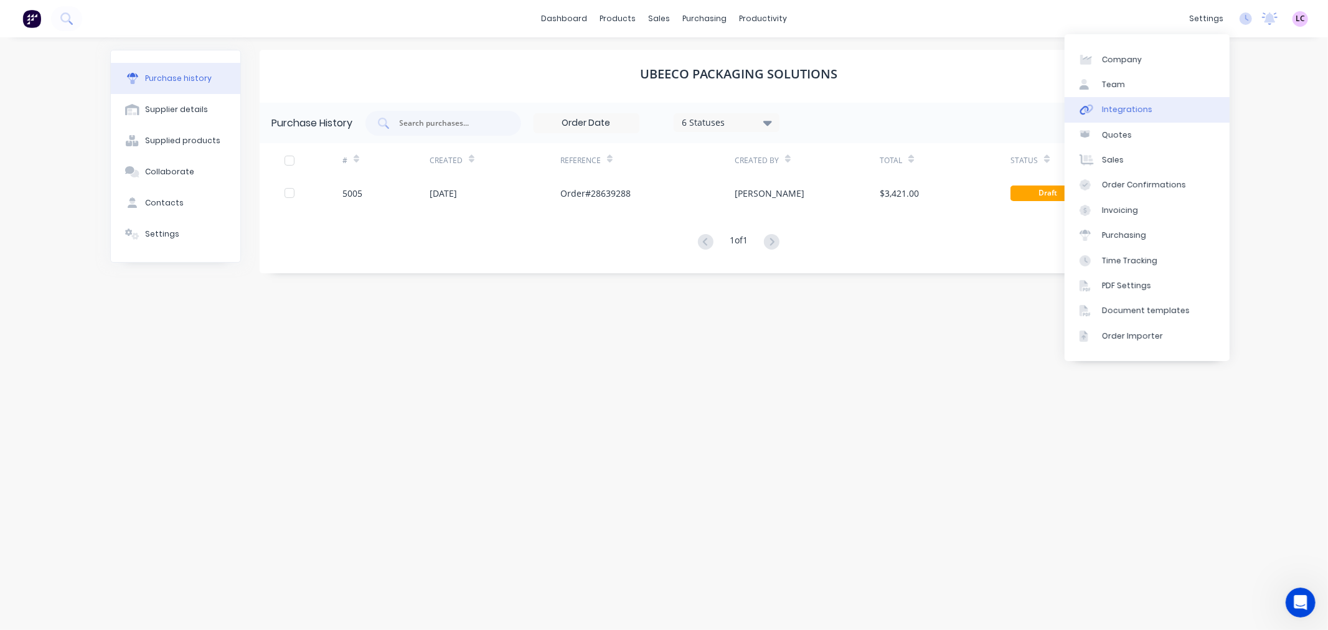
click at [1126, 112] on div "Integrations" at bounding box center [1127, 109] width 50 height 11
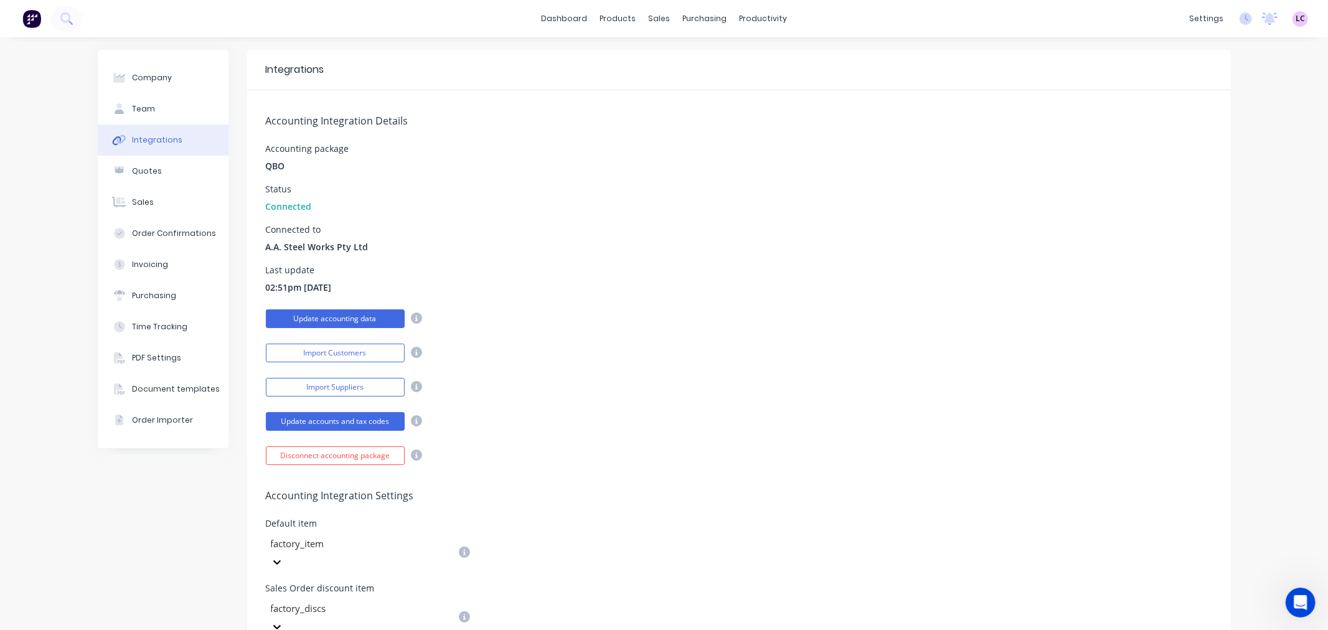
click at [338, 313] on button "Update accounting data" at bounding box center [335, 319] width 139 height 19
click at [718, 59] on div "Purchase Orders" at bounding box center [740, 59] width 66 height 11
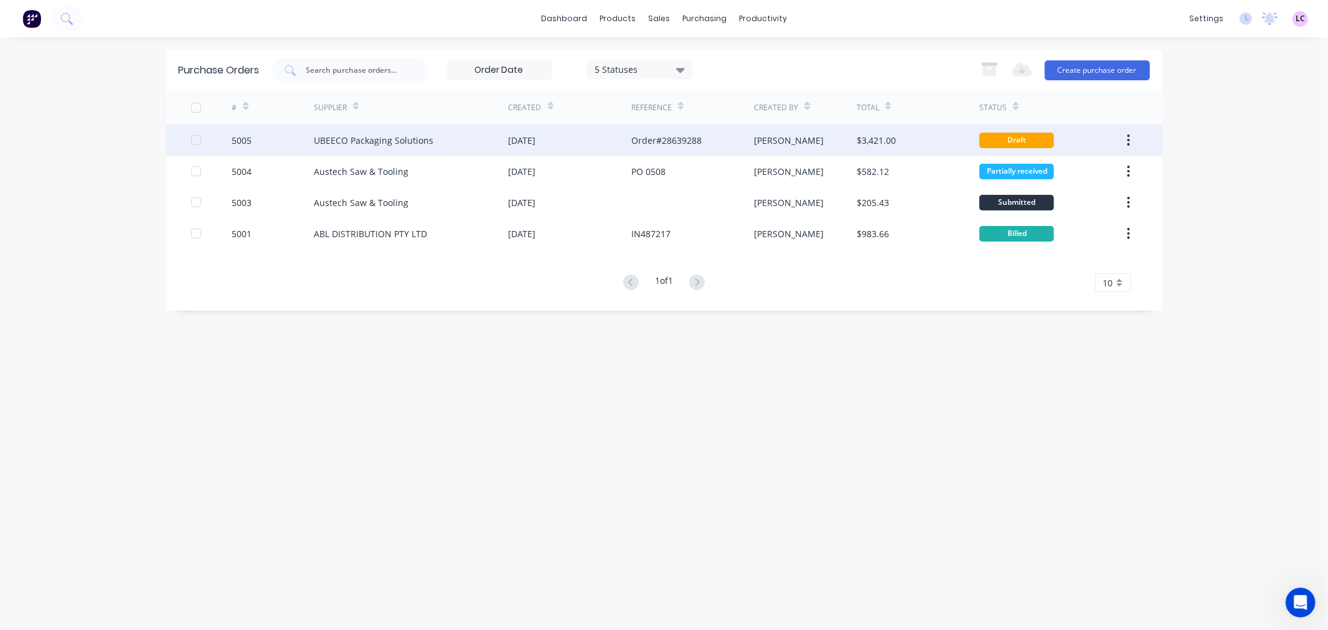
click at [1129, 140] on icon "button" at bounding box center [1129, 140] width 2 height 11
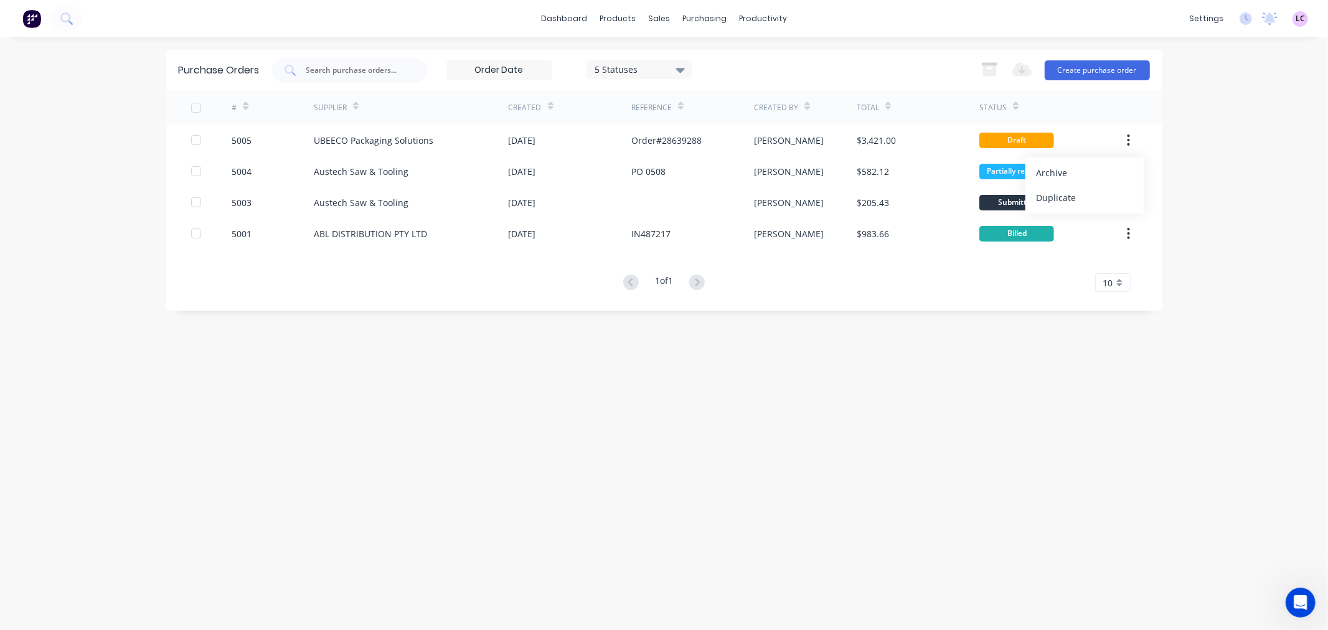
click at [1239, 153] on div "dashboard products sales purchasing productivity dashboard products Product Cat…" at bounding box center [664, 315] width 1328 height 630
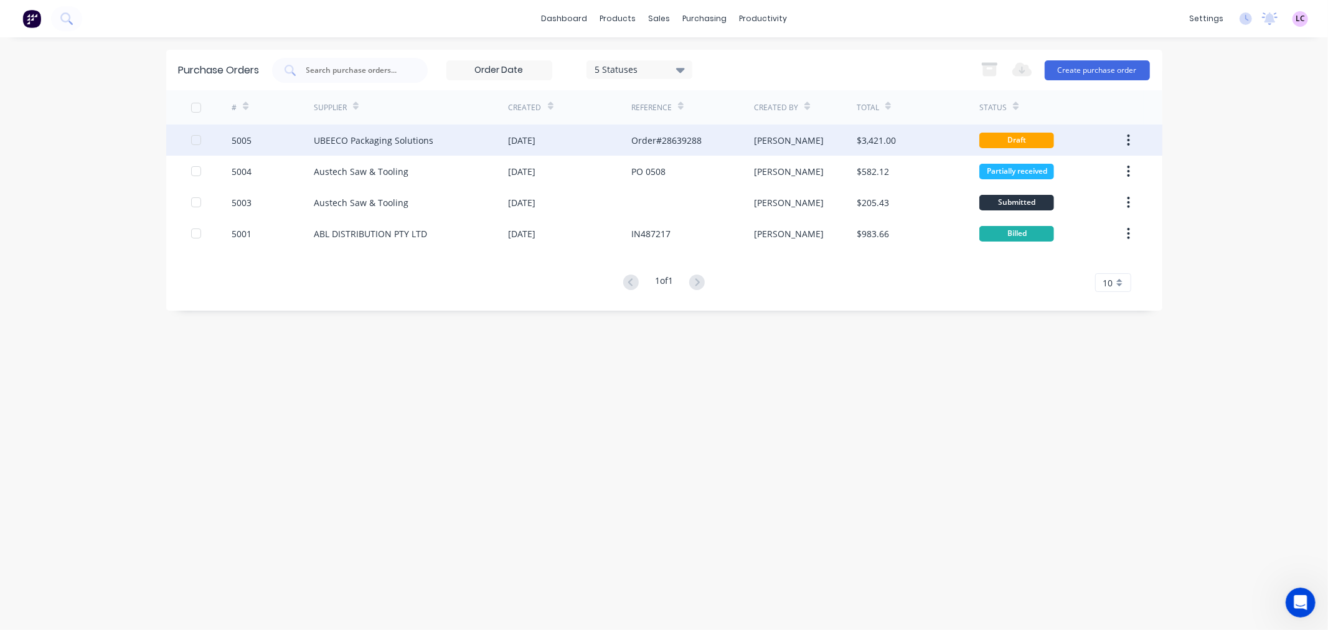
click at [613, 141] on div "[DATE]" at bounding box center [570, 140] width 123 height 31
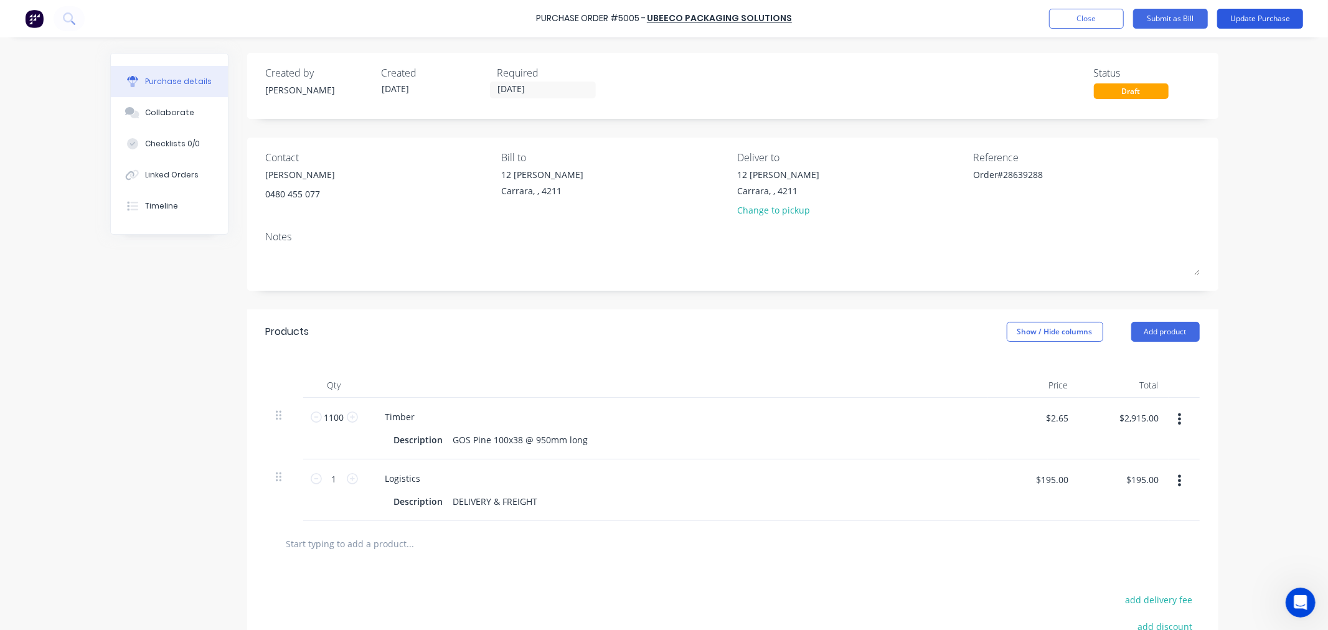
click at [1286, 16] on button "Update Purchase" at bounding box center [1261, 19] width 86 height 20
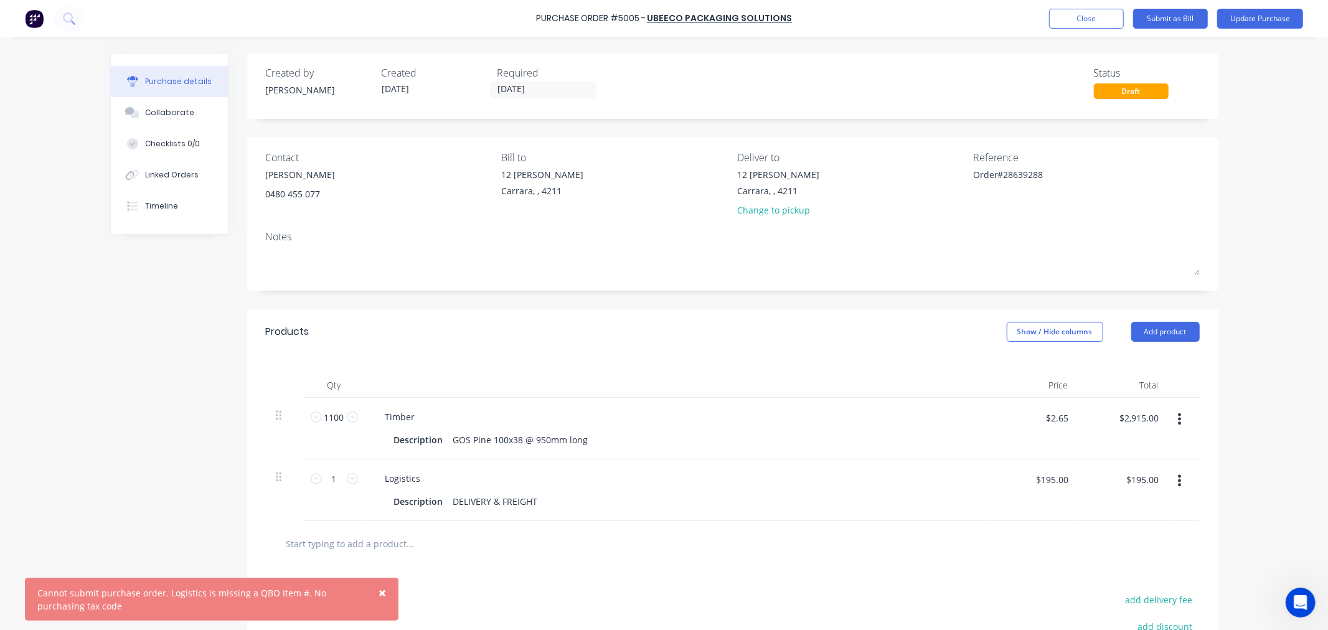
click at [384, 594] on span "×" at bounding box center [382, 592] width 7 height 17
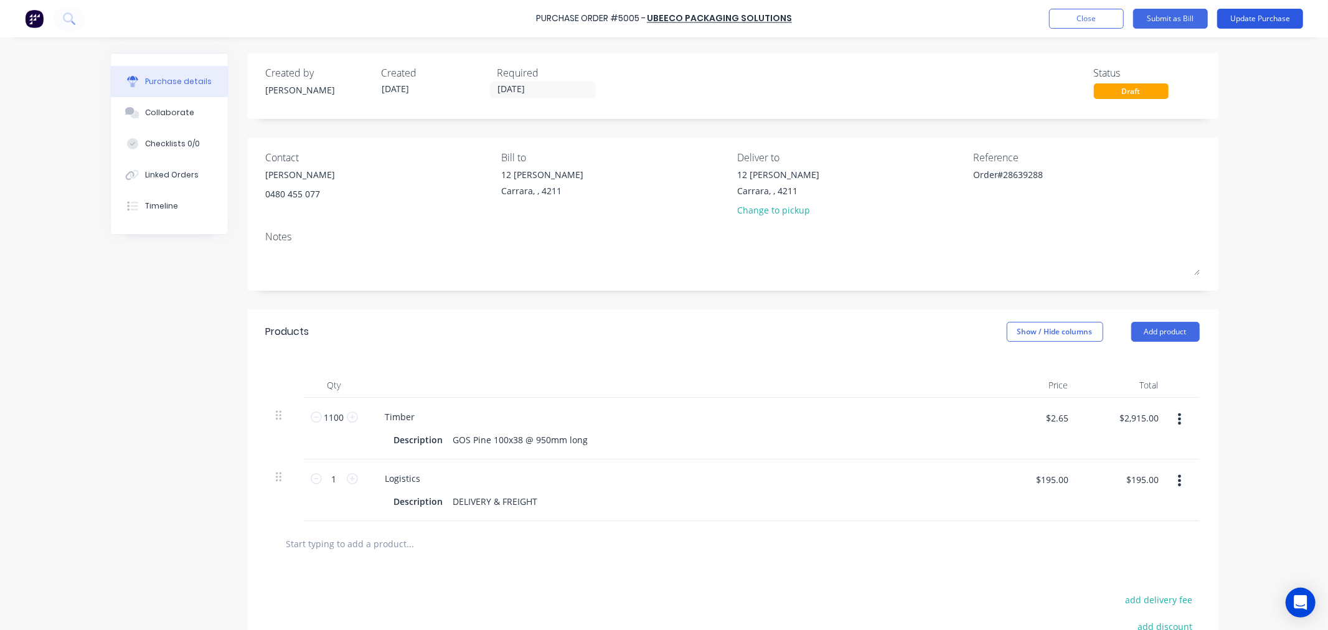
click at [1249, 22] on button "Update Purchase" at bounding box center [1261, 19] width 86 height 20
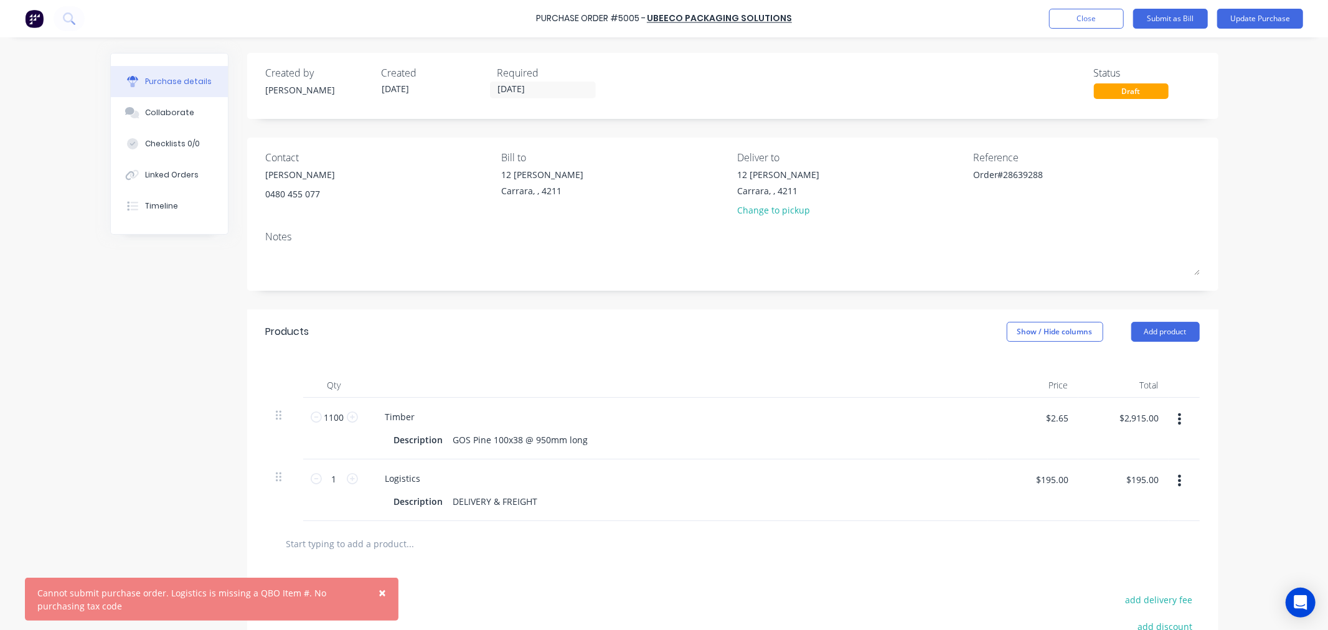
click at [381, 597] on span "×" at bounding box center [382, 592] width 7 height 17
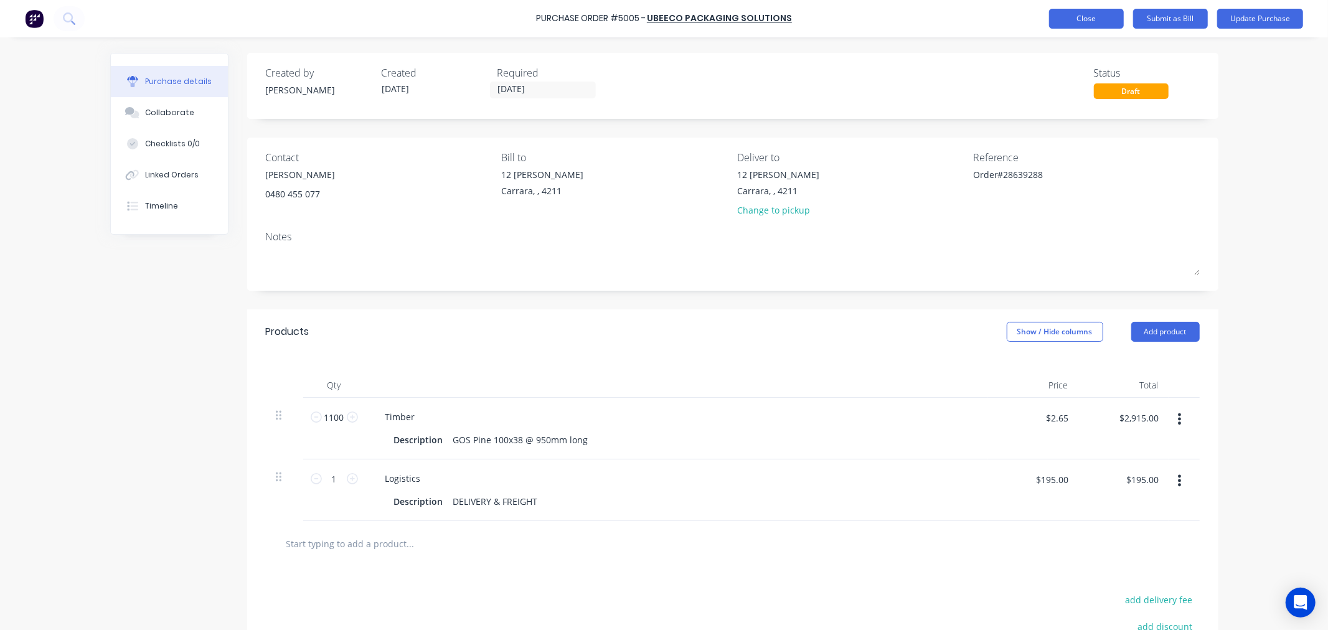
type textarea "x"
click at [1099, 16] on button "Close" at bounding box center [1086, 19] width 75 height 20
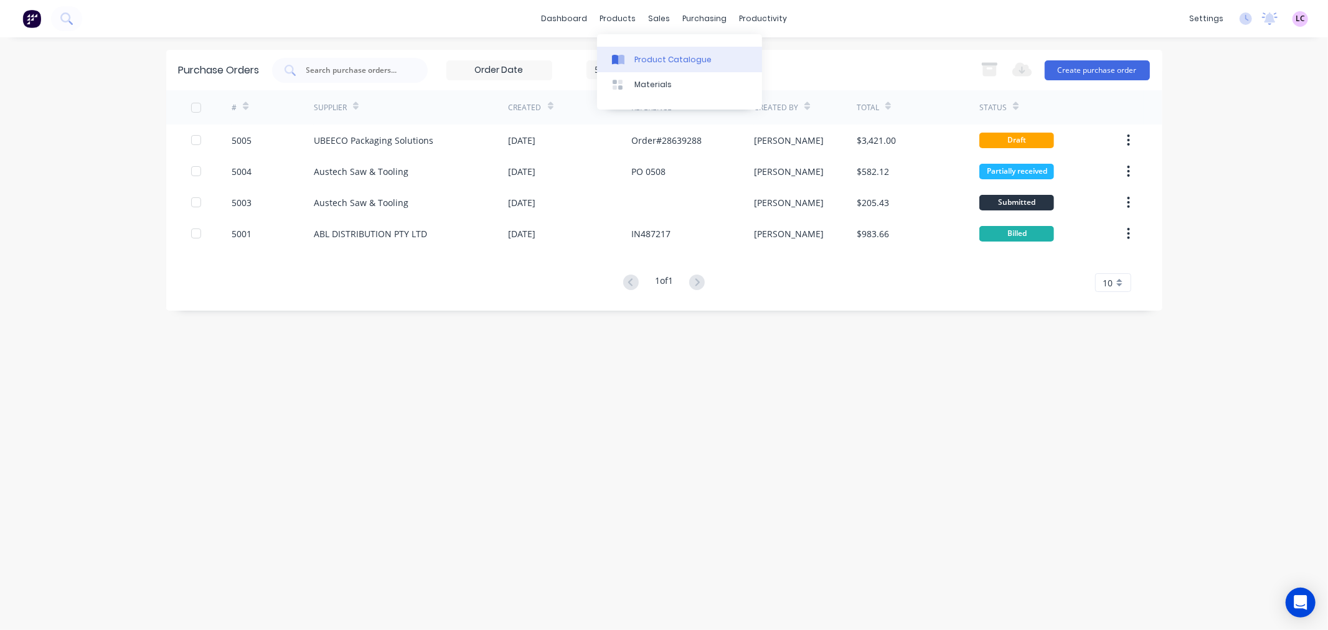
click at [631, 52] on link "Product Catalogue" at bounding box center [679, 59] width 165 height 25
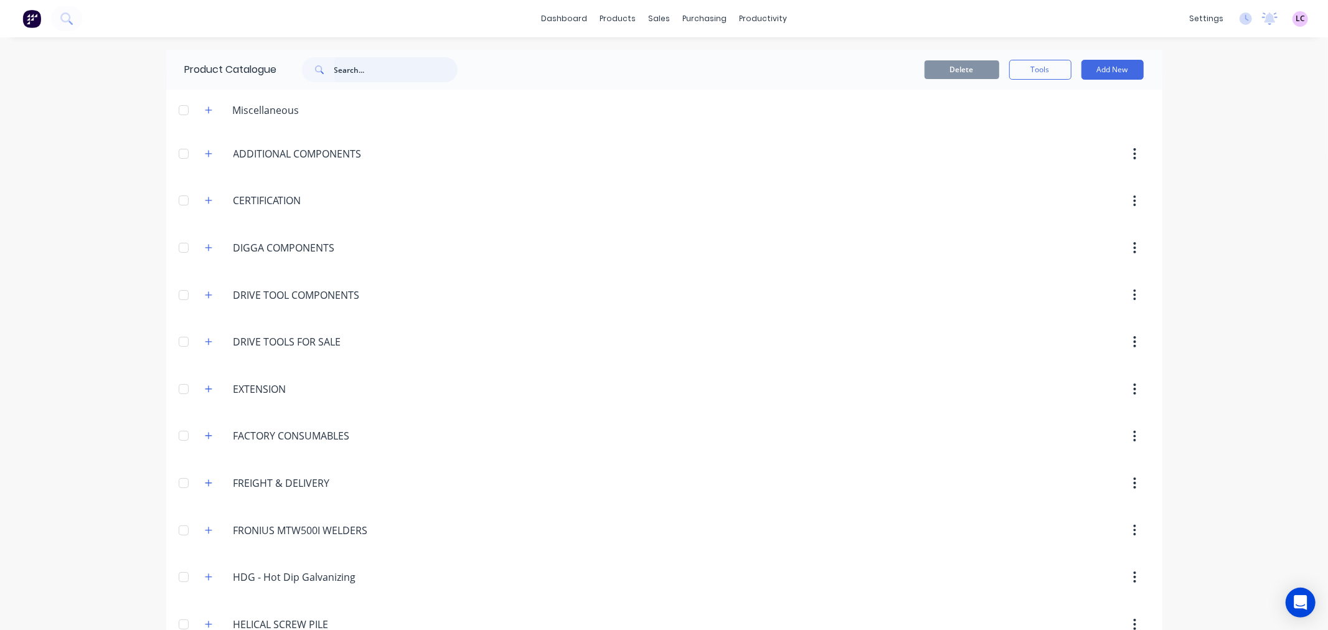
click at [381, 61] on input "text" at bounding box center [395, 69] width 123 height 25
type input "timber"
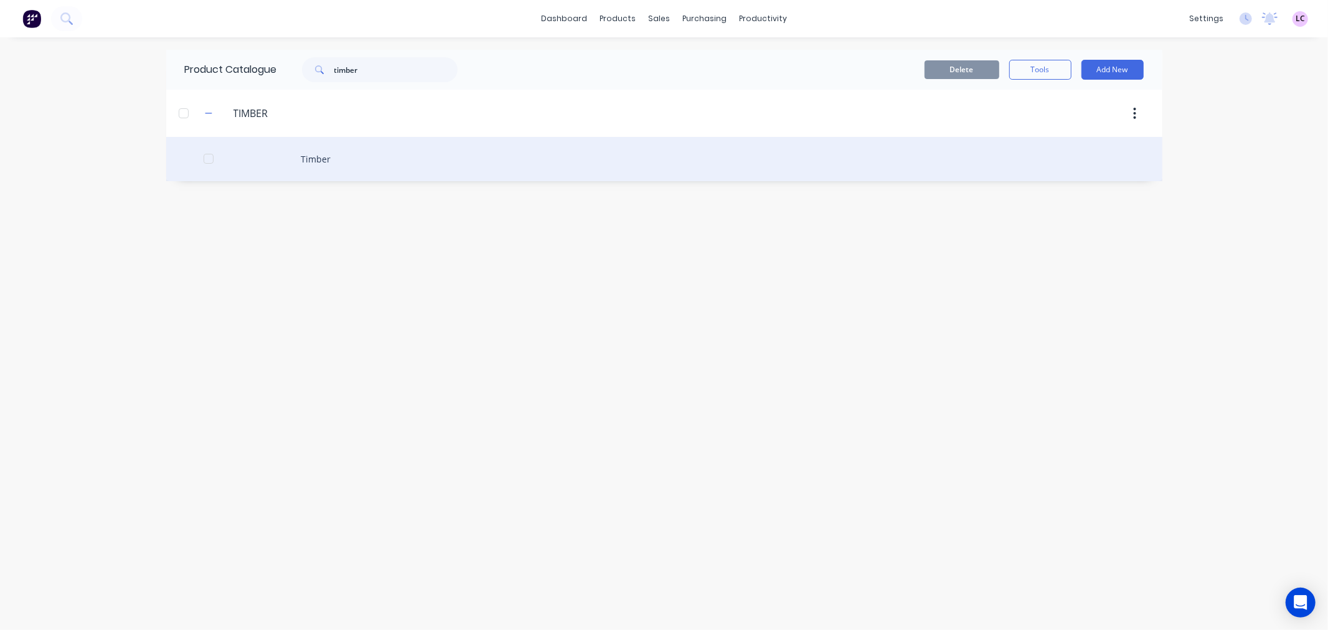
click at [298, 149] on div "Timber" at bounding box center [664, 159] width 996 height 44
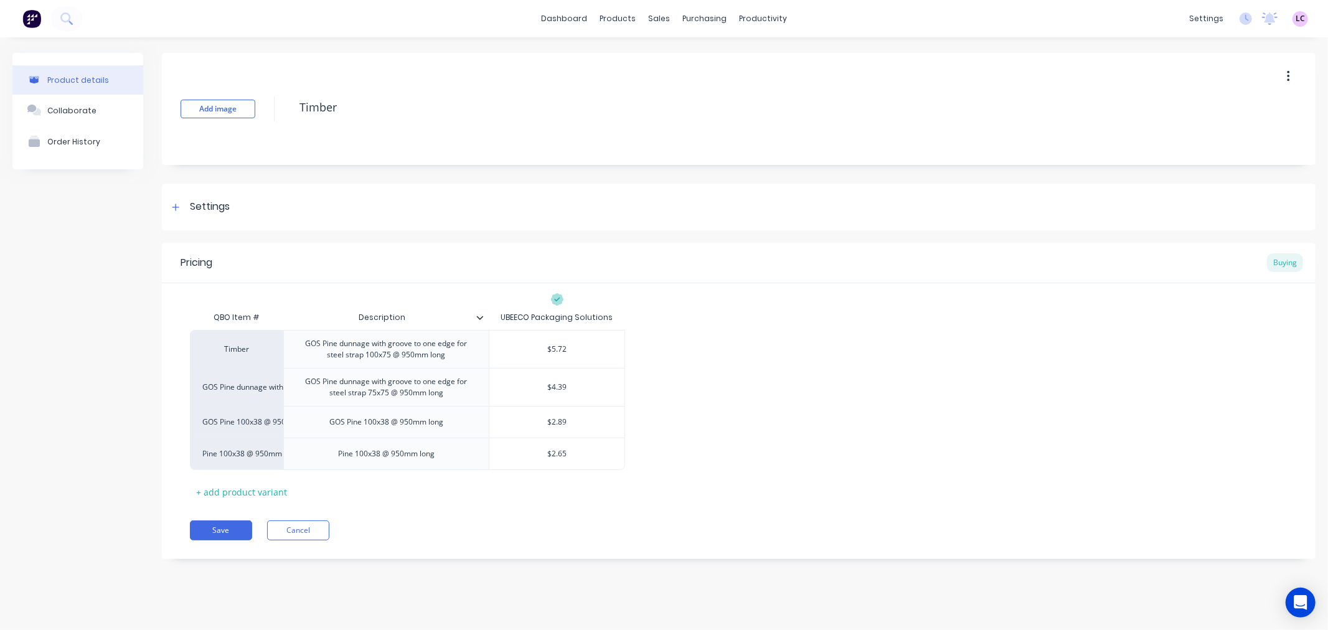
type textarea "x"
click at [253, 458] on div "Pine 100x38 @ 950mm long" at bounding box center [236, 453] width 69 height 11
type input "timber"
click at [243, 420] on button "Timber" at bounding box center [277, 415] width 148 height 19
click at [227, 528] on button "Save" at bounding box center [221, 531] width 62 height 20
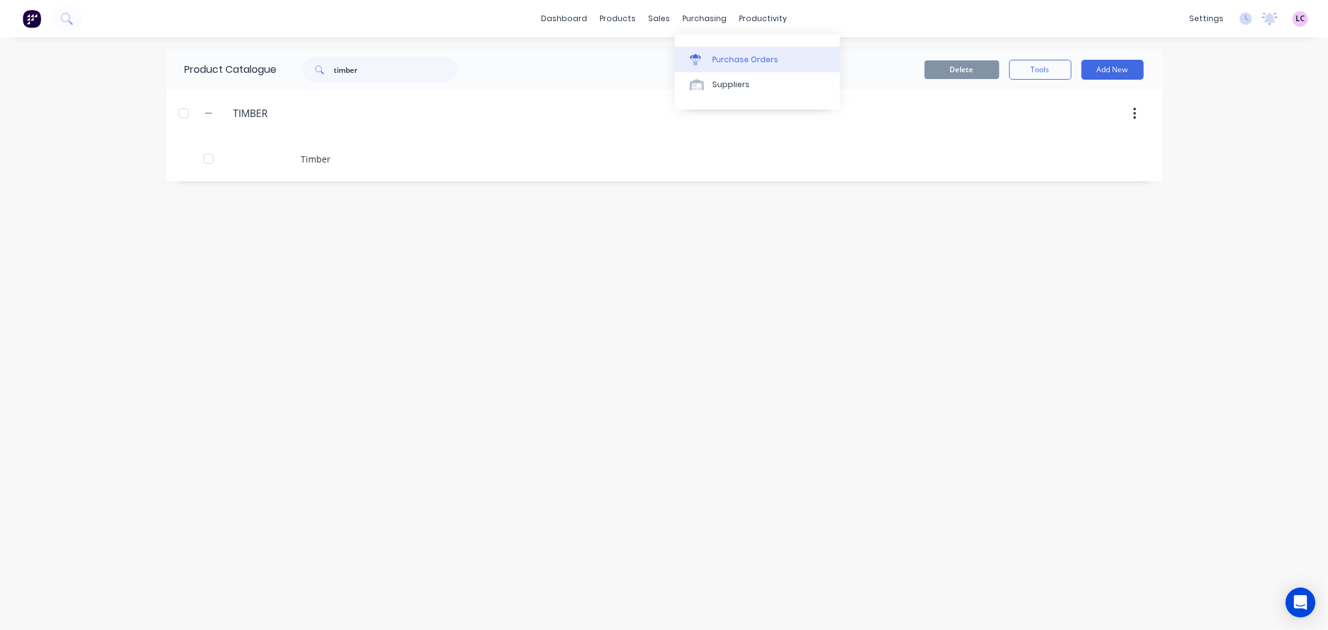
click at [704, 52] on link "Purchase Orders" at bounding box center [757, 59] width 165 height 25
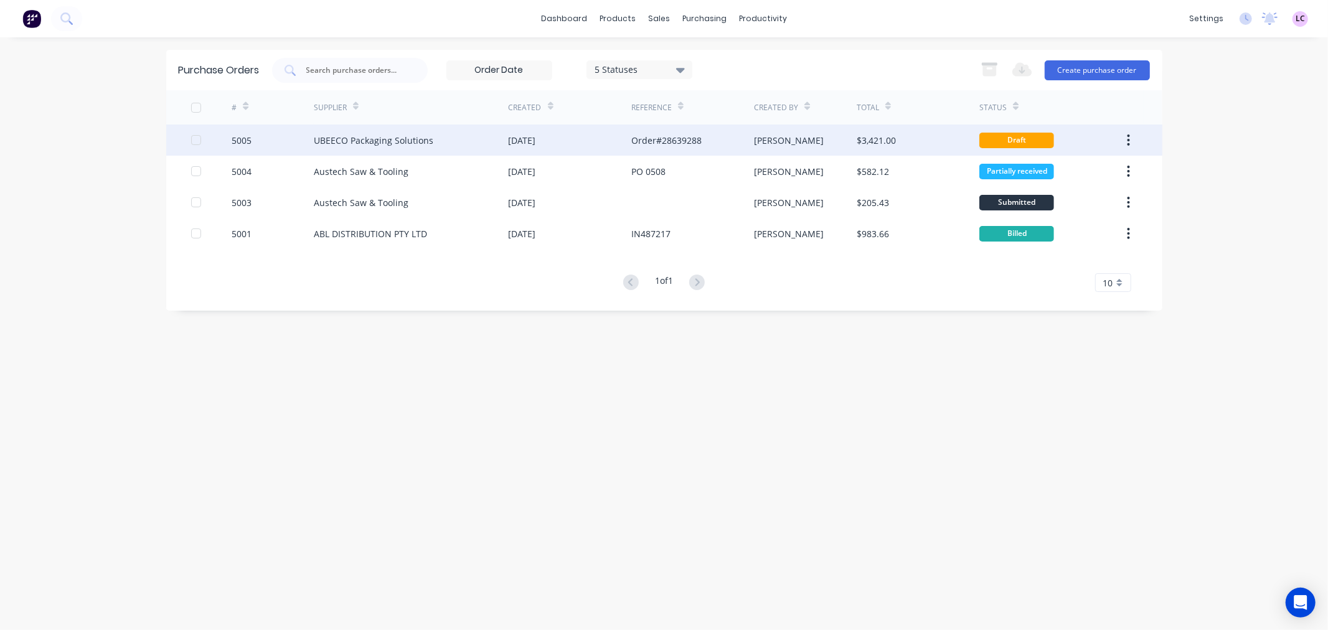
click at [491, 135] on div "UBEECO Packaging Solutions" at bounding box center [411, 140] width 195 height 31
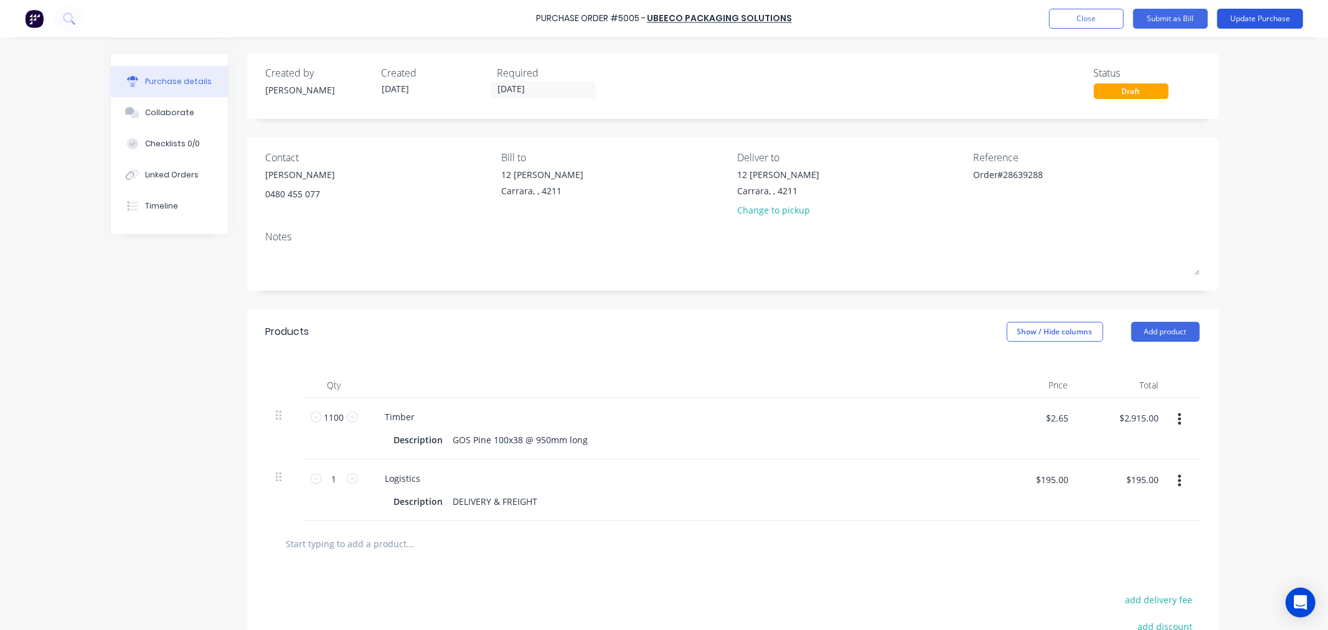
click at [1240, 20] on button "Update Purchase" at bounding box center [1261, 19] width 86 height 20
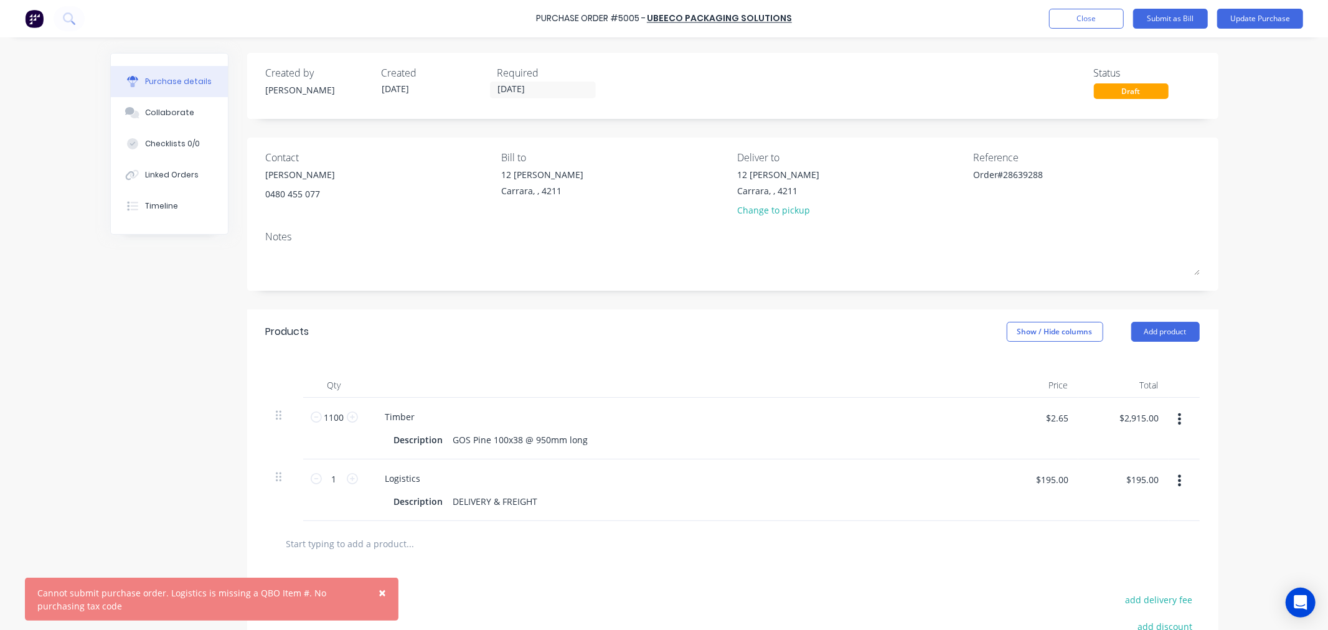
click at [384, 589] on span "×" at bounding box center [382, 592] width 7 height 17
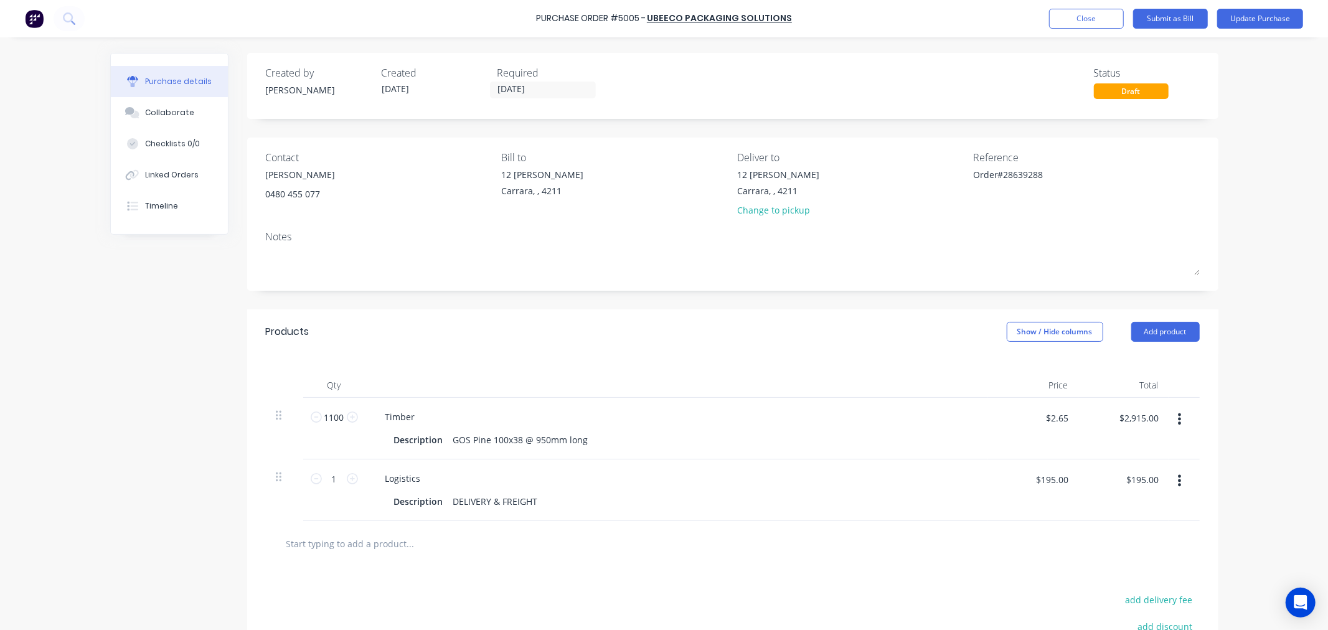
click at [410, 549] on input "text" at bounding box center [410, 543] width 249 height 25
type textarea "x"
type input "l"
type textarea "x"
type input "lo"
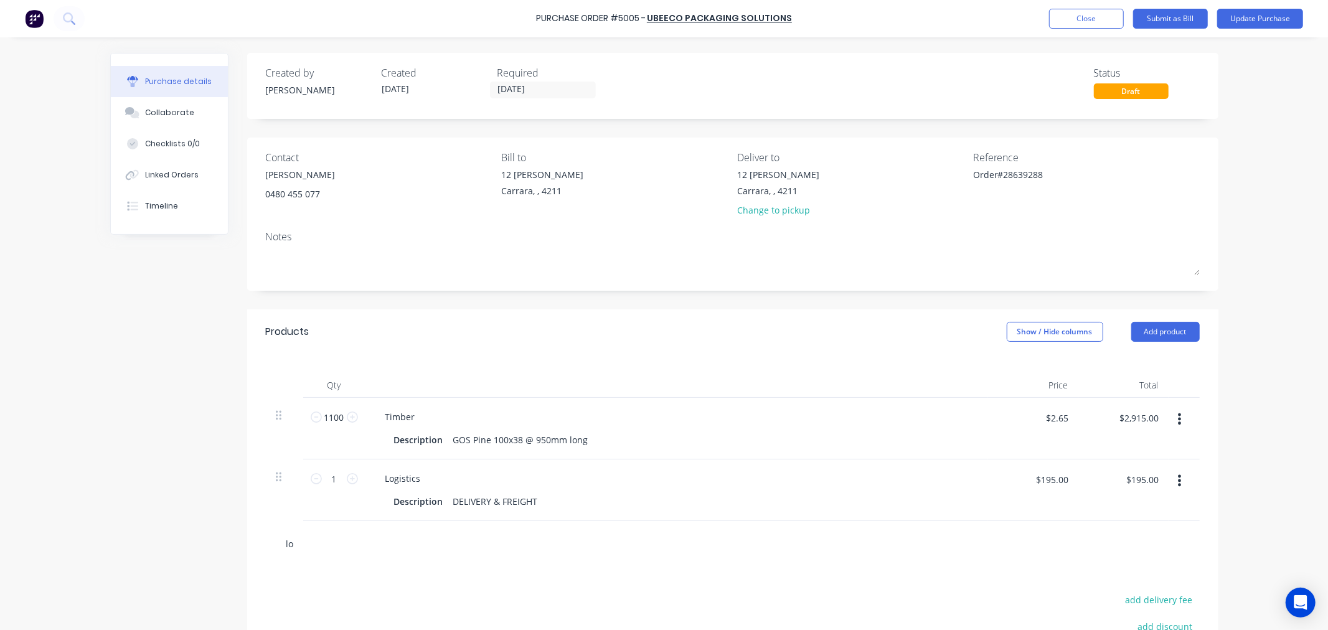
type textarea "x"
type input "log"
type textarea "x"
type input "logi"
type textarea "x"
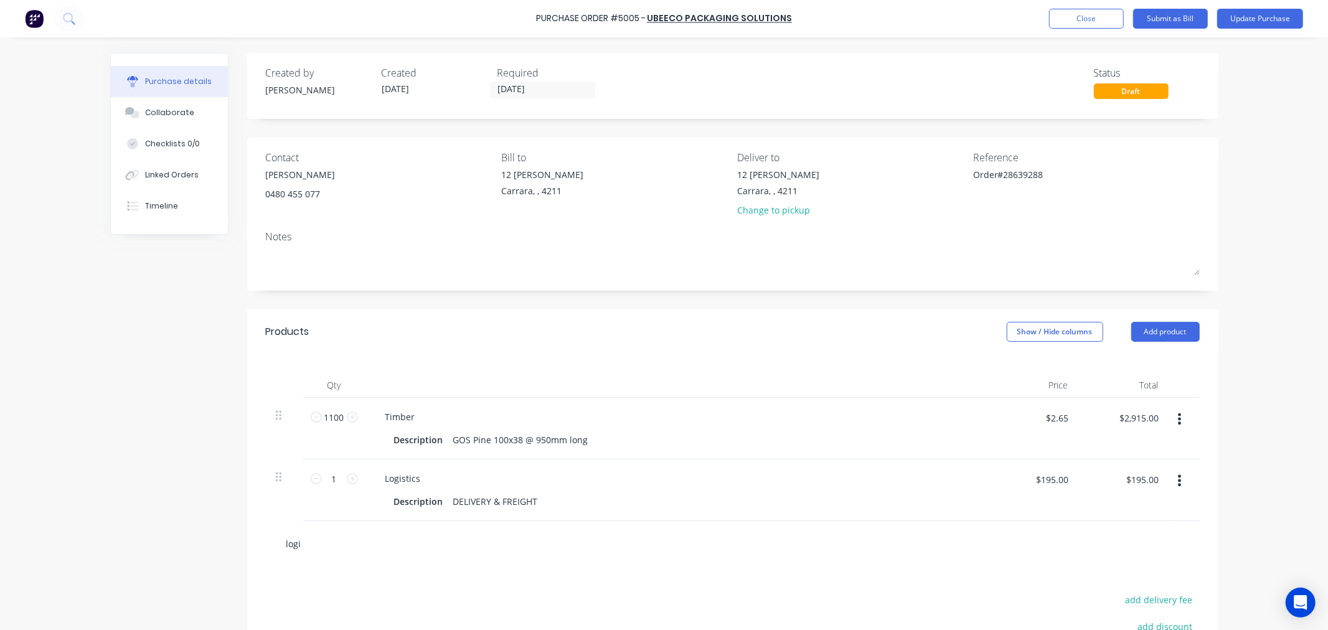
type input "logis"
type textarea "x"
type input "logist"
type textarea "x"
type input "logisti"
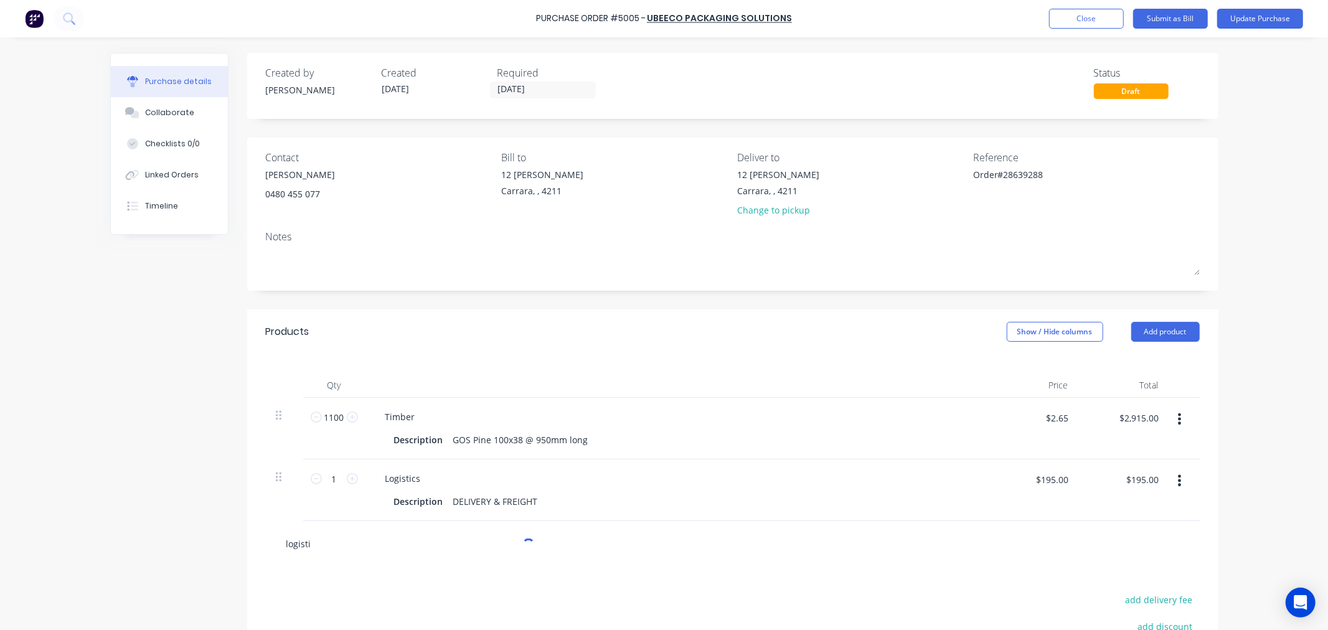
type textarea "x"
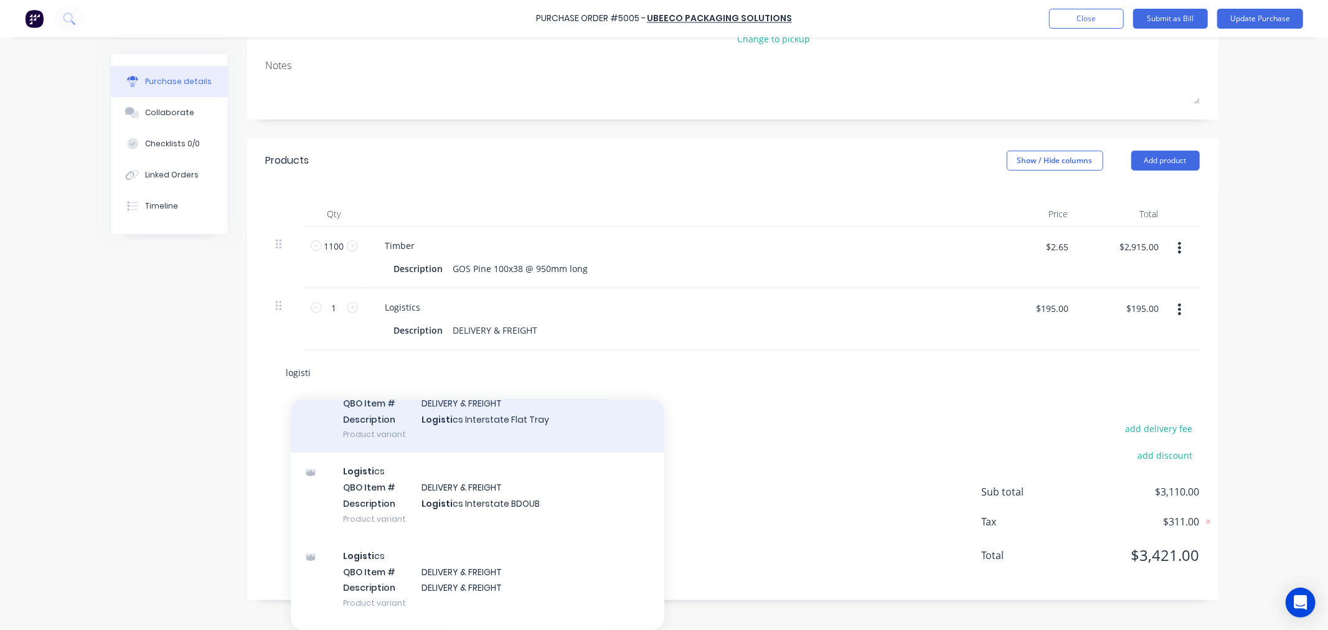
scroll to position [114, 0]
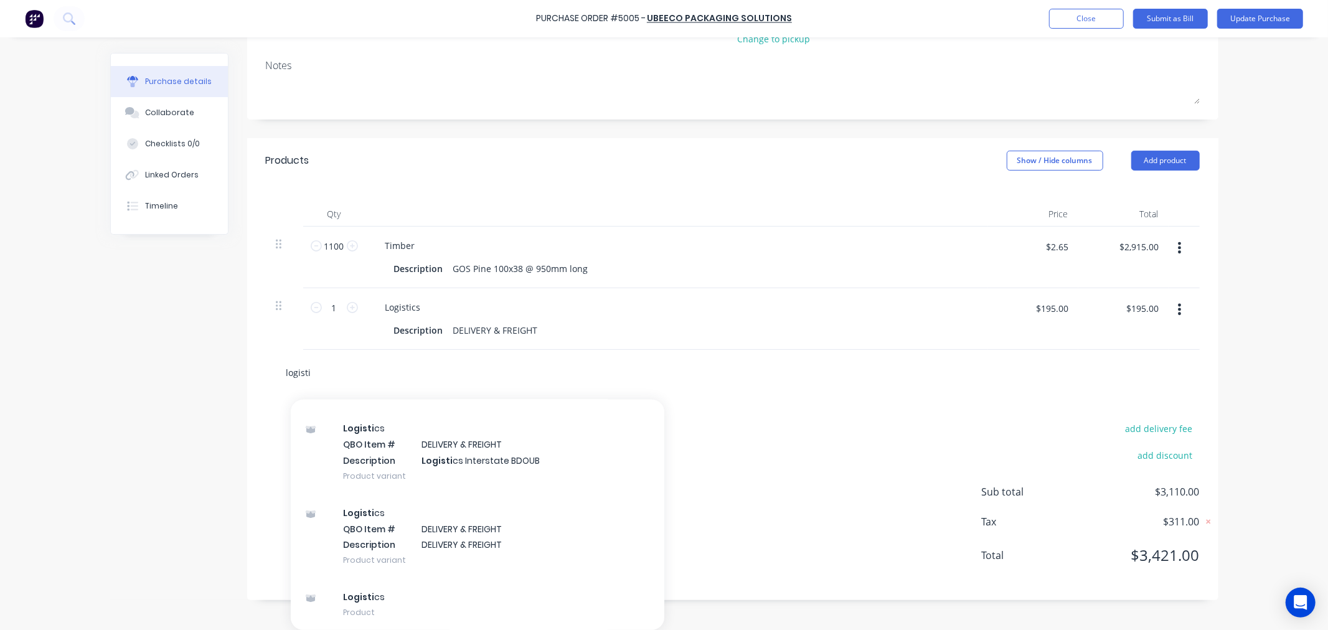
type input "logisti"
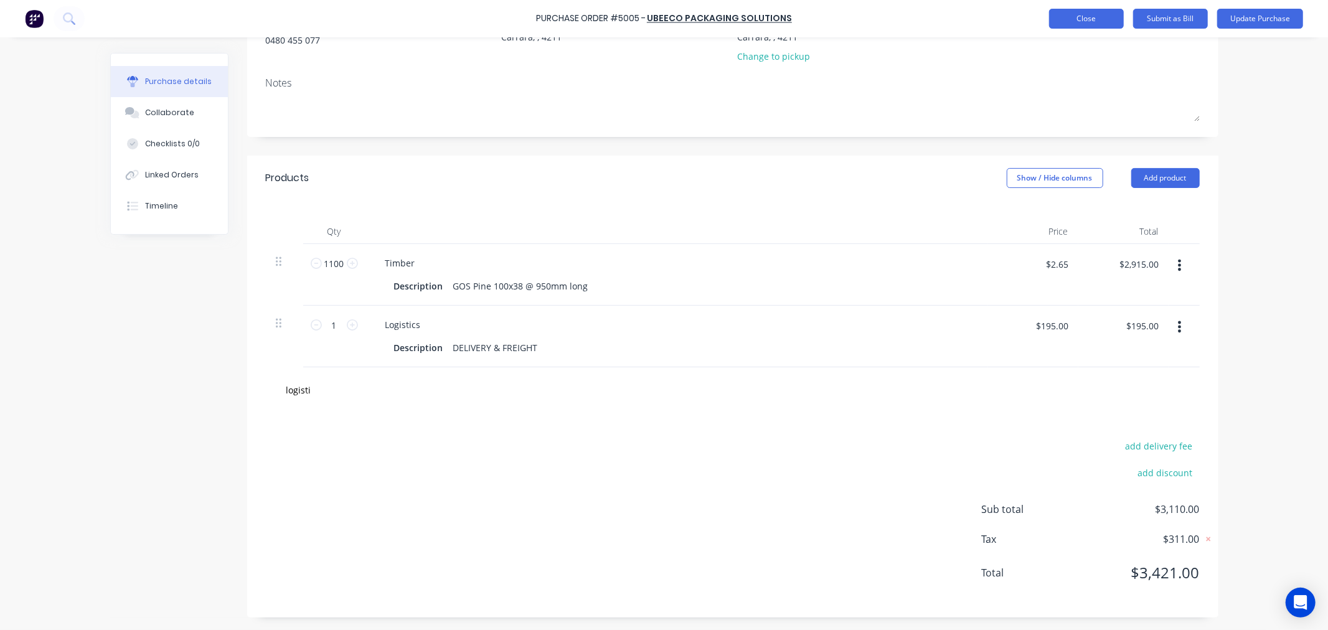
click at [1098, 20] on button "Close" at bounding box center [1086, 19] width 75 height 20
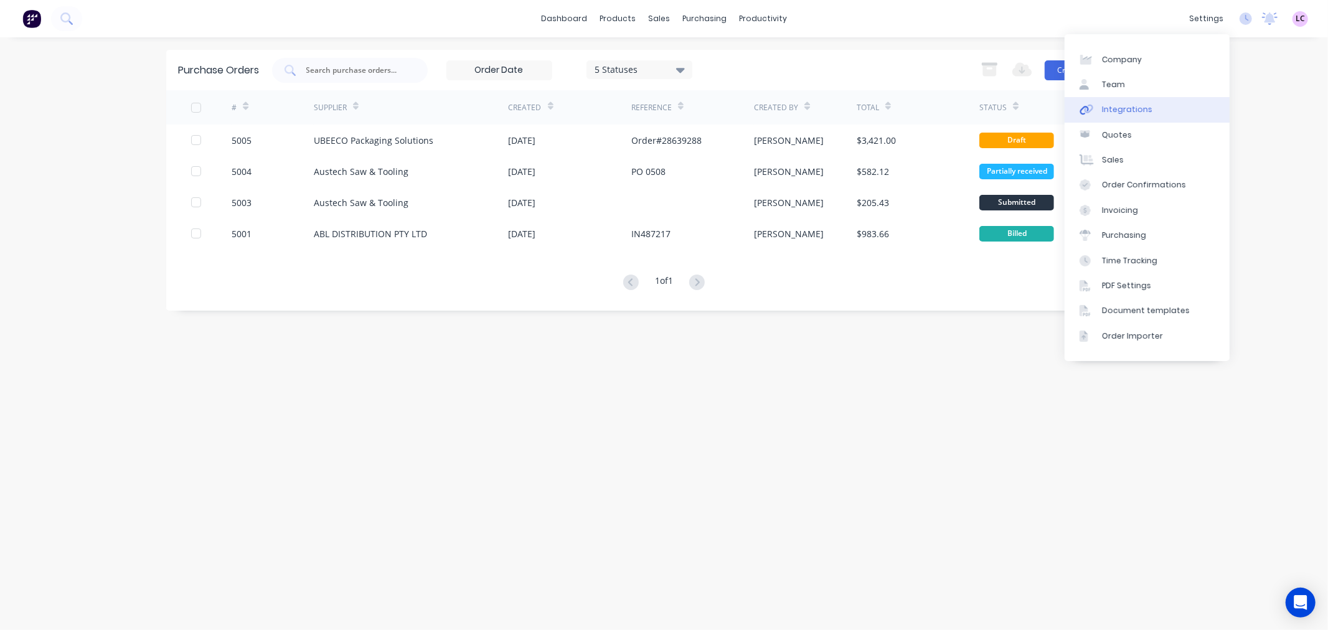
click at [1135, 98] on link "Integrations" at bounding box center [1147, 109] width 165 height 25
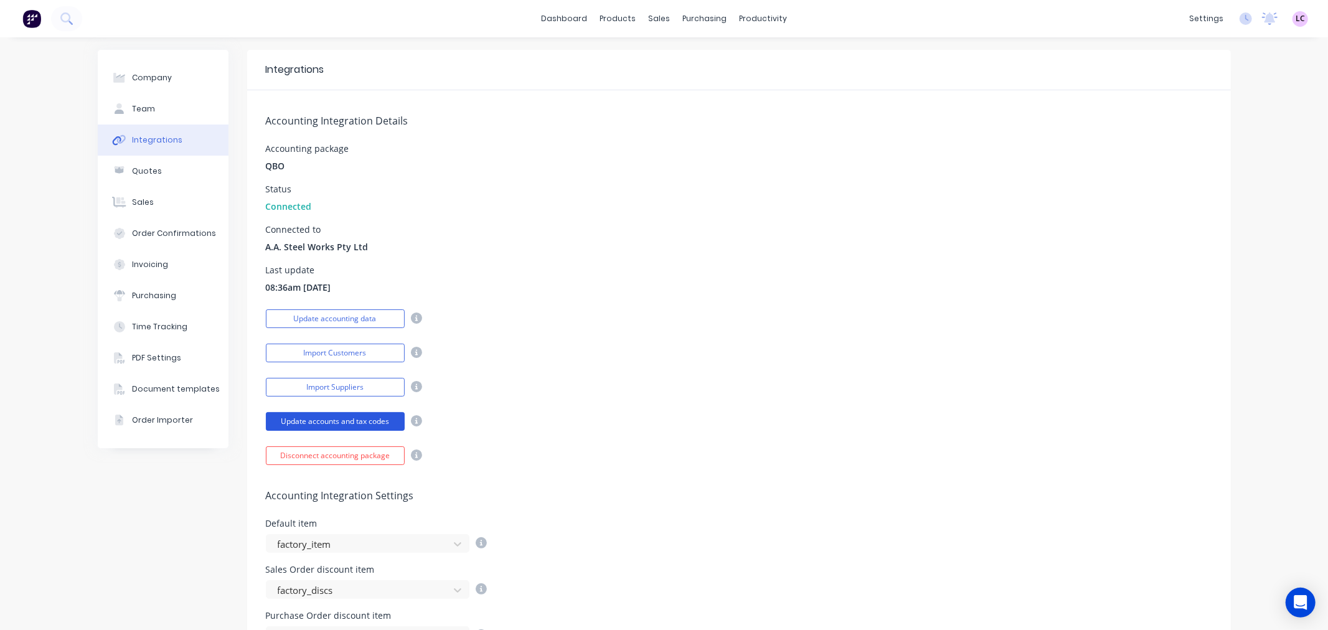
click at [345, 420] on button "Update accounts and tax codes" at bounding box center [335, 421] width 139 height 19
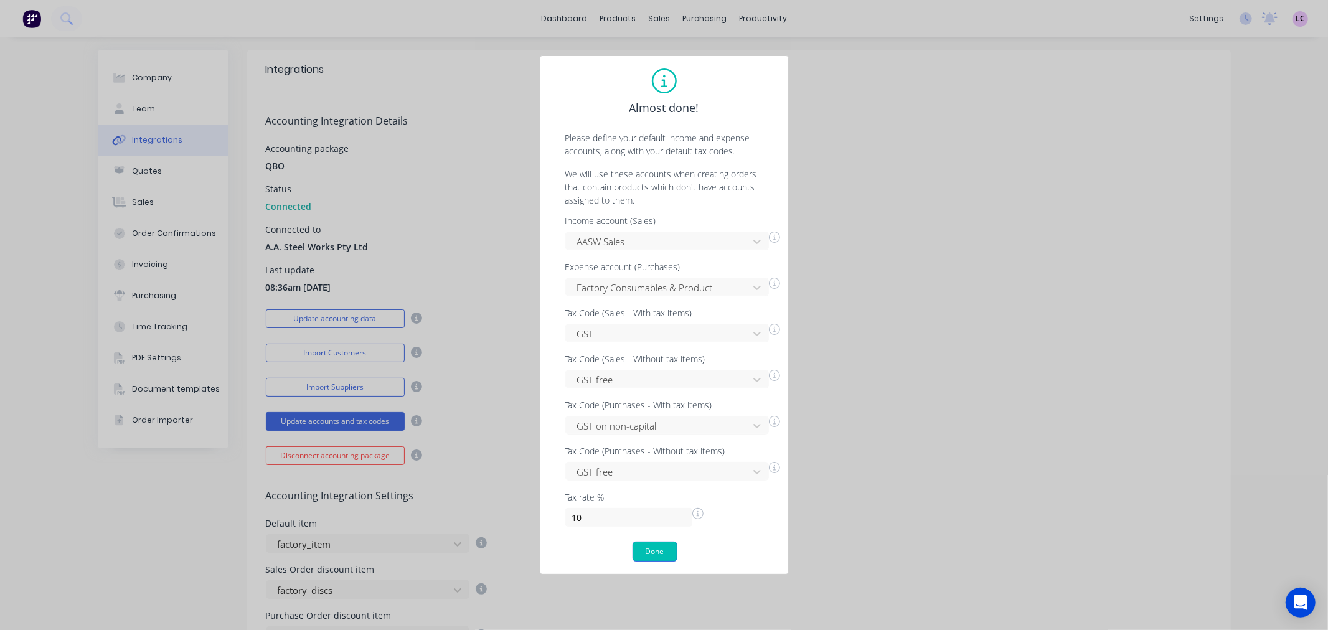
click at [646, 551] on button "Done" at bounding box center [655, 552] width 45 height 20
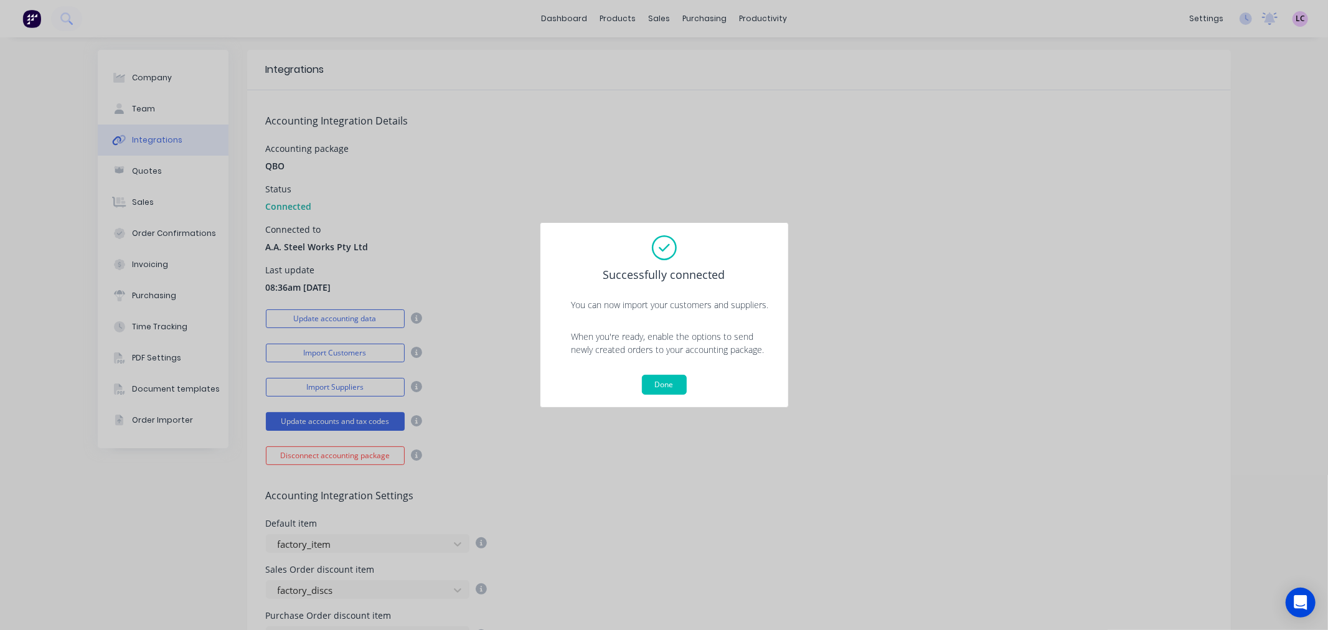
click at [648, 375] on div "Done" at bounding box center [664, 385] width 223 height 20
click at [658, 386] on button "Done" at bounding box center [664, 385] width 45 height 20
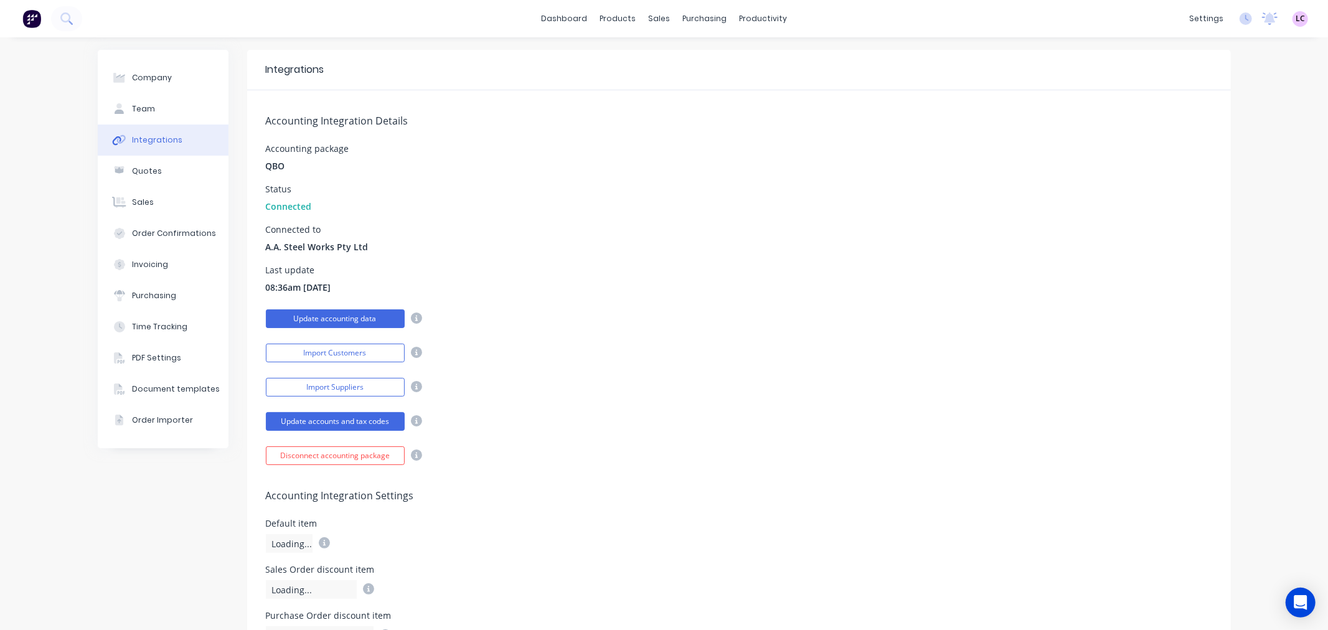
click at [327, 316] on button "Update accounting data" at bounding box center [335, 319] width 139 height 19
click at [706, 49] on link "Purchase Orders" at bounding box center [751, 59] width 165 height 25
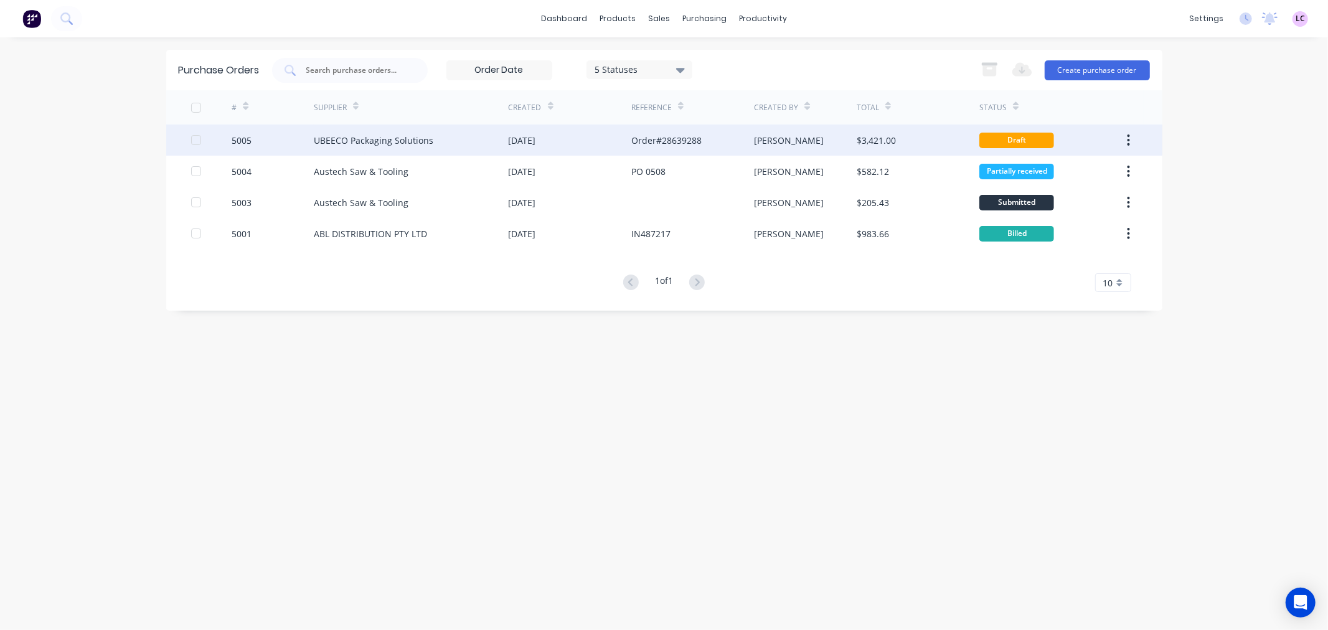
click at [339, 138] on div "UBEECO Packaging Solutions" at bounding box center [374, 140] width 120 height 13
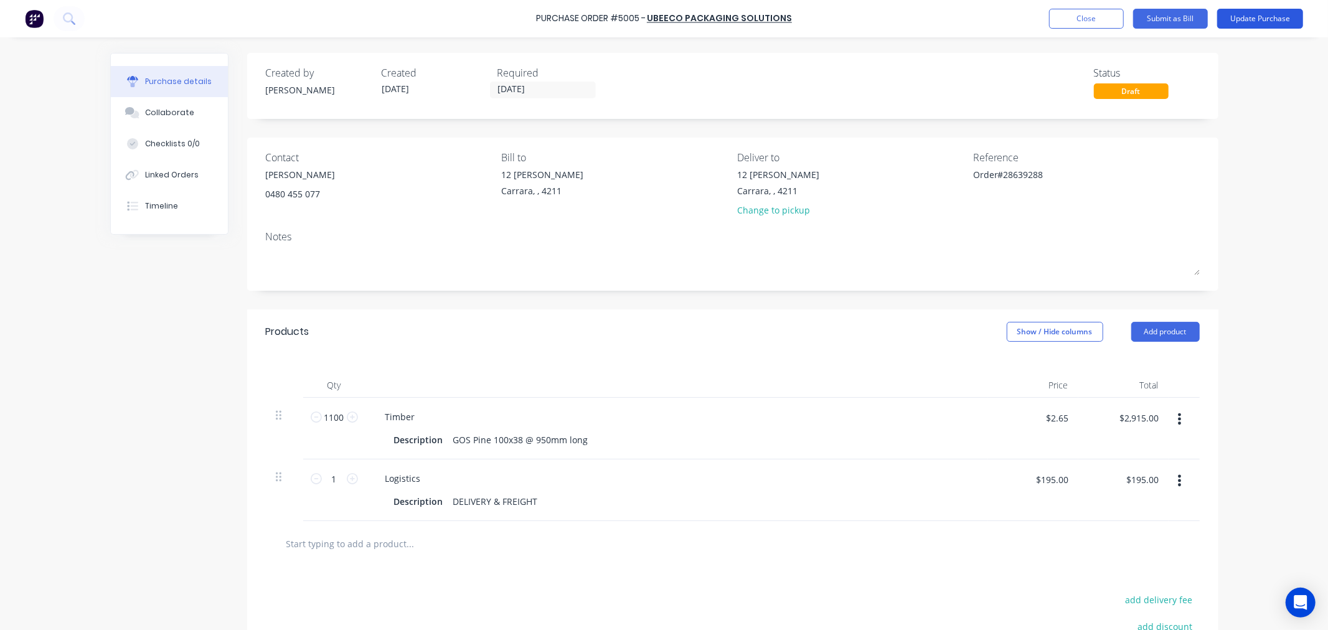
click at [1262, 22] on button "Update Purchase" at bounding box center [1261, 19] width 86 height 20
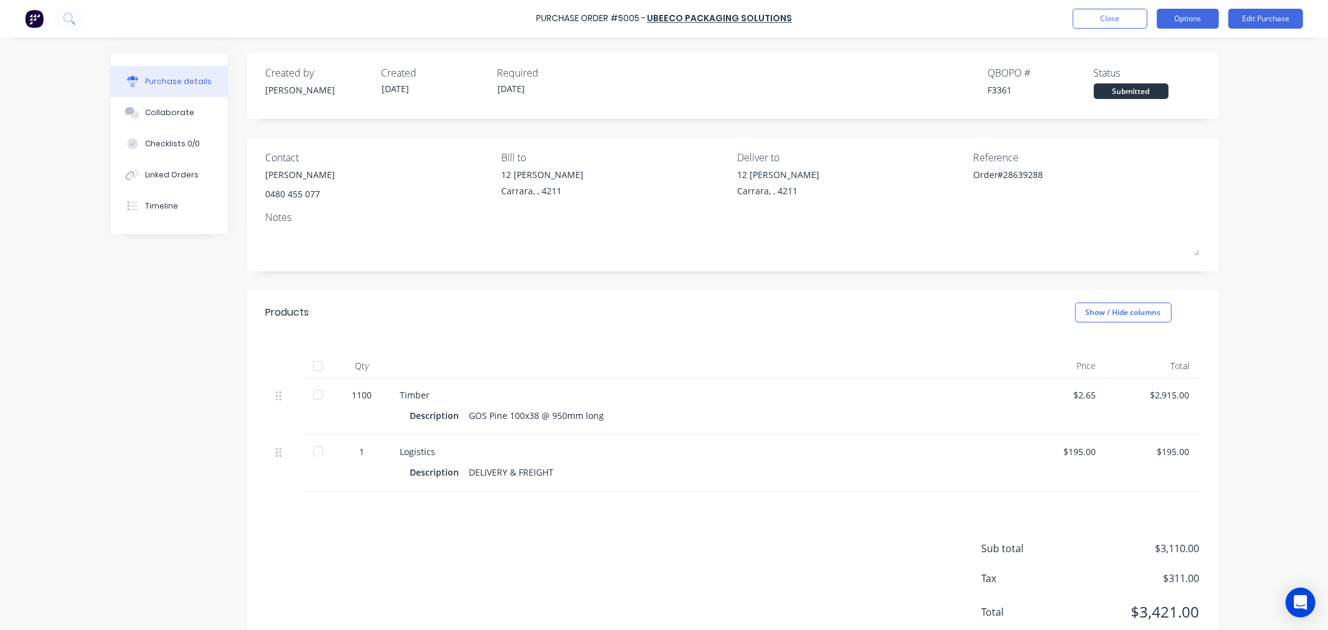
click at [1191, 11] on button "Options" at bounding box center [1188, 19] width 62 height 20
click at [1155, 52] on div "Print / Email" at bounding box center [1160, 51] width 96 height 18
click at [1155, 80] on div "With pricing" at bounding box center [1160, 76] width 96 height 18
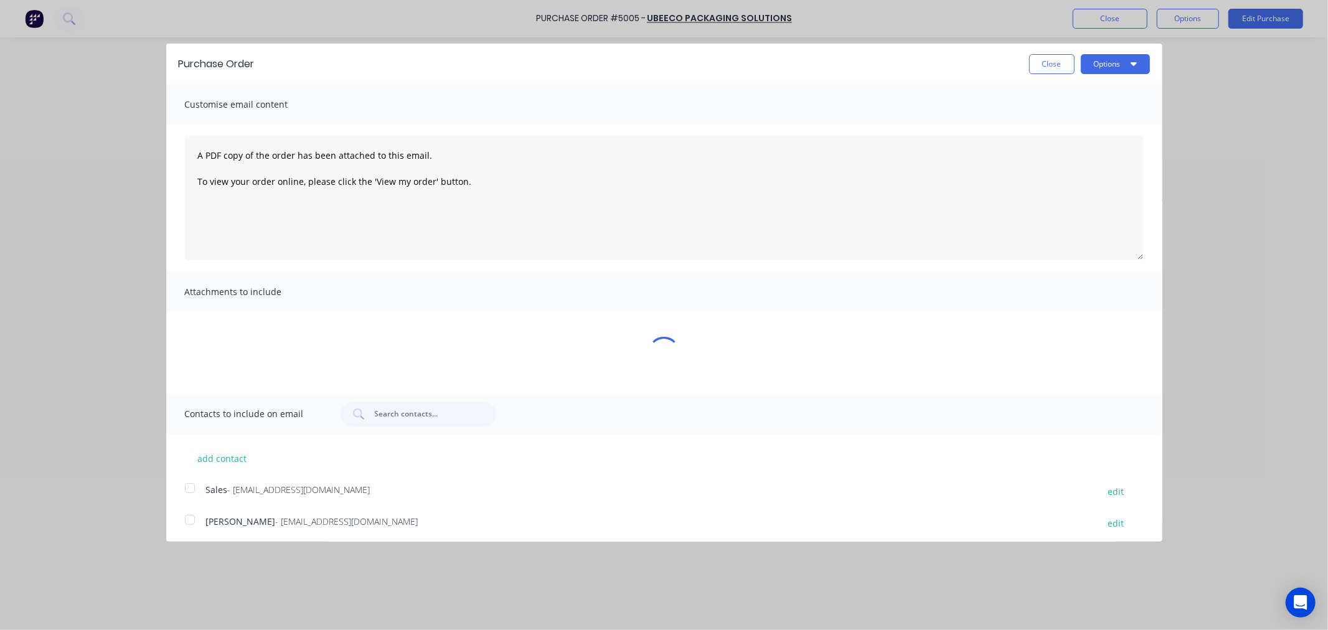
type textarea "x"
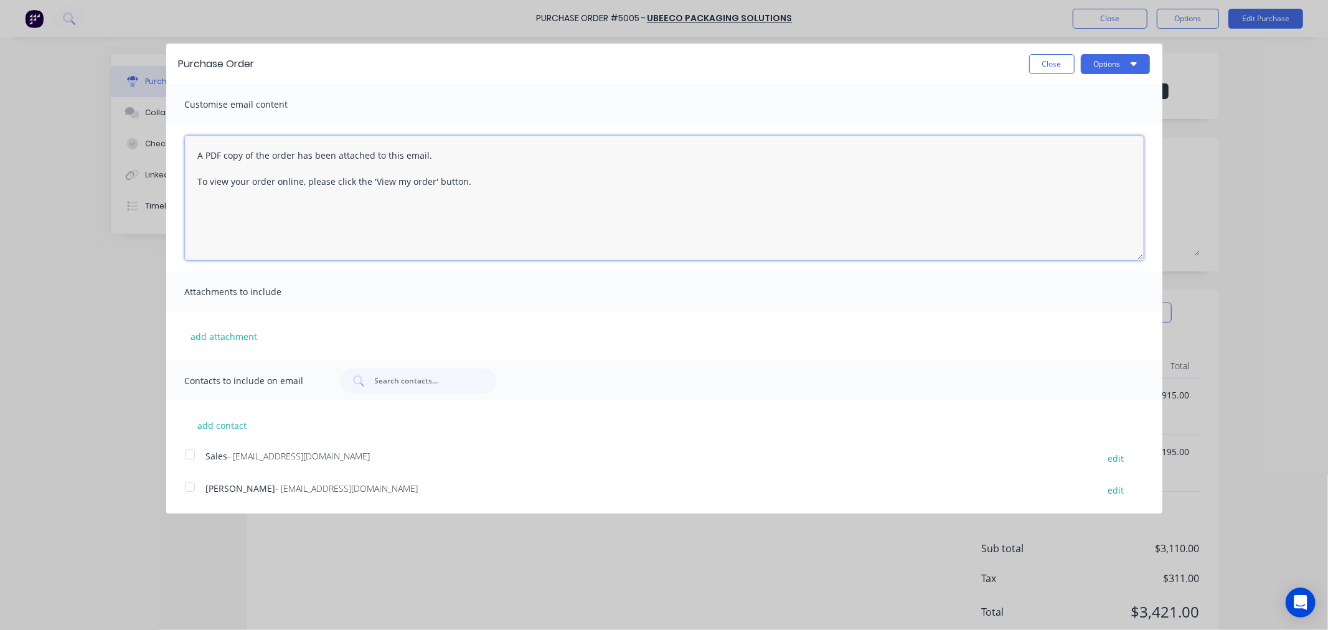
click at [250, 161] on textarea "A PDF copy of the order has been attached to this email. To view your order onl…" at bounding box center [664, 198] width 959 height 125
click at [193, 156] on textarea "A PDF copy of the order has been attached to this email. To view your order onl…" at bounding box center [664, 198] width 959 height 125
click at [187, 455] on div at bounding box center [189, 454] width 25 height 25
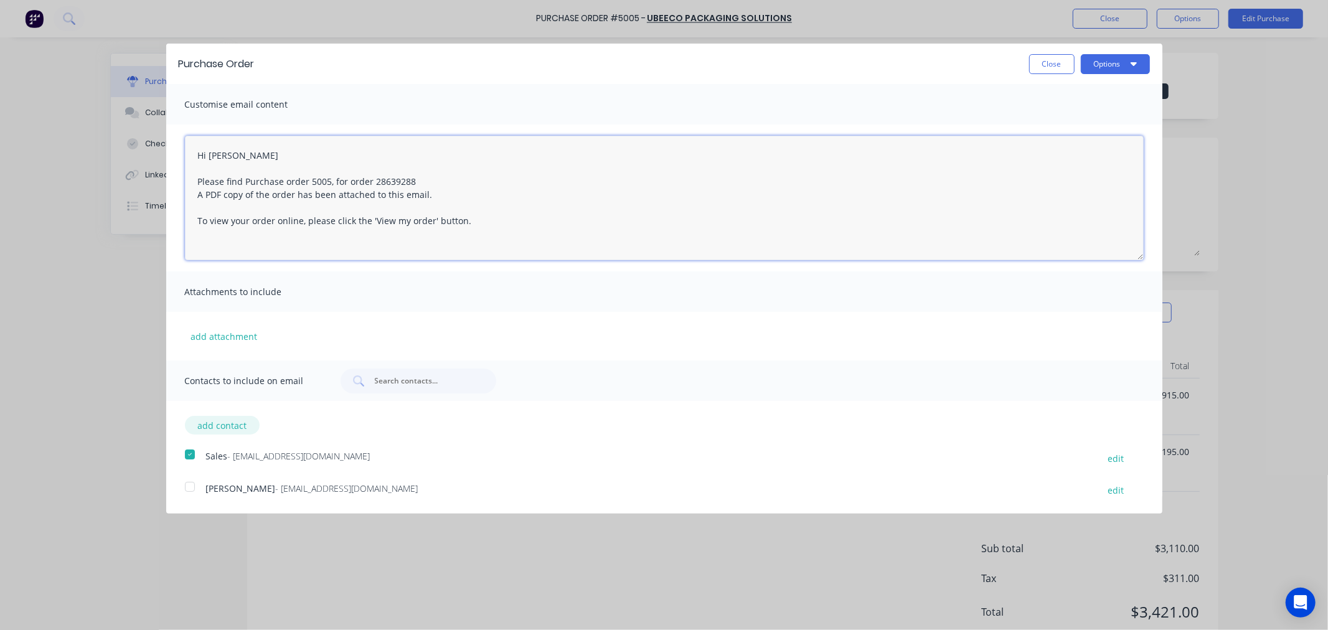
type textarea "Hi [PERSON_NAME] Please find Purchase order 5005, for order 28639288 A PDF copy…"
click at [247, 431] on button "add contact" at bounding box center [222, 425] width 75 height 19
select select "AU"
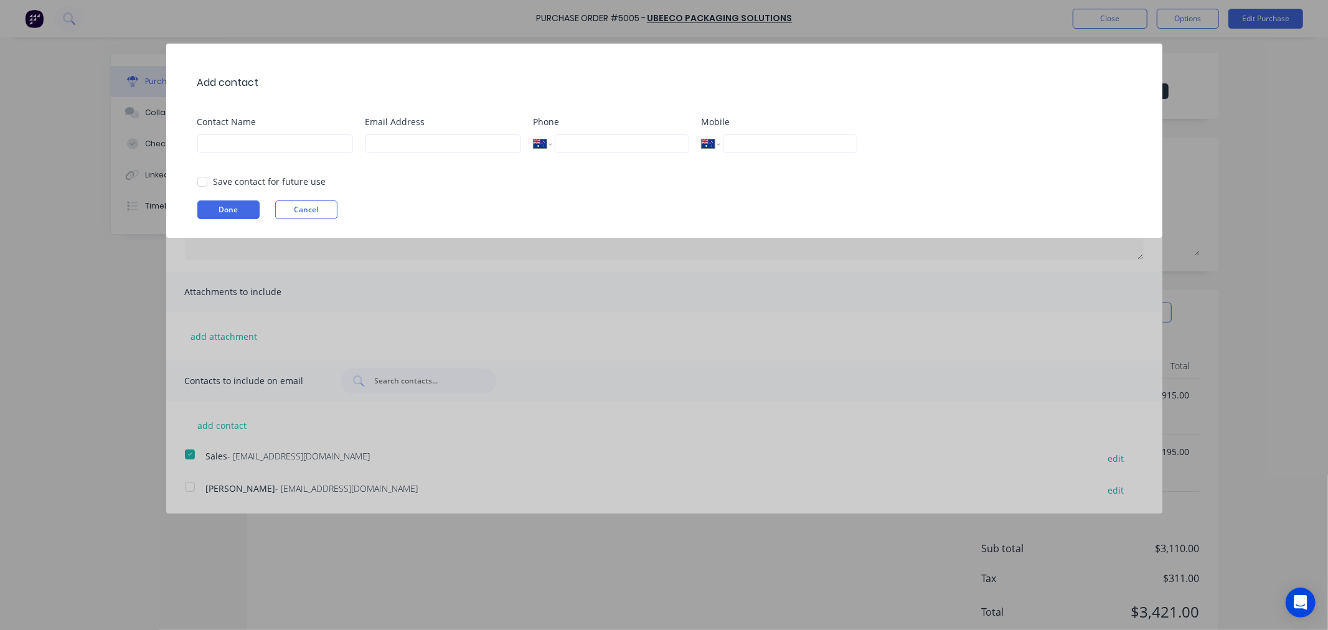
click at [318, 200] on div "Add contact Contact Name Email Address Phone International [GEOGRAPHIC_DATA] [G…" at bounding box center [664, 141] width 996 height 194
click at [319, 208] on button "Cancel" at bounding box center [306, 210] width 62 height 19
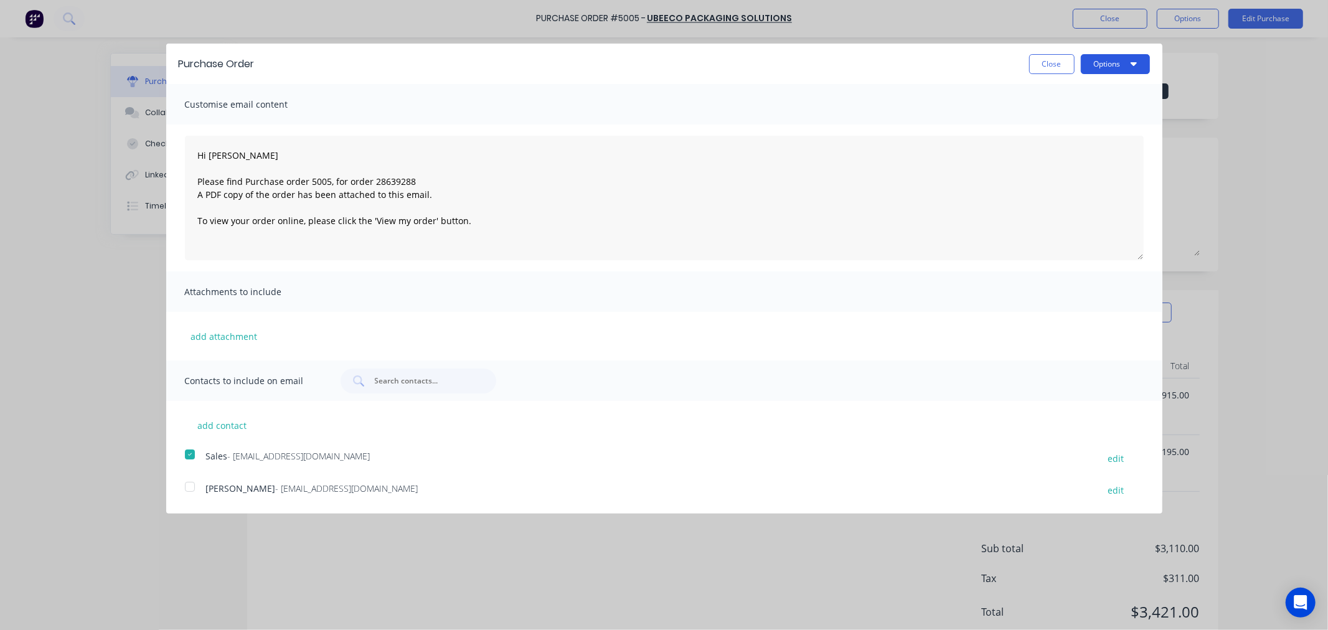
click at [1122, 63] on button "Options" at bounding box center [1115, 64] width 69 height 20
click at [635, 69] on div "Close Options" at bounding box center [708, 64] width 883 height 20
click at [489, 215] on textarea "Hi [PERSON_NAME] Please find Purchase order 5005, for order 28639288 A PDF copy…" at bounding box center [664, 198] width 959 height 125
click at [1121, 62] on button "Options" at bounding box center [1115, 64] width 69 height 20
click at [1063, 115] on div "Email" at bounding box center [1091, 120] width 96 height 18
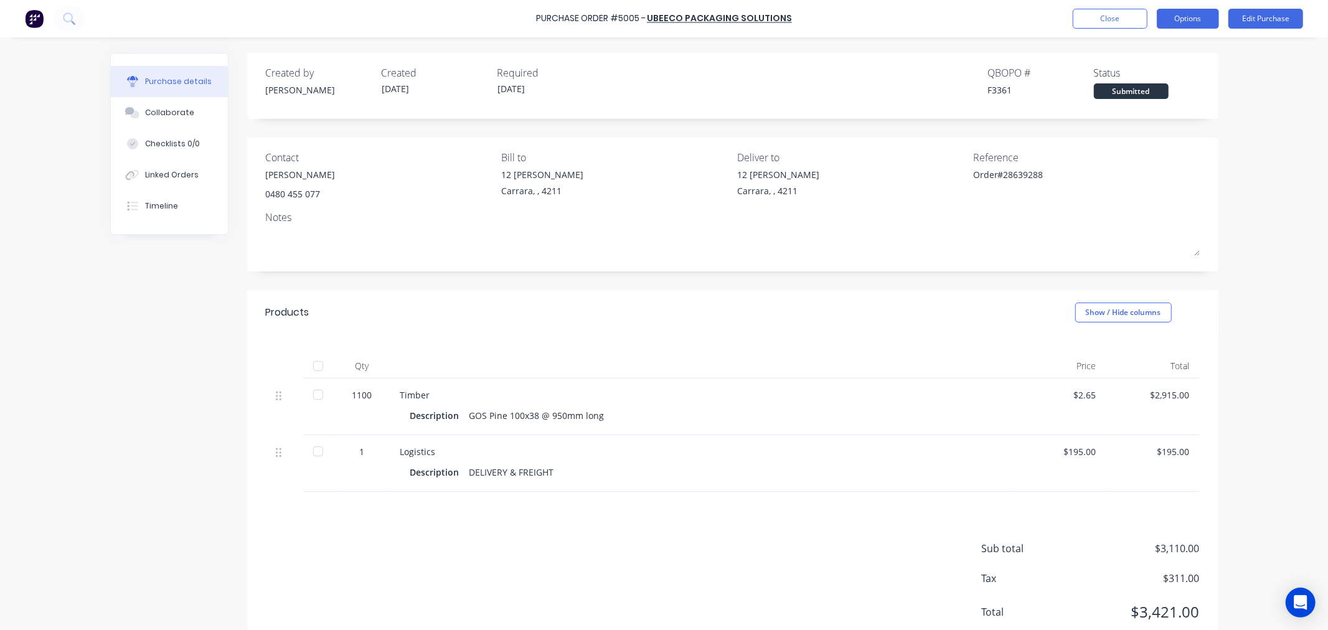
click at [1194, 22] on button "Options" at bounding box center [1188, 19] width 62 height 20
click at [1278, 217] on div "Purchase Order #5005 - UBEECO Packaging Solutions Close Options Print / Email C…" at bounding box center [664, 315] width 1328 height 630
click at [1085, 16] on button "Close" at bounding box center [1110, 19] width 75 height 20
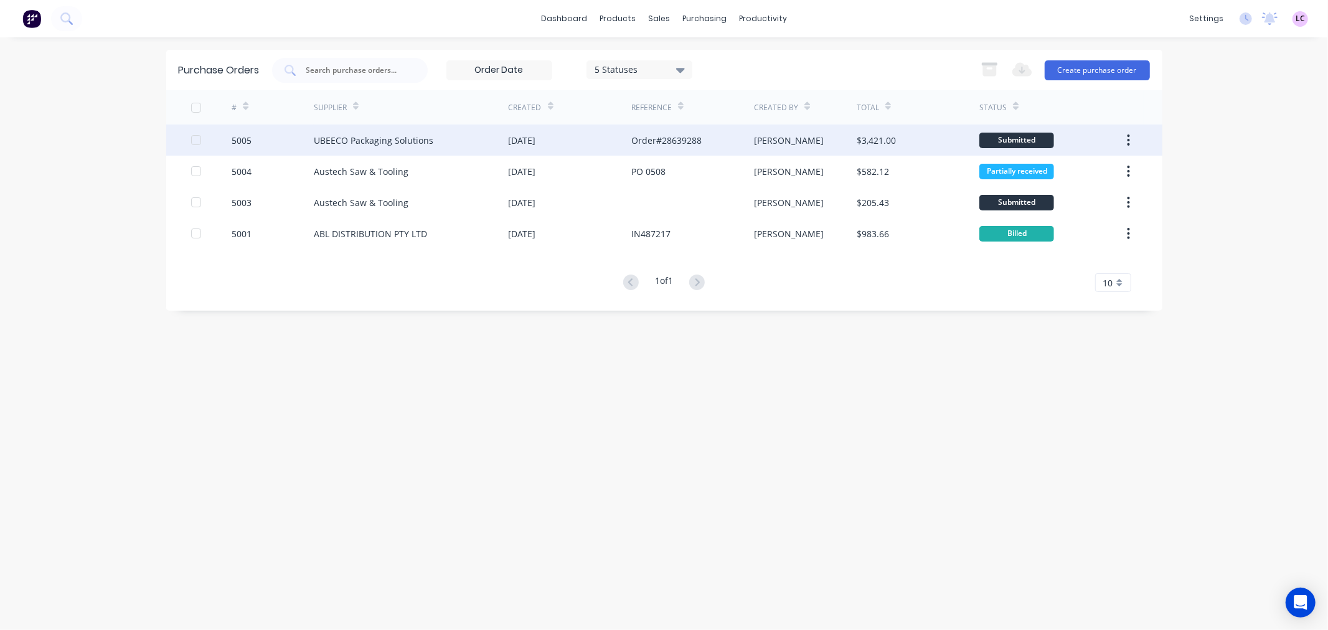
drag, startPoint x: 347, startPoint y: 140, endPoint x: 333, endPoint y: 133, distance: 15.9
click at [333, 133] on div "UBEECO Packaging Solutions" at bounding box center [411, 140] width 195 height 31
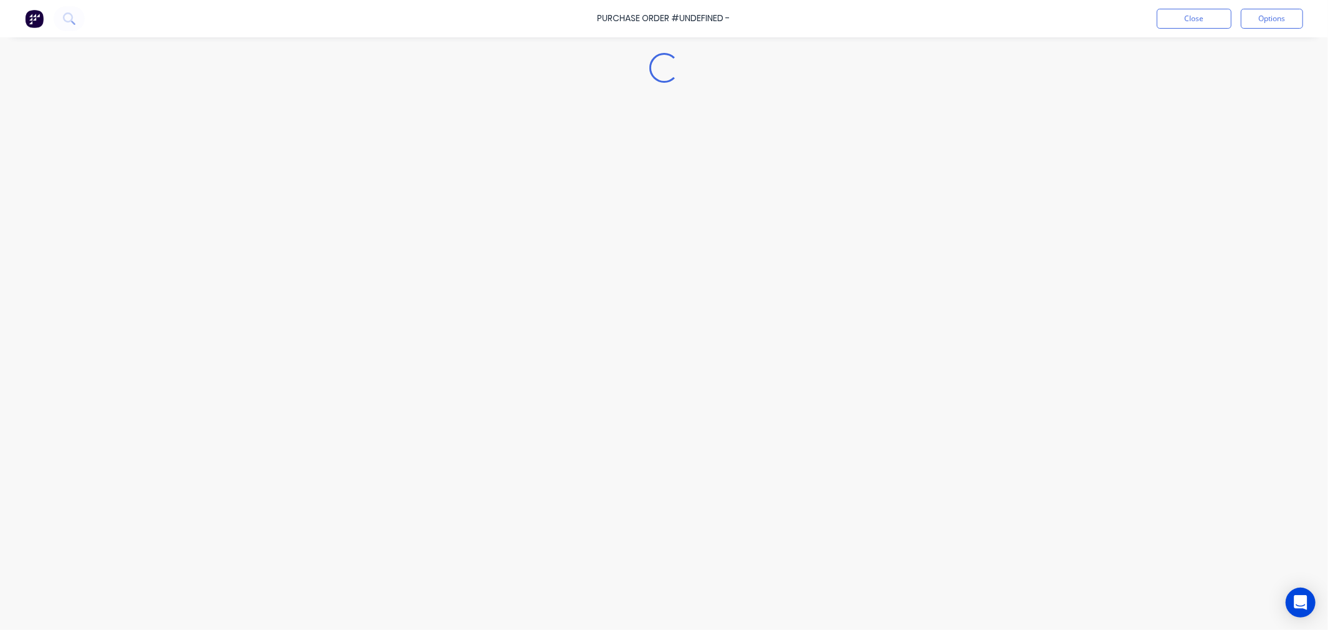
type textarea "x"
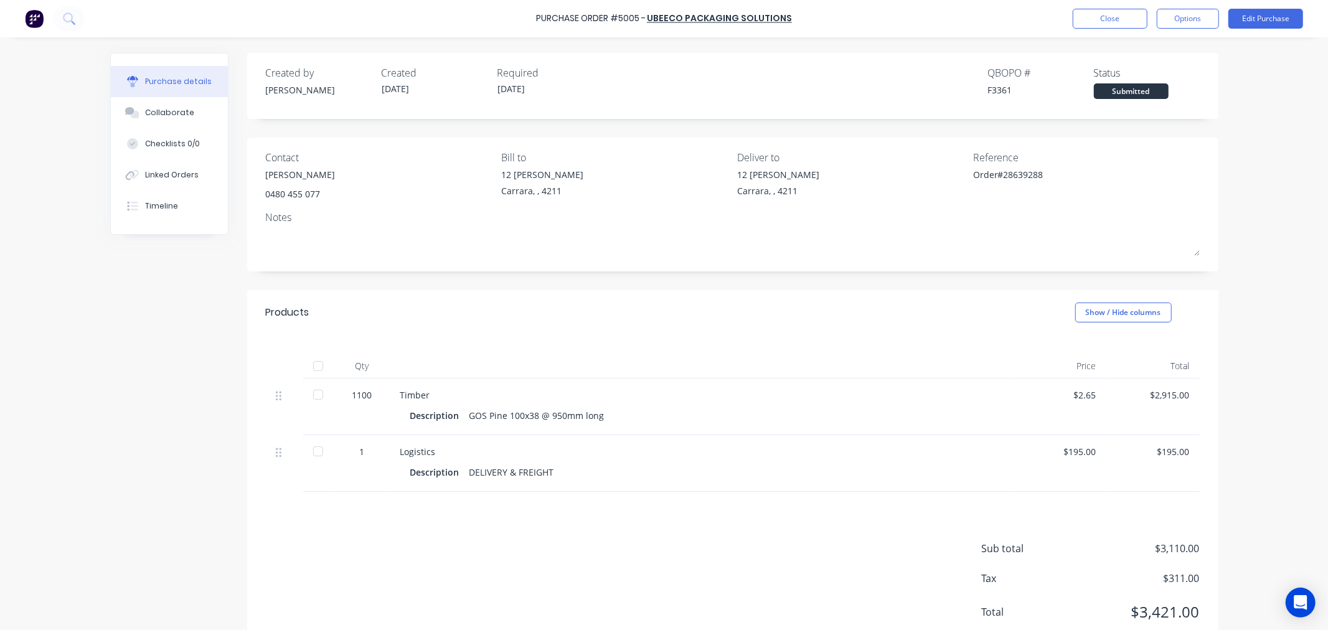
drag, startPoint x: 727, startPoint y: 15, endPoint x: 131, endPoint y: 377, distance: 697.6
click at [128, 382] on div "Created by [PERSON_NAME] Created [DATE] Required [DATE] QBO PO # F3361 Status S…" at bounding box center [664, 355] width 1109 height 604
click at [712, 17] on link "UBEECO Packaging Solutions" at bounding box center [719, 18] width 145 height 12
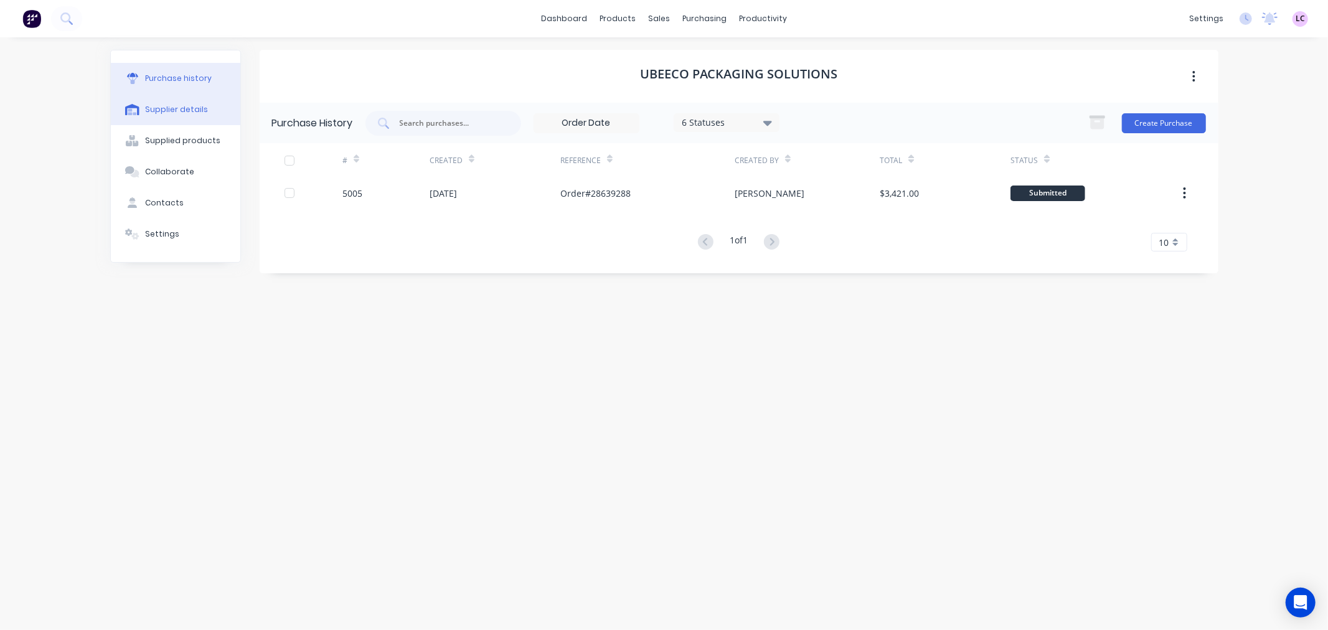
click at [191, 108] on div "Supplier details" at bounding box center [176, 109] width 63 height 11
select select "AU"
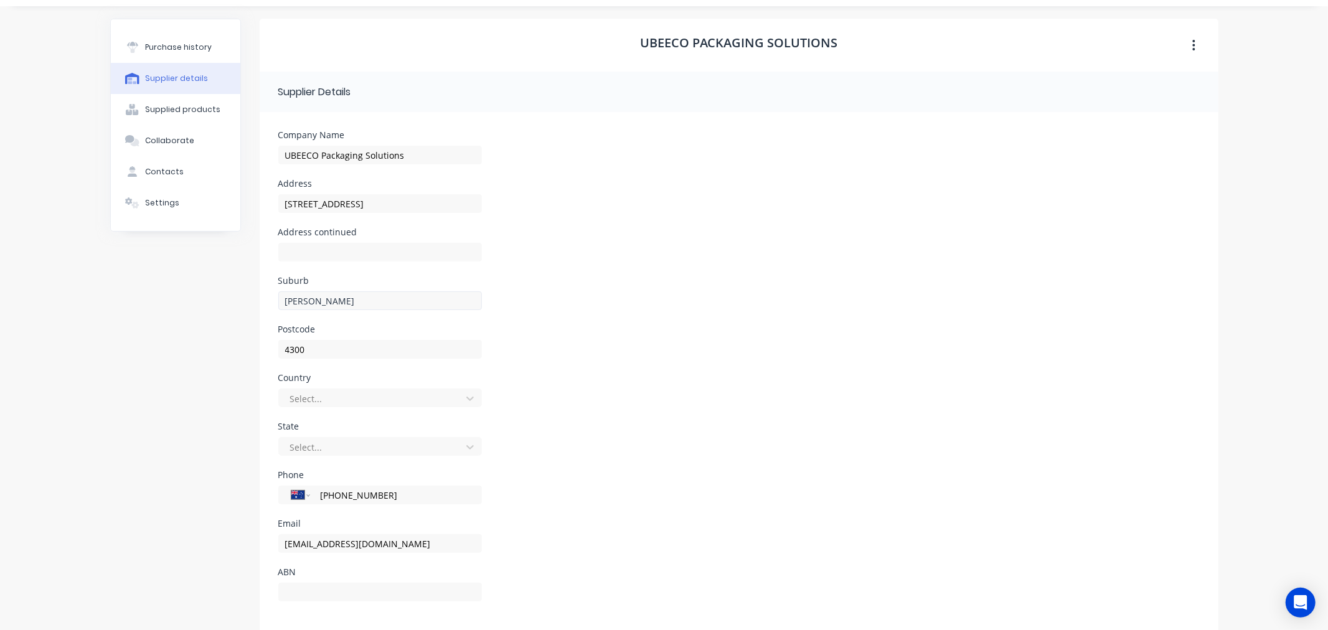
scroll to position [48, 0]
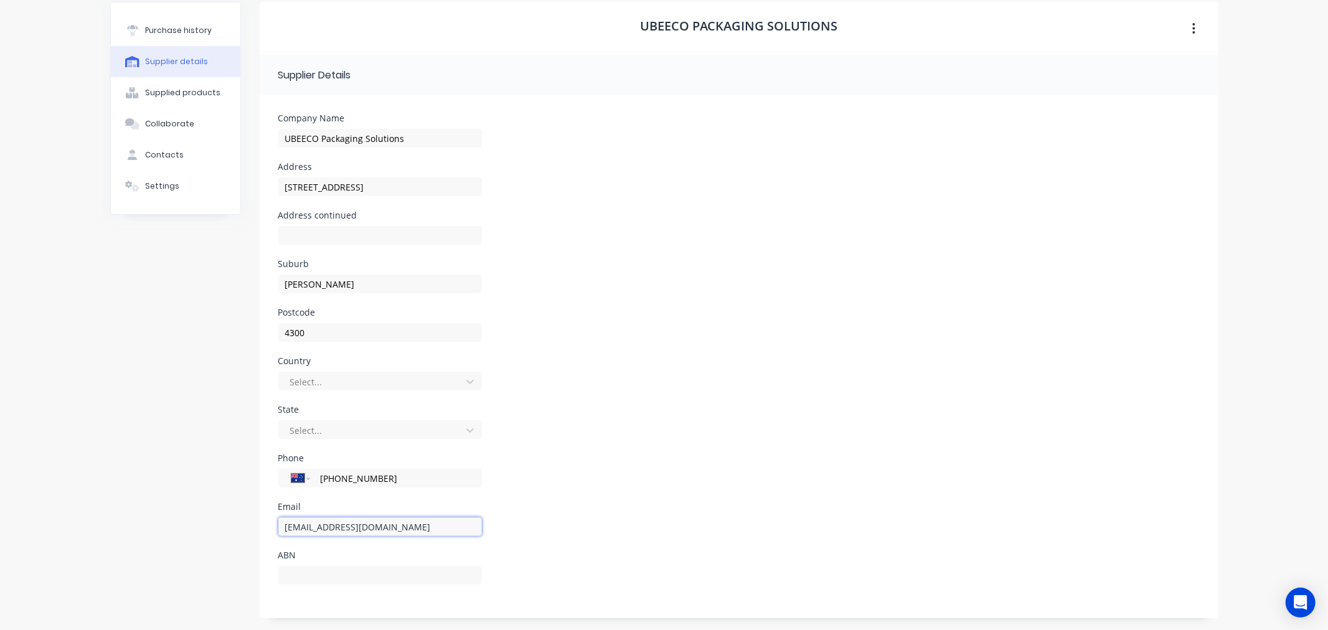
drag, startPoint x: 303, startPoint y: 529, endPoint x: 258, endPoint y: 534, distance: 45.7
click at [260, 534] on form "Company Name UBEECO Packaging Solutions Address [STREET_ADDRESS] Address contin…" at bounding box center [739, 356] width 959 height 523
type input "[EMAIL_ADDRESS][DOMAIN_NAME]"
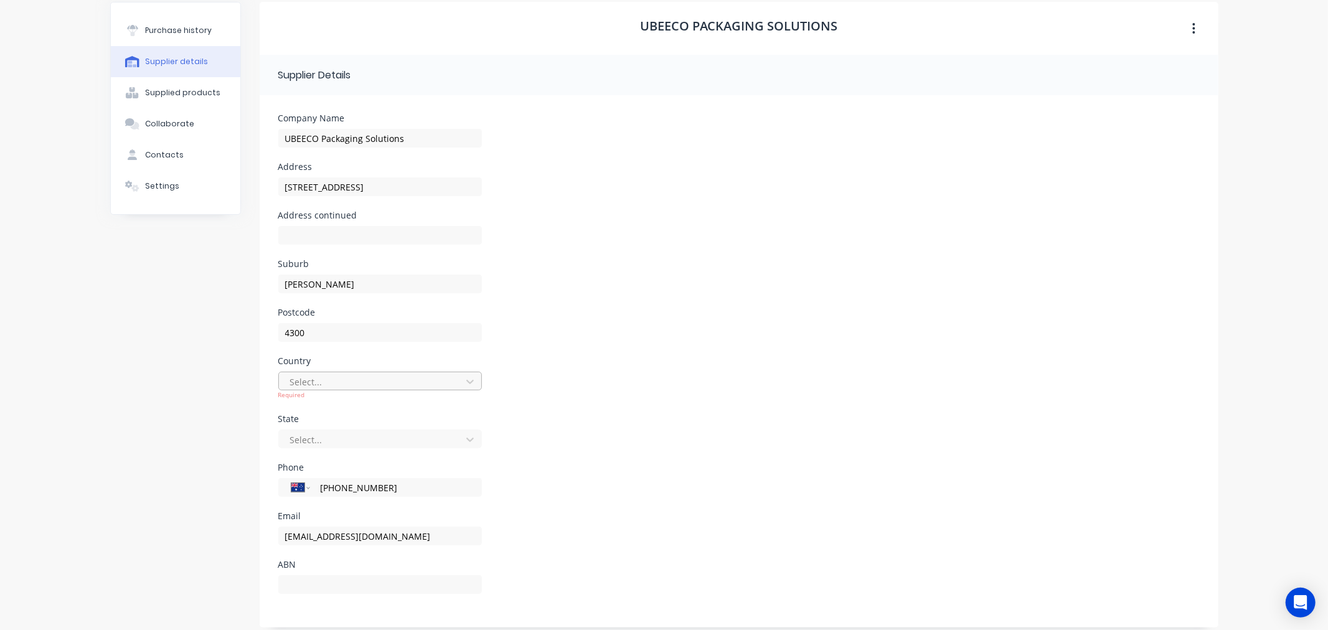
click at [420, 378] on div at bounding box center [372, 382] width 166 height 16
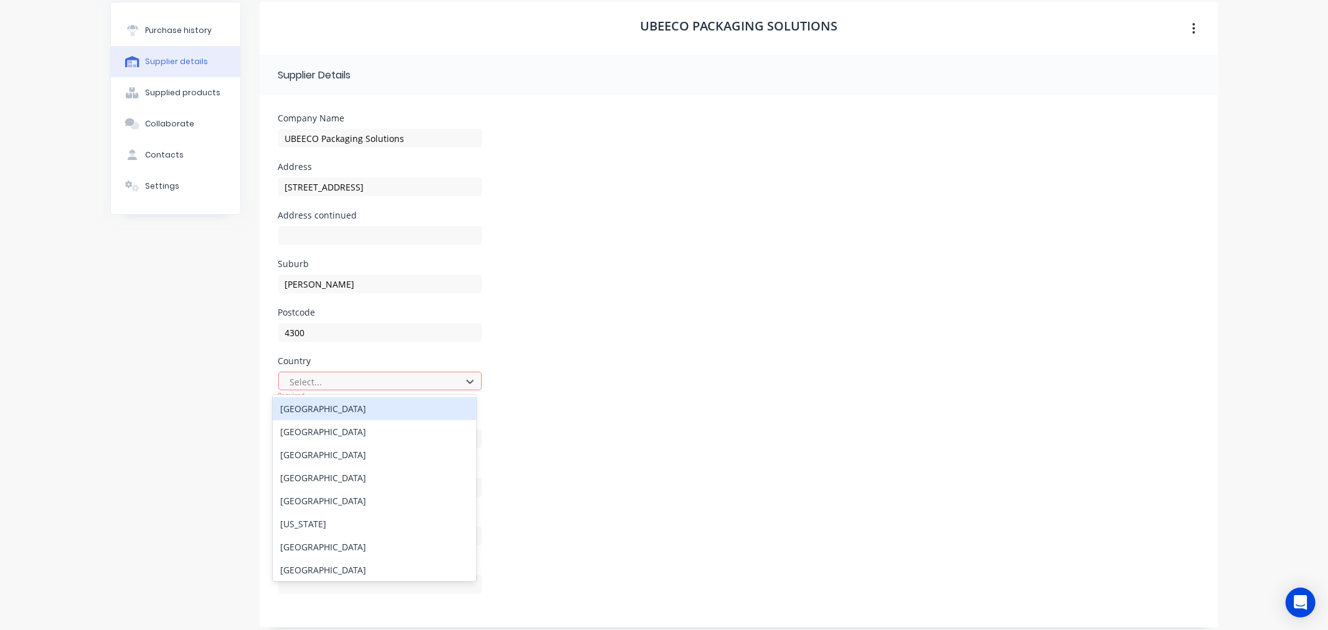
click at [408, 409] on div "[GEOGRAPHIC_DATA]" at bounding box center [375, 408] width 204 height 23
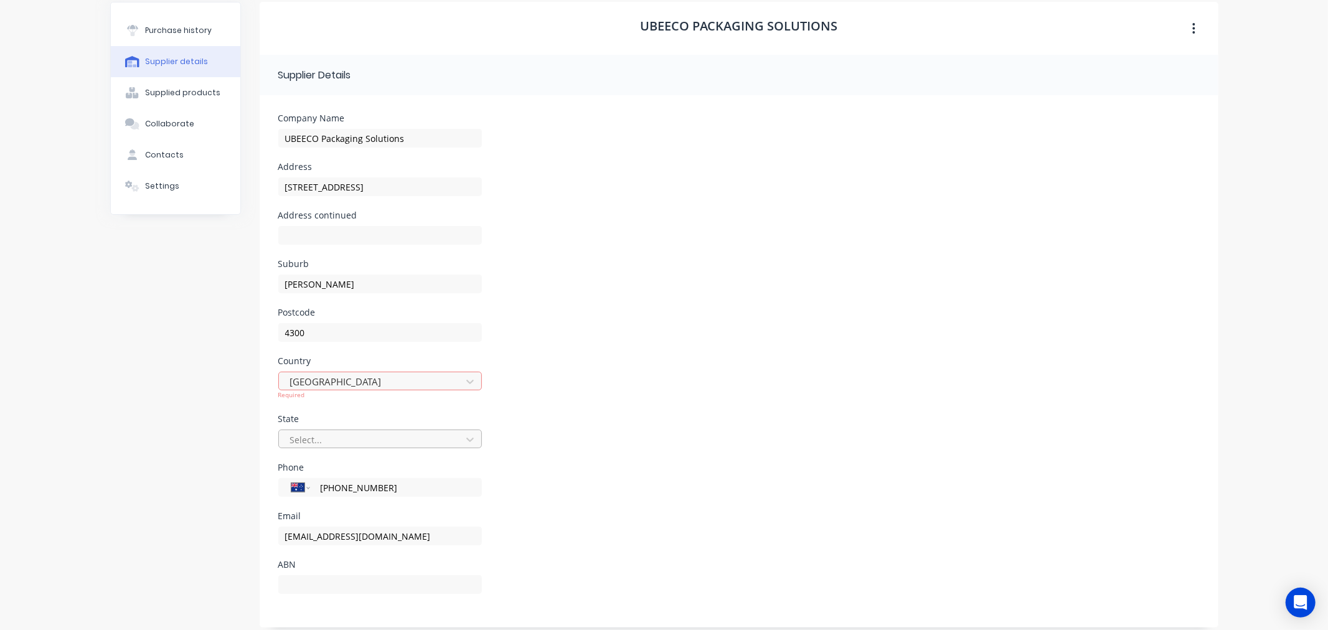
click at [381, 434] on div at bounding box center [372, 440] width 166 height 16
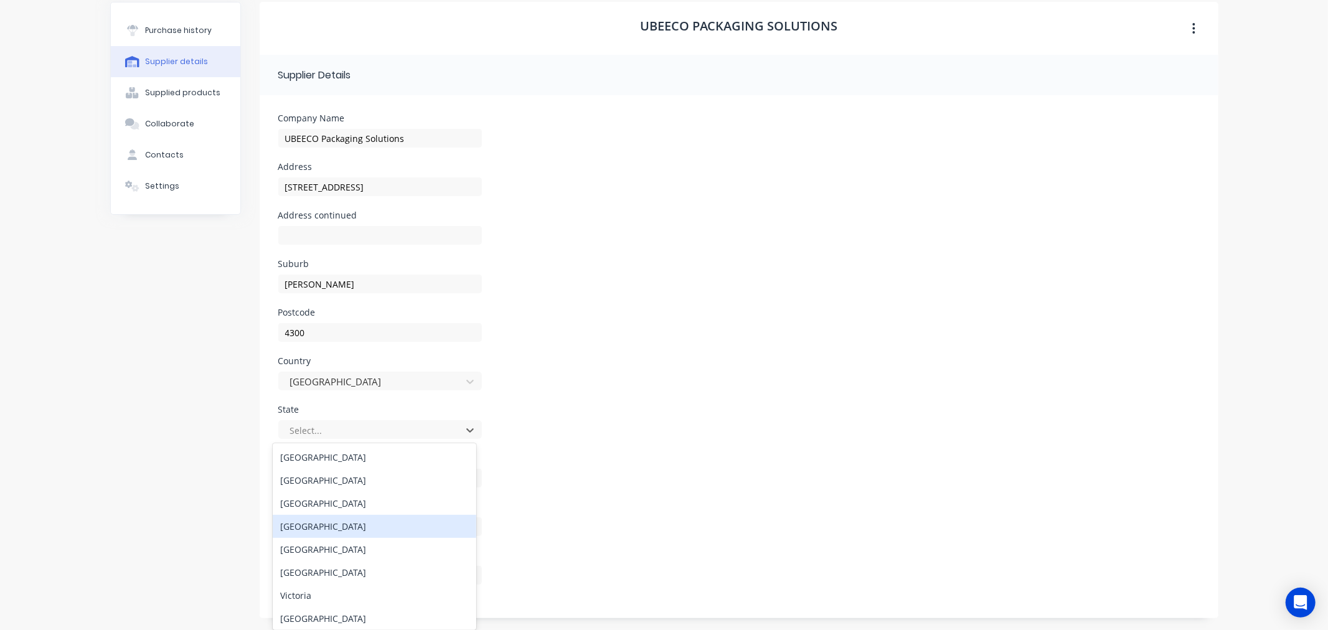
click at [343, 531] on div "[GEOGRAPHIC_DATA]" at bounding box center [375, 526] width 204 height 23
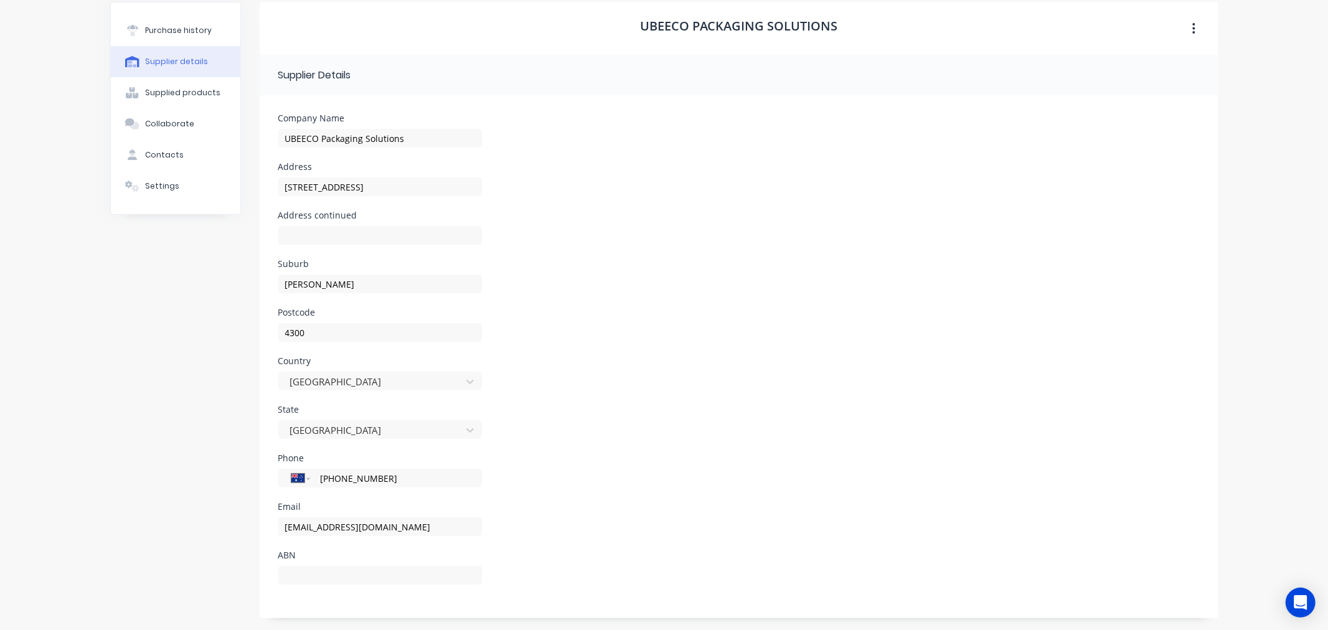
click at [569, 468] on div "Phone International [GEOGRAPHIC_DATA] [GEOGRAPHIC_DATA] [GEOGRAPHIC_DATA] [GEOG…" at bounding box center [739, 478] width 922 height 49
click at [289, 575] on input at bounding box center [380, 575] width 204 height 19
click at [159, 433] on div "Purchase history Supplier details Supplied products Collaborate Contacts Settin…" at bounding box center [175, 310] width 131 height 617
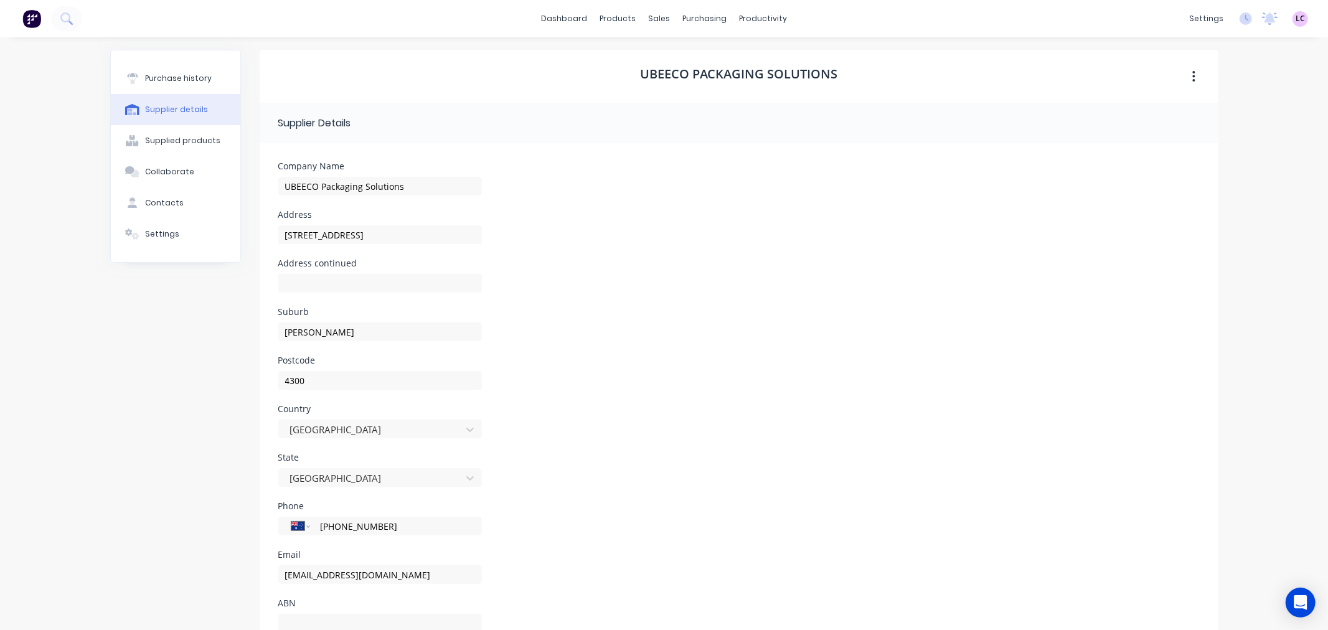
click at [29, 16] on img at bounding box center [31, 18] width 19 height 19
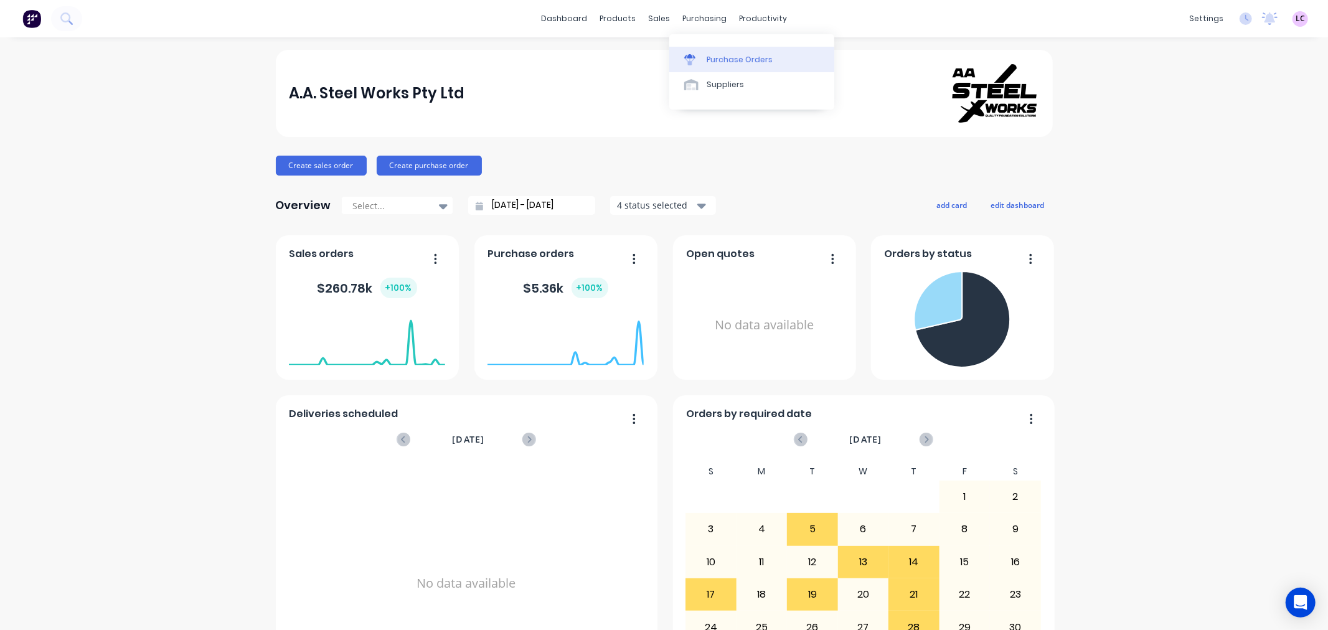
click at [714, 60] on div "Purchase Orders" at bounding box center [740, 59] width 66 height 11
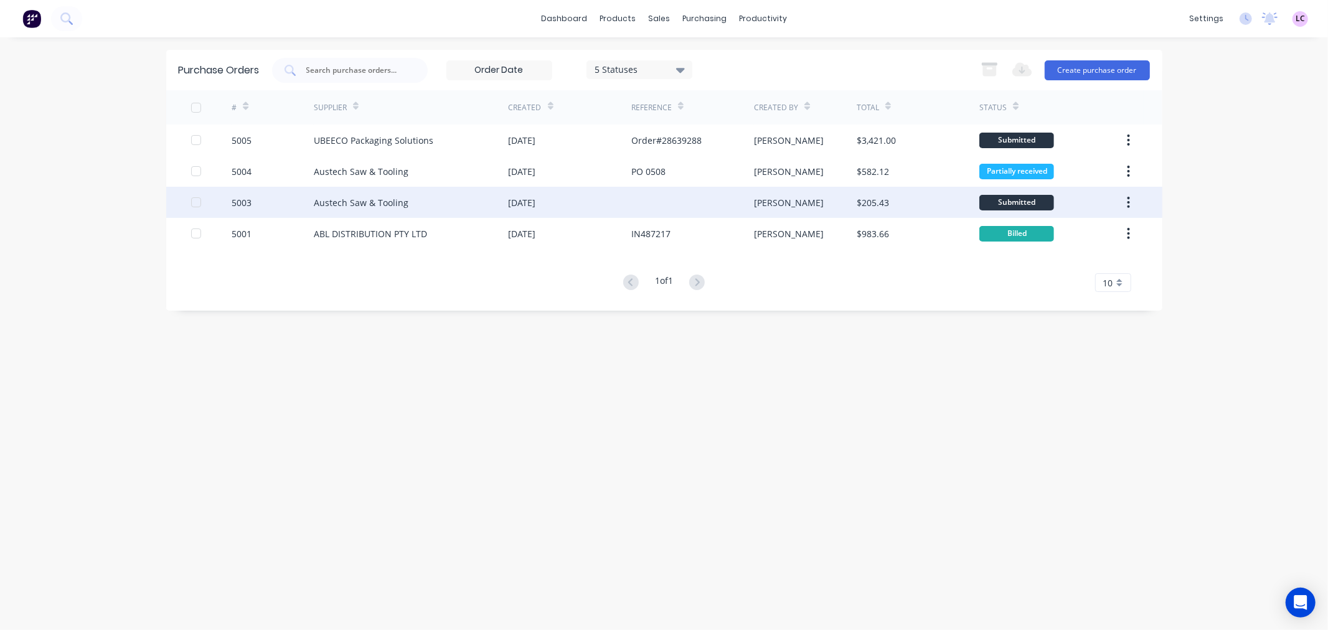
click at [403, 201] on div "Austech Saw & Tooling" at bounding box center [361, 202] width 95 height 13
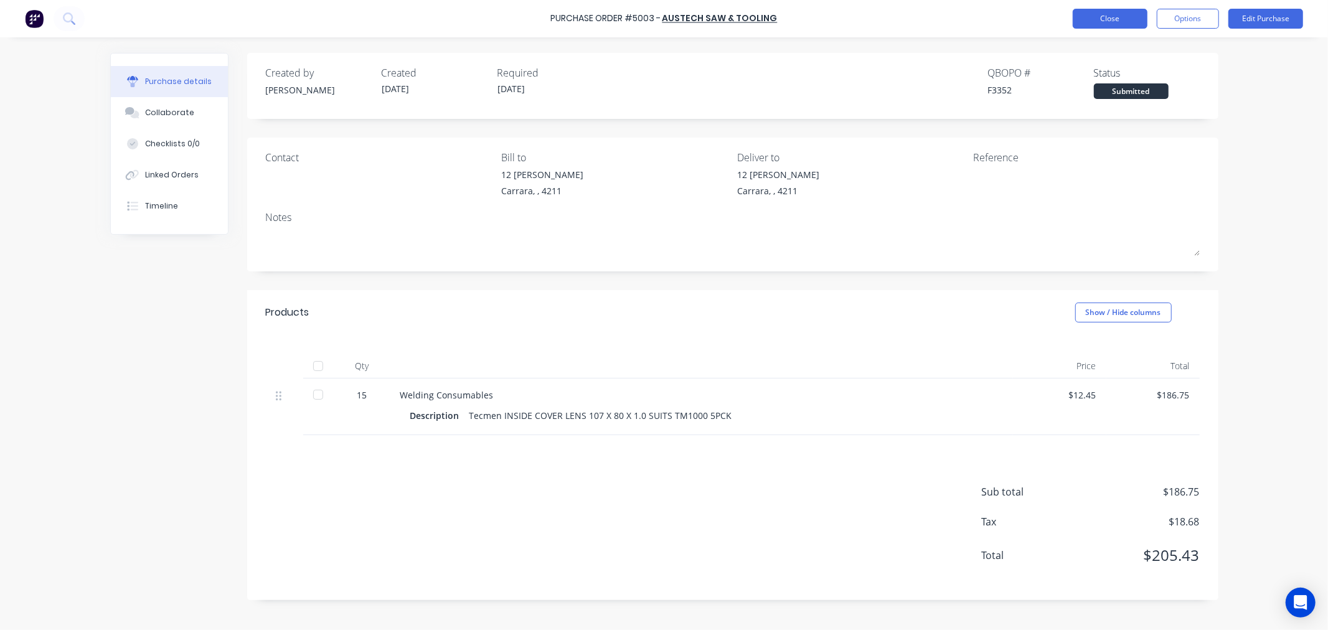
click at [1122, 15] on button "Close" at bounding box center [1110, 19] width 75 height 20
